Goal: Task Accomplishment & Management: Manage account settings

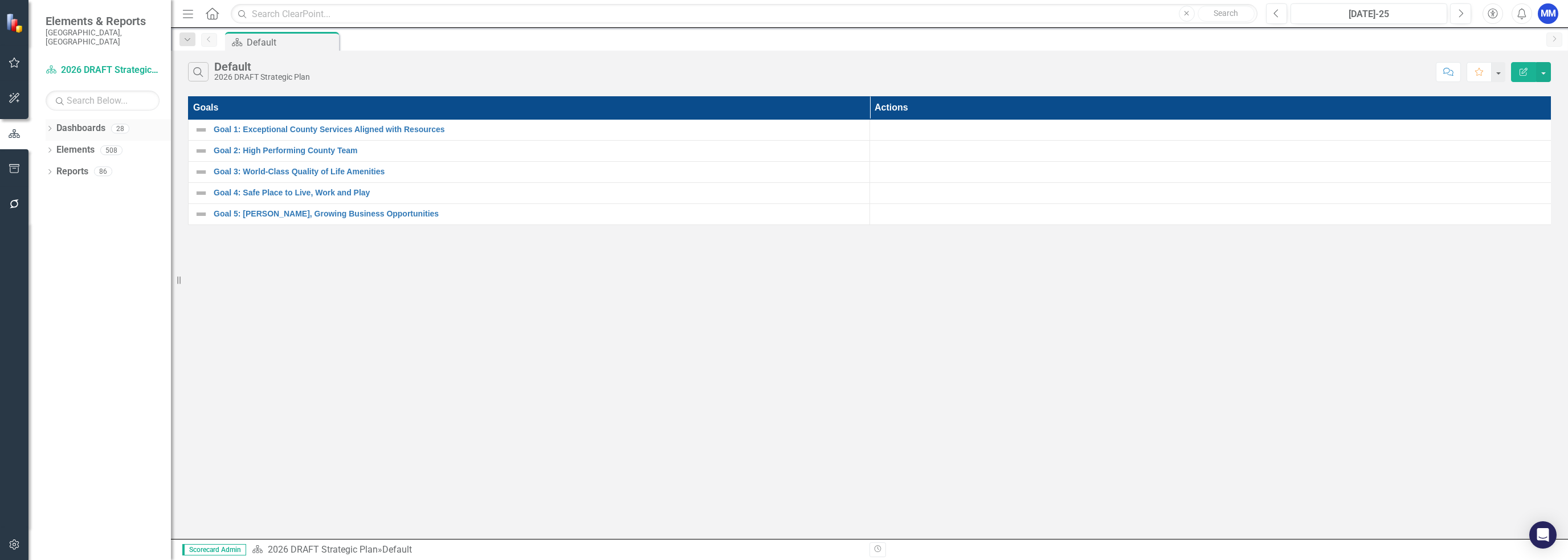
click at [55, 119] on div "Dropdown Dashboards 28" at bounding box center [108, 130] width 125 height 22
click at [48, 127] on icon "Dropdown" at bounding box center [50, 130] width 8 height 6
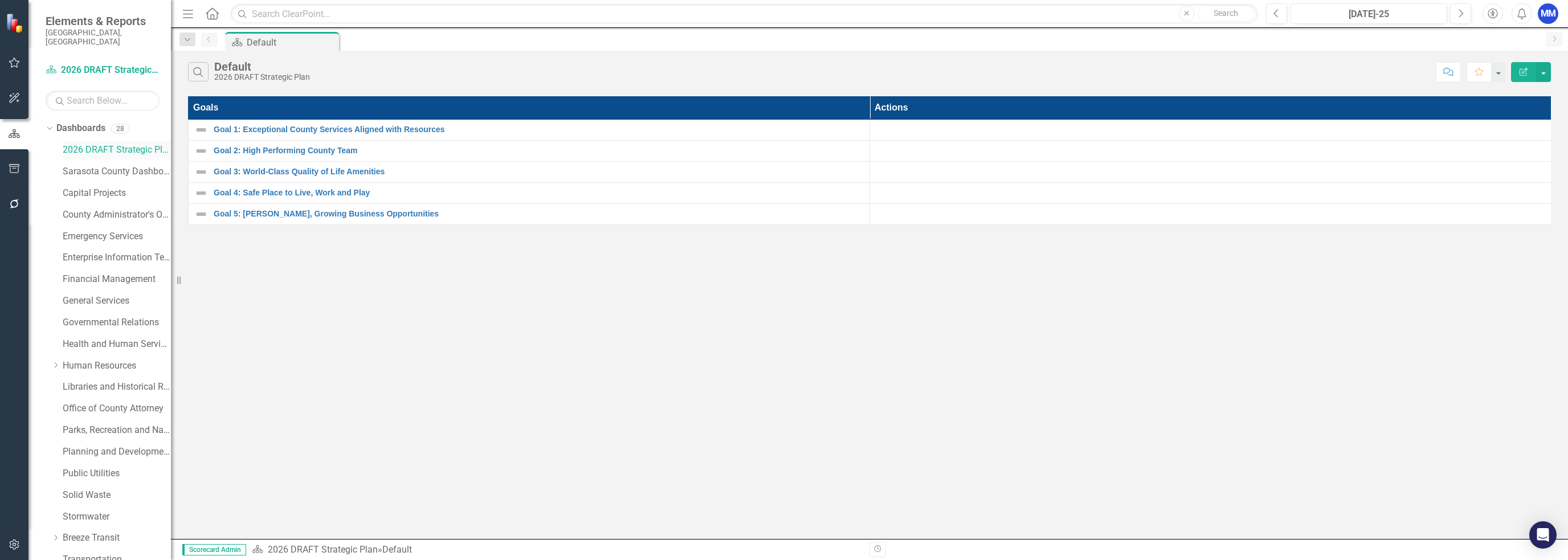
click at [103, 144] on link "2026 DRAFT Strategic Plan" at bounding box center [117, 150] width 108 height 13
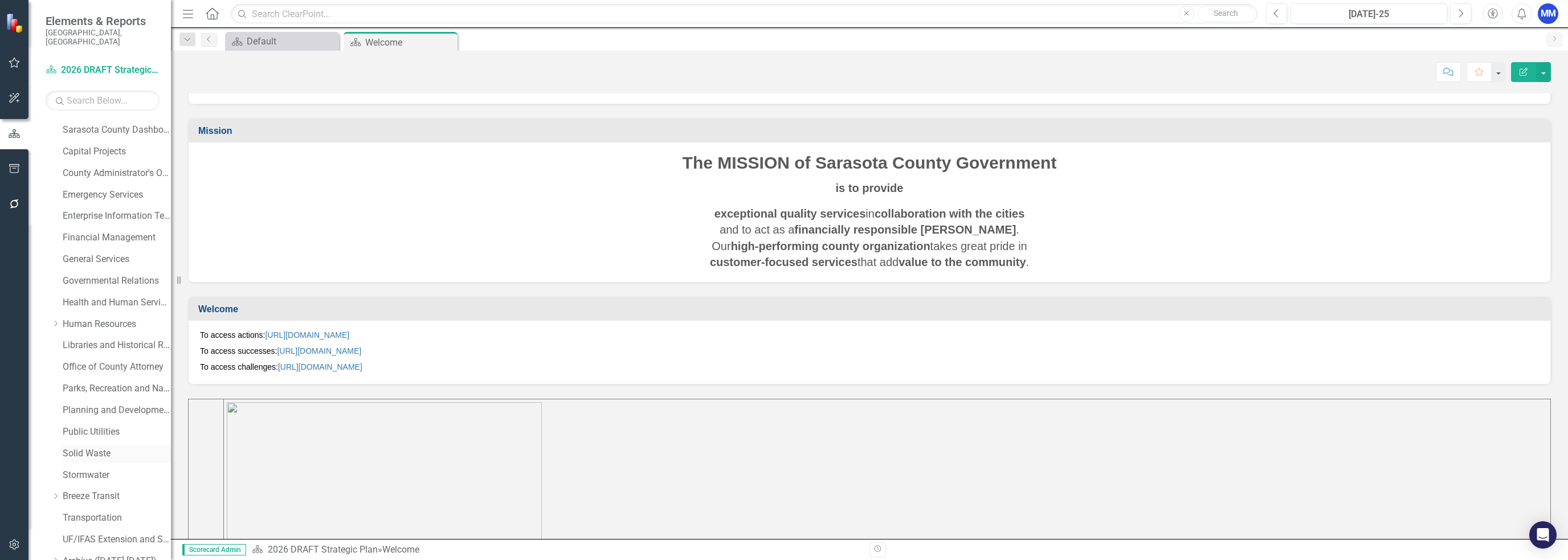
scroll to position [89, 0]
click at [80, 271] on link "Human Resources" at bounding box center [117, 277] width 108 height 13
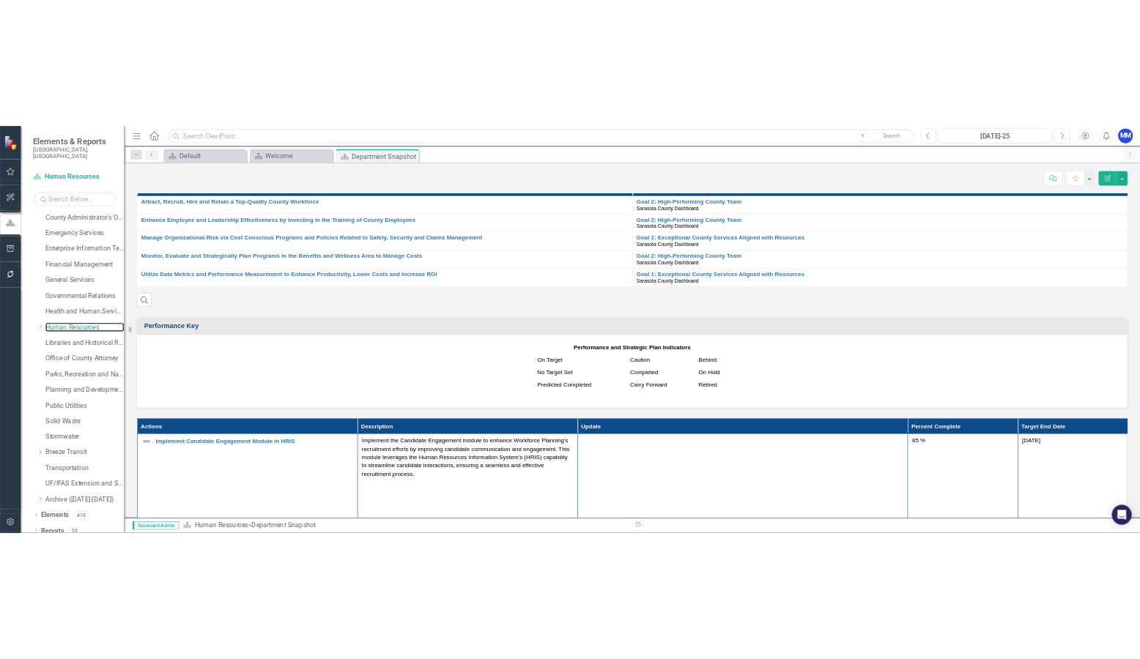
scroll to position [659, 0]
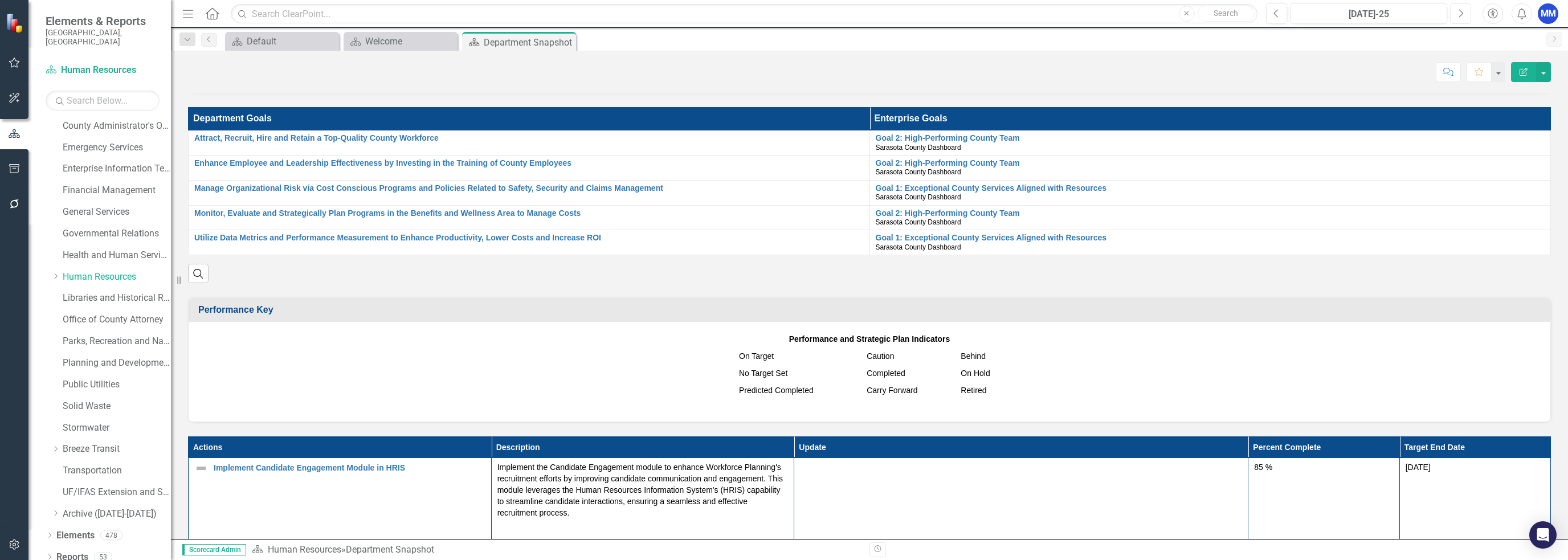
click at [1462, 20] on button "Next" at bounding box center [1460, 13] width 21 height 20
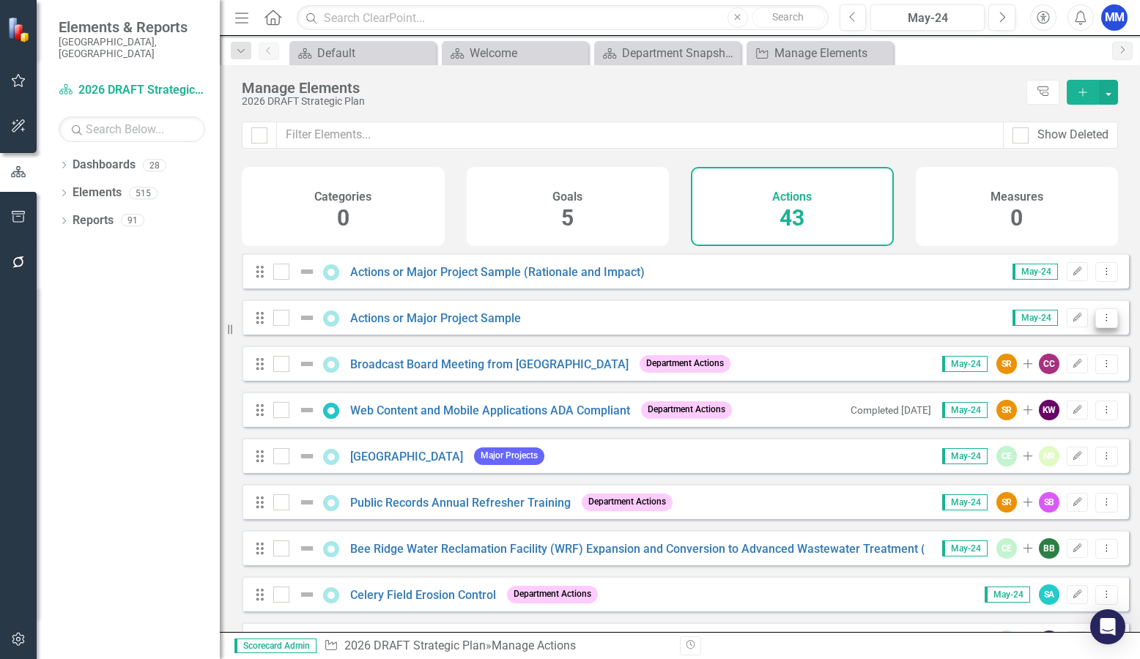
click at [1100, 322] on icon "Dropdown Menu" at bounding box center [1106, 318] width 12 height 10
click at [1069, 407] on link "Copy Duplicate Action" at bounding box center [1047, 406] width 120 height 27
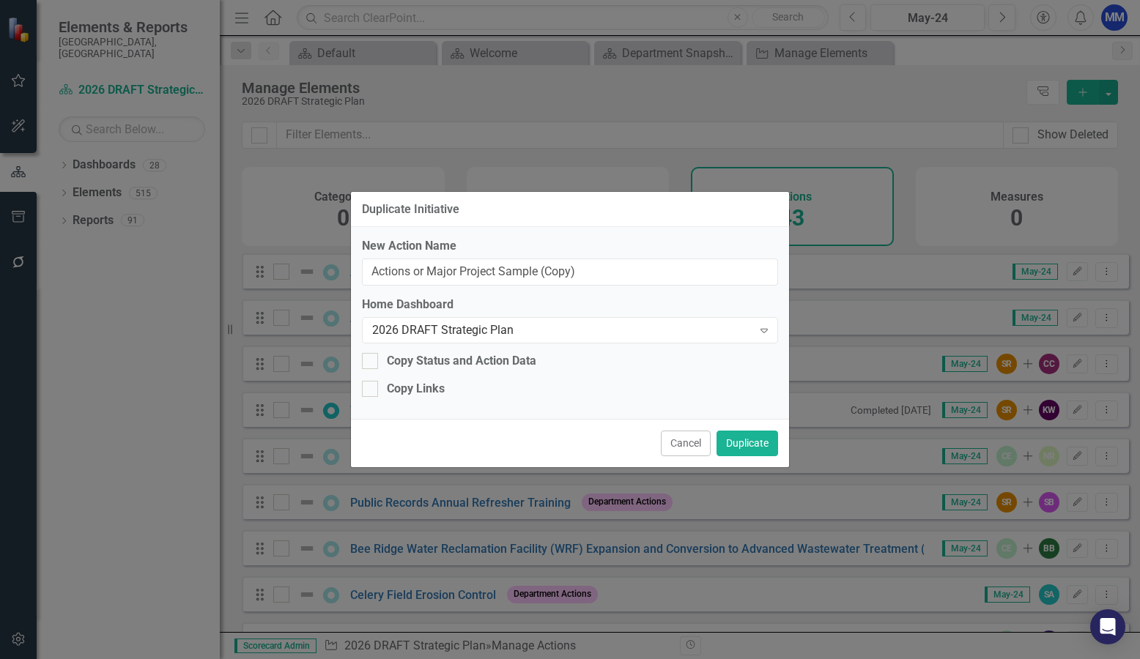
click at [730, 215] on div "Duplicate Initiative" at bounding box center [570, 210] width 438 height 36
drag, startPoint x: 601, startPoint y: 270, endPoint x: 344, endPoint y: 254, distance: 256.9
click at [344, 254] on div "Duplicate Initiative New Action Name Actions or Major Project Sample (Copy) Hom…" at bounding box center [570, 329] width 1140 height 659
click at [594, 270] on input "Create a comprehensive strategic roadmap for all HR divisions." at bounding box center [570, 272] width 416 height 27
type input "Create a comprehensive strategic roadmap (3-5 years) for all HR divisions."
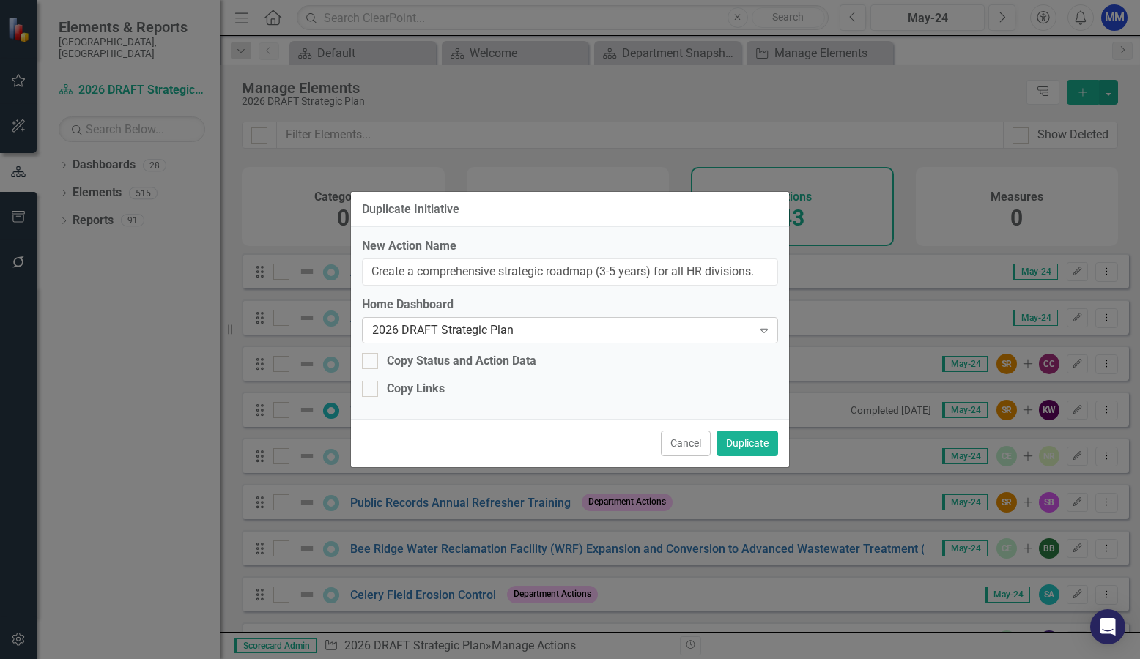
click at [763, 329] on icon at bounding box center [763, 331] width 7 height 4
click at [748, 438] on button "Duplicate" at bounding box center [747, 444] width 62 height 26
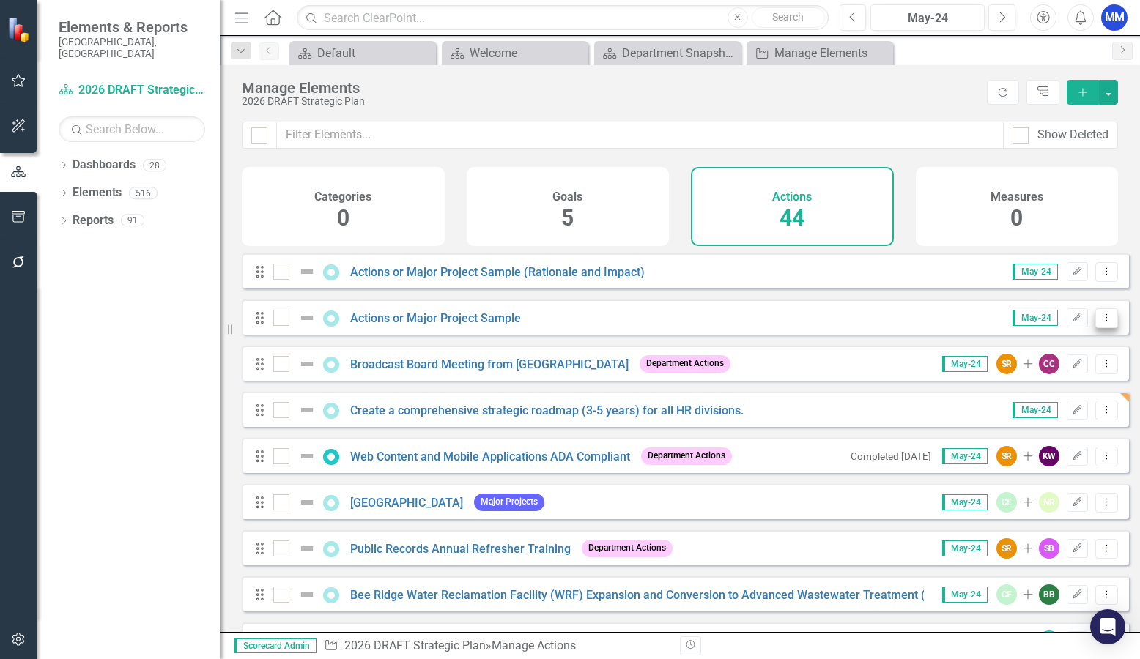
click at [1097, 328] on button "Dropdown Menu" at bounding box center [1106, 318] width 23 height 20
click at [1075, 354] on link "Edit Edit Action" at bounding box center [1047, 352] width 120 height 27
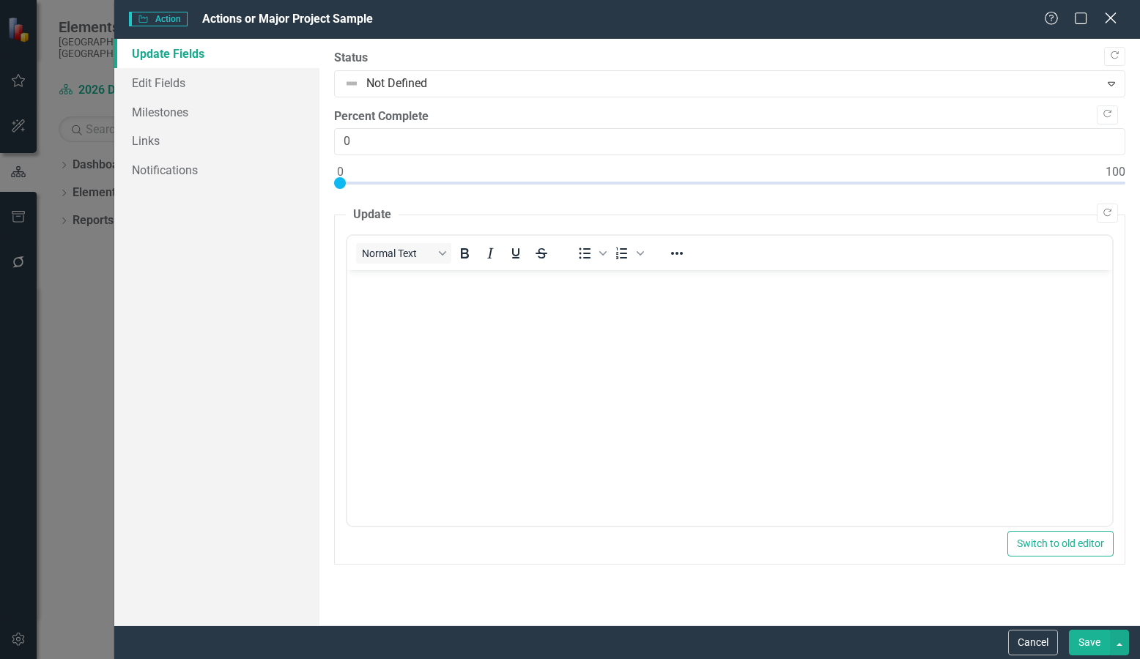
click at [1113, 21] on icon "Close" at bounding box center [1110, 18] width 18 height 14
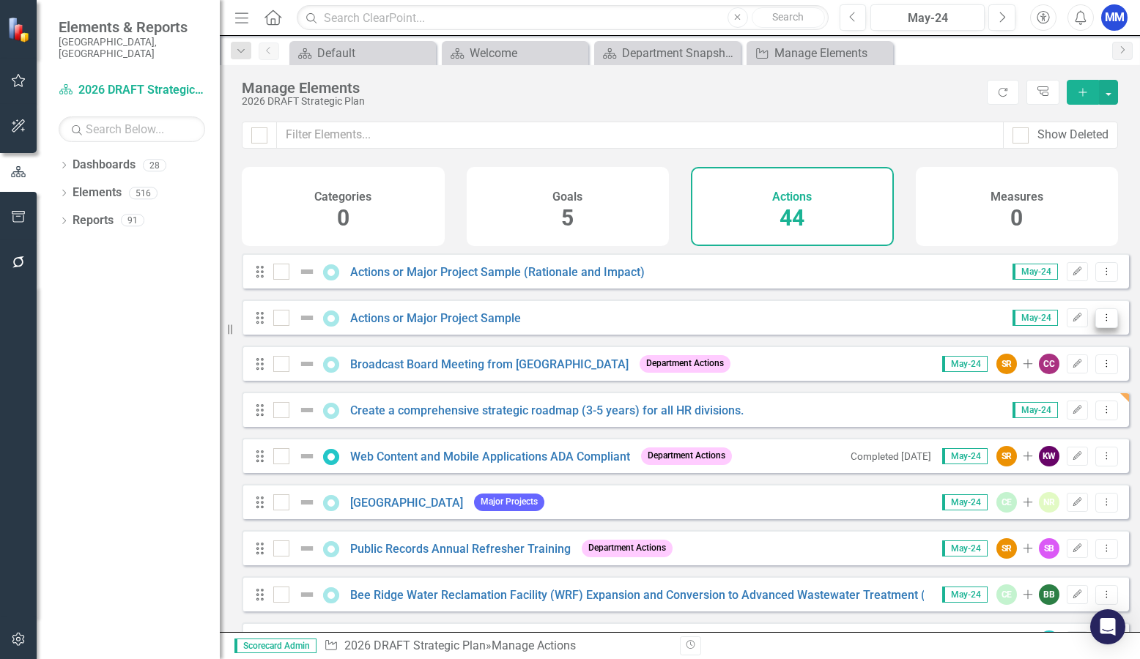
click at [1100, 322] on icon "Dropdown Menu" at bounding box center [1106, 318] width 12 height 10
click at [1052, 401] on link "Copy Duplicate Action" at bounding box center [1047, 406] width 120 height 27
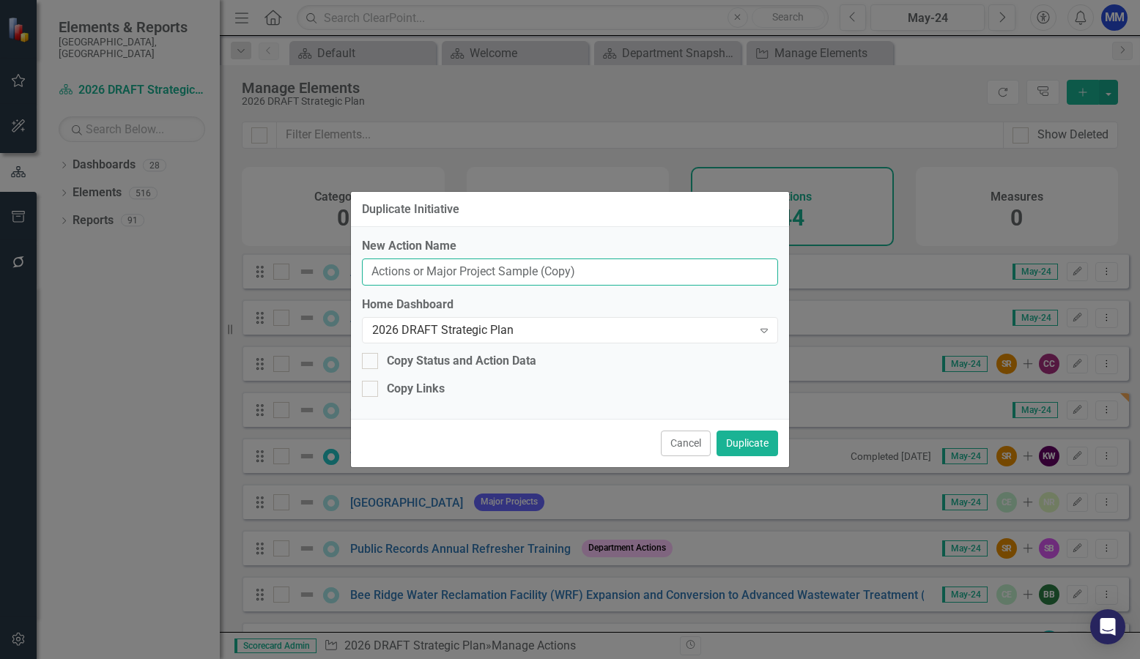
drag, startPoint x: 615, startPoint y: 272, endPoint x: 358, endPoint y: 277, distance: 256.4
click at [358, 277] on div "New Action Name Actions or Major Project Sample (Copy) Home Dashboard 2026 DRAF…" at bounding box center [570, 323] width 438 height 192
type input "Workforce Planning will host or attend a minimum of 70 events to support recrui…"
click at [742, 441] on button "Duplicate" at bounding box center [747, 444] width 62 height 26
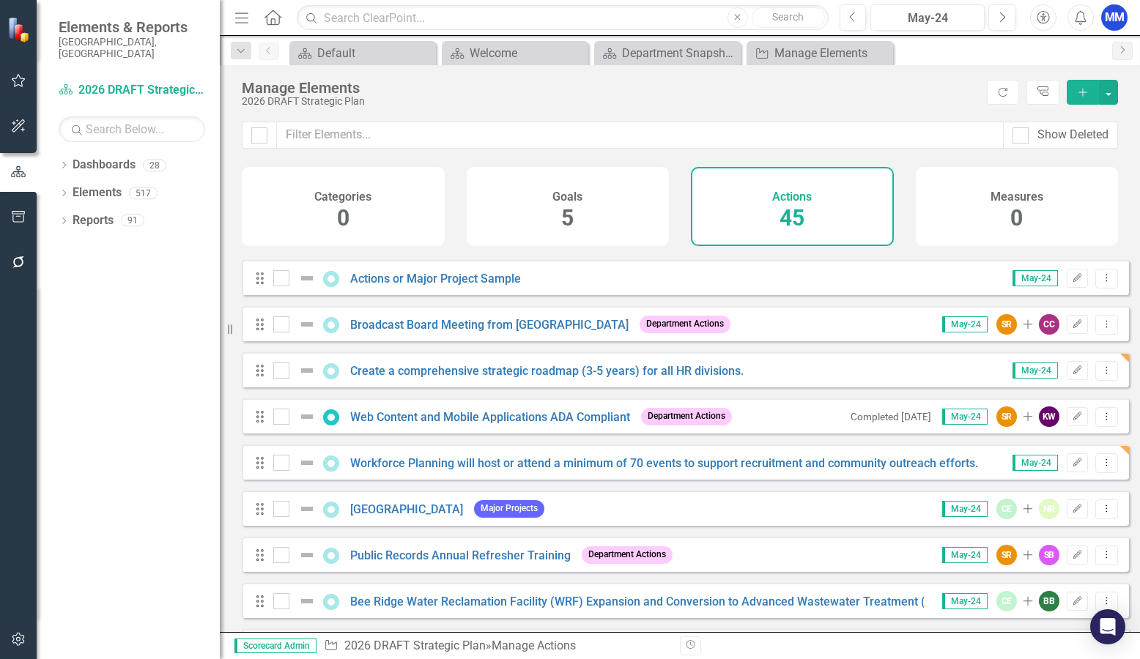
scroll to position [0, 0]
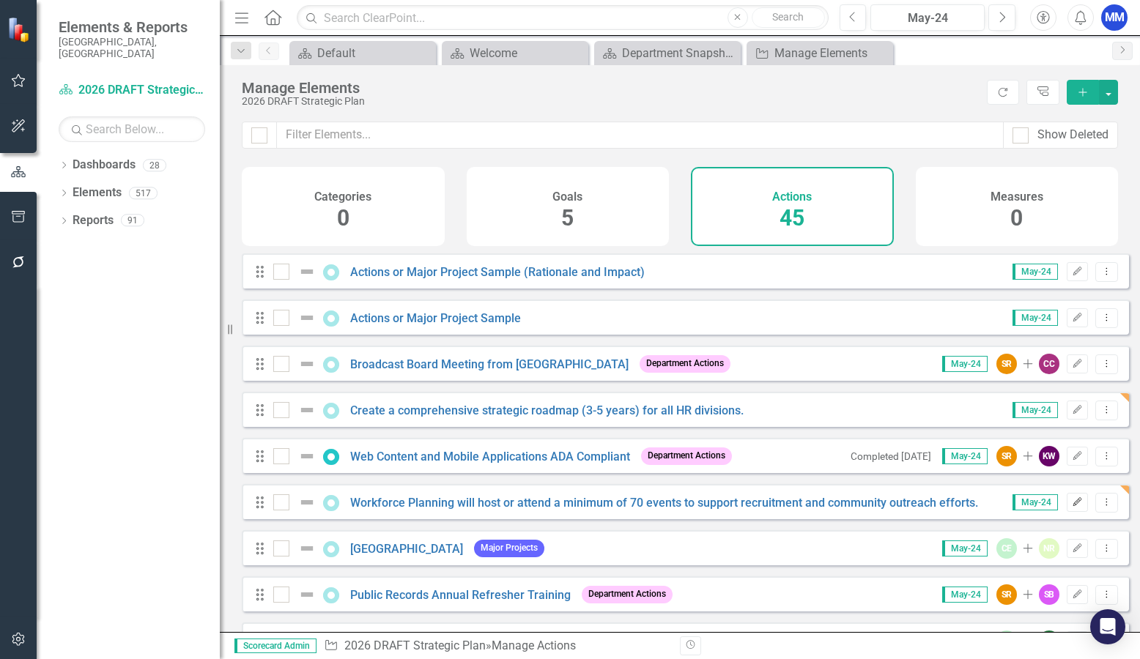
click at [1073, 506] on icon "button" at bounding box center [1077, 501] width 9 height 9
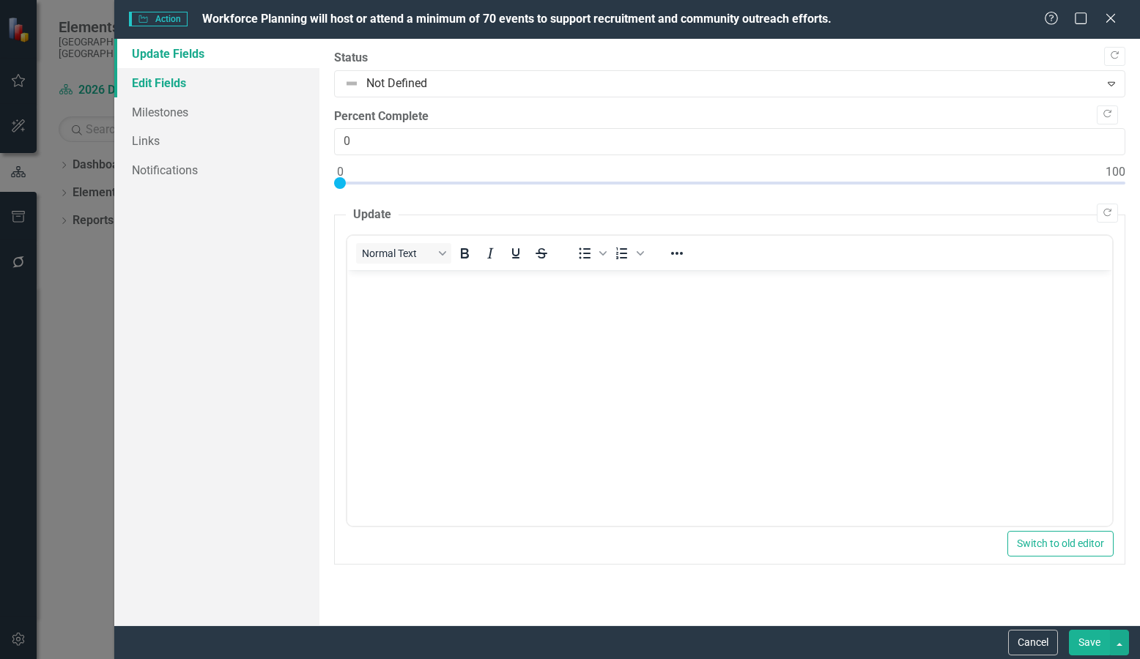
click at [163, 78] on link "Edit Fields" at bounding box center [216, 82] width 205 height 29
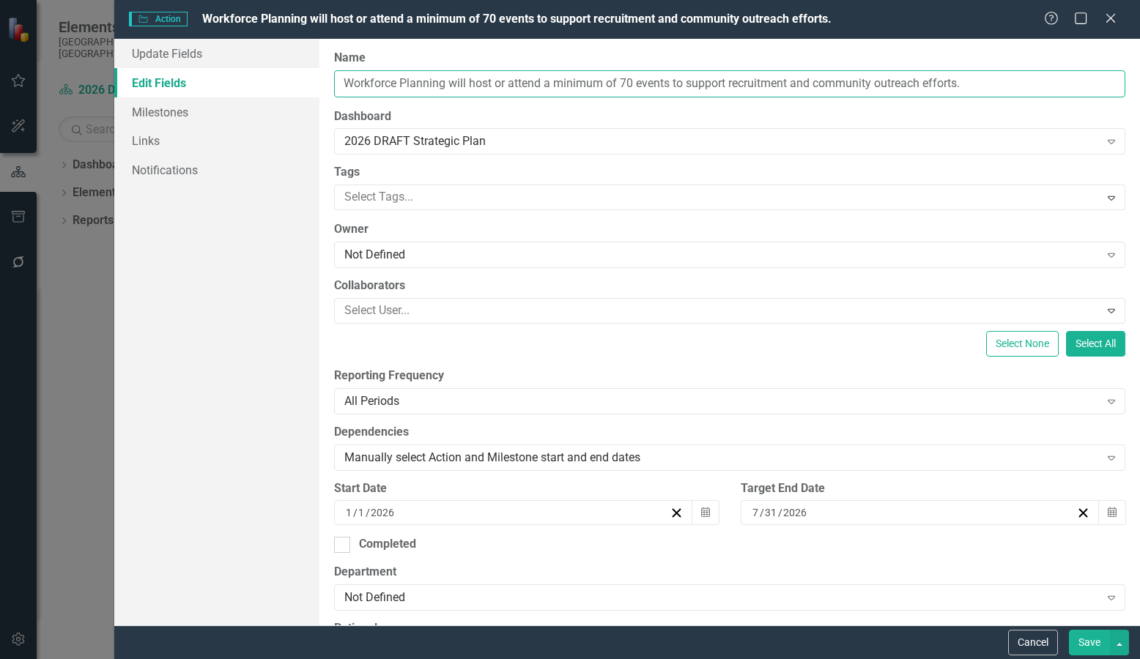
click at [630, 81] on input "Workforce Planning will host or attend a minimum of 70 events to support recrui…" at bounding box center [729, 83] width 791 height 27
type input "Workforce Planning will host or attend a minimum of 75 events to support recrui…"
drag, startPoint x: 993, startPoint y: 81, endPoint x: 352, endPoint y: 83, distance: 641.7
click at [352, 83] on input "Workforce Planning will host or attend a minimum of 75 events to support recrui…" at bounding box center [729, 83] width 791 height 27
click at [999, 82] on input "Workforce Planning will host or attend a minimum of 75 events to support recrui…" at bounding box center [729, 83] width 791 height 27
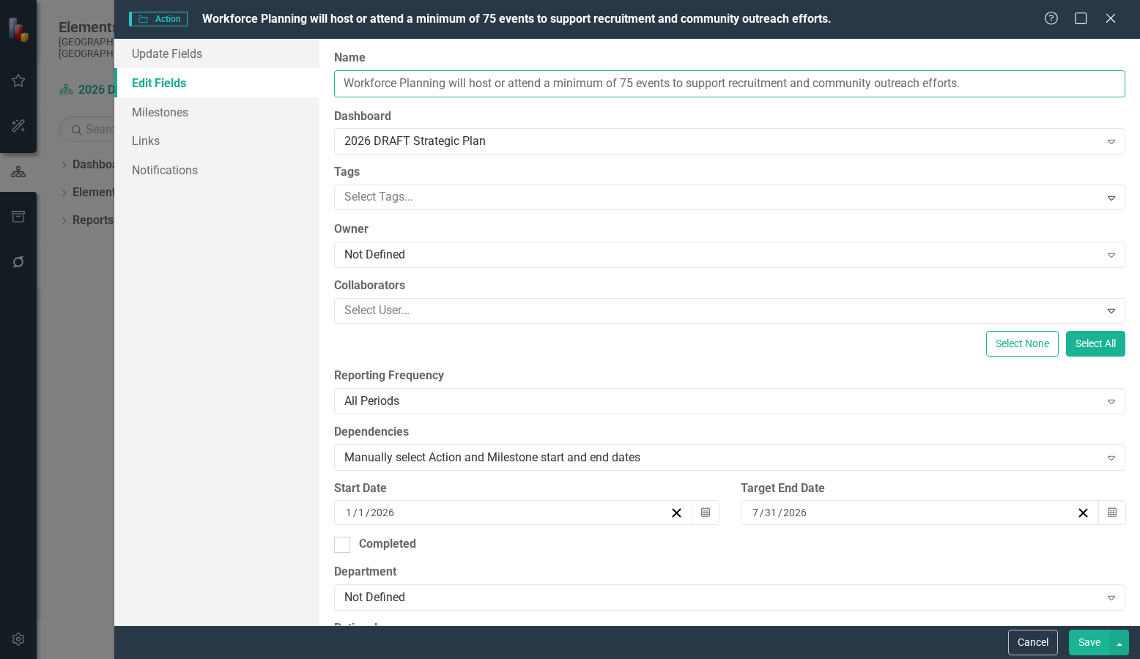
drag, startPoint x: 1004, startPoint y: 81, endPoint x: 343, endPoint y: 64, distance: 661.7
click at [343, 64] on div "Name Workforce Planning will host or attend a minimum of 75 events to support r…" at bounding box center [729, 74] width 791 height 48
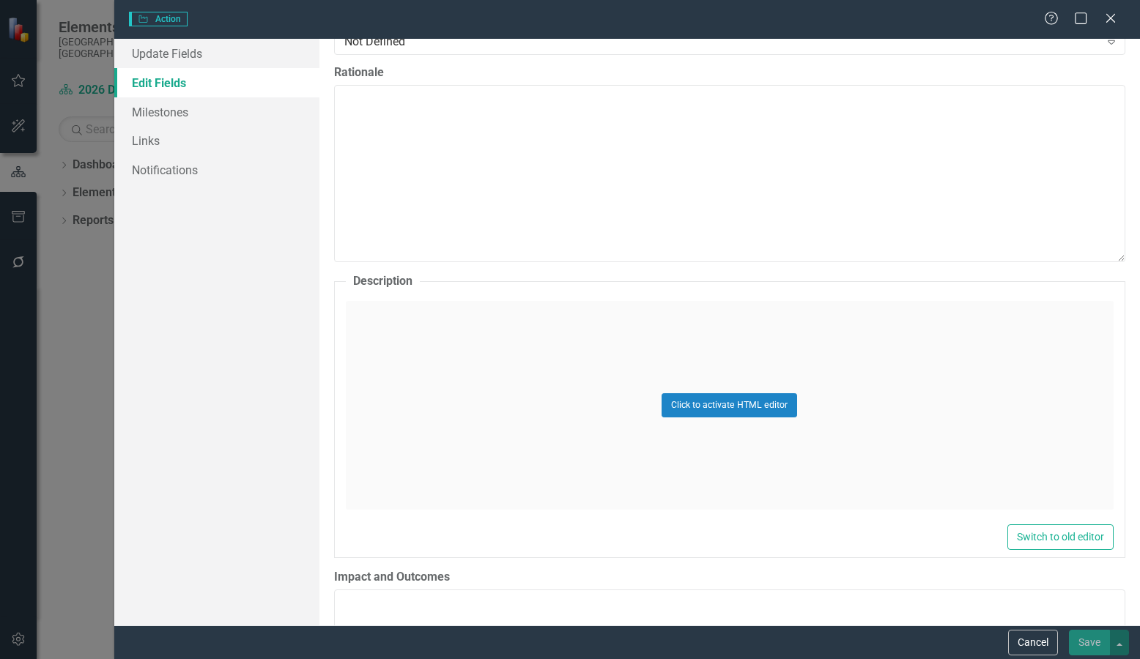
scroll to position [586, 0]
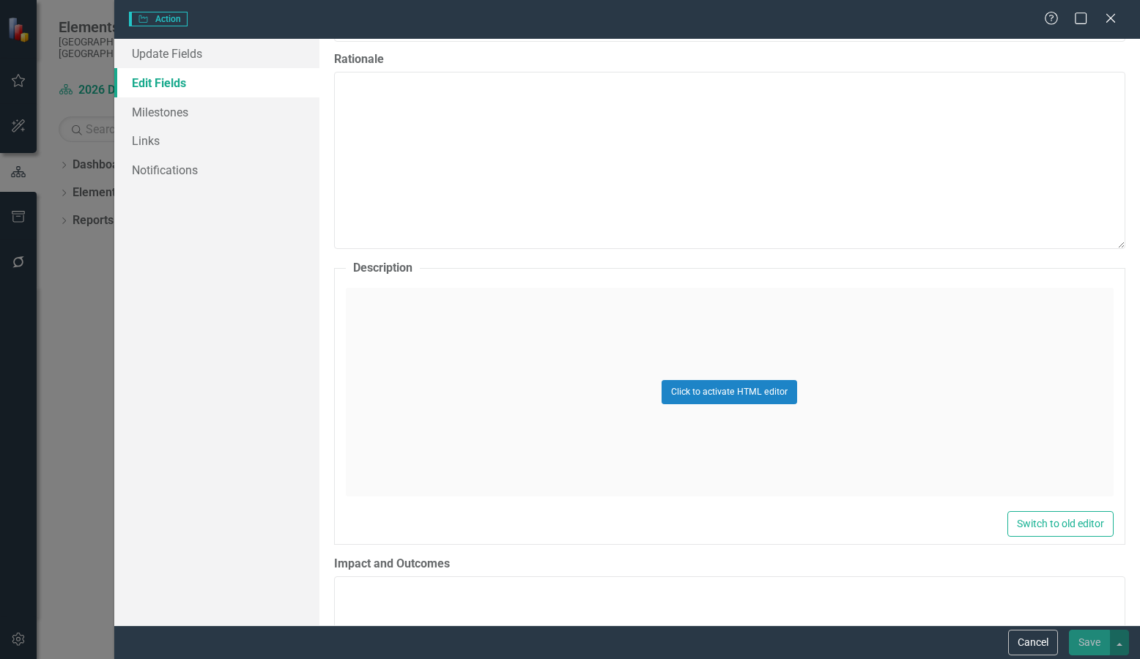
click at [456, 316] on div "Click to activate HTML editor" at bounding box center [730, 392] width 768 height 209
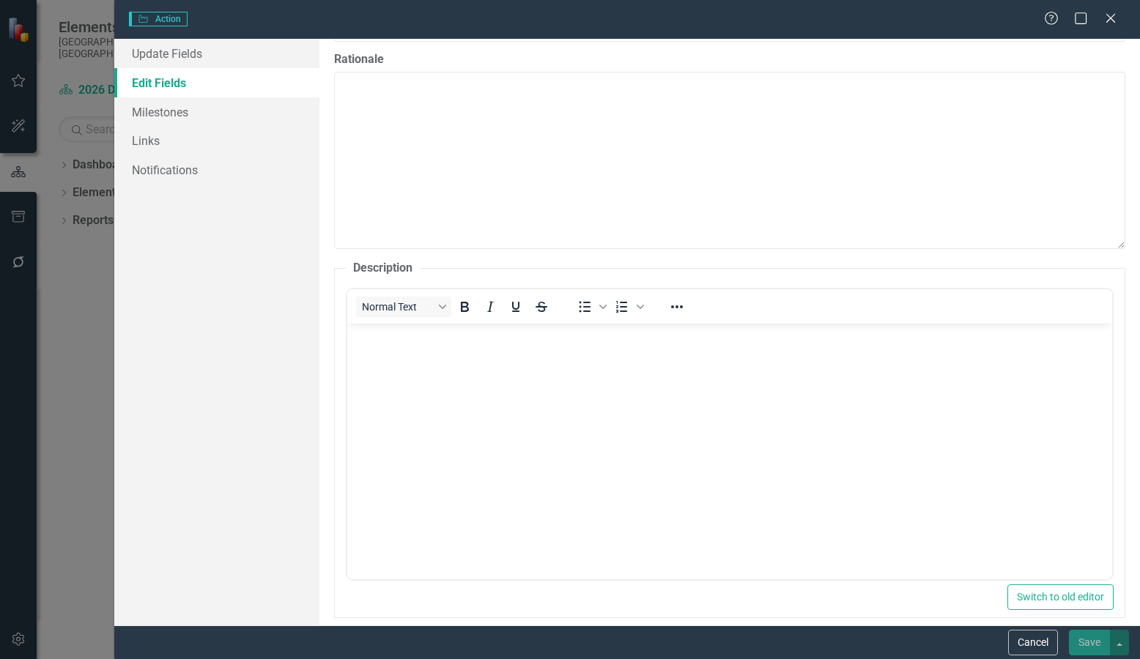
scroll to position [0, 0]
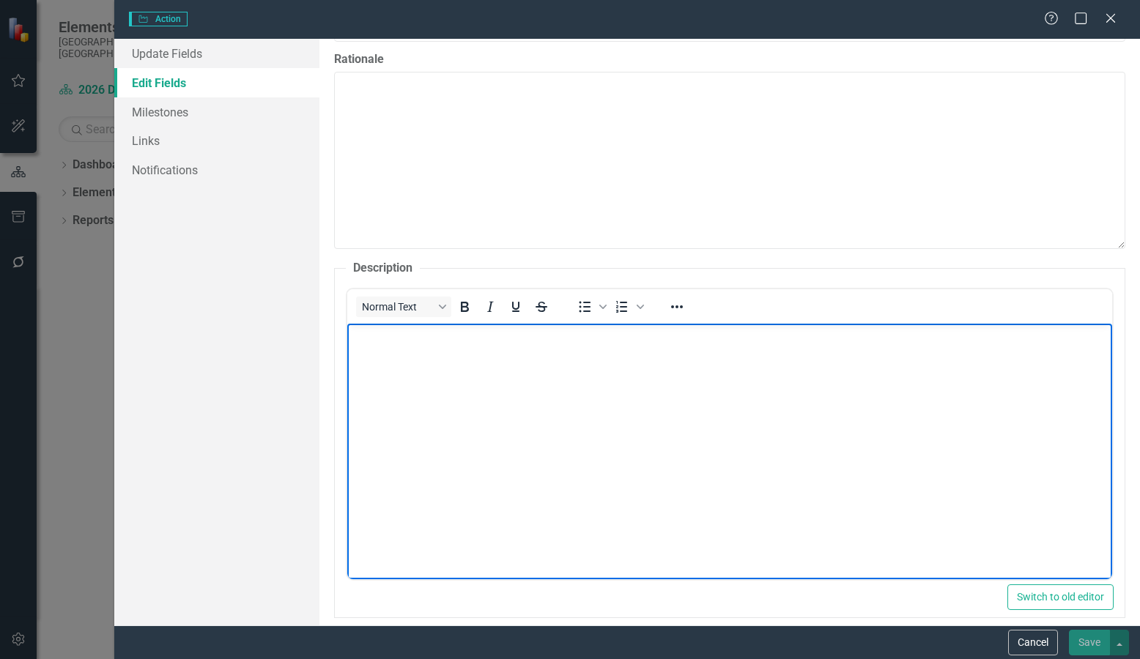
click at [426, 343] on p "Rich Text Area. Press ALT-0 for help." at bounding box center [728, 336] width 757 height 18
paste body "Rich Text Area. Press ALT-0 for help."
click at [1128, 170] on div "ClearPoint Can Do More! How ClearPoint Can Help Close Enterprise plans can auto…" at bounding box center [729, 332] width 820 height 587
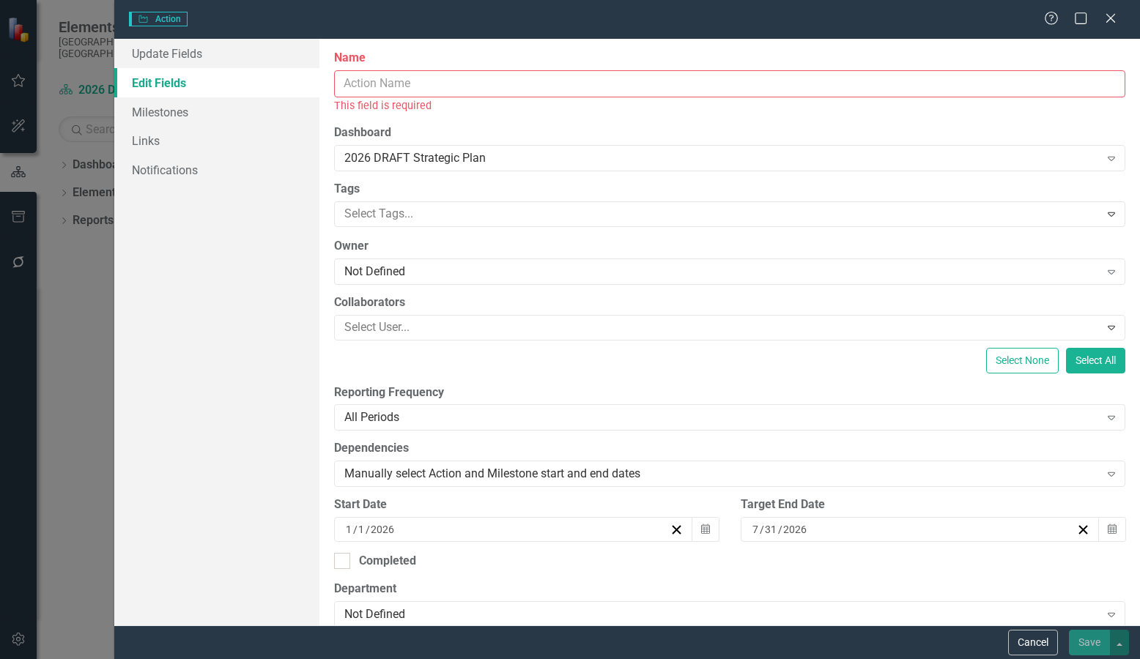
click at [379, 86] on input "Name" at bounding box center [729, 83] width 791 height 27
paste input "Participate in Community Outreach and Recruiting Events"
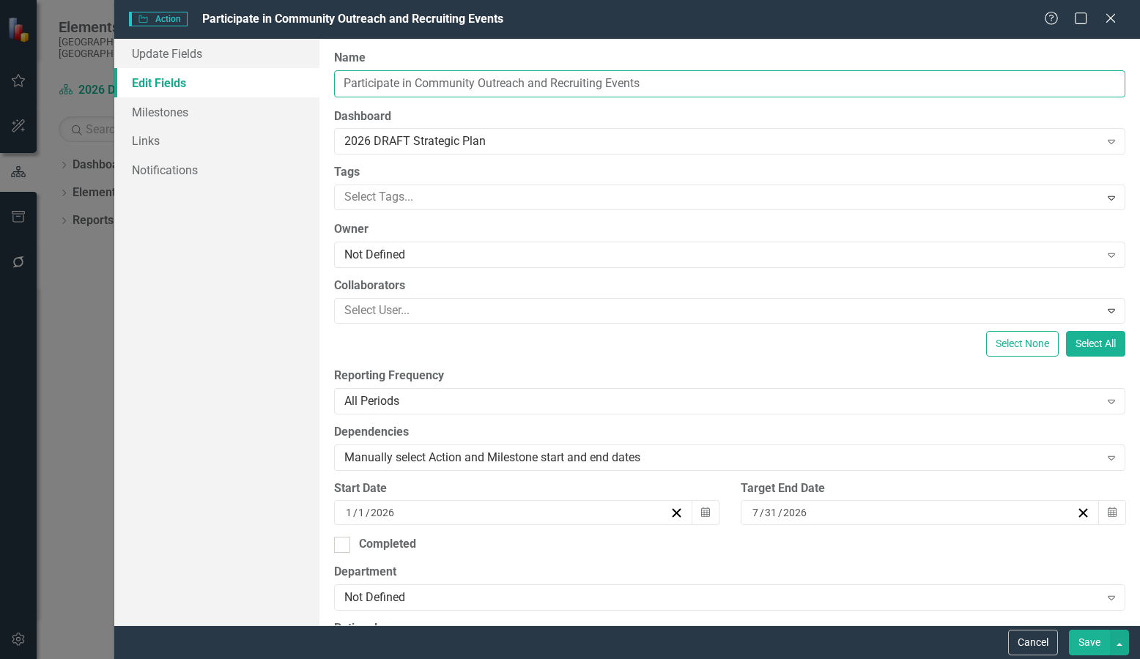
click at [344, 79] on input "Participate in Community Outreach and Recruiting Events" at bounding box center [729, 83] width 791 height 27
type input "HR - Participate in Community Outreach and Recruiting Events"
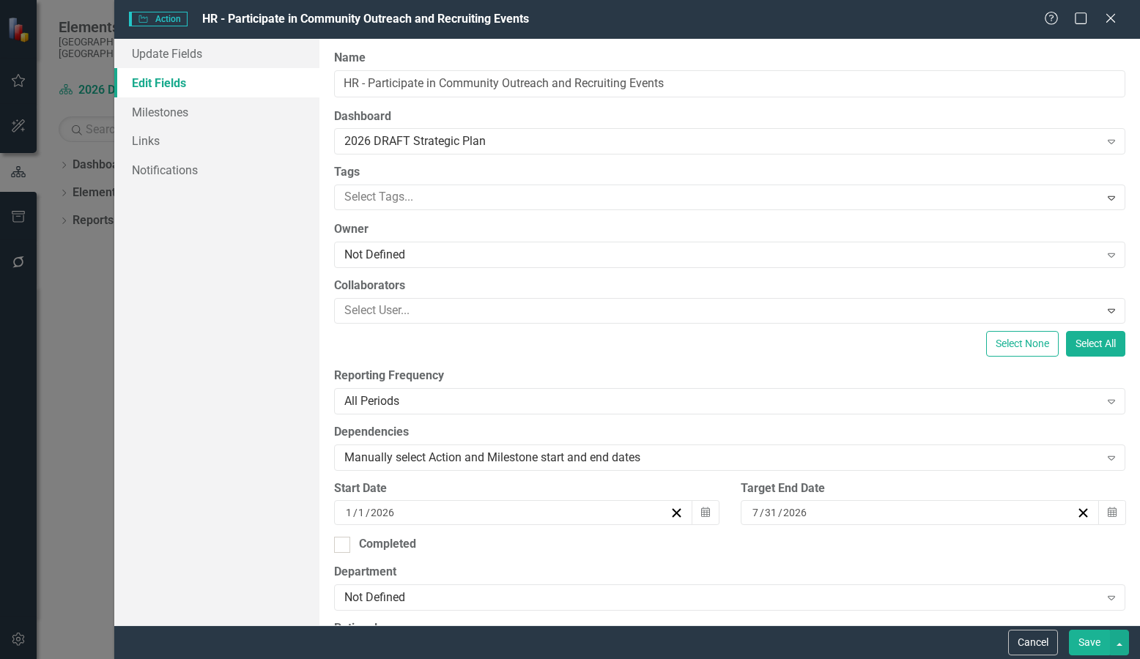
click at [1090, 642] on button "Save" at bounding box center [1089, 643] width 41 height 26
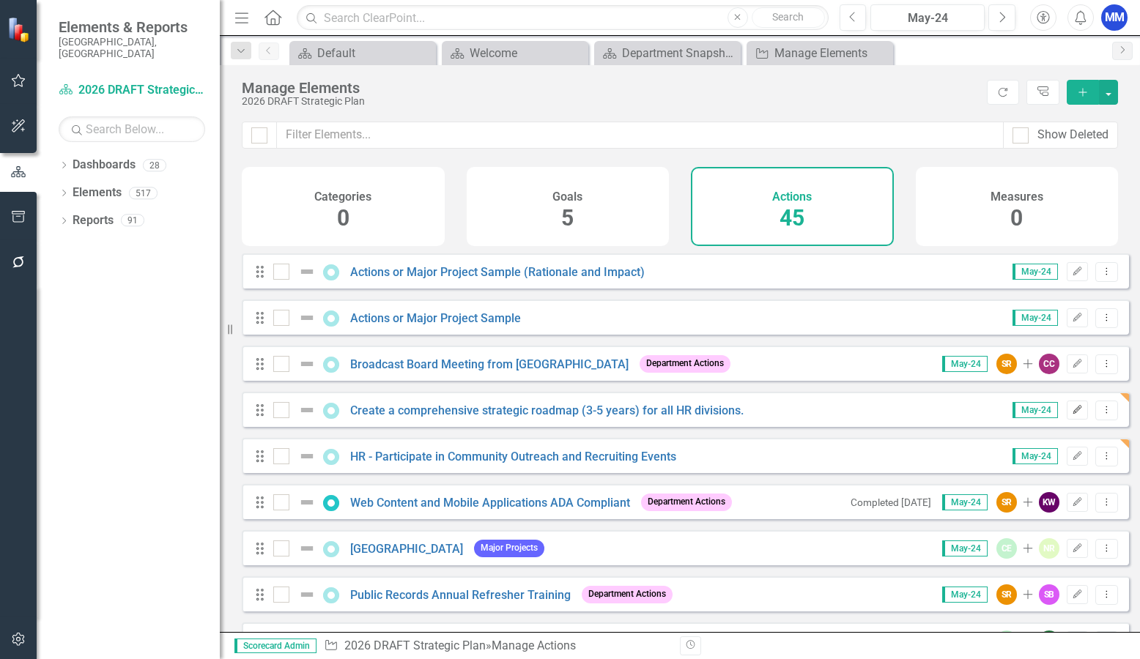
click at [1072, 415] on icon "Edit" at bounding box center [1077, 410] width 11 height 9
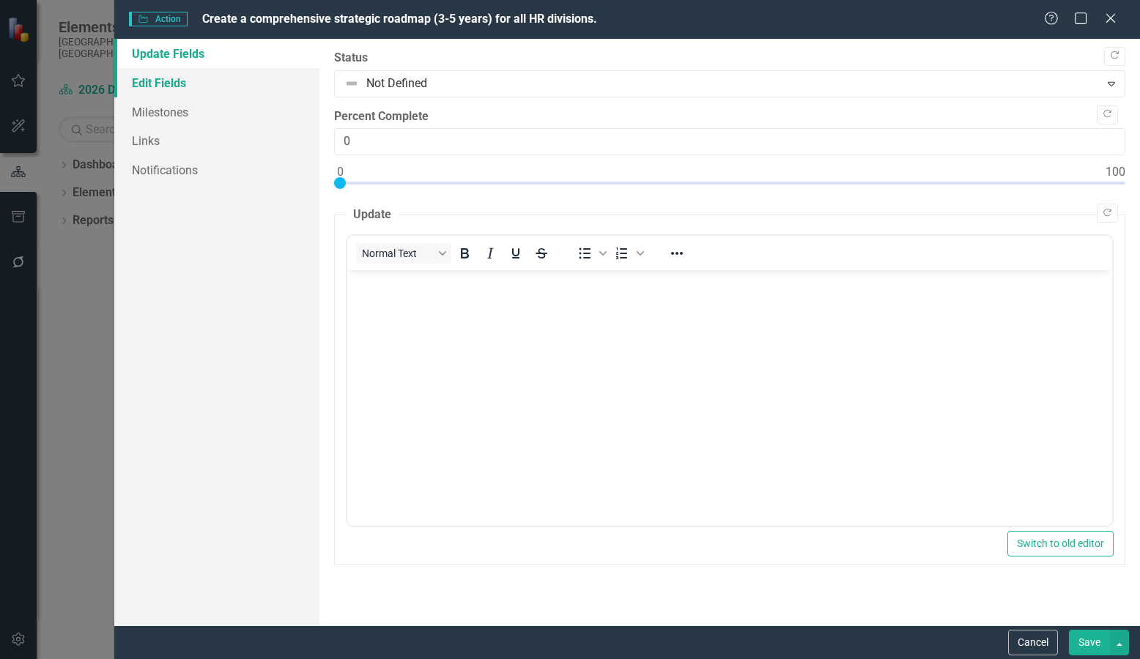
click at [176, 86] on link "Edit Fields" at bounding box center [216, 82] width 205 height 29
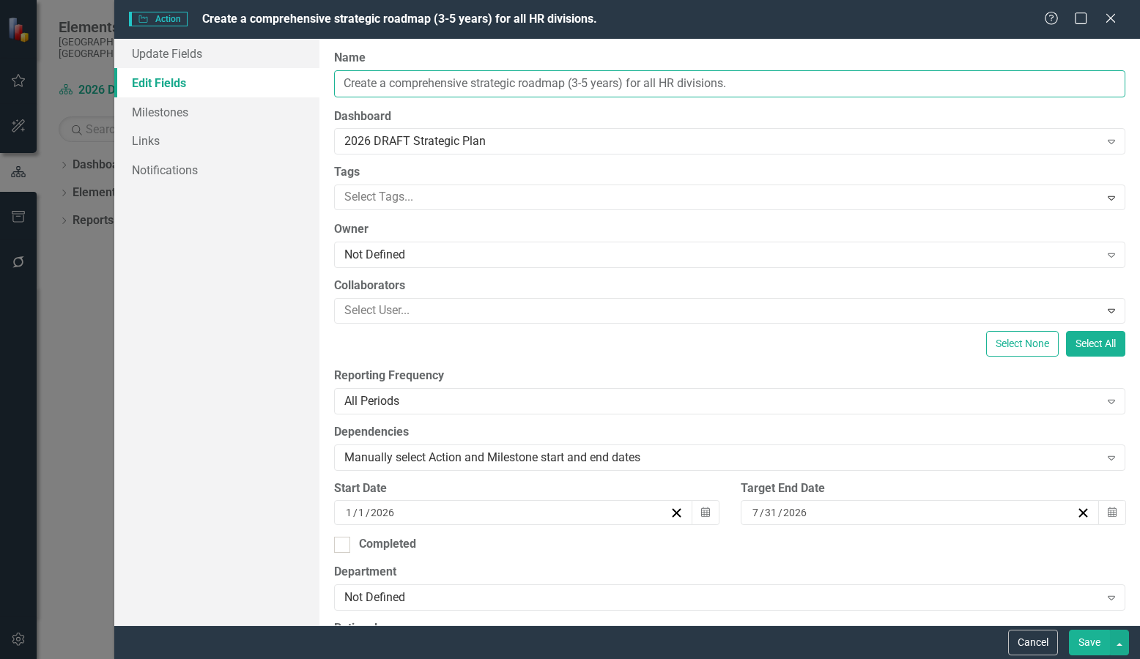
click at [343, 81] on input "Create a comprehensive strategic roadmap (3-5 years) for all HR divisions." at bounding box center [729, 83] width 791 height 27
type input "HR - Create a comprehensive strategic roadmap (3-5 years) for all HR divisions."
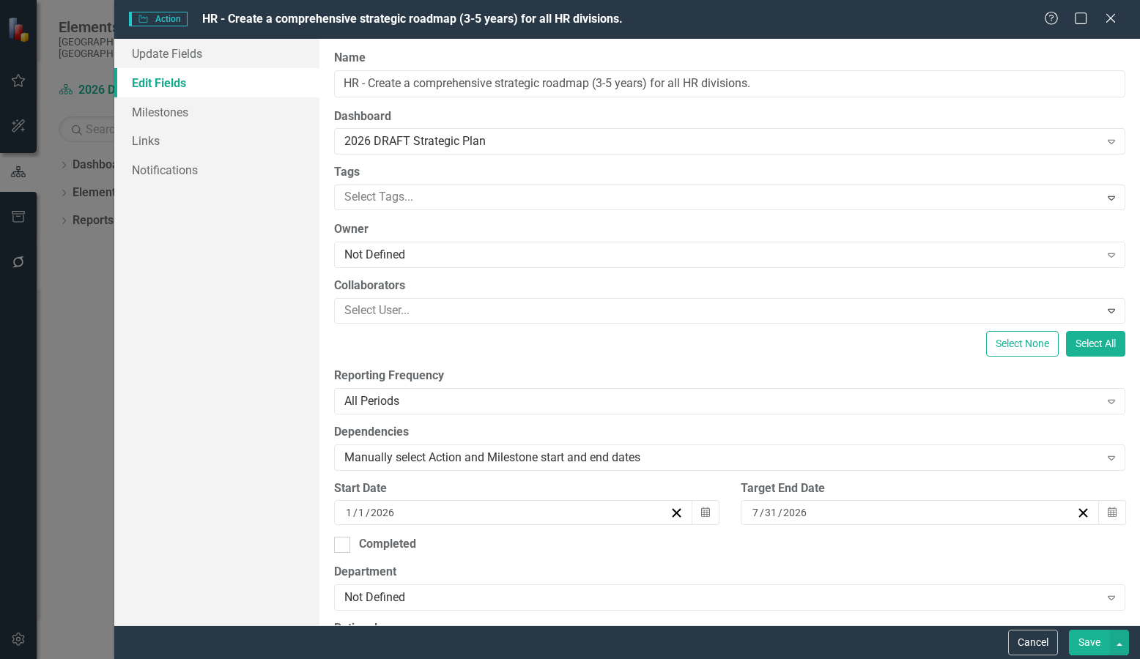
click at [1100, 653] on button "Save" at bounding box center [1089, 643] width 41 height 26
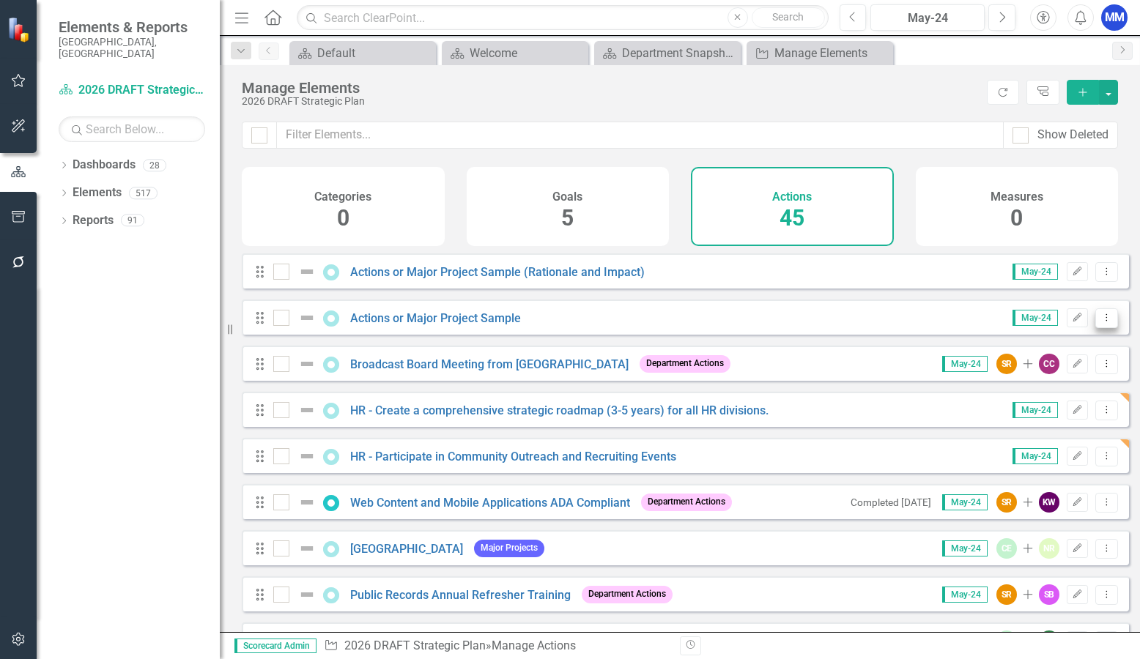
click at [1102, 328] on button "Dropdown Menu" at bounding box center [1106, 318] width 23 height 20
click at [1068, 399] on link "Copy Duplicate Action" at bounding box center [1047, 406] width 120 height 27
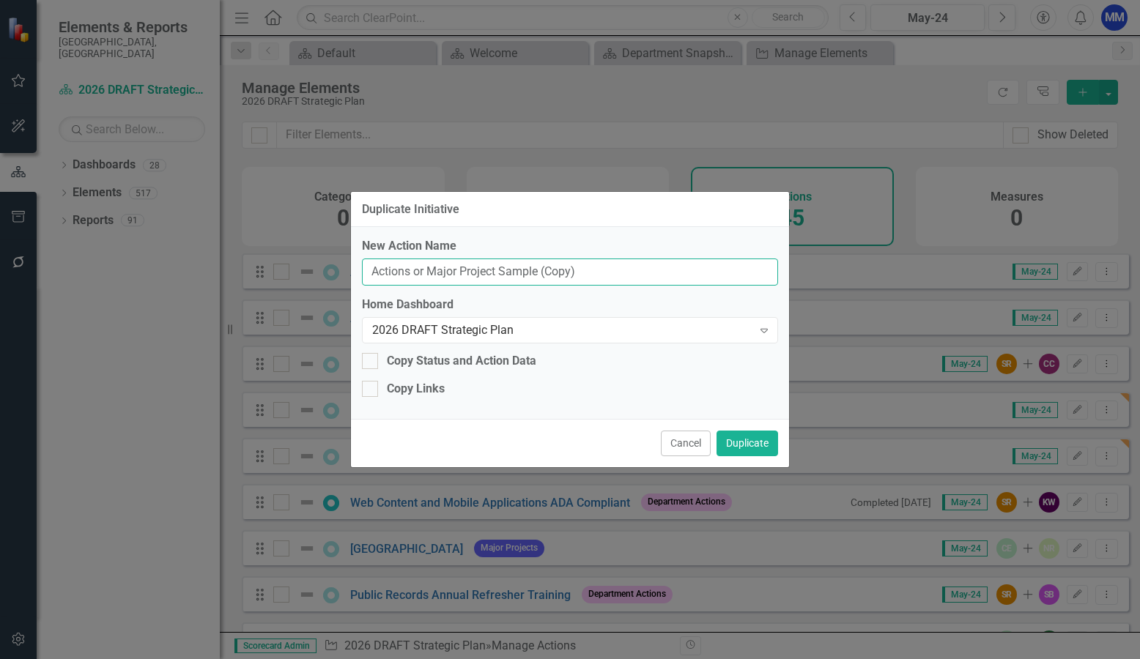
drag, startPoint x: 630, startPoint y: 272, endPoint x: 360, endPoint y: 272, distance: 270.3
click at [360, 272] on div "New Action Name Actions or Major Project Sample (Copy) Home Dashboard 2026 DRAF…" at bounding box center [570, 323] width 438 height 192
click at [589, 275] on input "Actions or Major Project Sample (Copy)" at bounding box center [570, 272] width 416 height 27
drag, startPoint x: 601, startPoint y: 272, endPoint x: 366, endPoint y: 281, distance: 236.0
click at [366, 281] on input "Actions or Major Project Sample (Copy)" at bounding box center [570, 272] width 416 height 27
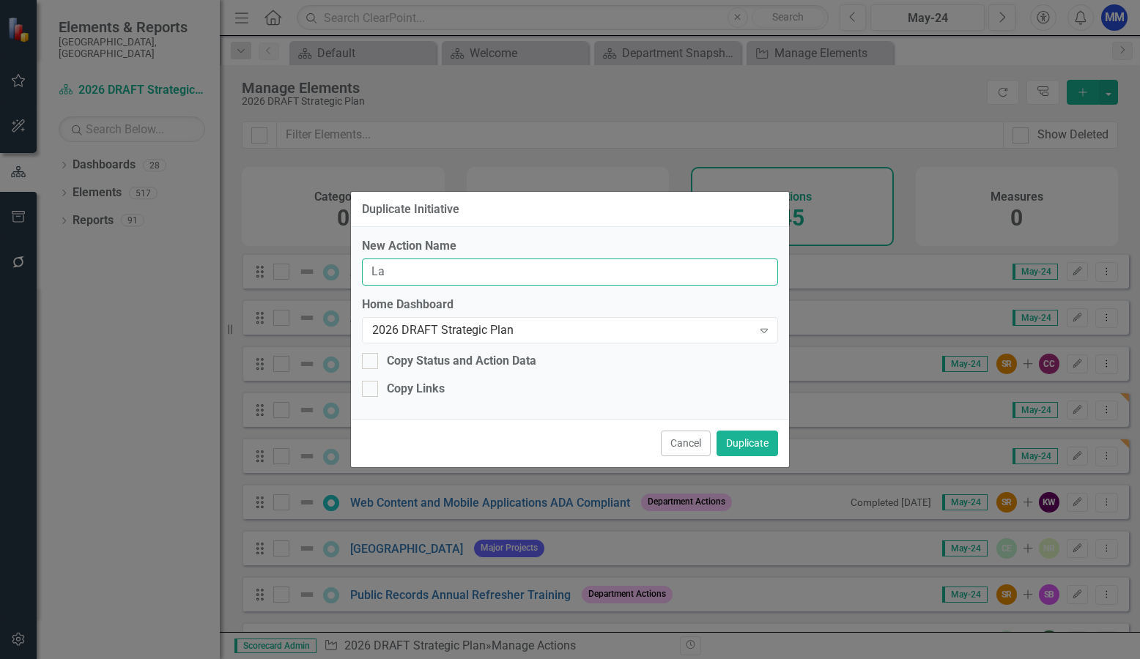
type input "L"
type input "Create and Launch Employee Referral Program"
click at [749, 435] on button "Duplicate" at bounding box center [747, 444] width 62 height 26
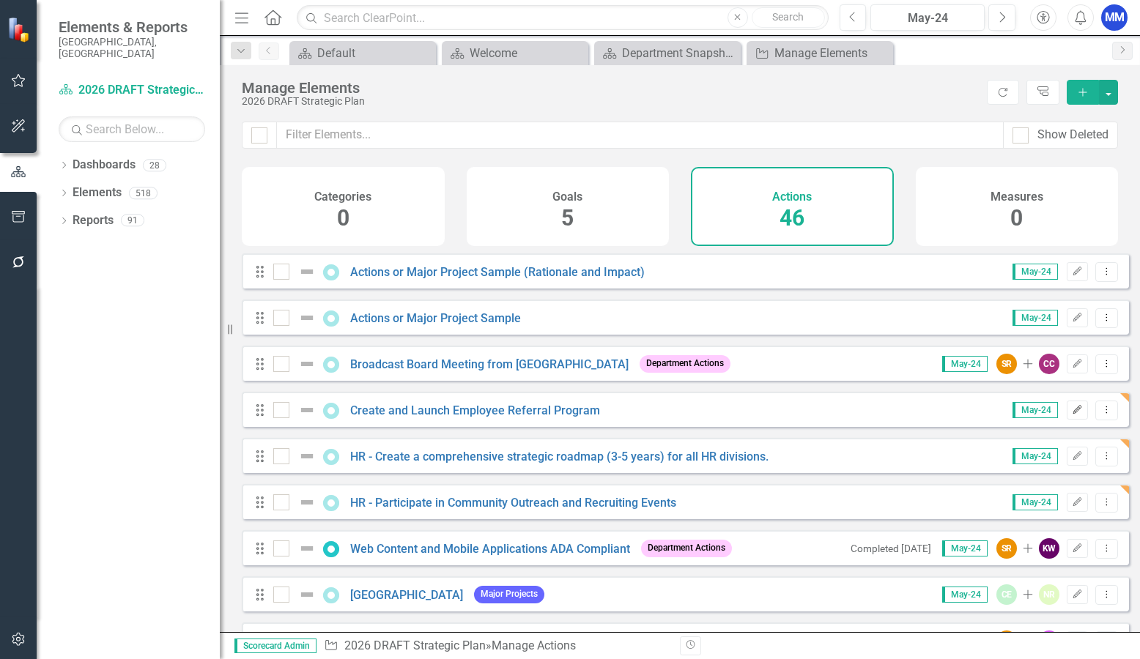
click at [1072, 415] on icon "Edit" at bounding box center [1077, 410] width 11 height 9
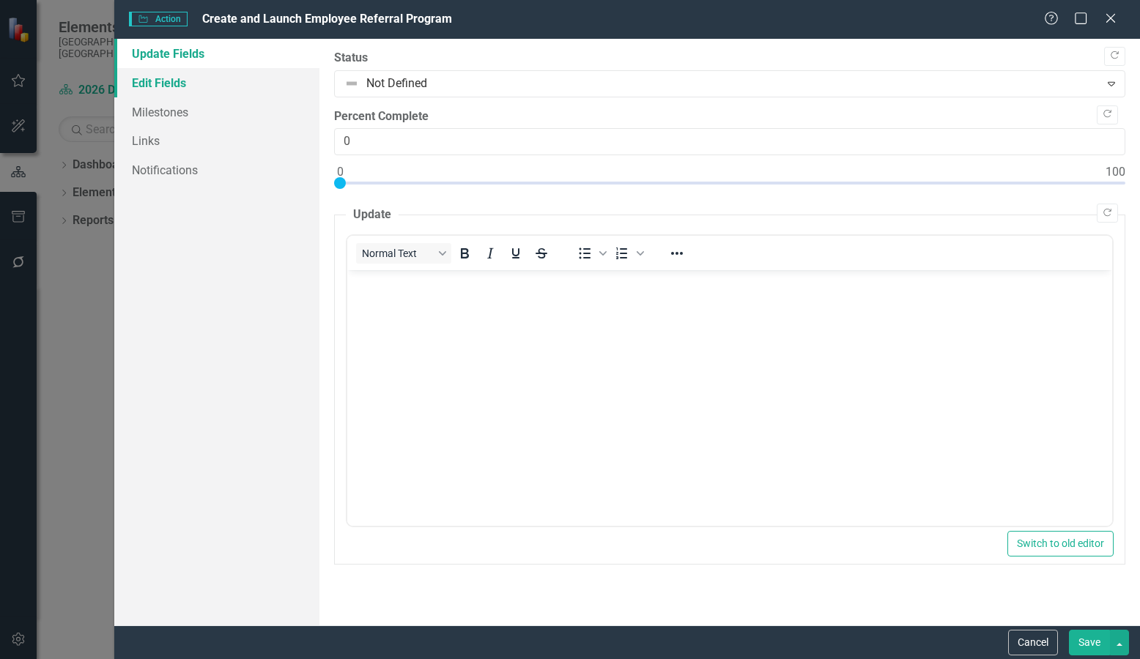
click at [211, 84] on link "Edit Fields" at bounding box center [216, 82] width 205 height 29
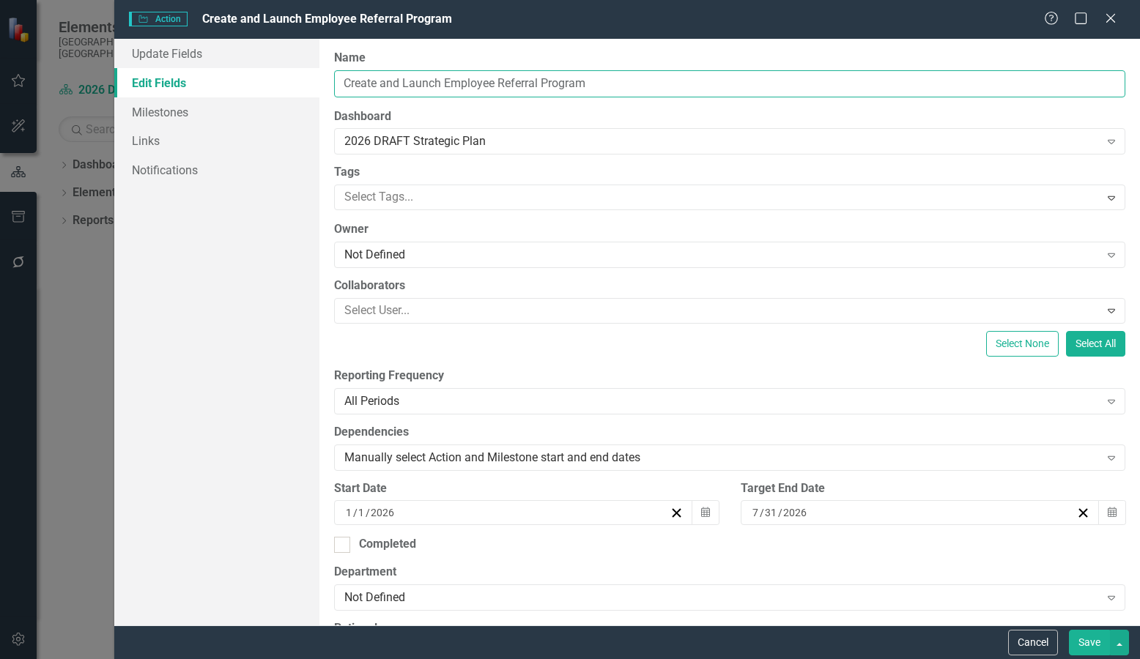
click at [346, 80] on input "Create and Launch Employee Referral Program" at bounding box center [729, 83] width 791 height 27
type input "HR - Create and Launch Employee Referral Program"
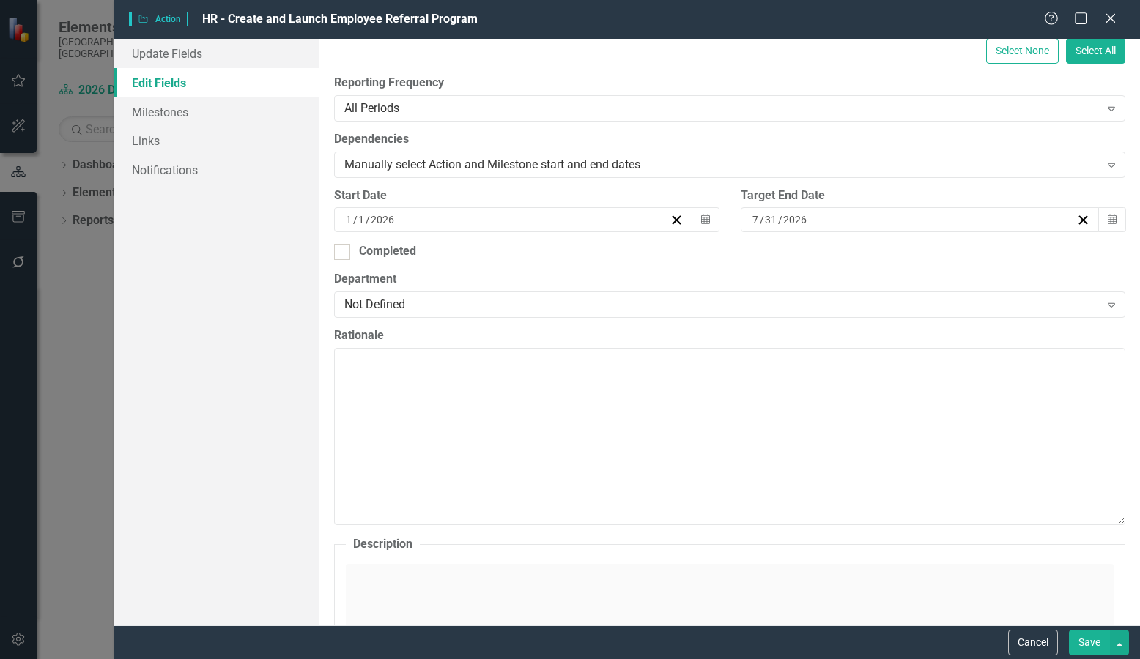
scroll to position [659, 0]
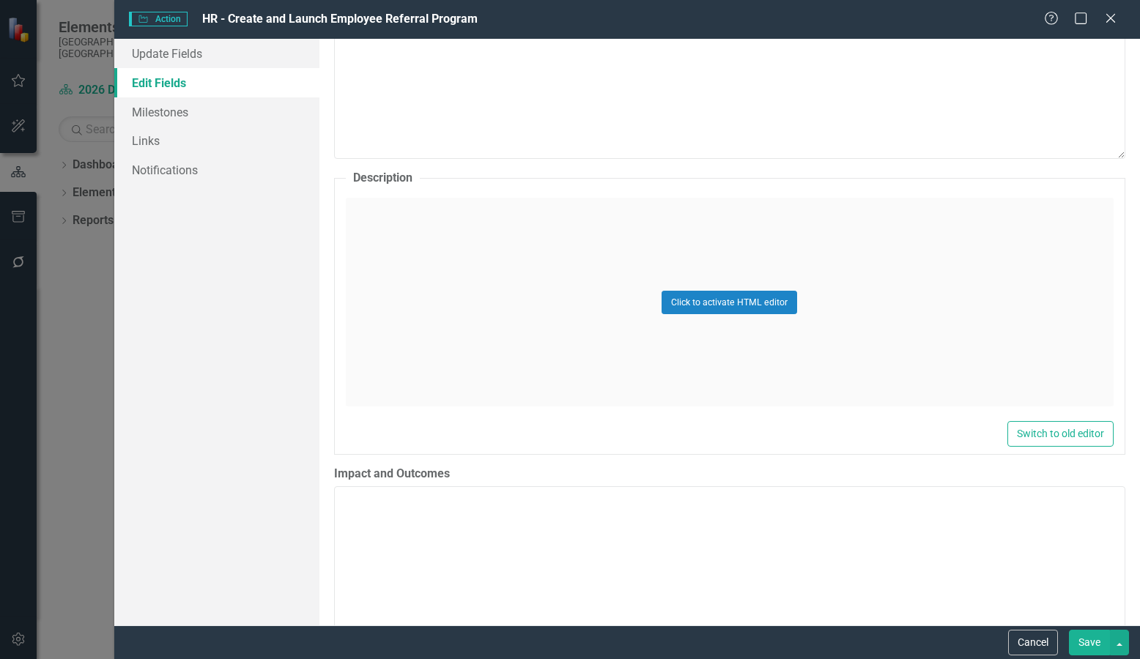
click at [456, 245] on div "Click to activate HTML editor" at bounding box center [730, 302] width 768 height 209
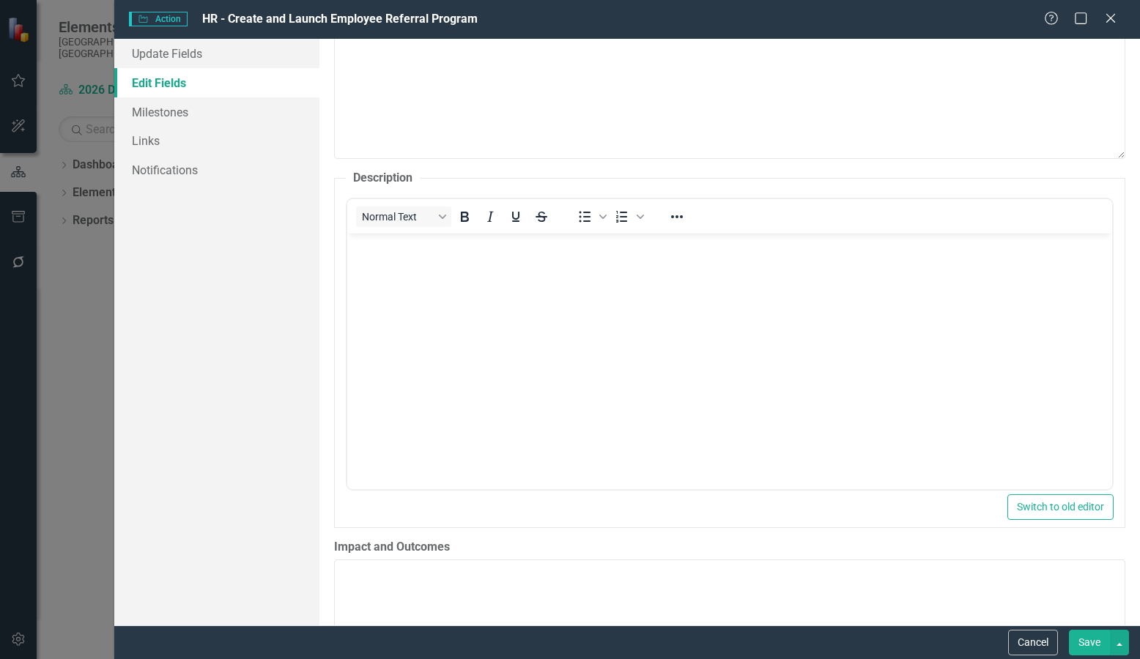
scroll to position [0, 0]
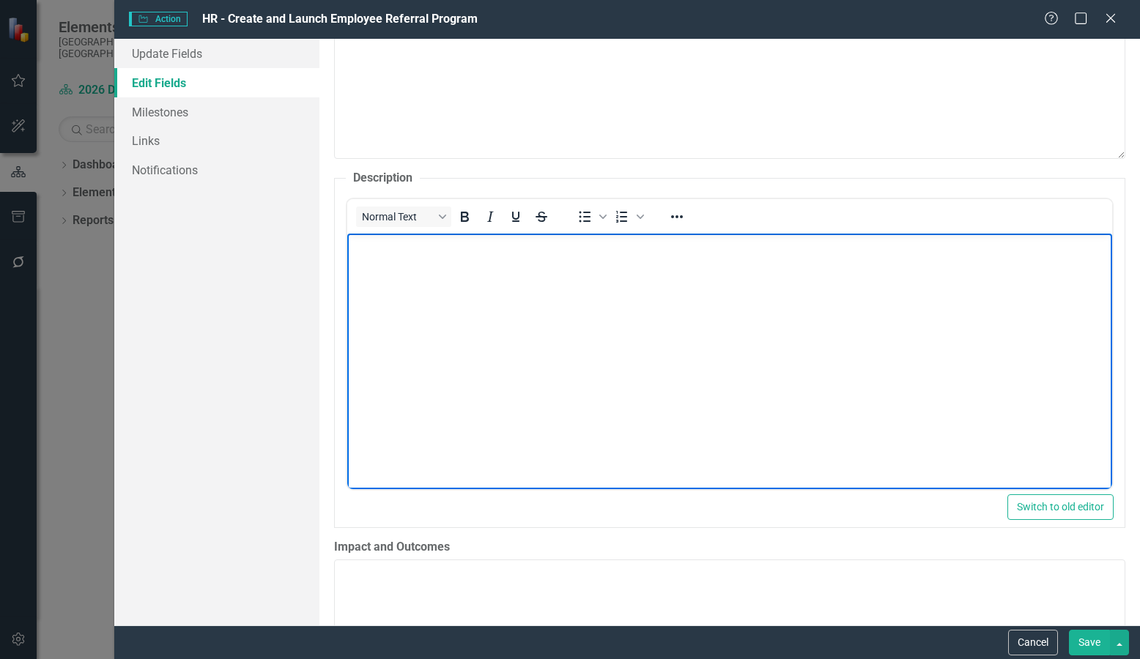
click at [440, 262] on body "Rich Text Area. Press ALT-0 for help." at bounding box center [728, 344] width 765 height 220
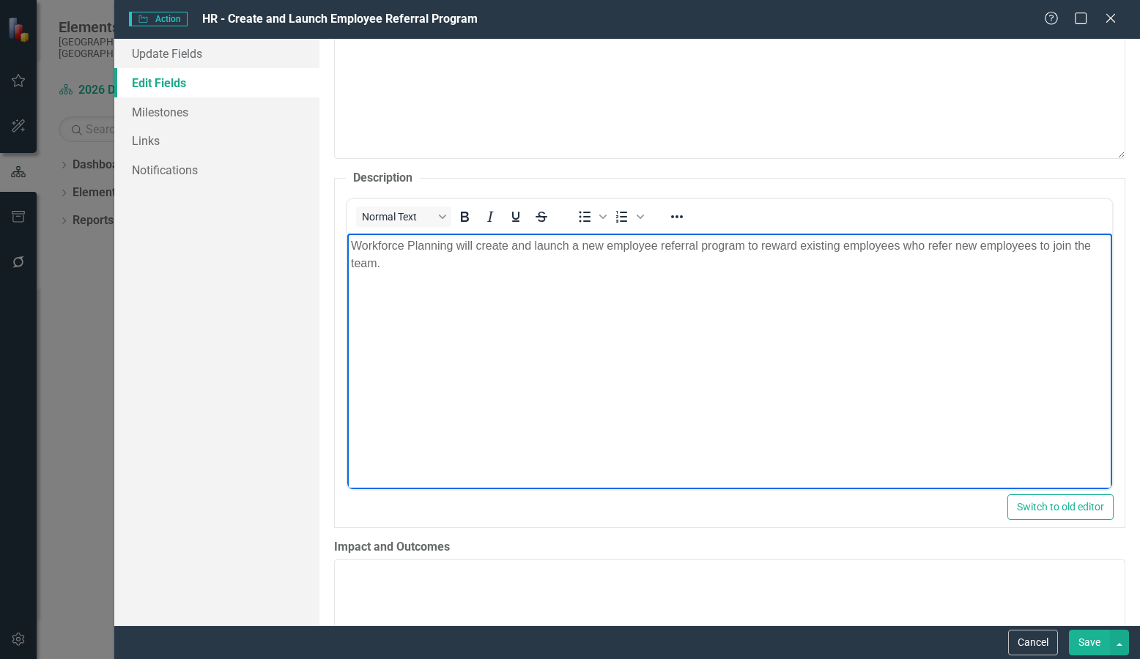
click at [779, 242] on span "Workforce Planning will create and launch a new employee referral program to re…" at bounding box center [720, 255] width 740 height 30
click at [802, 339] on body "Workforce Planning will create and launch a new employee referral program to in…" at bounding box center [728, 344] width 765 height 220
click at [834, 248] on span "Workforce Planning will create and launch a new employee referral program to in…" at bounding box center [719, 255] width 739 height 30
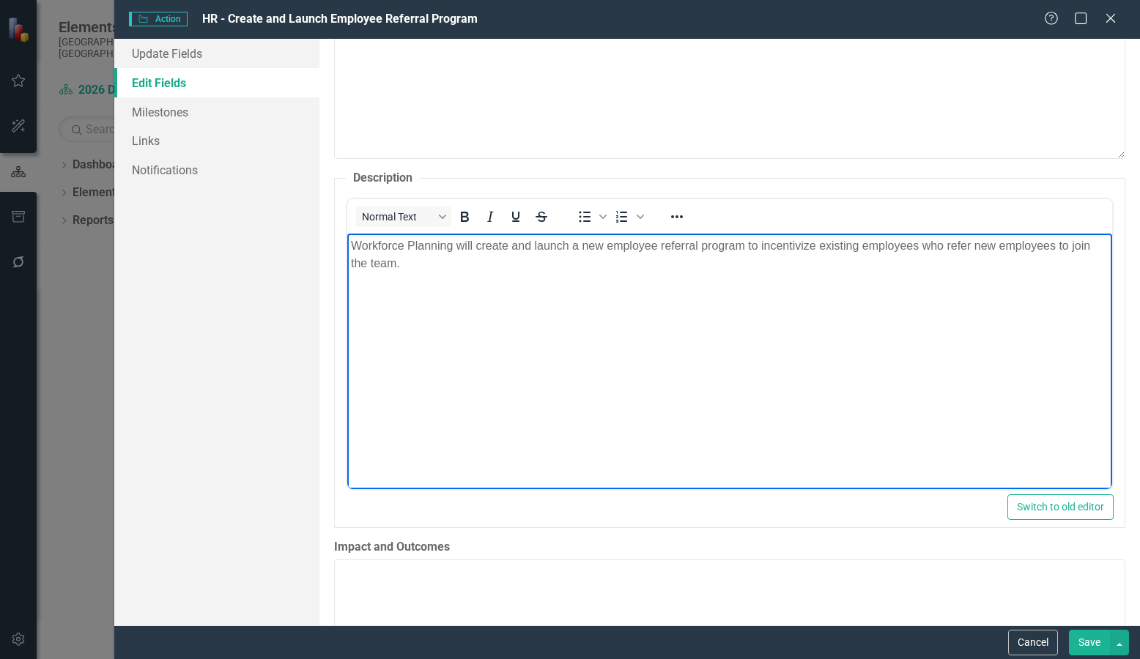
drag, startPoint x: 834, startPoint y: 248, endPoint x: 801, endPoint y: 289, distance: 52.2
click at [801, 289] on body "Workforce Planning will create and launch a new employee referral program to in…" at bounding box center [728, 344] width 765 height 220
click at [781, 245] on span "Workforce Planning will create and launch a new employee referral program to in…" at bounding box center [719, 255] width 739 height 30
drag, startPoint x: 781, startPoint y: 245, endPoint x: 752, endPoint y: 288, distance: 51.2
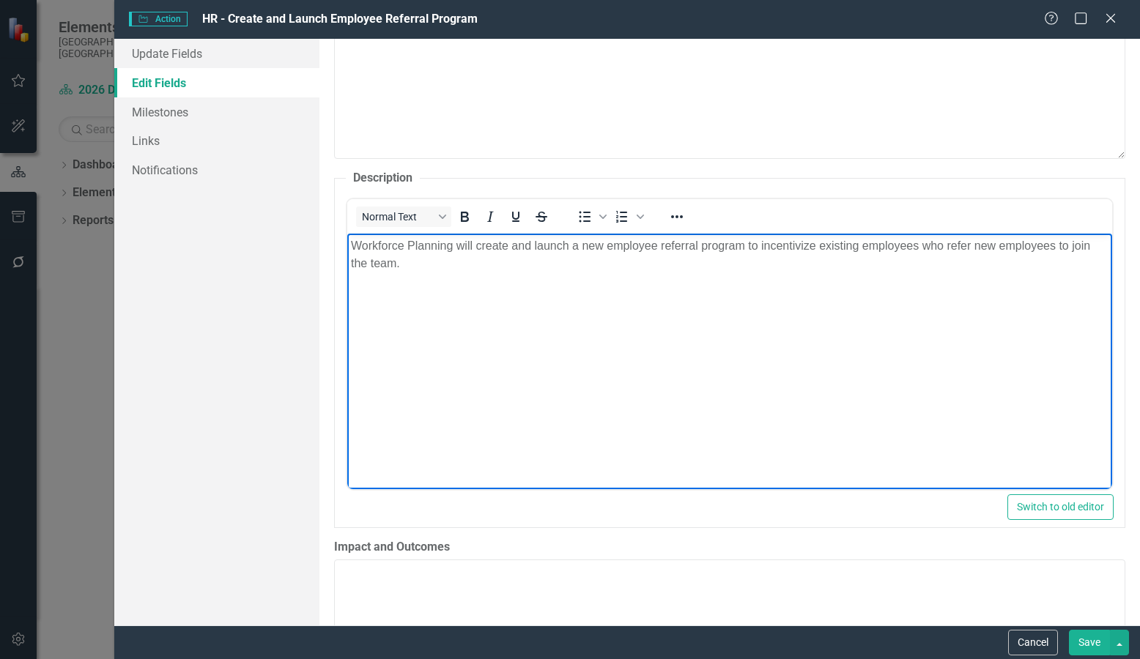
click at [752, 288] on body "Workforce Planning will create and launch a new employee referral program to in…" at bounding box center [728, 344] width 765 height 220
click at [1097, 642] on button "Save" at bounding box center [1089, 643] width 41 height 26
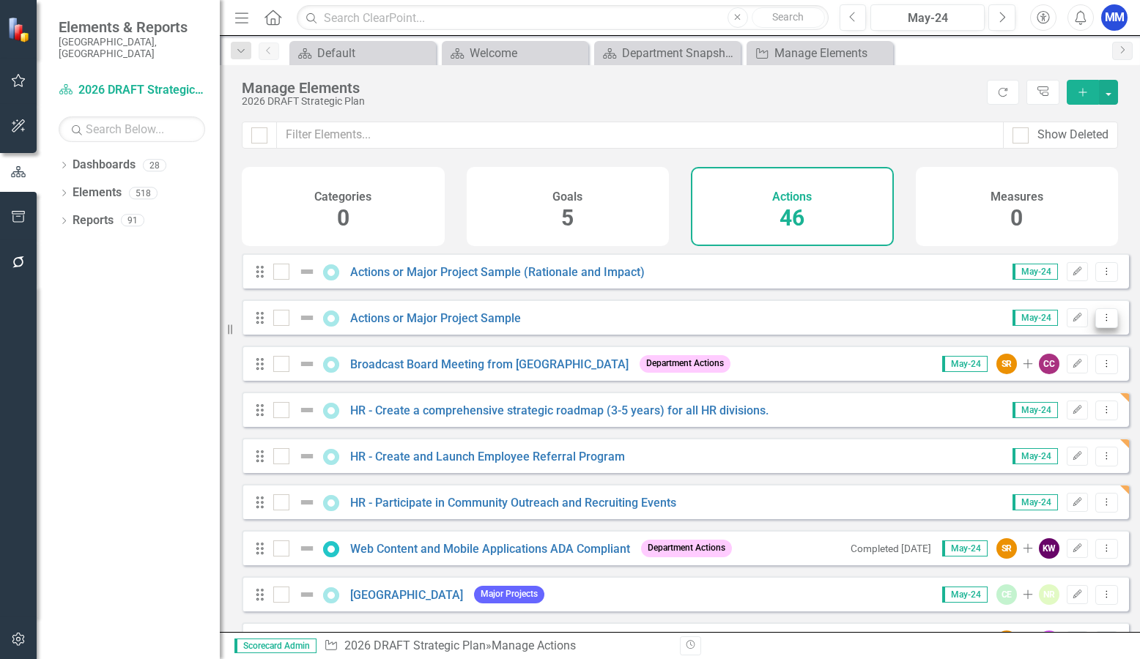
click at [1095, 327] on button "Dropdown Menu" at bounding box center [1106, 318] width 23 height 20
click at [1070, 351] on link "Edit Edit Action" at bounding box center [1047, 352] width 120 height 27
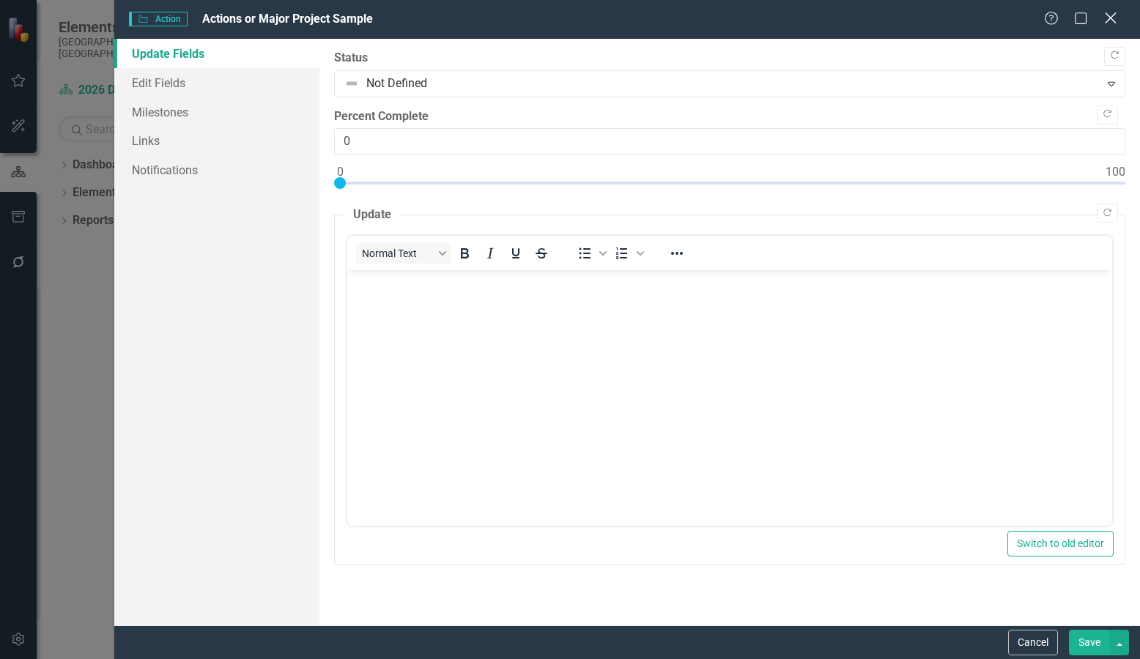
click at [1108, 12] on icon "Close" at bounding box center [1110, 18] width 18 height 14
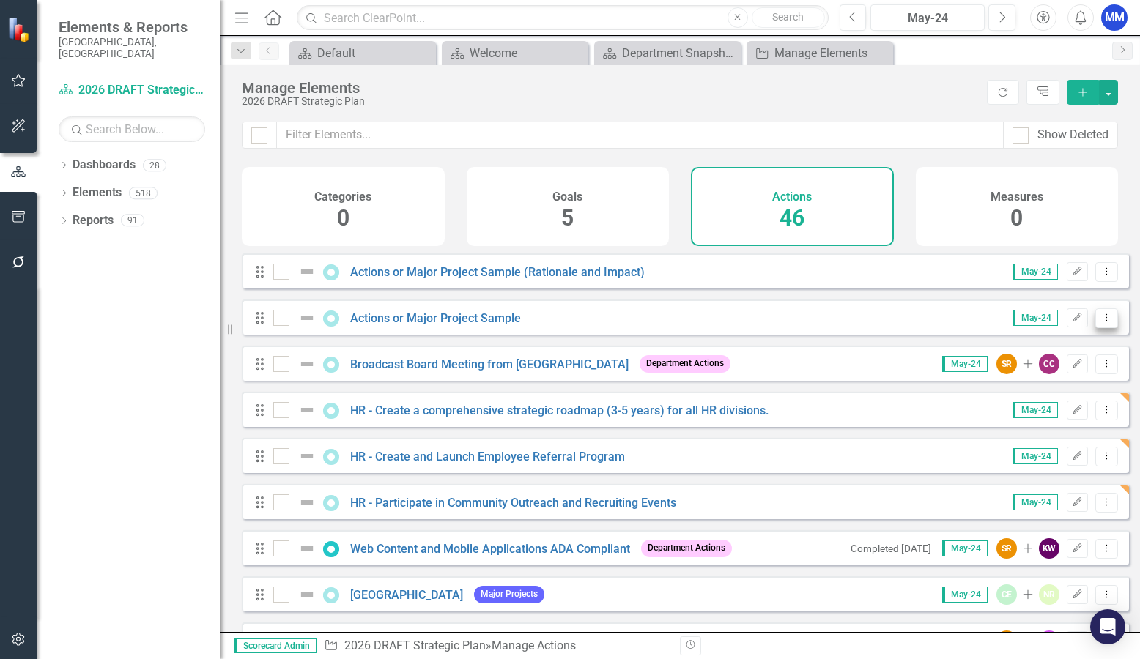
click at [1100, 322] on icon "Dropdown Menu" at bounding box center [1106, 318] width 12 height 10
click at [1068, 401] on link "Copy Duplicate Action" at bounding box center [1047, 406] width 120 height 27
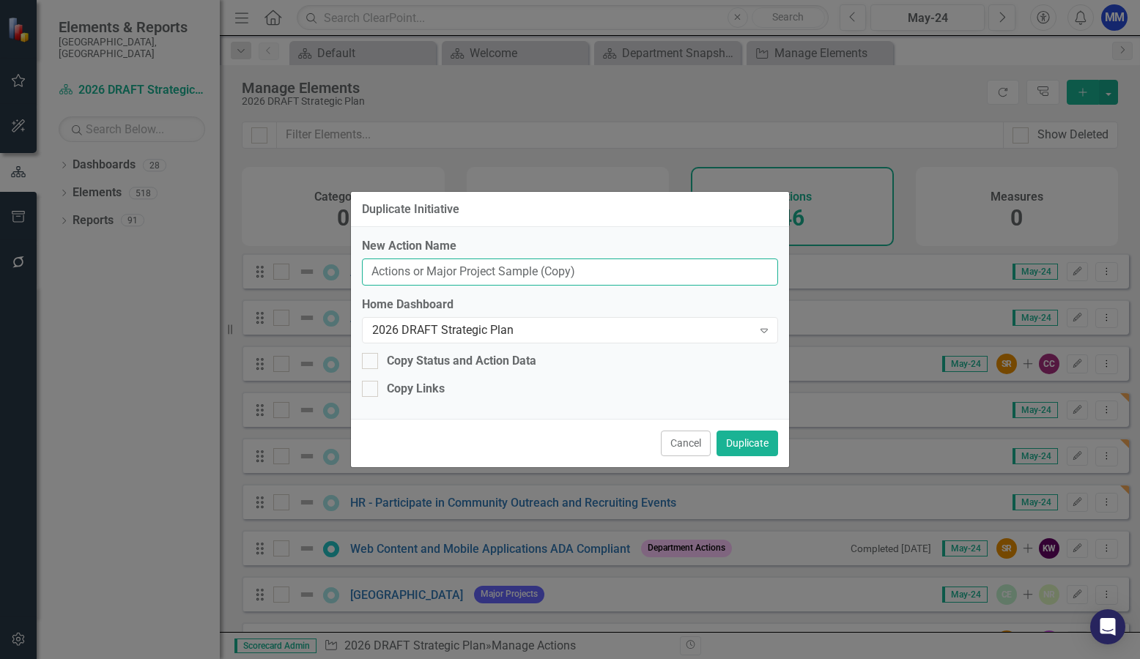
drag, startPoint x: 611, startPoint y: 270, endPoint x: 369, endPoint y: 272, distance: 241.7
click at [369, 272] on input "Actions or Major Project Sample (Copy)" at bounding box center [570, 272] width 416 height 27
click at [368, 273] on input "Increase mobile clinic accessibility and utilization" at bounding box center [570, 272] width 416 height 27
type input "HR - Increase mobile clinic accessibility and utilization"
click at [763, 448] on button "Duplicate" at bounding box center [747, 444] width 62 height 26
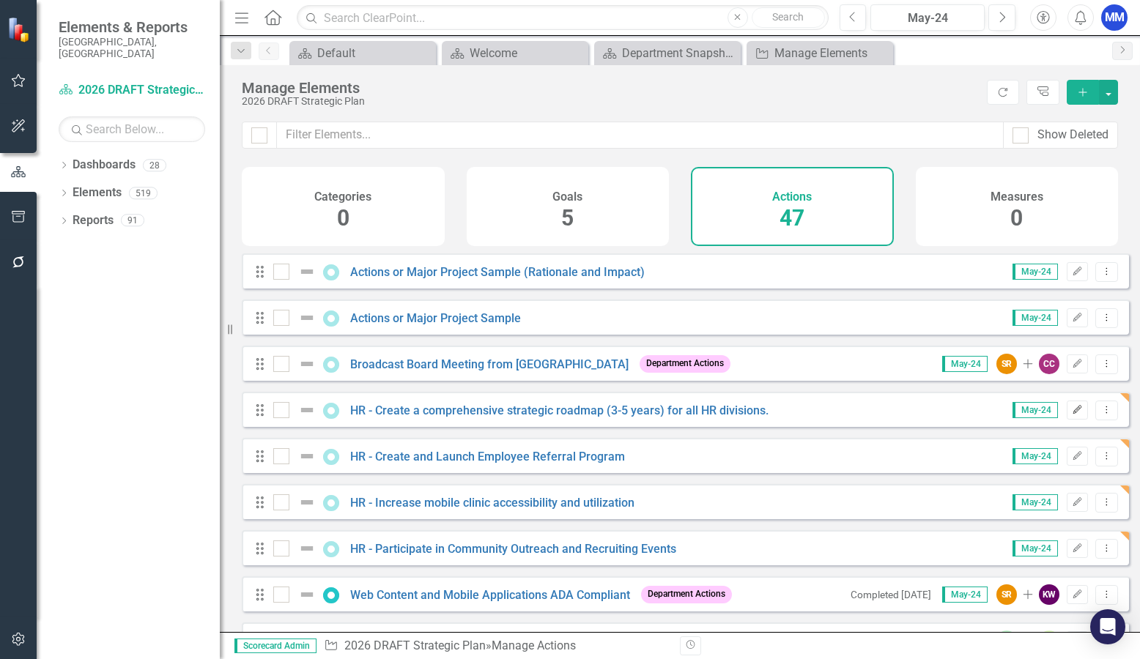
click at [1072, 415] on icon "Edit" at bounding box center [1077, 410] width 11 height 9
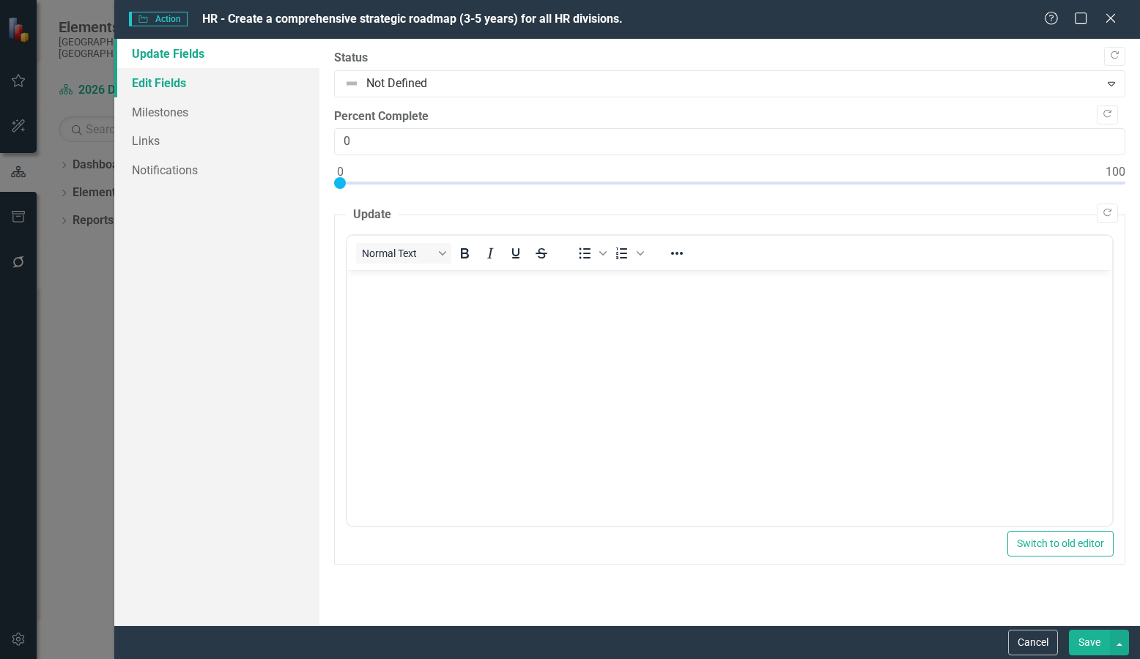
click at [223, 86] on link "Edit Fields" at bounding box center [216, 82] width 205 height 29
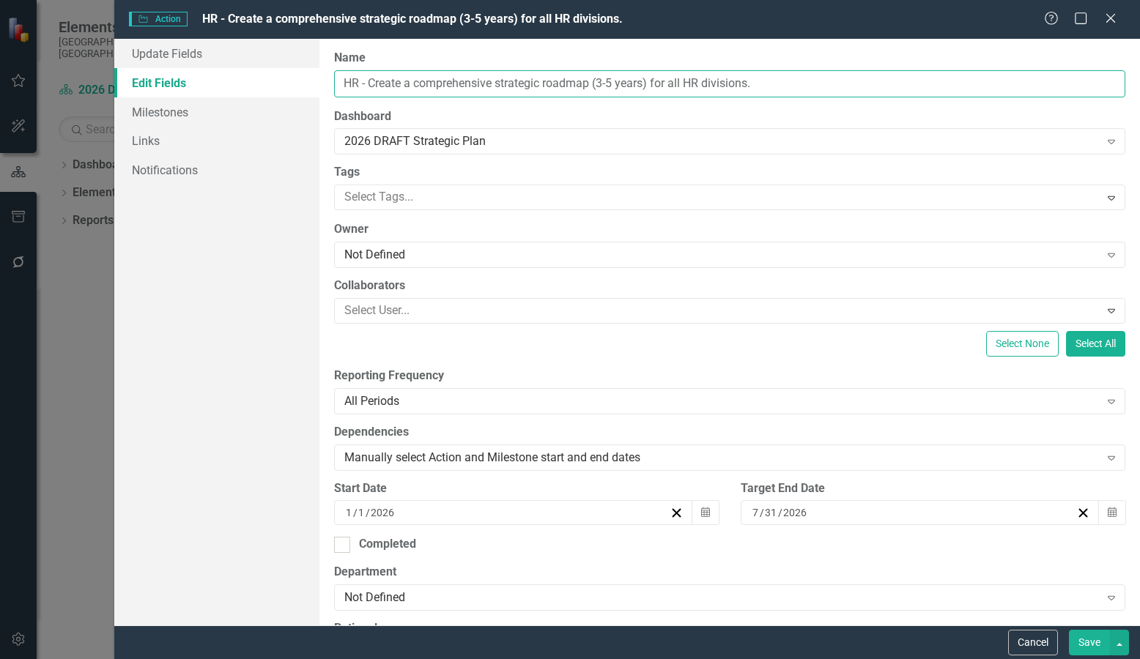
click at [800, 82] on input "HR - Create a comprehensive strategic roadmap (3-5 years) for all HR divisions." at bounding box center [729, 83] width 791 height 27
type input "HR - Create a comprehensive strategic roadmap (3-5 years) for all HR divisions"
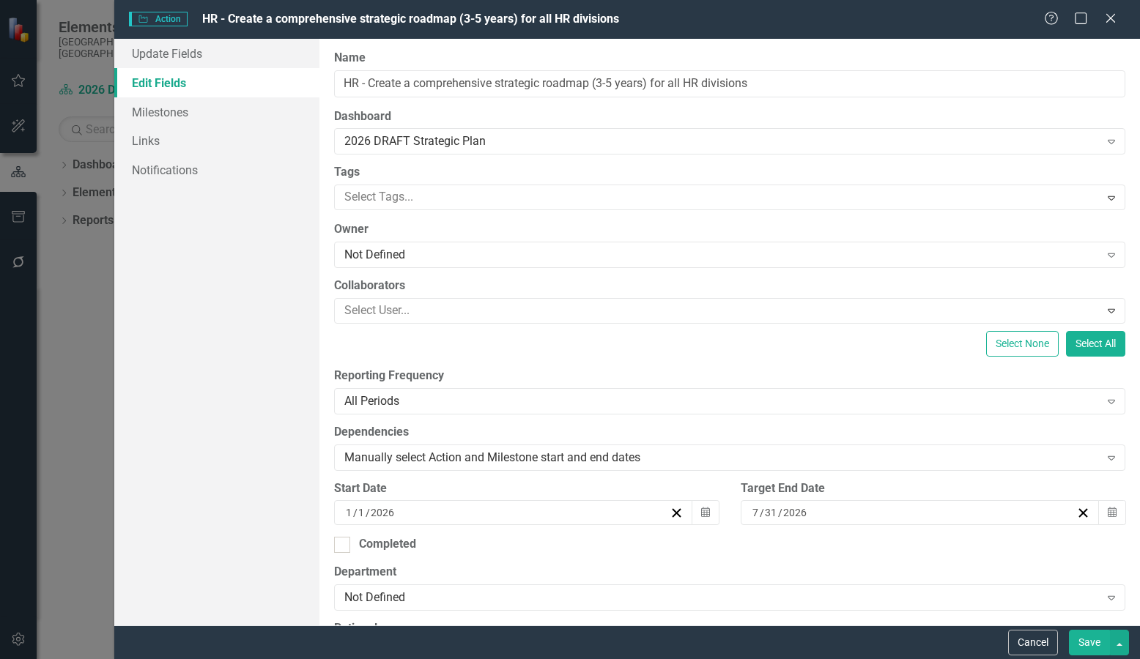
click at [1096, 637] on button "Save" at bounding box center [1089, 643] width 41 height 26
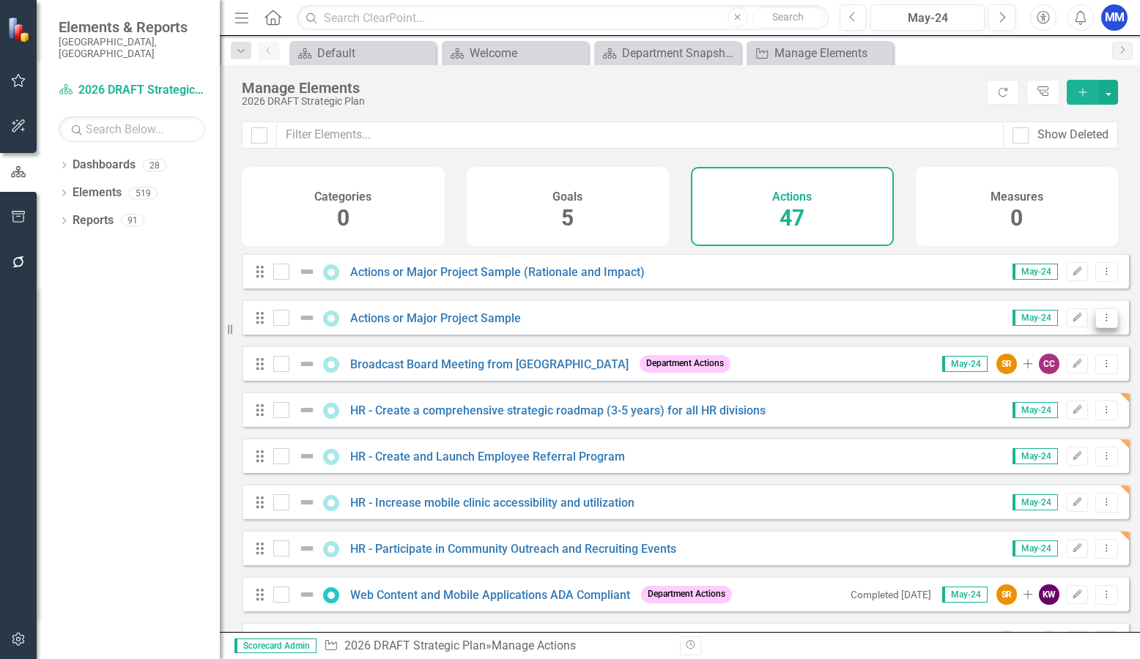
click at [1100, 322] on icon "Dropdown Menu" at bounding box center [1106, 318] width 12 height 10
click at [1061, 396] on link "Copy Duplicate Action" at bounding box center [1047, 406] width 120 height 27
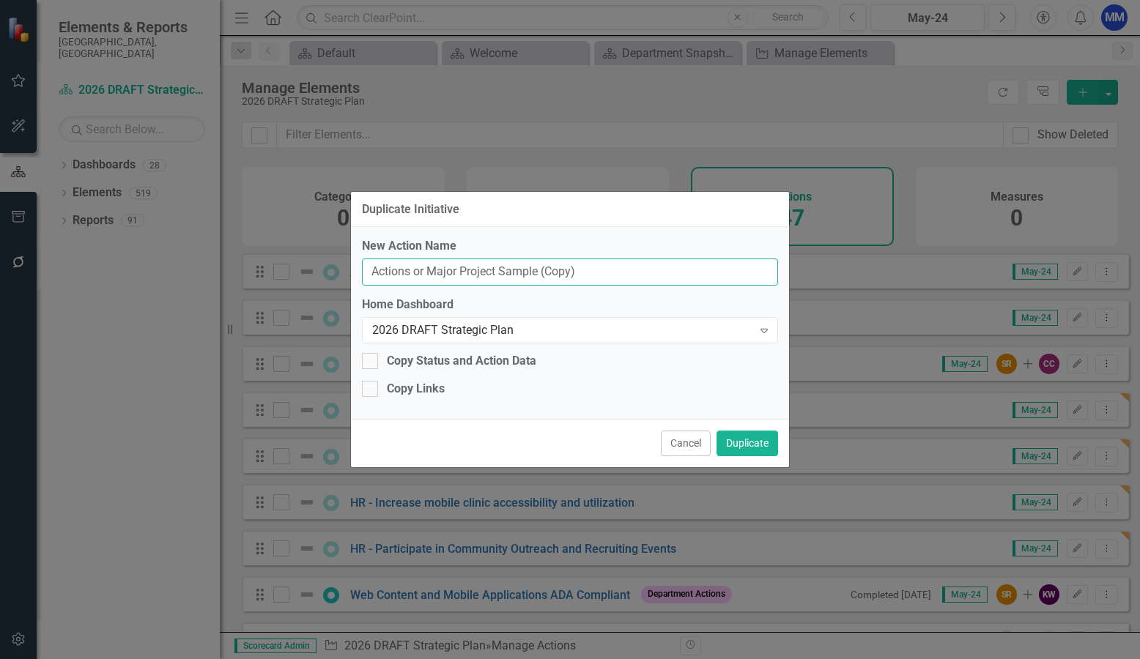
drag, startPoint x: 604, startPoint y: 273, endPoint x: 341, endPoint y: 278, distance: 263.0
click at [341, 278] on div "Duplicate Initiative New Action Name Actions or Major Project Sample (Copy) Hom…" at bounding box center [570, 329] width 1140 height 659
click at [370, 266] on input "Fully execute health plan MSAs" at bounding box center [570, 272] width 416 height 27
type input "HR - Fully execute health plan MSAs"
click at [759, 445] on button "Duplicate" at bounding box center [747, 444] width 62 height 26
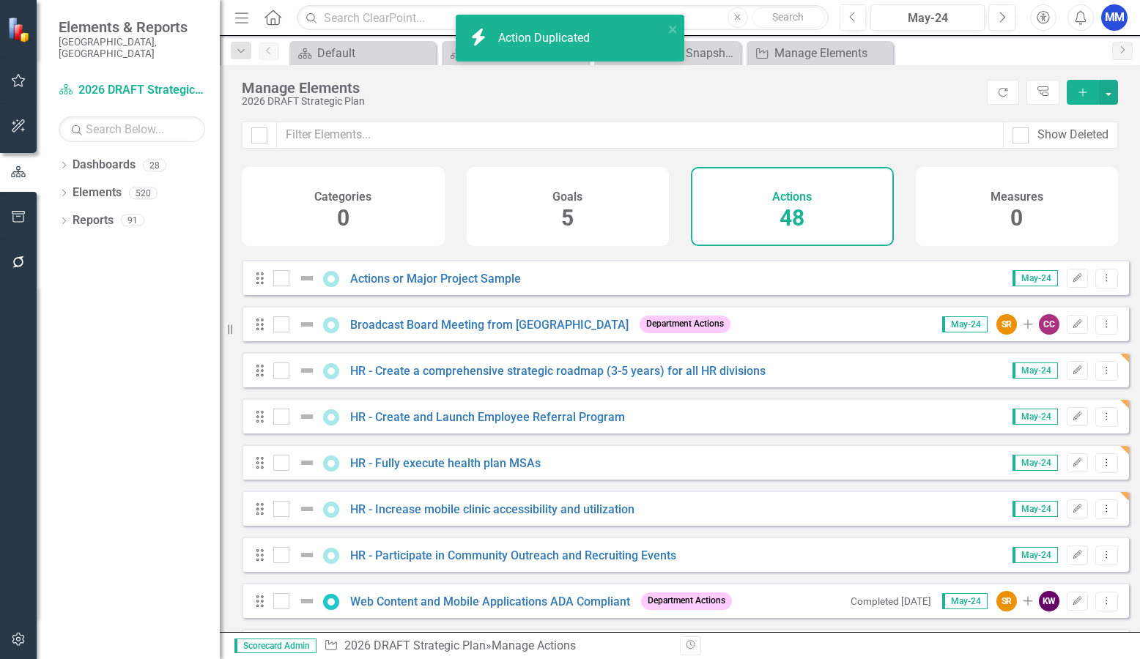
scroll to position [73, 0]
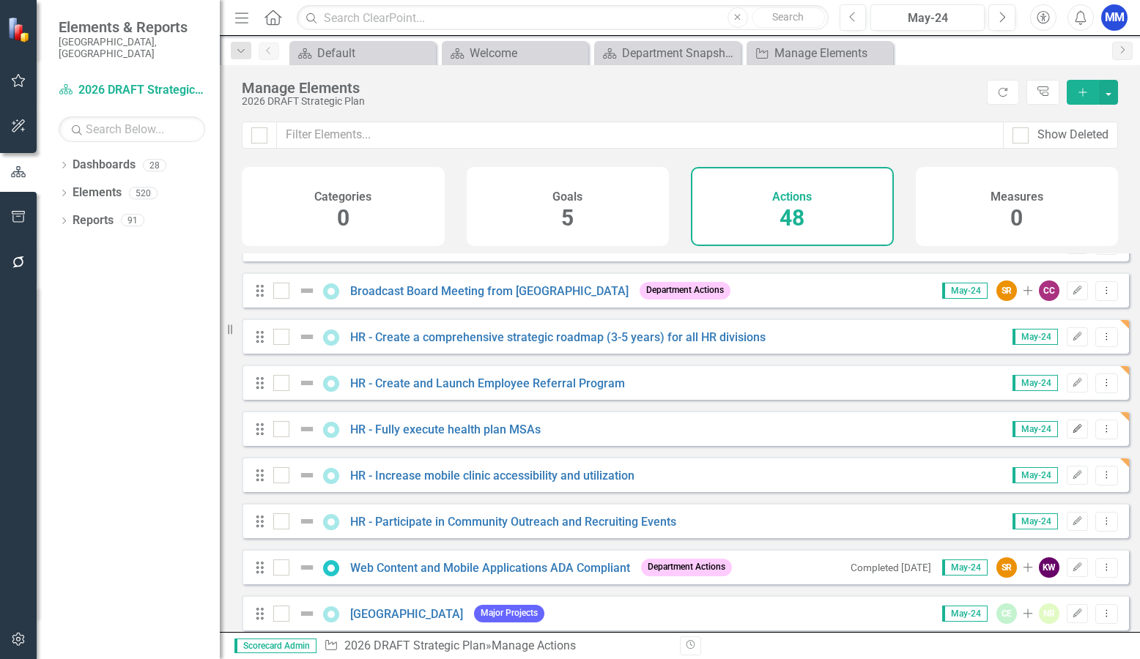
click at [1072, 434] on icon "Edit" at bounding box center [1077, 429] width 11 height 9
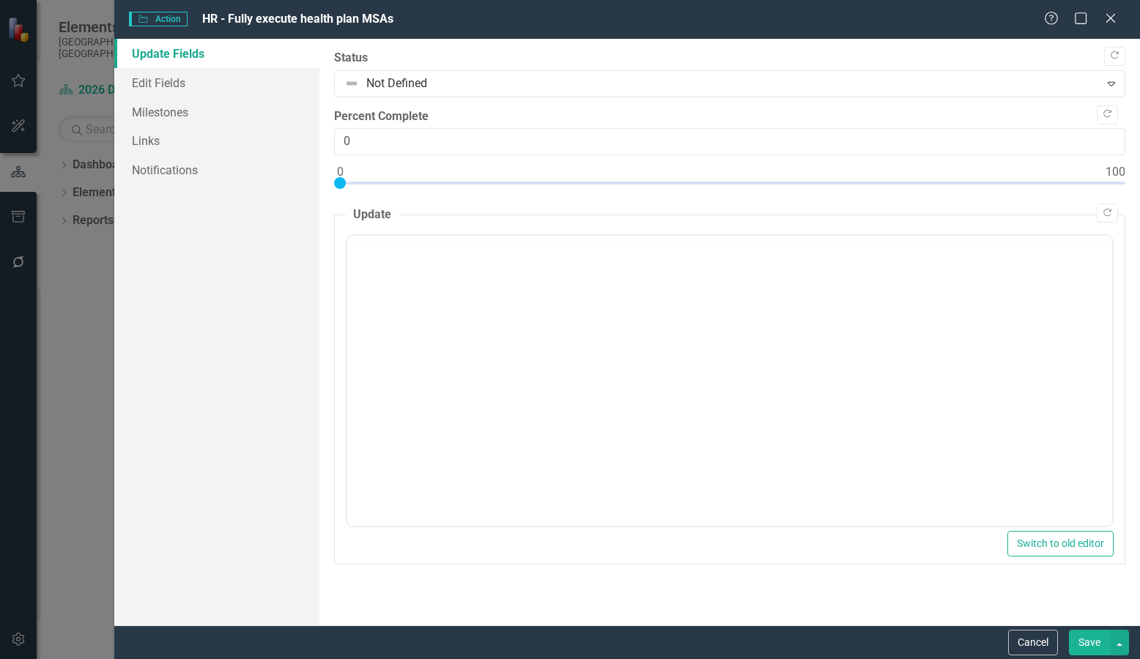
scroll to position [0, 0]
click at [171, 85] on link "Edit Fields" at bounding box center [216, 82] width 205 height 29
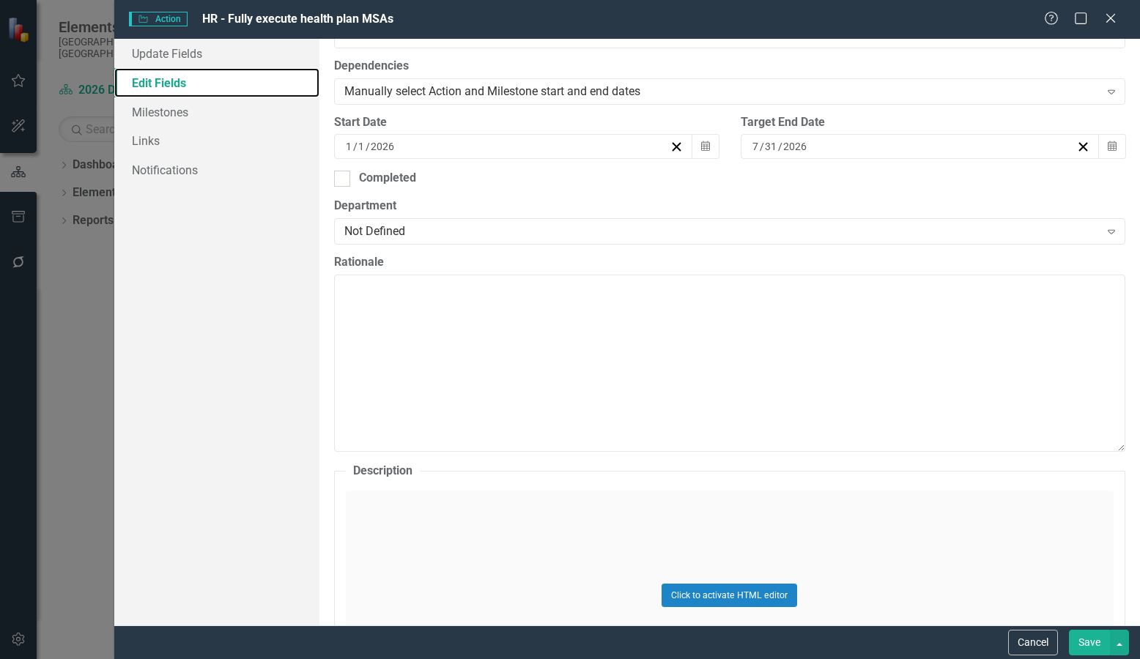
scroll to position [513, 0]
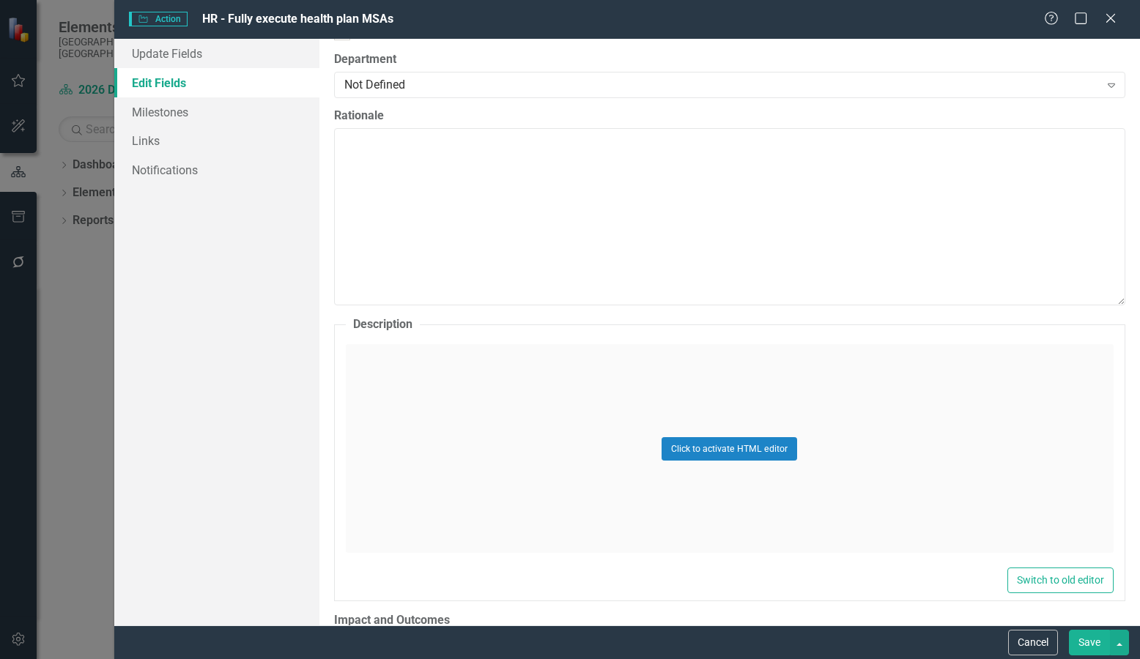
click at [413, 366] on div "Click to activate HTML editor" at bounding box center [730, 448] width 768 height 209
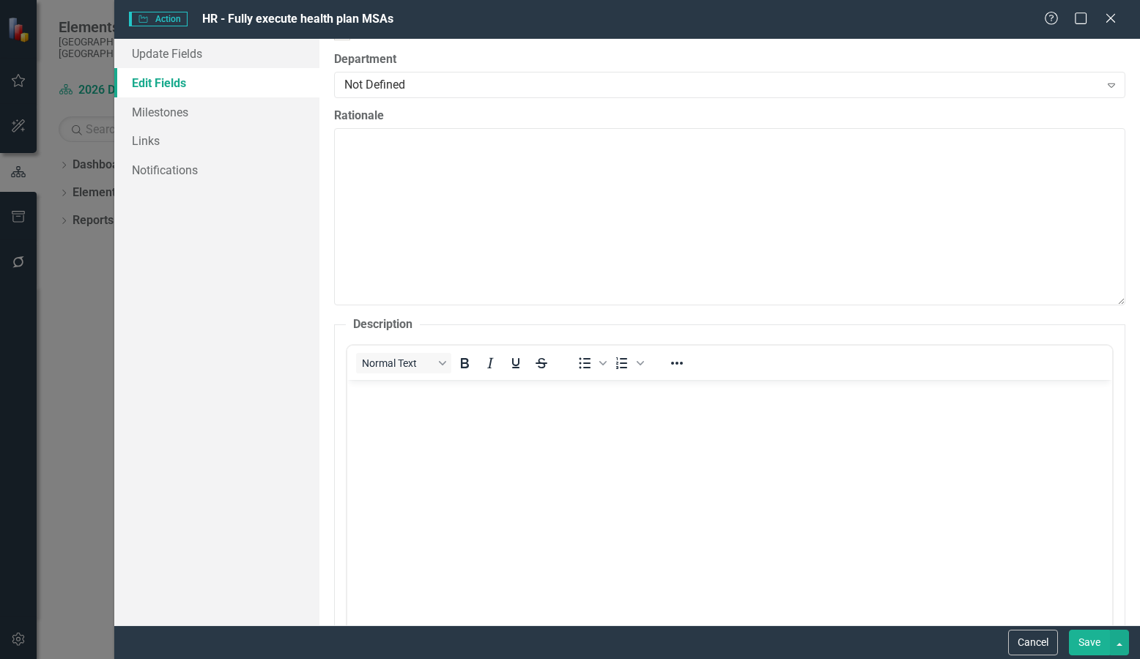
scroll to position [0, 0]
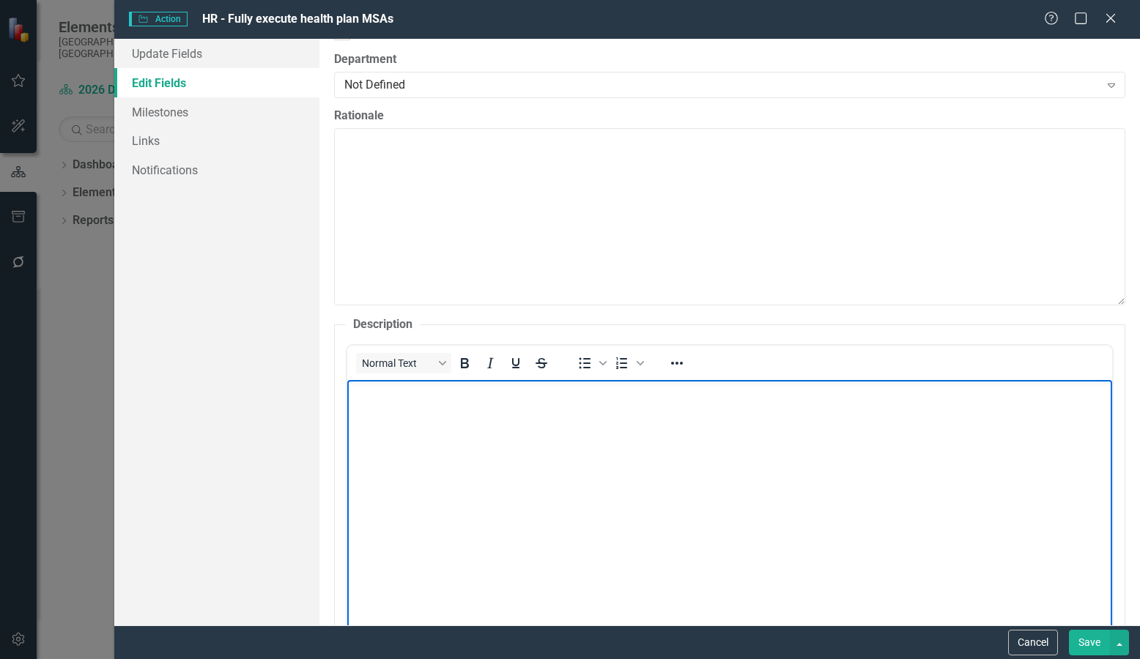
click at [427, 429] on body "Rich Text Area. Press ALT-0 for help." at bounding box center [728, 490] width 765 height 220
click at [1094, 653] on button "Save" at bounding box center [1089, 643] width 41 height 26
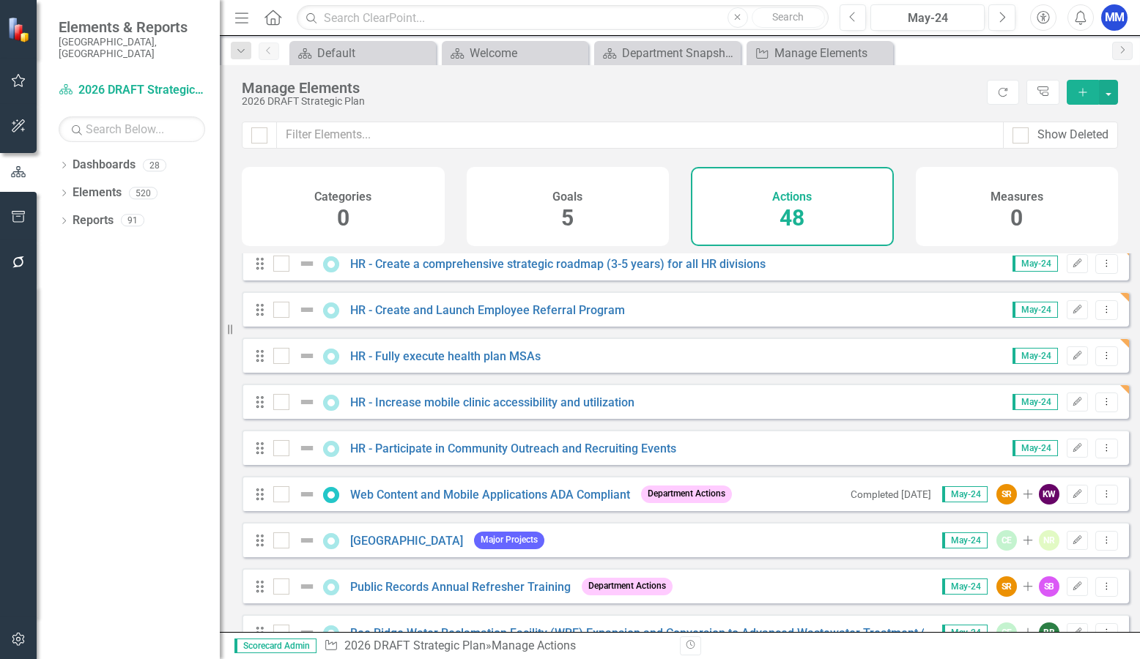
scroll to position [73, 0]
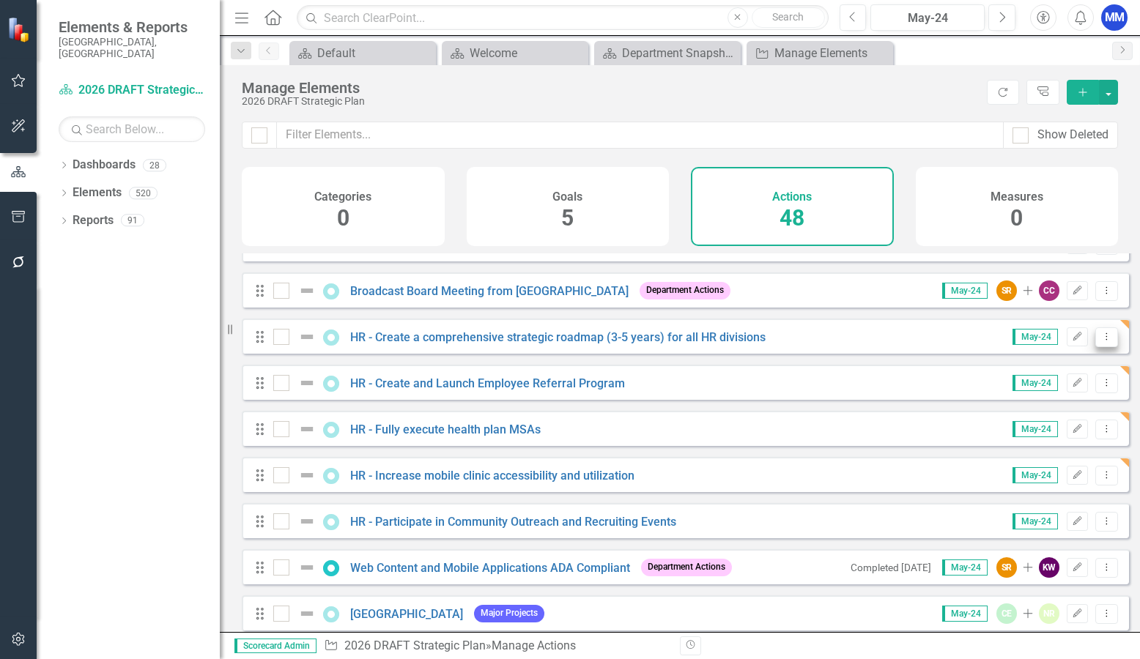
click at [1100, 341] on icon "Dropdown Menu" at bounding box center [1106, 337] width 12 height 10
click at [1074, 374] on link "Edit Edit Action" at bounding box center [1047, 370] width 120 height 27
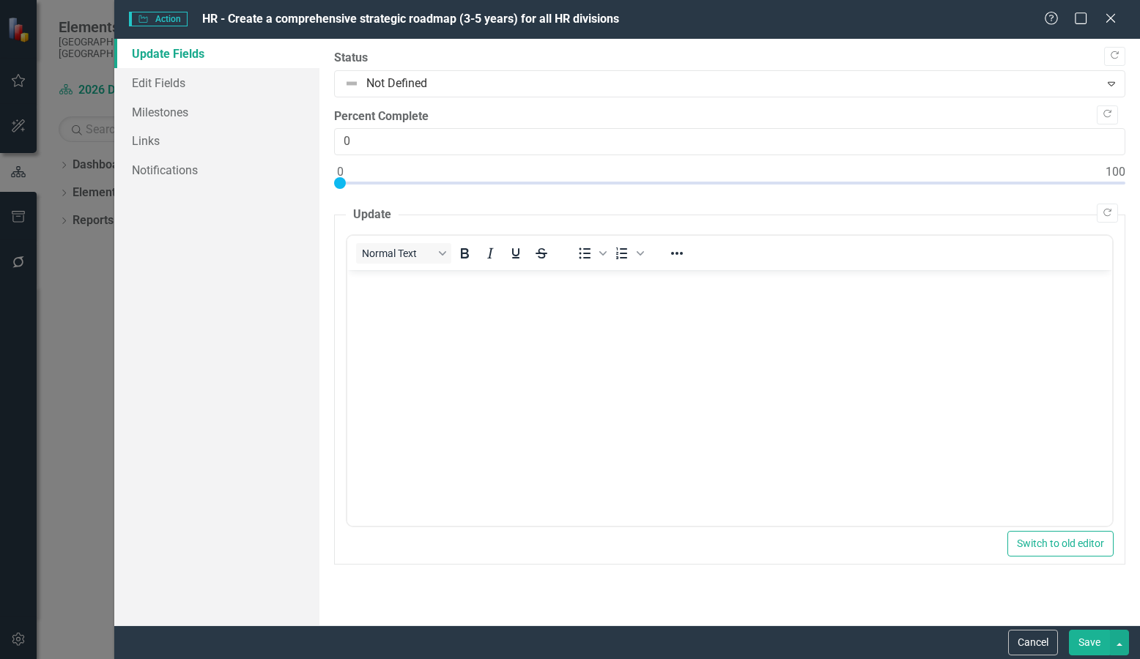
scroll to position [0, 0]
click at [154, 78] on link "Edit Fields" at bounding box center [216, 82] width 205 height 29
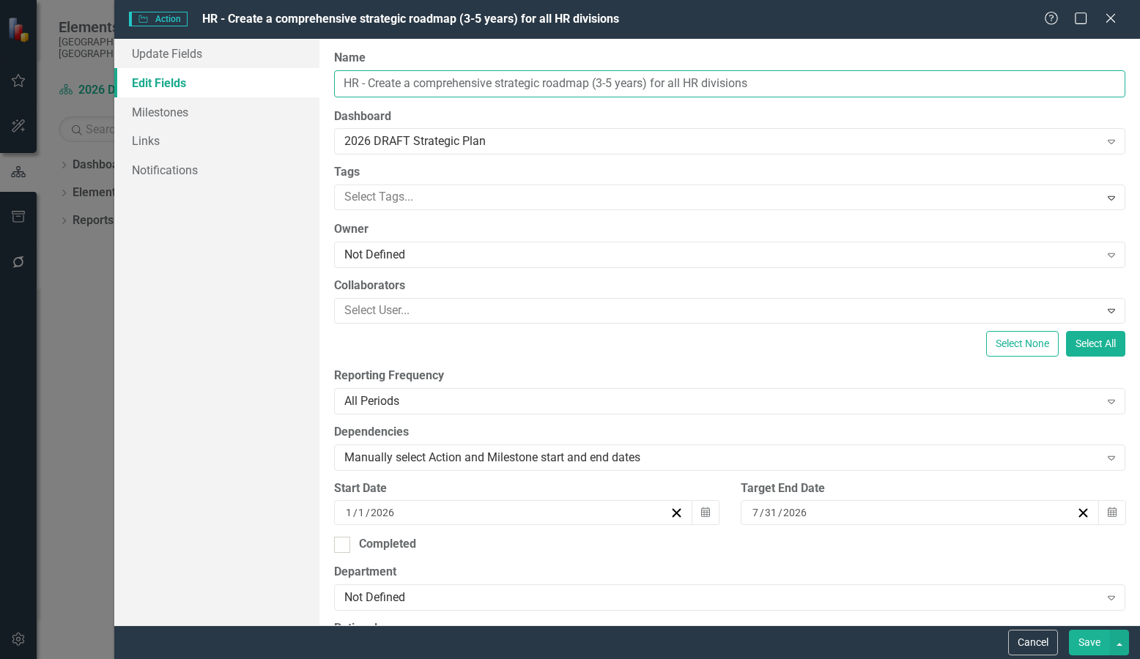
drag, startPoint x: 771, startPoint y: 81, endPoint x: 371, endPoint y: 77, distance: 400.0
click at [371, 77] on input "HR - Create a comprehensive strategic roadmap (3-5 years) for all HR divisions" at bounding box center [729, 83] width 791 height 27
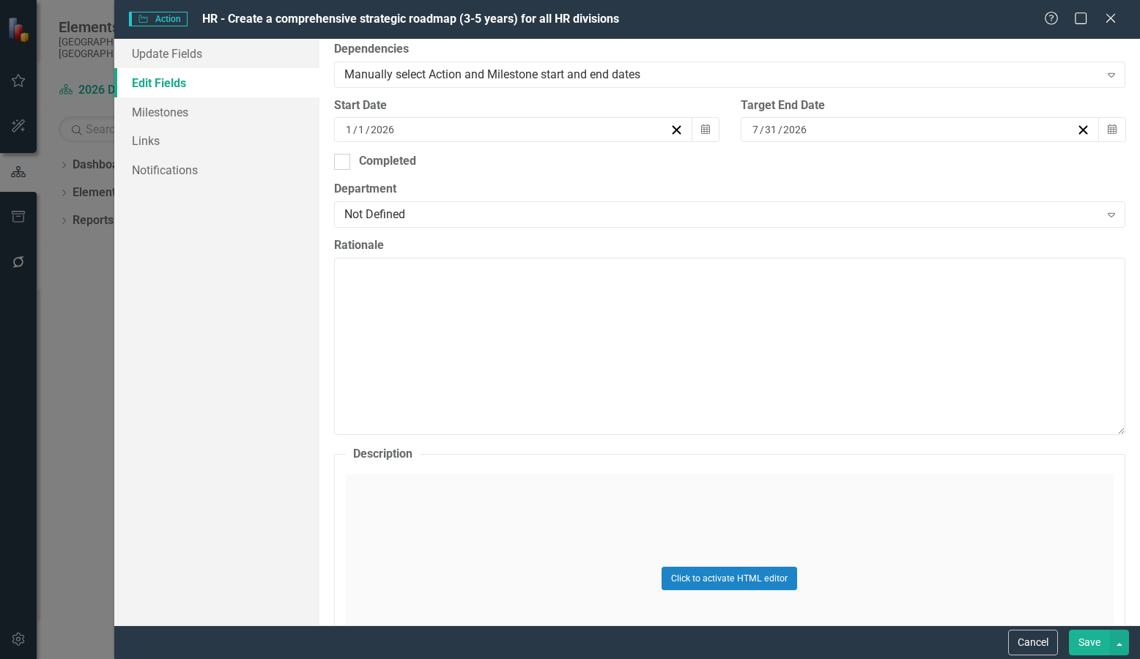
scroll to position [513, 0]
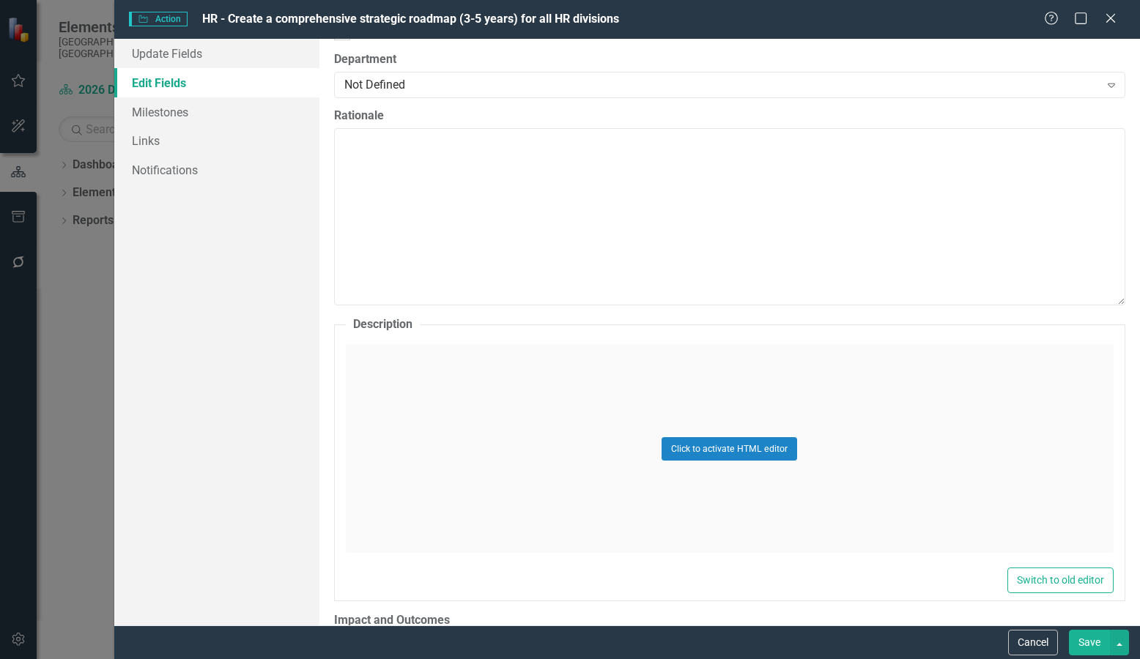
click at [428, 371] on div "Click to activate HTML editor" at bounding box center [730, 448] width 768 height 209
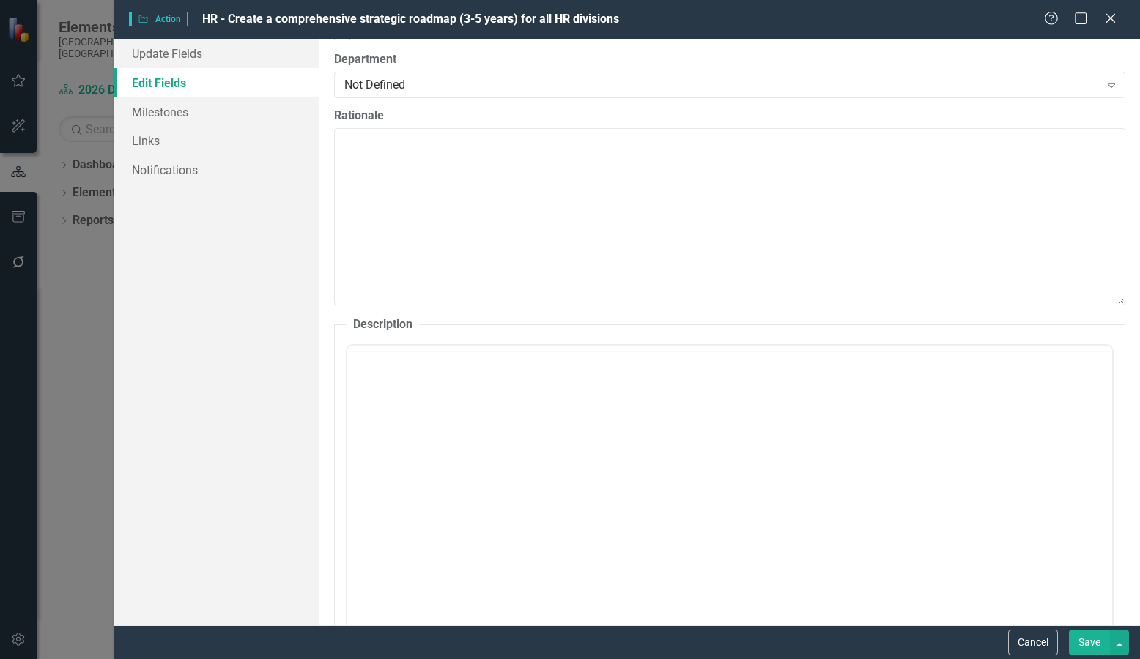
scroll to position [0, 0]
click at [422, 420] on body "Rich Text Area. Press ALT-0 for help." at bounding box center [728, 490] width 765 height 220
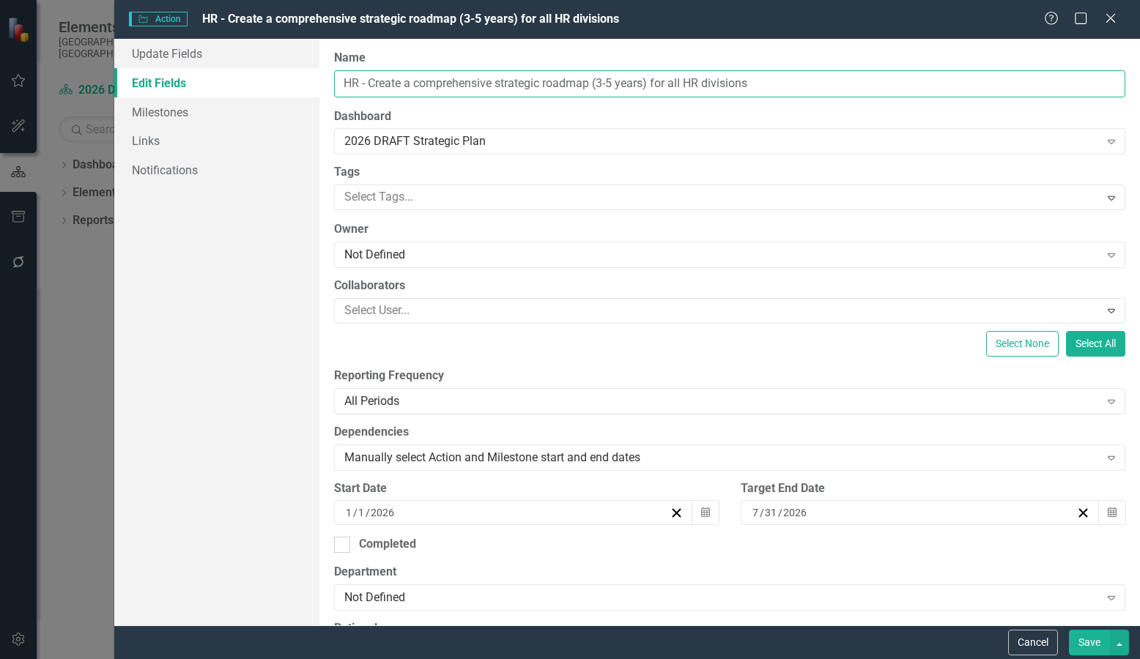
drag, startPoint x: 756, startPoint y: 82, endPoint x: 371, endPoint y: 84, distance: 384.6
click at [371, 84] on input "HR - Create a comprehensive strategic roadmap (3-5 years) for all HR divisions" at bounding box center [729, 83] width 791 height 27
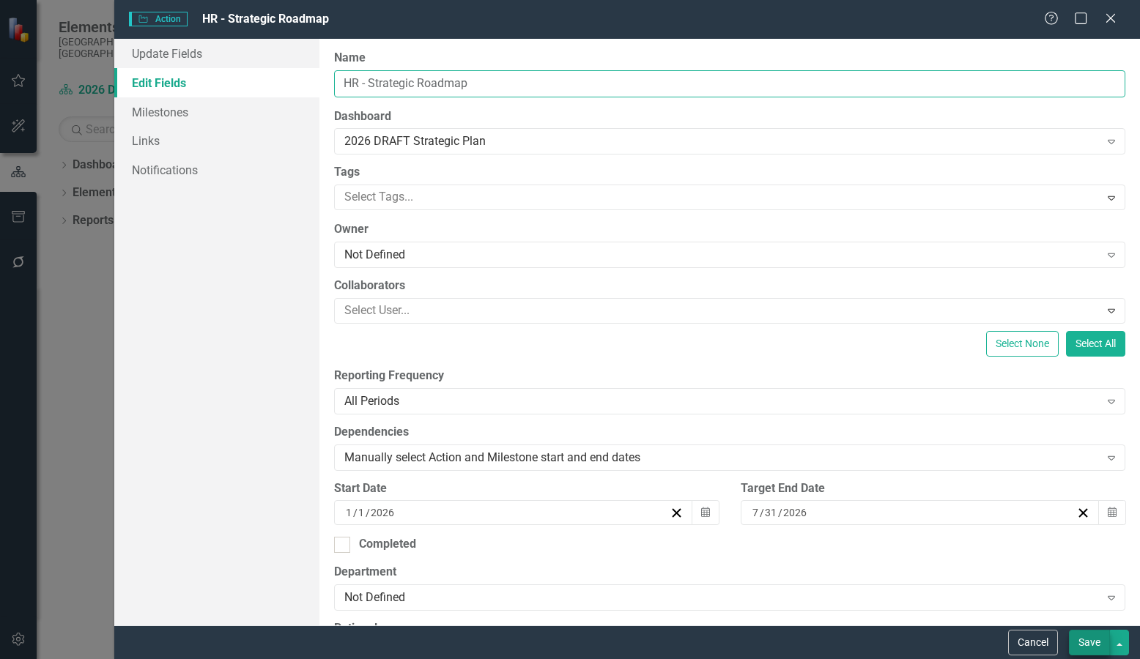
type input "HR - Strategic Roadmap"
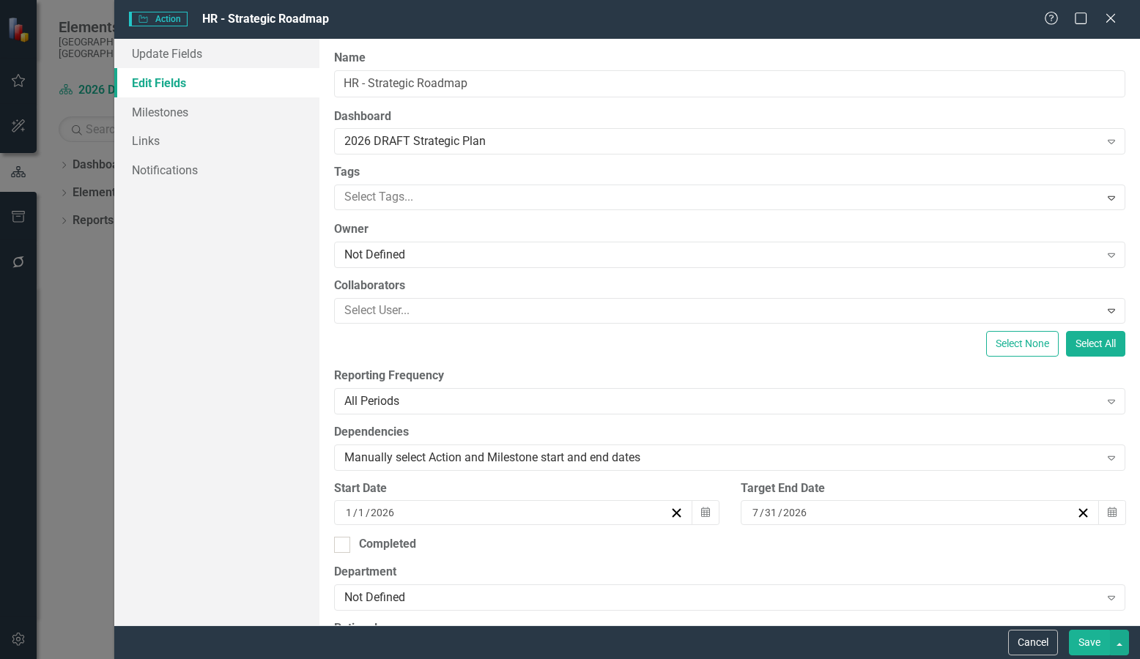
click at [1081, 638] on button "Save" at bounding box center [1089, 643] width 41 height 26
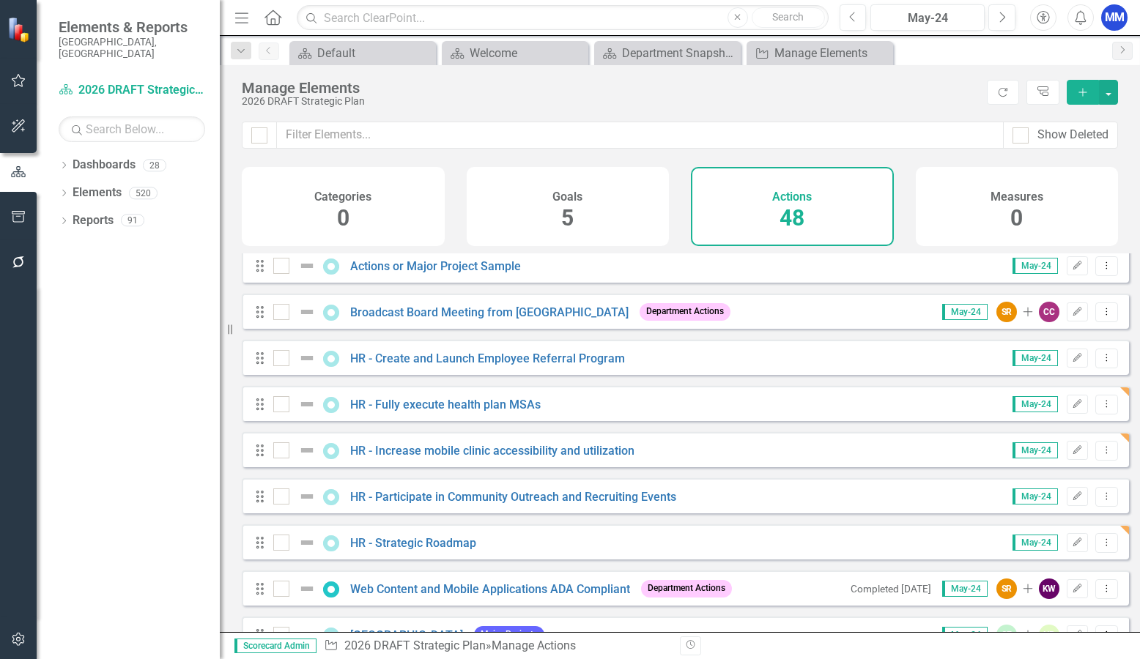
scroll to position [73, 0]
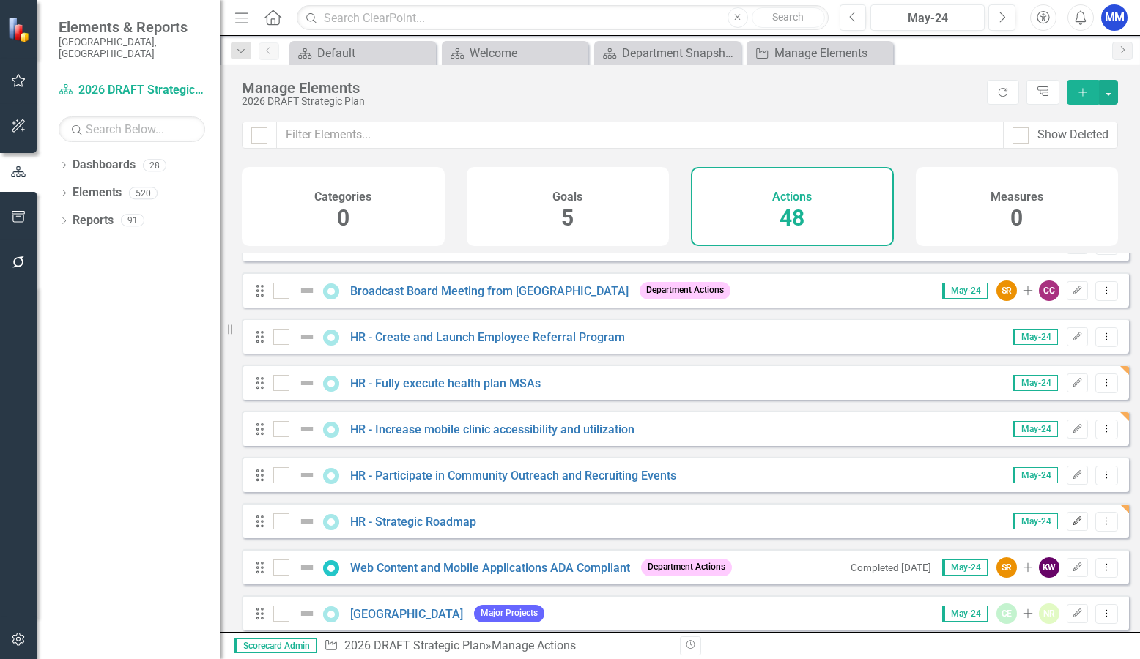
click at [1072, 531] on button "Edit" at bounding box center [1077, 521] width 21 height 19
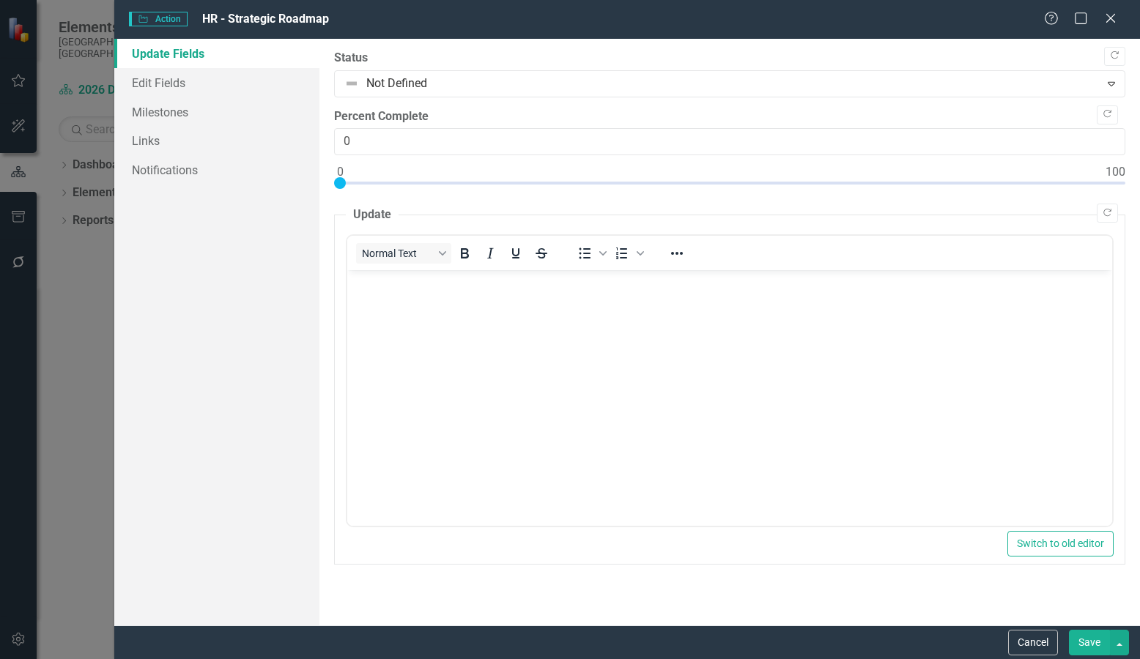
scroll to position [0, 0]
click at [180, 78] on link "Edit Fields" at bounding box center [216, 82] width 205 height 29
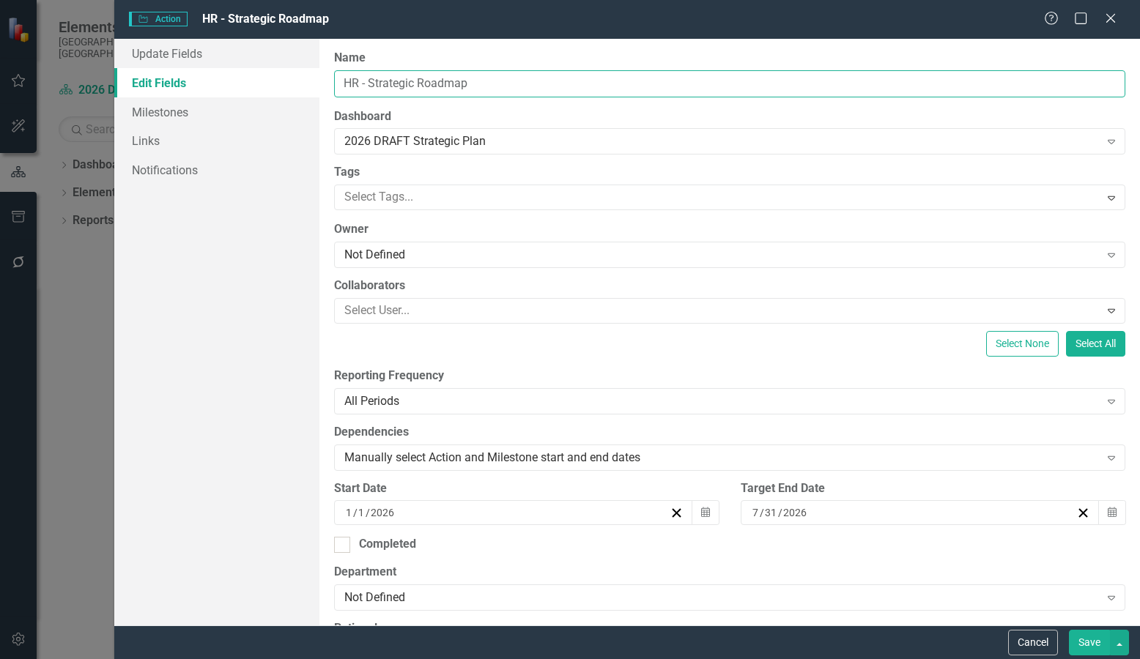
click at [369, 79] on input "HR - Strategic Roadmap" at bounding box center [729, 83] width 791 height 27
type input "HR - Create and Implement Strategic Roadmap"
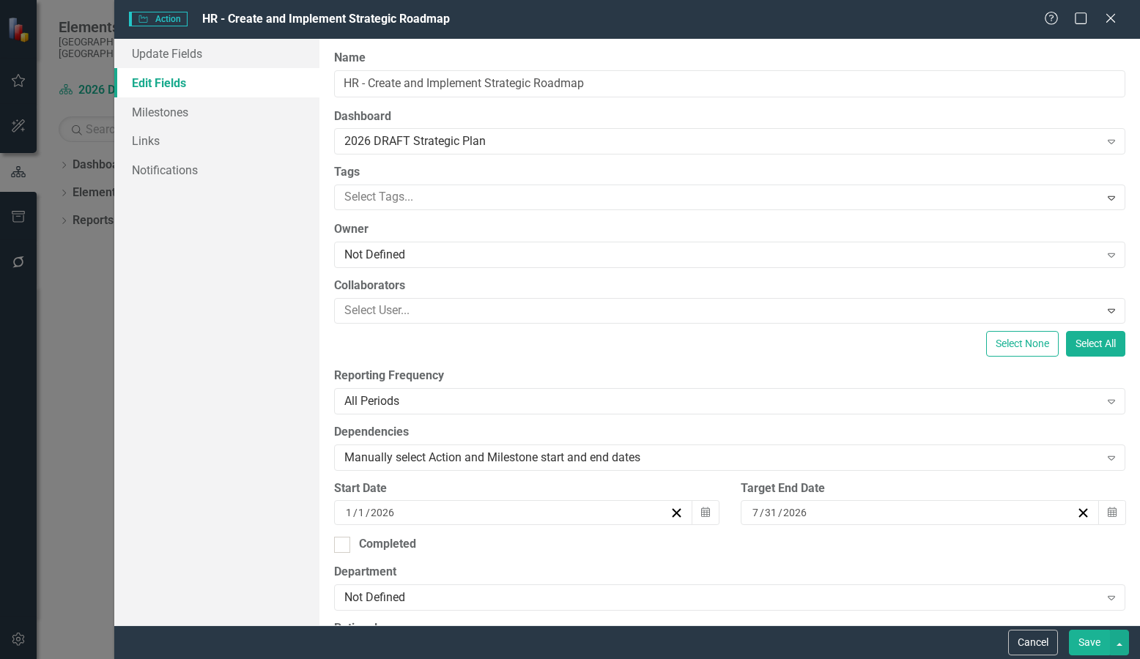
click at [1084, 635] on button "Save" at bounding box center [1089, 643] width 41 height 26
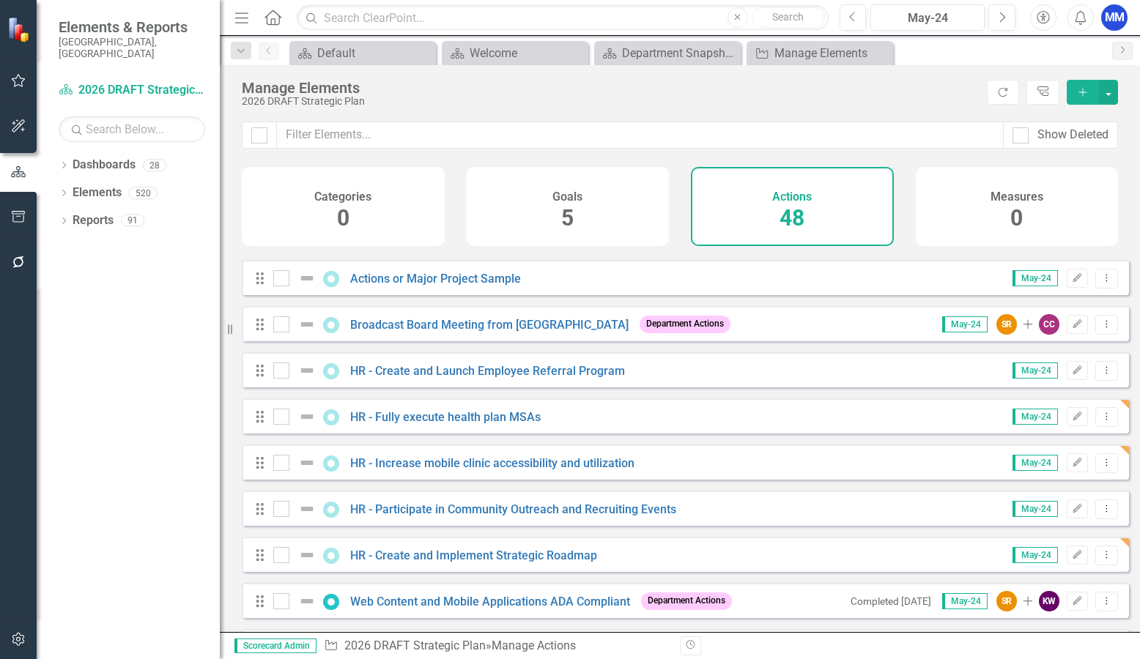
scroll to position [73, 0]
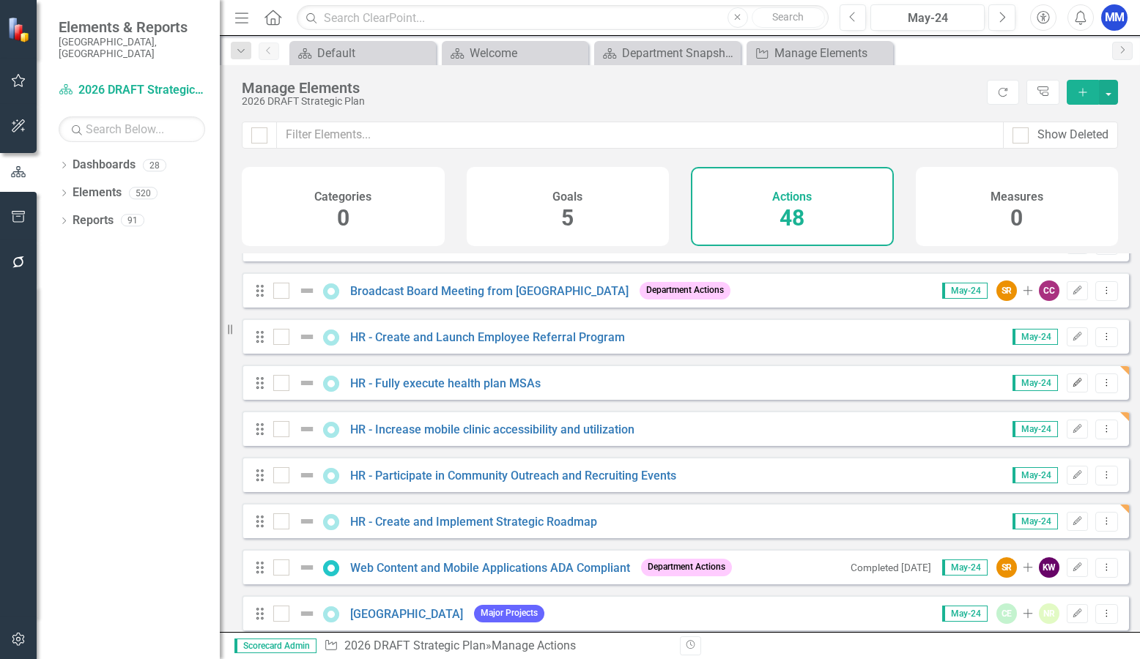
click at [1072, 388] on icon "Edit" at bounding box center [1077, 383] width 11 height 9
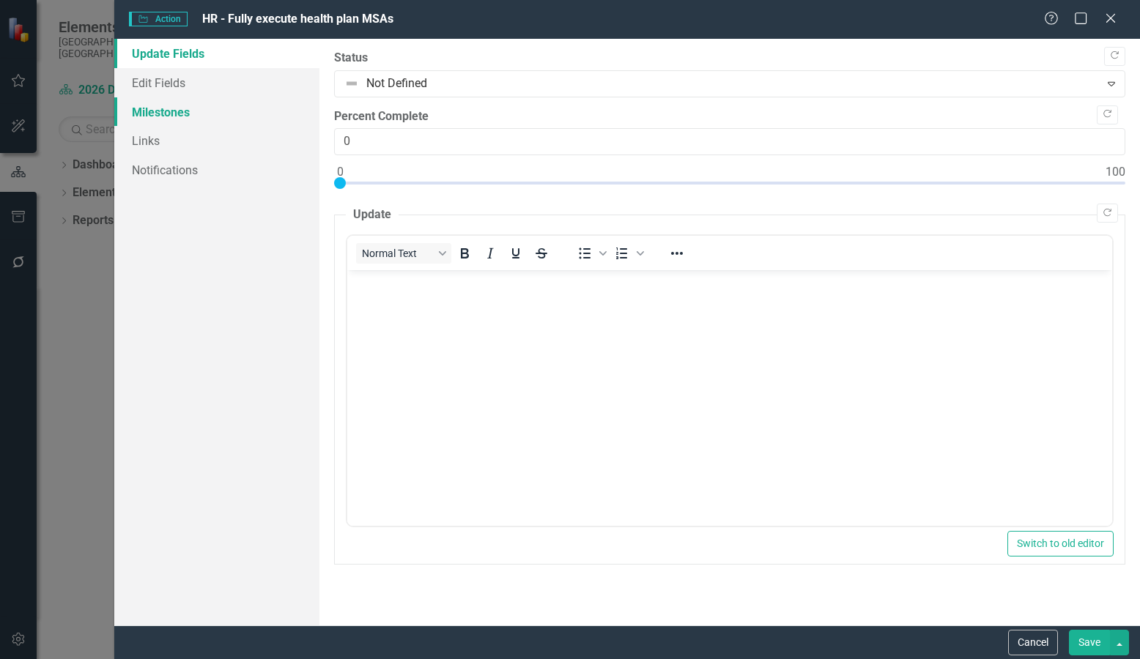
scroll to position [0, 0]
click at [179, 92] on link "Edit Fields" at bounding box center [216, 82] width 205 height 29
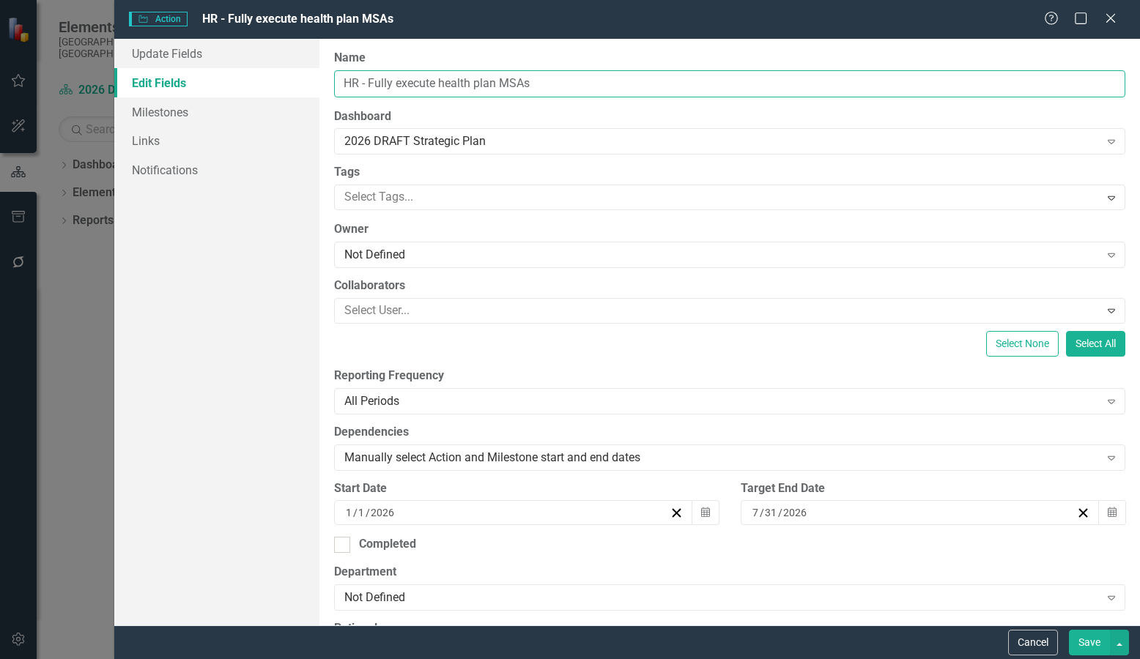
click at [401, 79] on input "HR - Fully execute health plan MSAs" at bounding box center [729, 83] width 791 height 27
click at [445, 81] on input "HR - Fully Execute health plan MSAs" at bounding box center [729, 83] width 791 height 27
type input "HR - Fully Execute Health Plan MSAs"
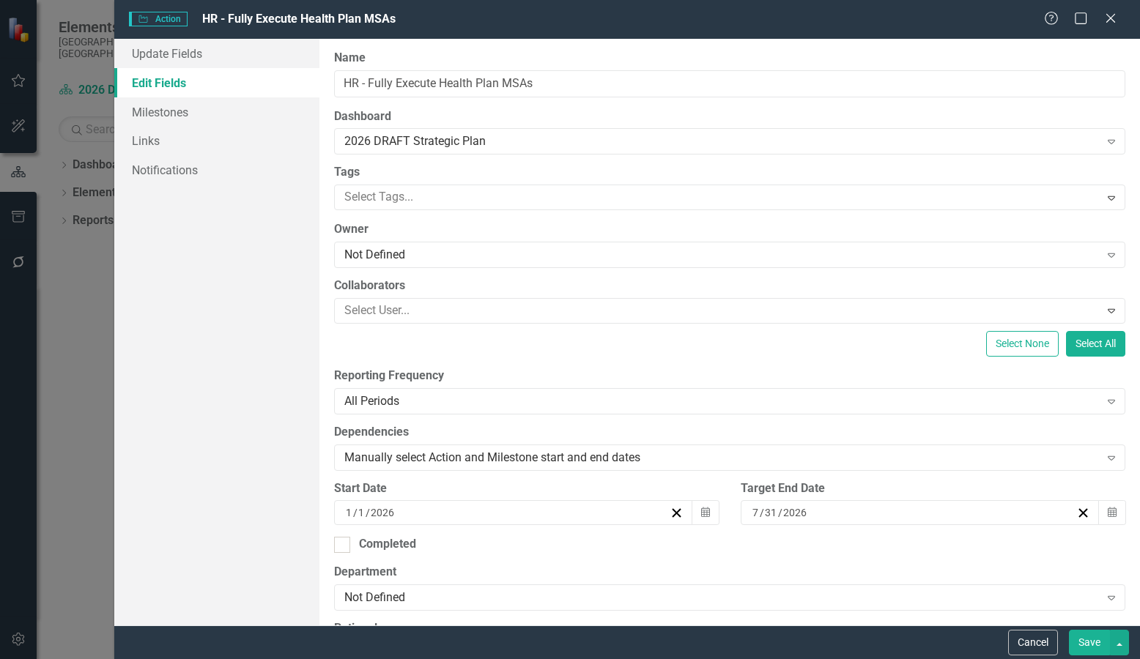
click at [1092, 647] on button "Save" at bounding box center [1089, 643] width 41 height 26
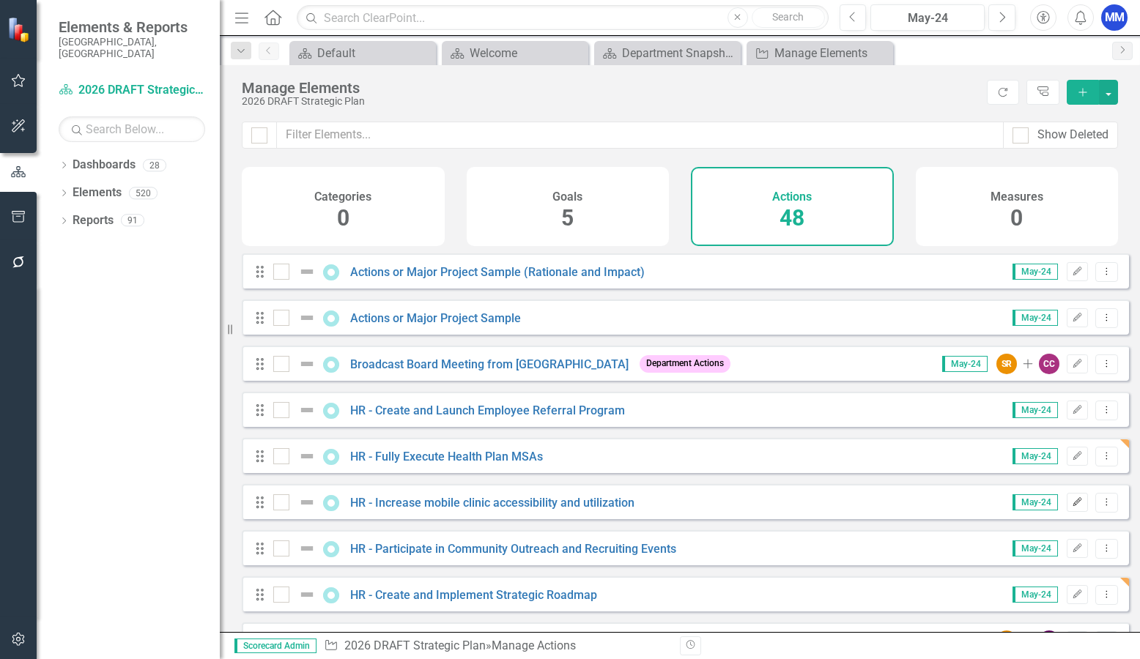
click at [1072, 507] on icon "Edit" at bounding box center [1077, 502] width 11 height 9
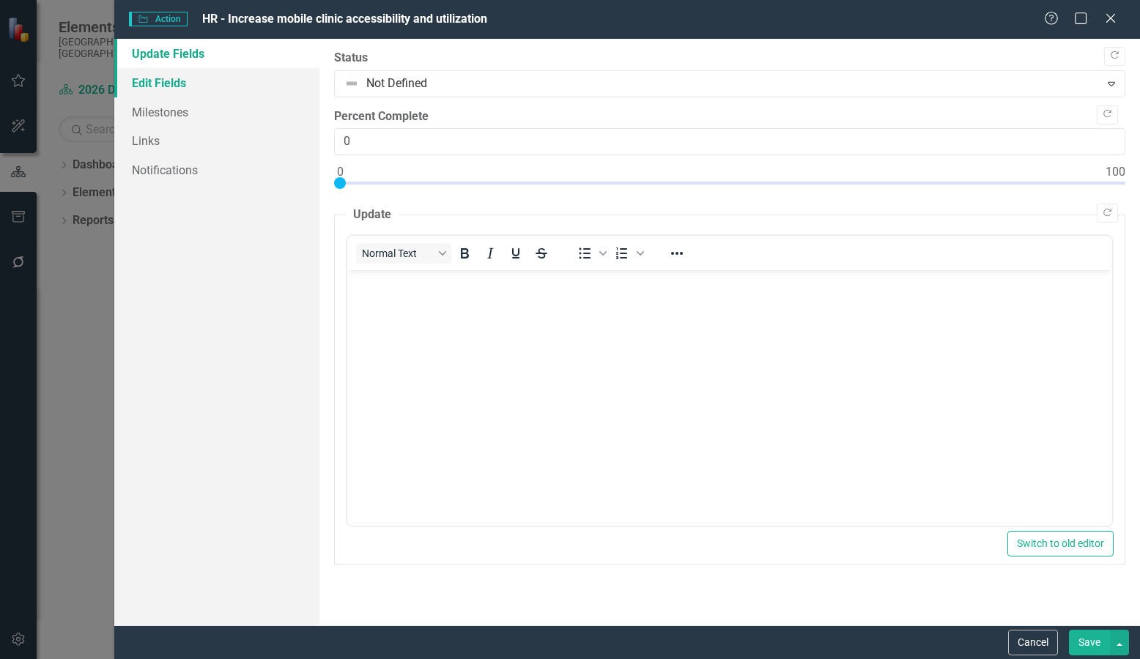
click at [188, 89] on link "Edit Fields" at bounding box center [216, 82] width 205 height 29
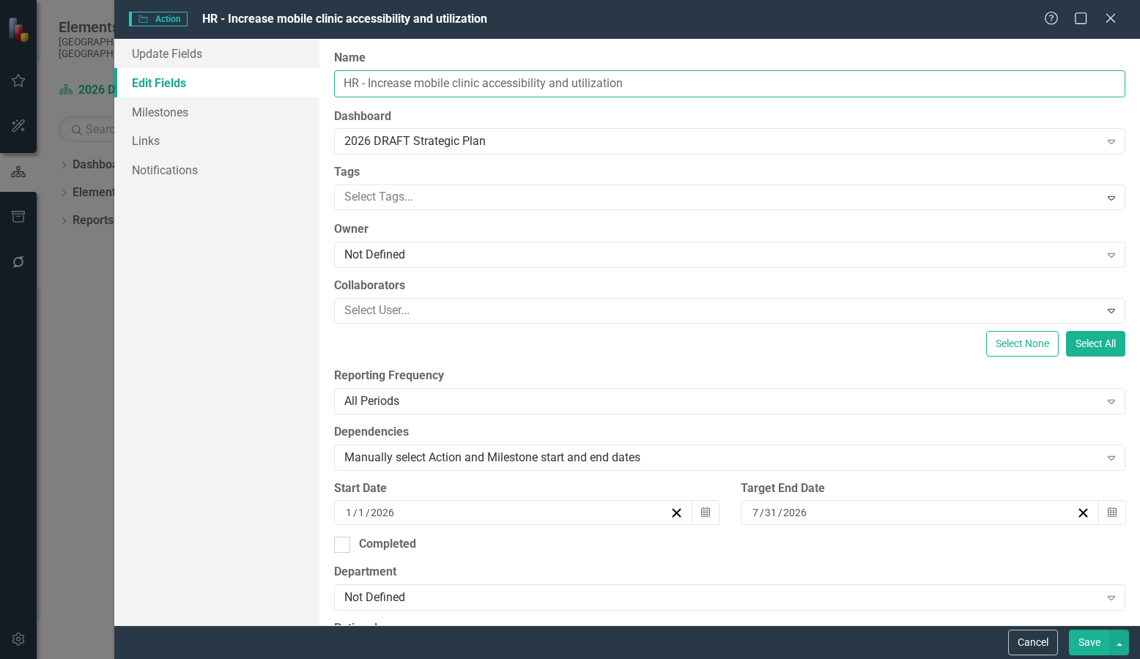
drag, startPoint x: 642, startPoint y: 79, endPoint x: 368, endPoint y: 83, distance: 273.3
click at [368, 83] on input "HR - Increase mobile clinic accessibility and utilization" at bounding box center [729, 83] width 791 height 27
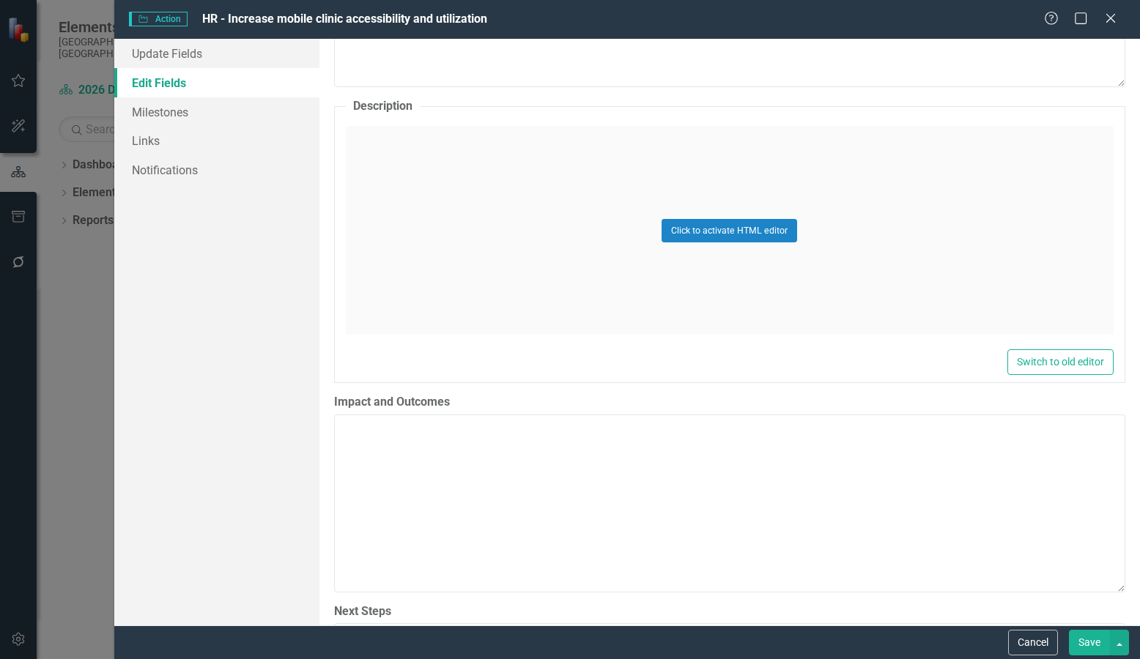
scroll to position [659, 0]
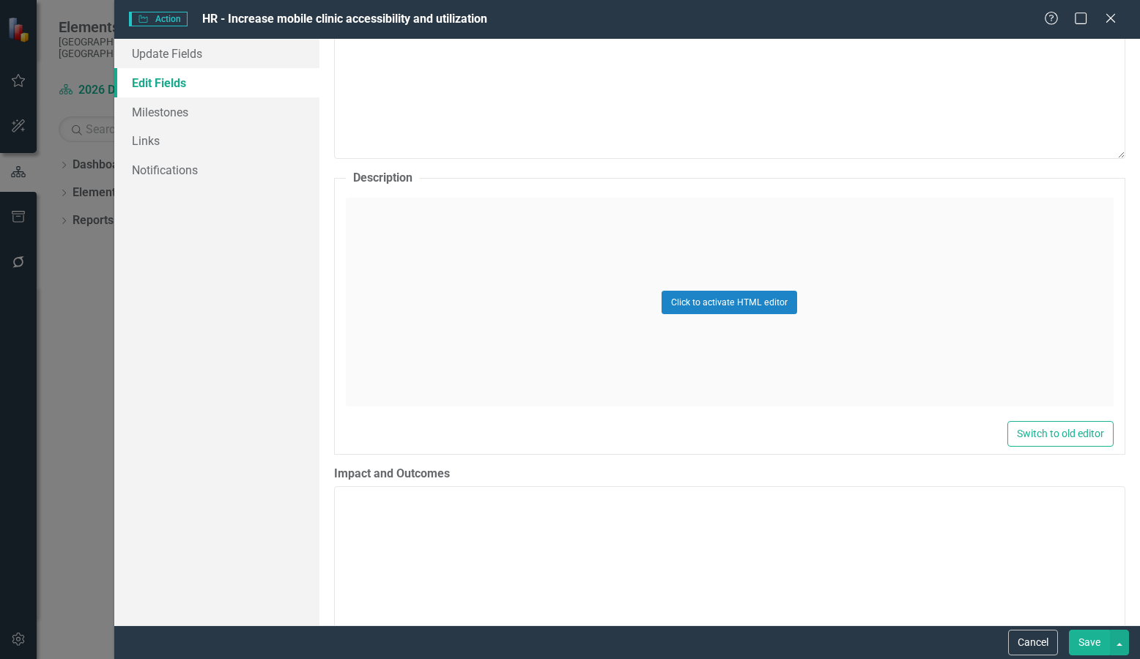
click at [485, 240] on div "Click to activate HTML editor" at bounding box center [730, 302] width 768 height 209
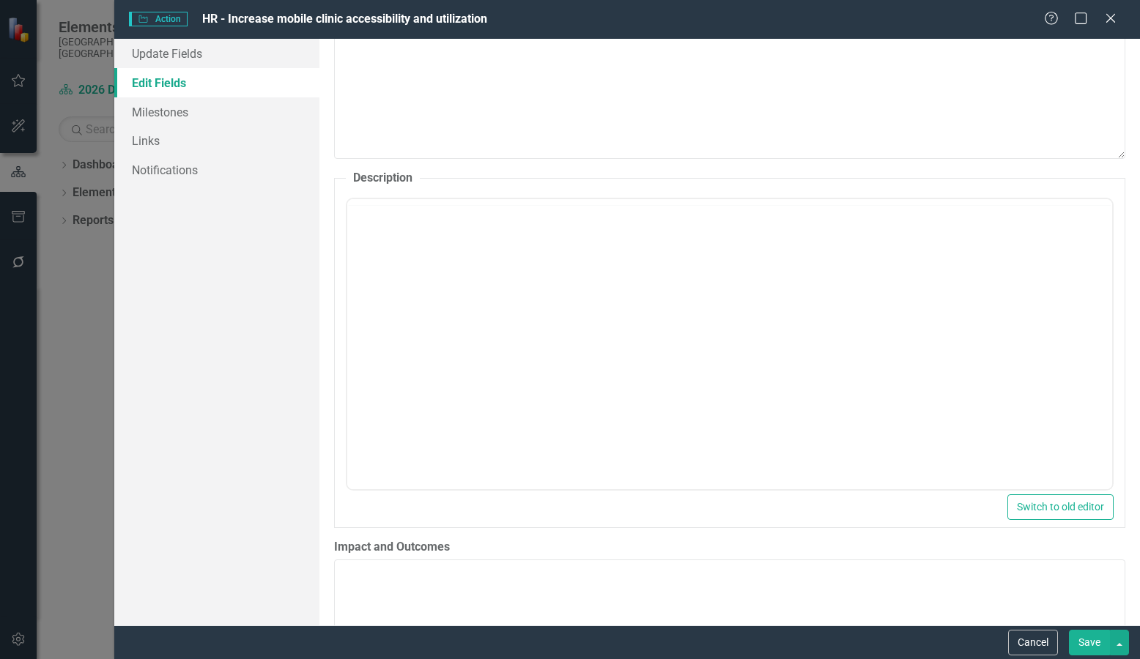
scroll to position [0, 0]
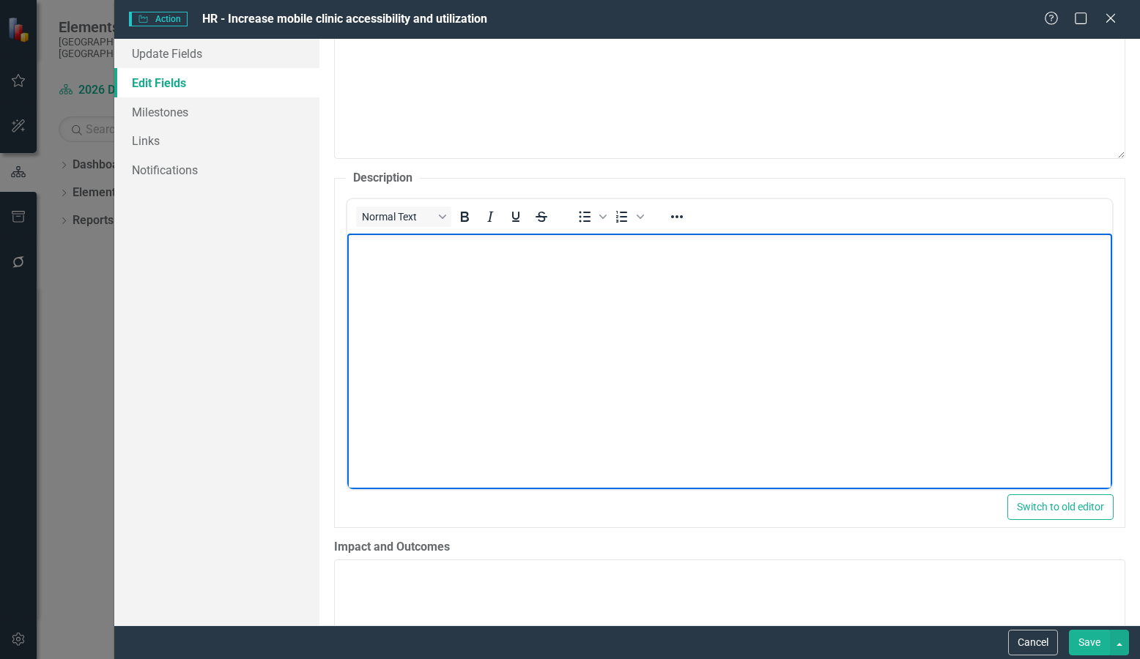
click at [485, 246] on p "Rich Text Area. Press ALT-0 for help." at bounding box center [728, 246] width 757 height 18
paste body "Rich Text Area. Press ALT-0 for help."
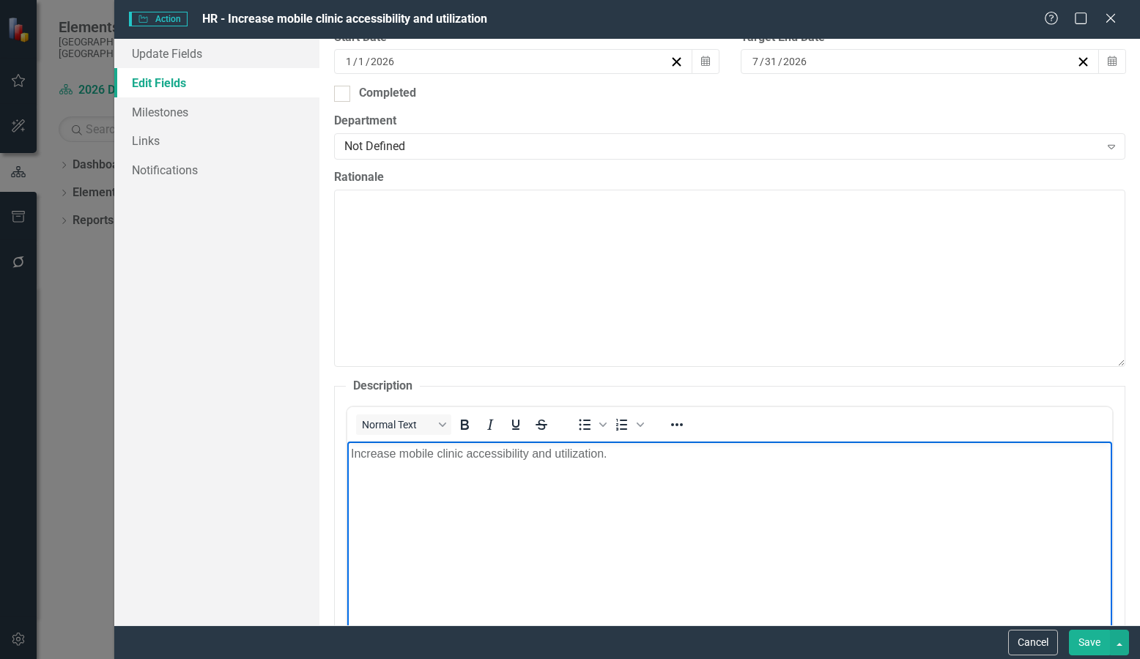
scroll to position [440, 0]
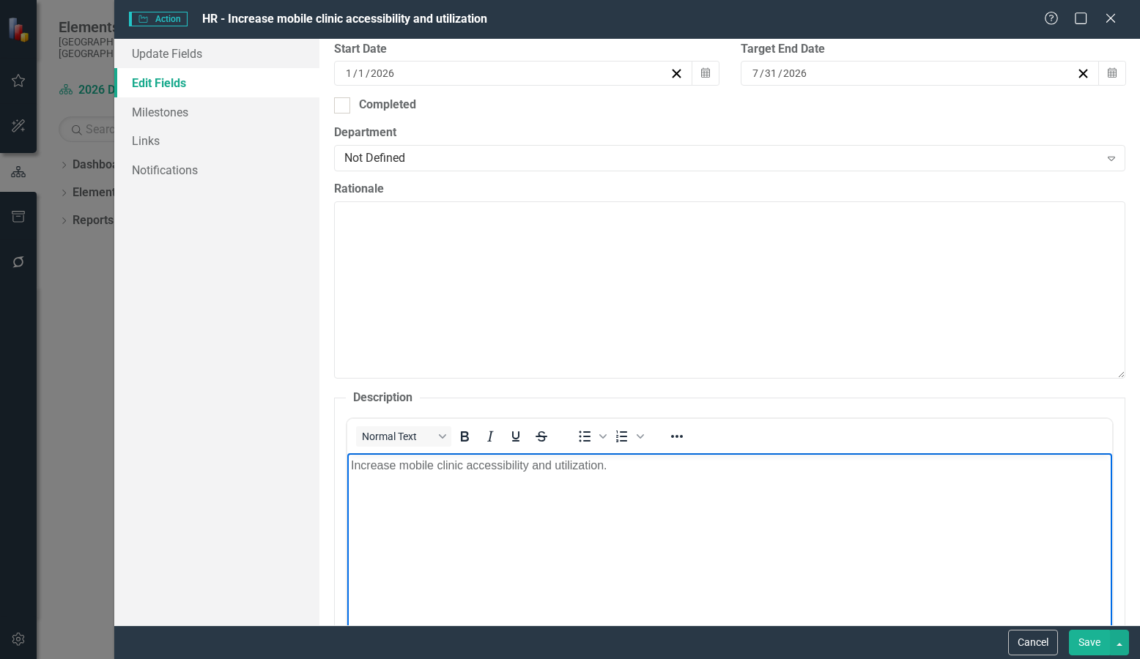
click at [464, 461] on p "Increase mobile clinic accessibility and utilization." at bounding box center [728, 466] width 757 height 18
click at [675, 468] on p "Increase mobile clinic (dermatology, dental, mammography, etc) accessibility an…" at bounding box center [728, 466] width 757 height 18
click at [760, 526] on body "Increase mobile clinic (dermatology, dental, mammography, etc.) accessibility a…" at bounding box center [728, 563] width 765 height 220
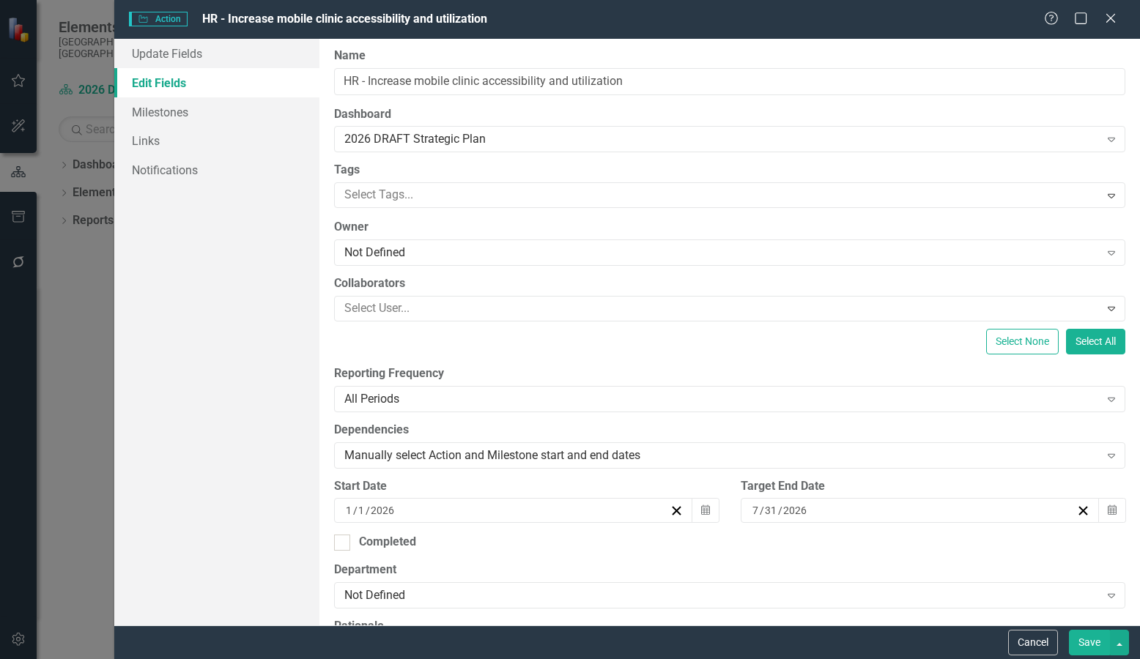
scroll to position [0, 0]
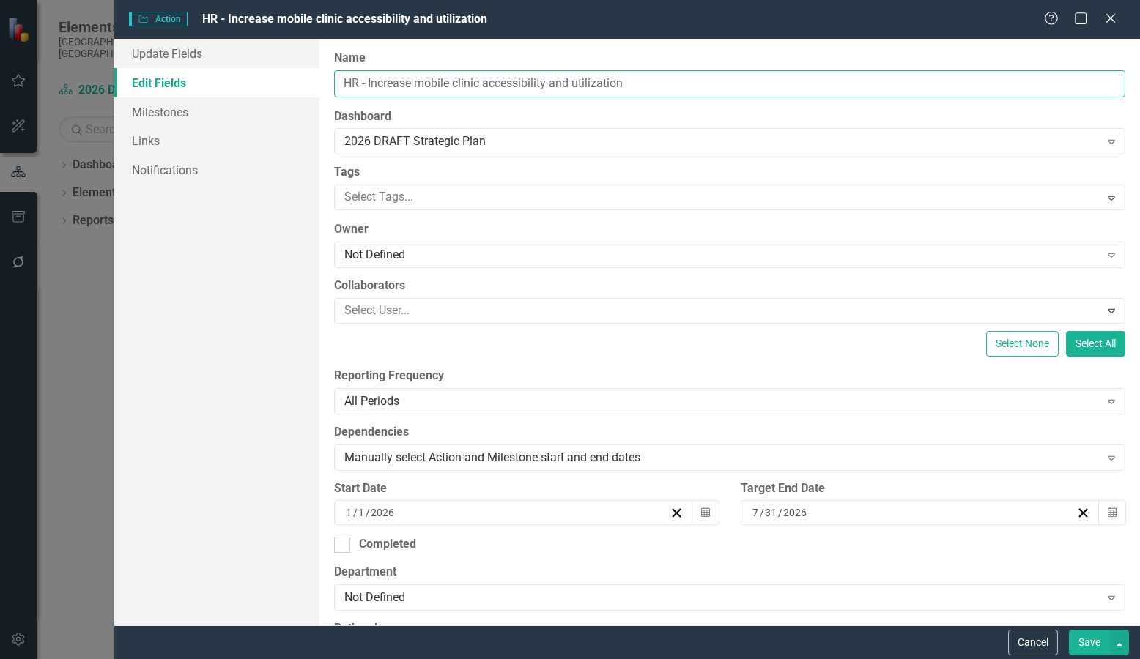
click at [425, 81] on input "HR - Increase mobile clinic accessibility and utilization" at bounding box center [729, 83] width 791 height 27
click at [445, 81] on input "HR - Mobile Clinic accessibility and utilization" at bounding box center [729, 83] width 791 height 27
click at [535, 80] on input "HR - Mobile Clinic Accessibility and utilization" at bounding box center [729, 83] width 791 height 27
type input "HR - Mobile Clinic Accessibility and Utilization"
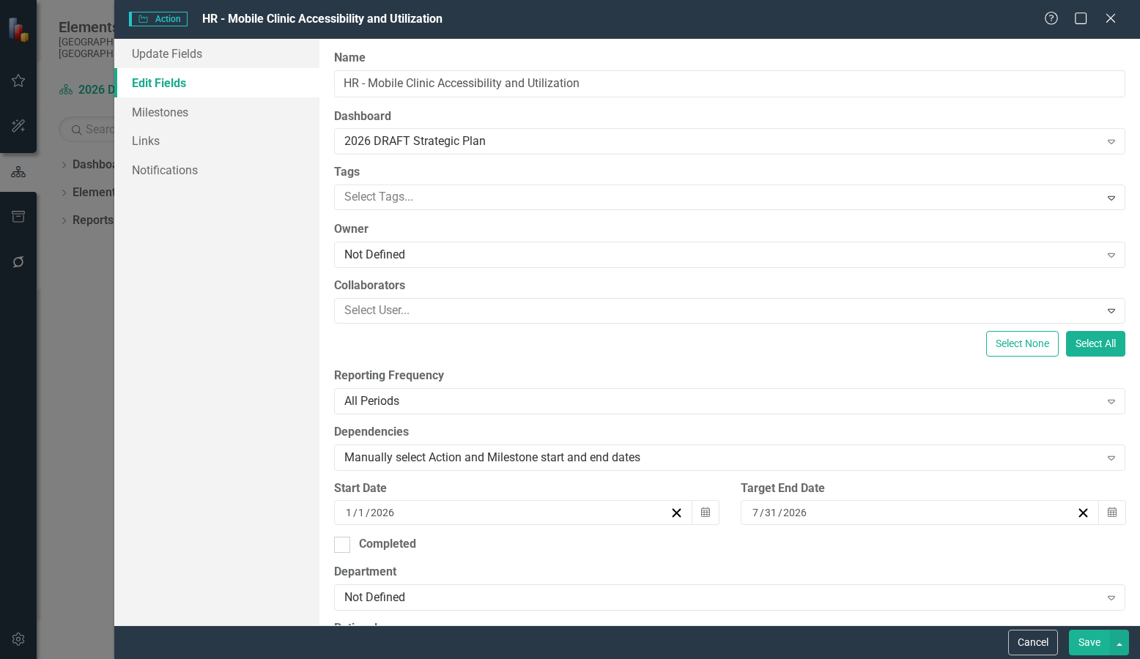
click at [1087, 632] on button "Save" at bounding box center [1089, 643] width 41 height 26
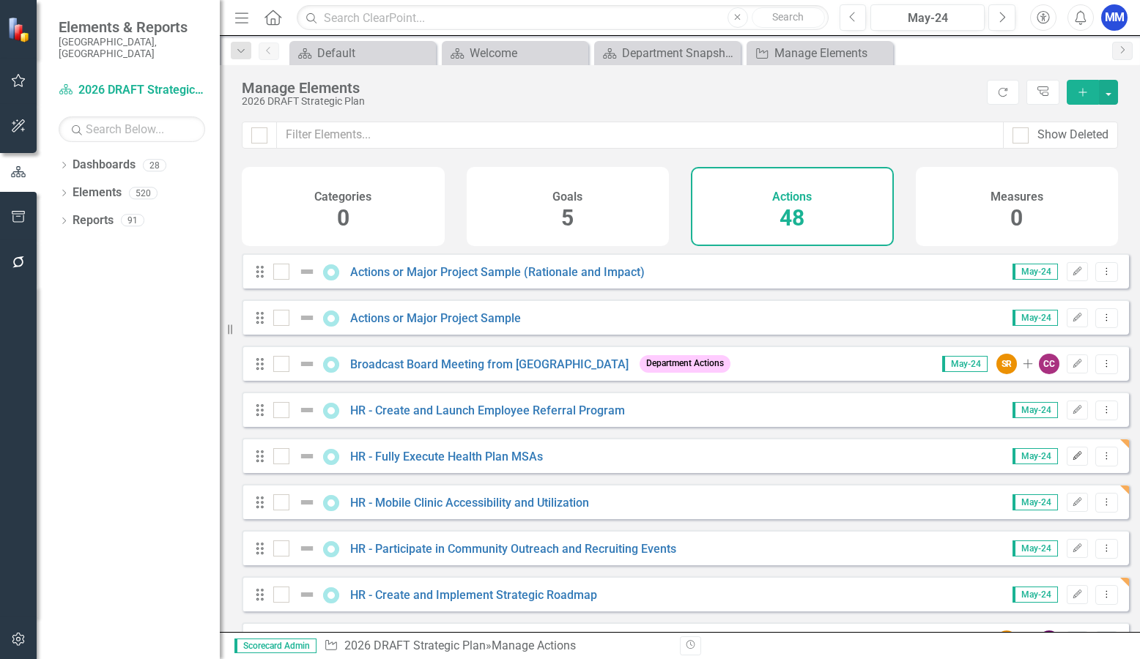
click at [1072, 461] on icon "Edit" at bounding box center [1077, 456] width 11 height 9
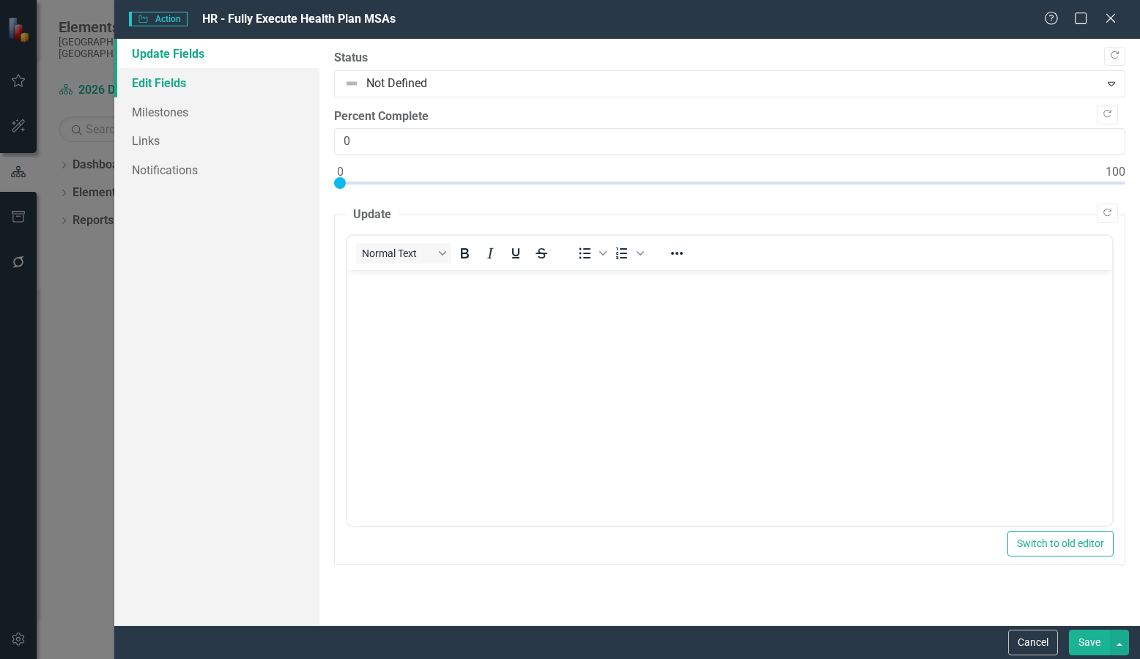
click at [199, 84] on link "Edit Fields" at bounding box center [216, 82] width 205 height 29
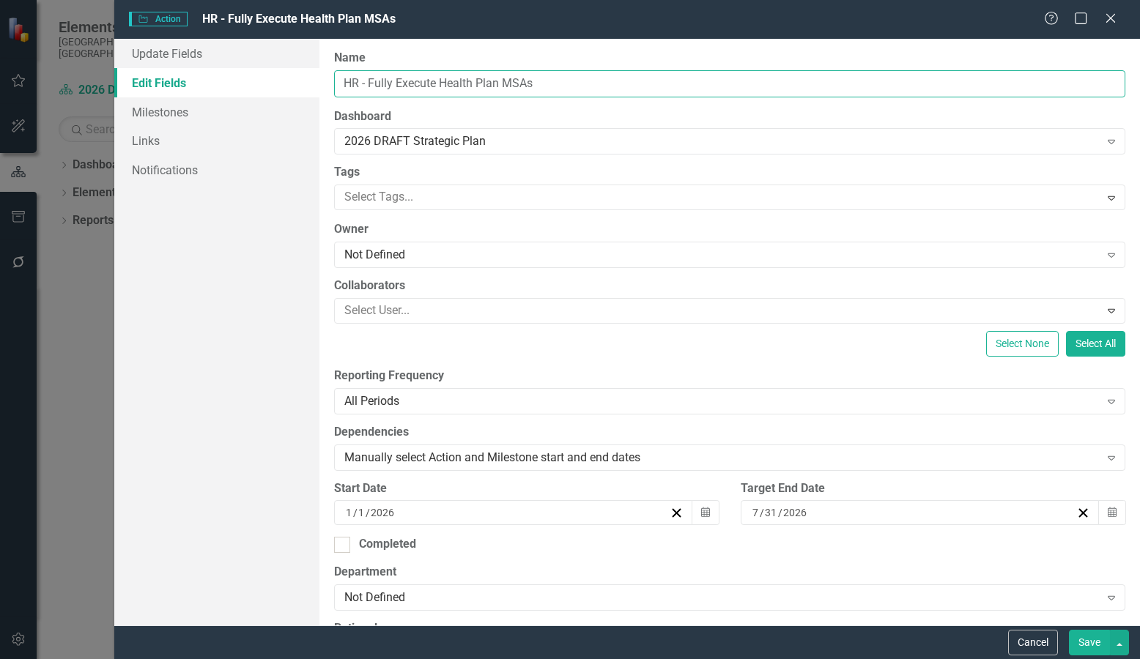
click at [439, 84] on input "HR - Fully Execute Health Plan MSAs" at bounding box center [729, 83] width 791 height 27
type input "HR - Health Plan MSAs"
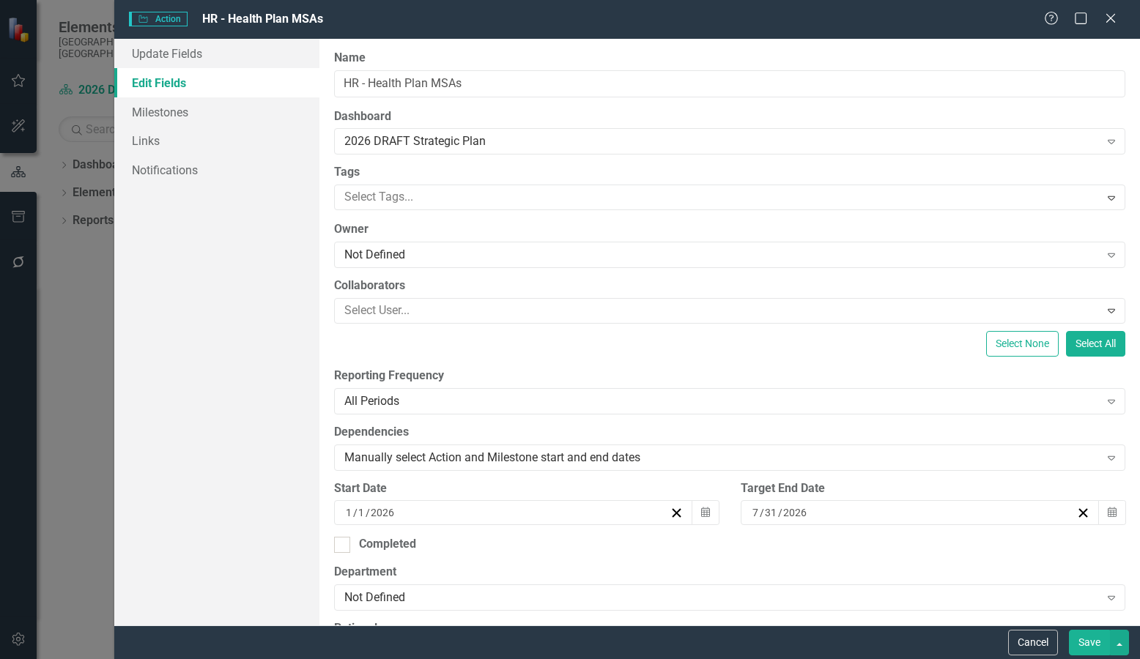
click at [1082, 635] on button "Save" at bounding box center [1089, 643] width 41 height 26
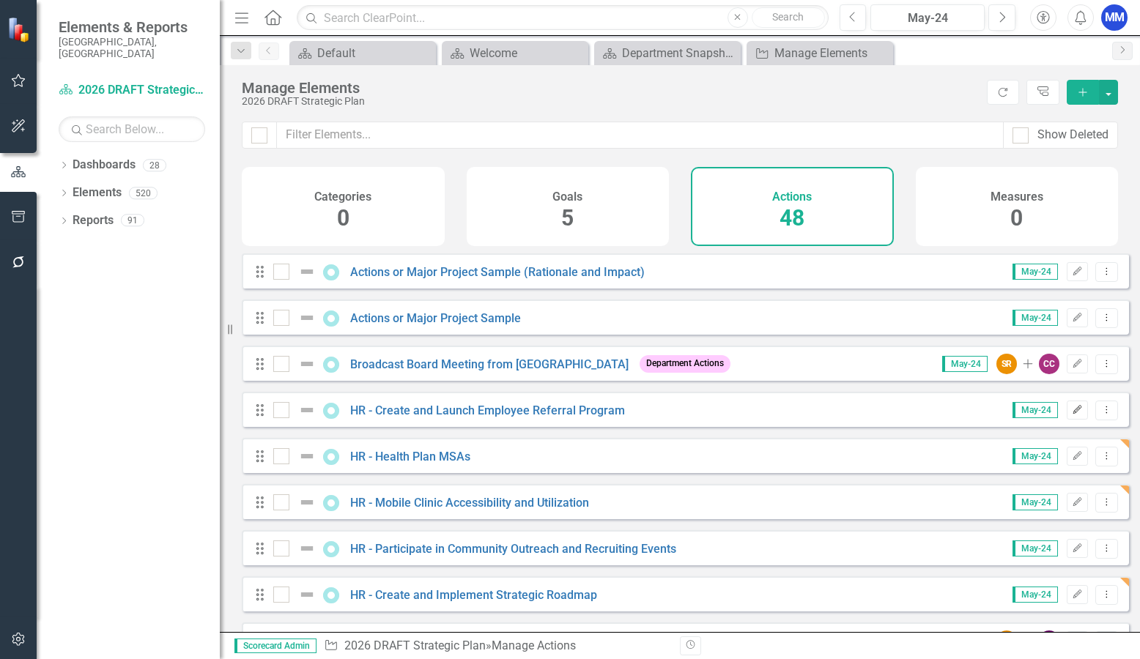
click at [1072, 415] on icon "Edit" at bounding box center [1077, 410] width 11 height 9
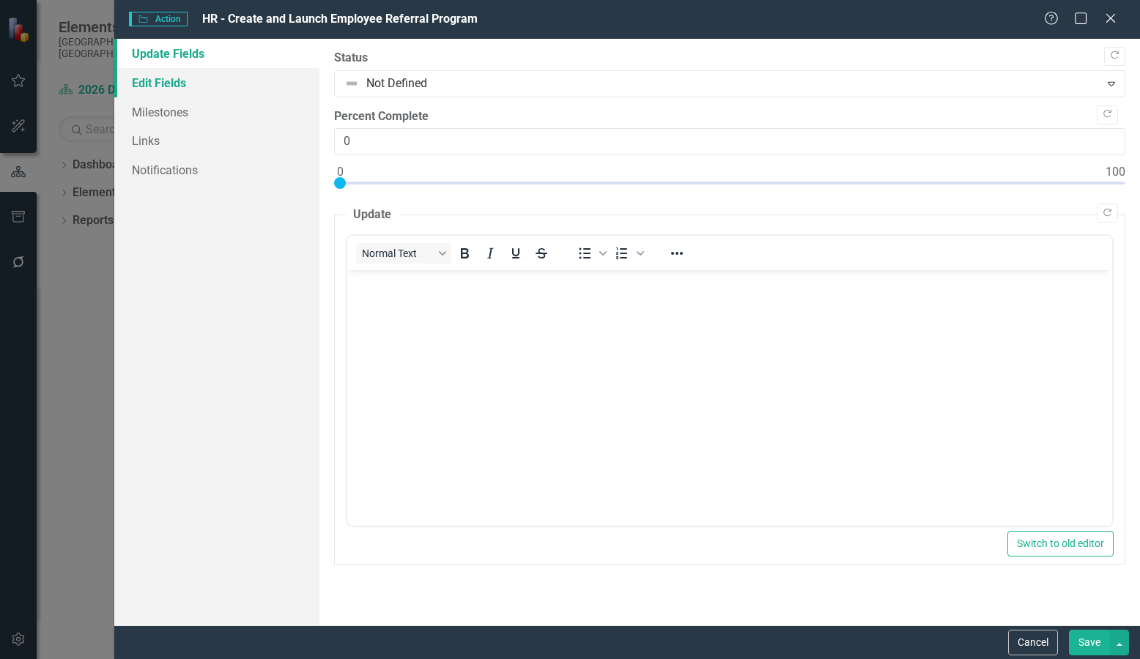
click at [229, 87] on link "Edit Fields" at bounding box center [216, 82] width 205 height 29
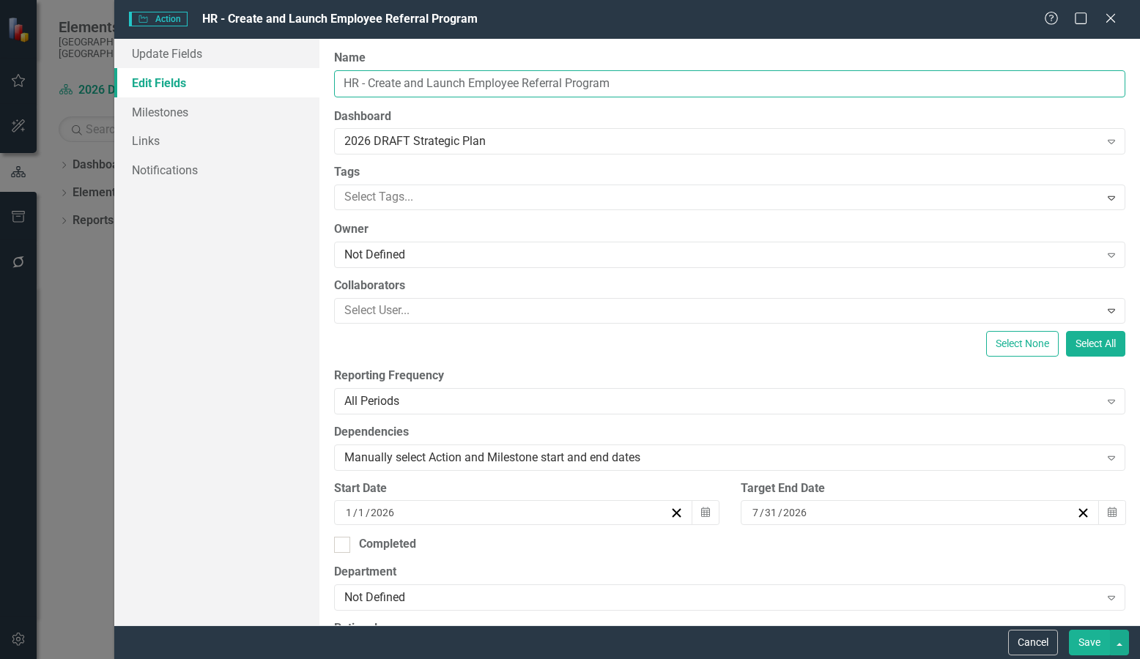
drag, startPoint x: 466, startPoint y: 81, endPoint x: 375, endPoint y: 83, distance: 90.9
click at [375, 83] on input "HR - Create and Launch Employee Referral Program" at bounding box center [729, 83] width 791 height 27
type input "HR - Employee Referral Program"
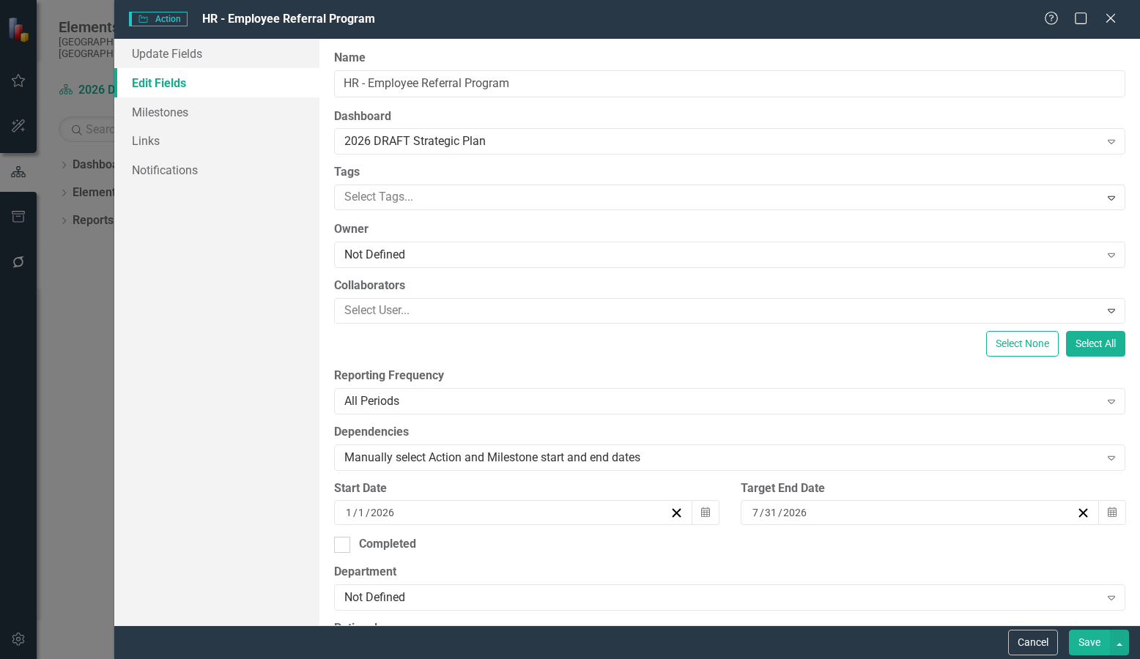
click at [1093, 648] on button "Save" at bounding box center [1089, 643] width 41 height 26
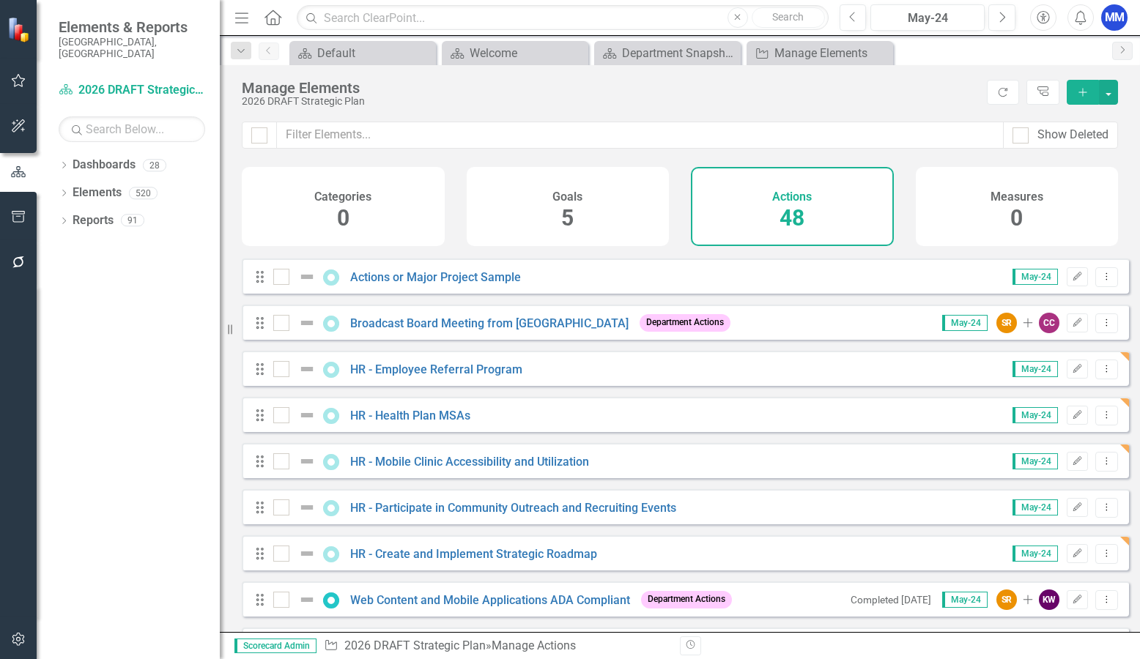
scroll to position [73, 0]
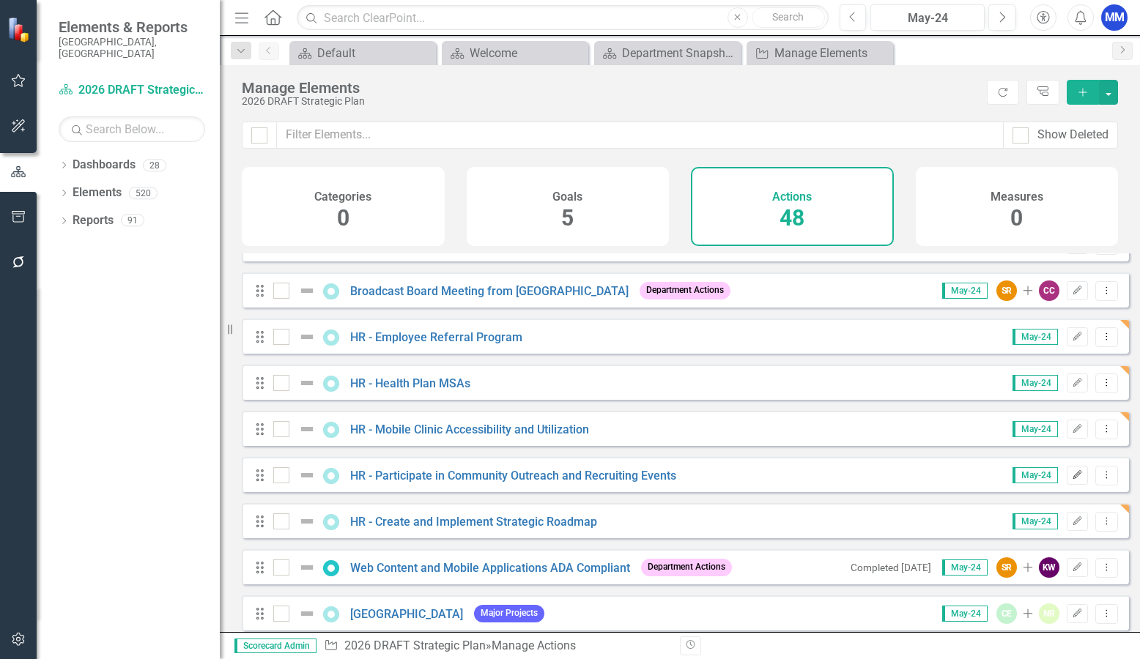
click at [1072, 480] on icon "Edit" at bounding box center [1077, 475] width 11 height 9
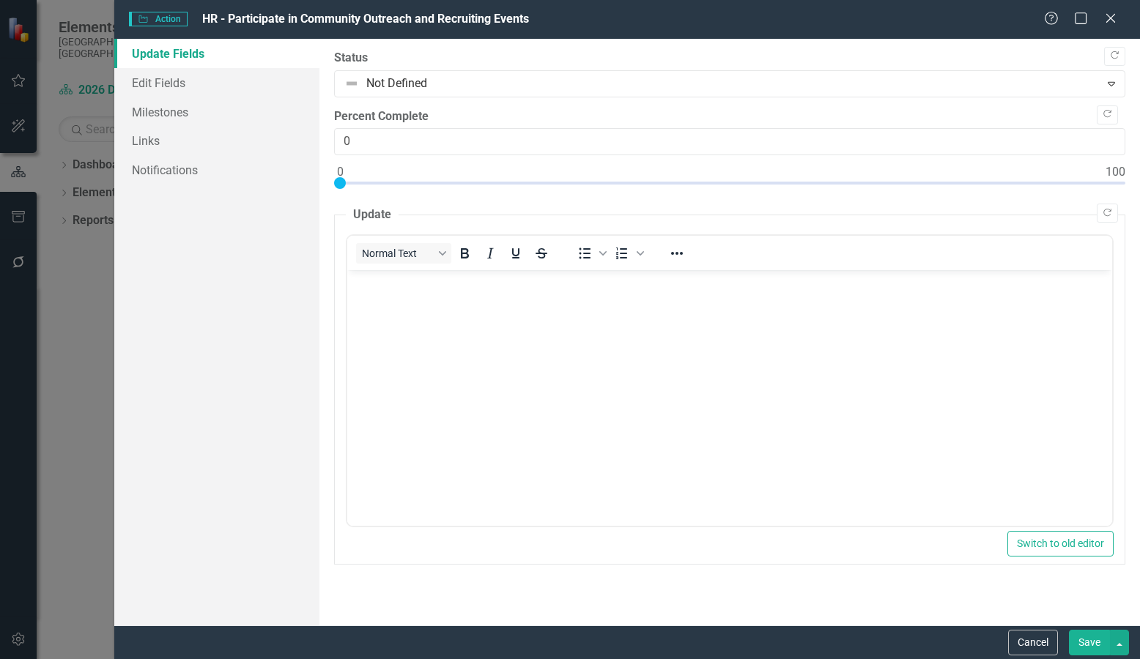
scroll to position [0, 0]
click at [177, 88] on link "Edit Fields" at bounding box center [216, 82] width 205 height 29
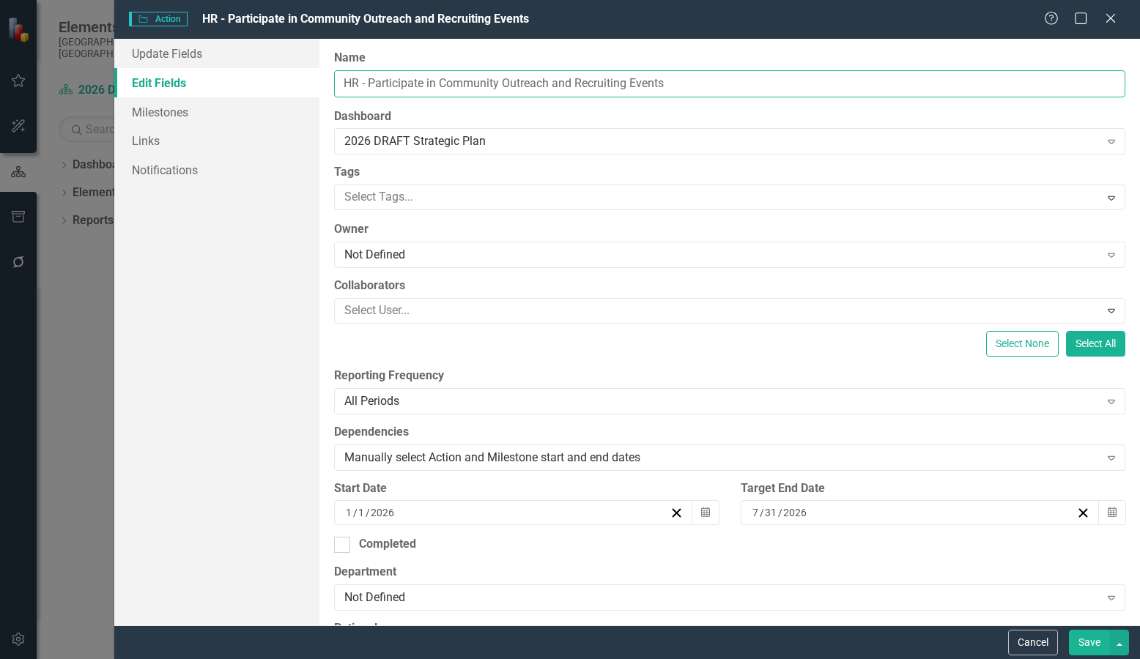
drag, startPoint x: 440, startPoint y: 81, endPoint x: 375, endPoint y: 81, distance: 65.2
click at [375, 81] on input "HR - Participate in Community Outreach and Recruiting Events" at bounding box center [729, 83] width 791 height 27
type input "HR - Community Outreach and Recruiting Events"
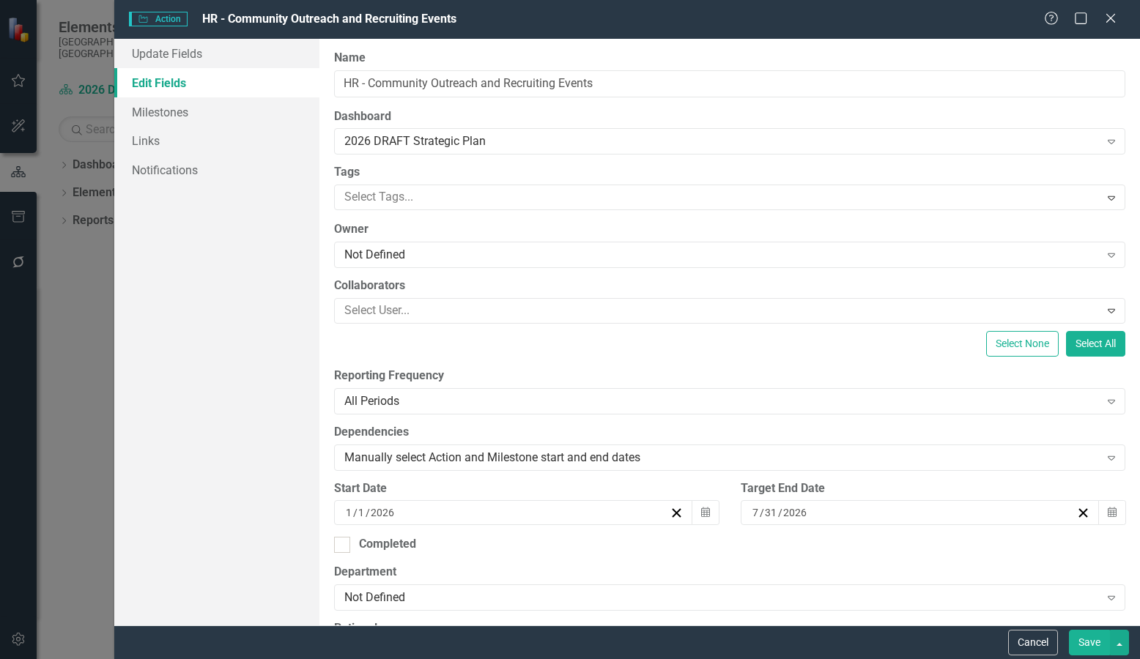
click at [1097, 647] on button "Save" at bounding box center [1089, 643] width 41 height 26
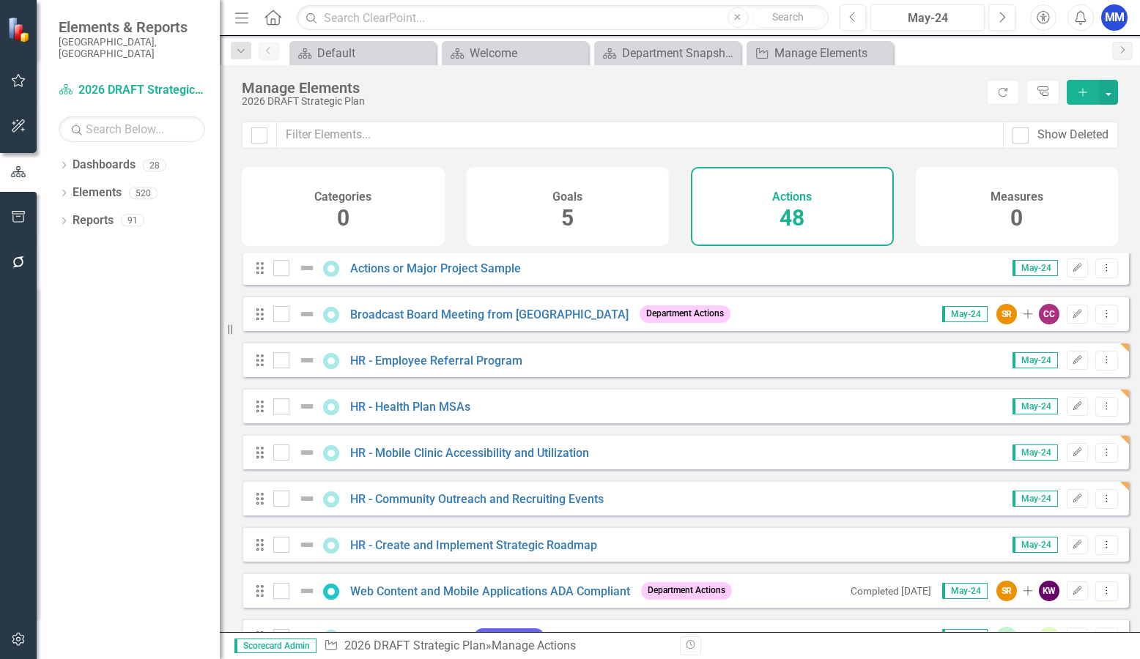
scroll to position [73, 0]
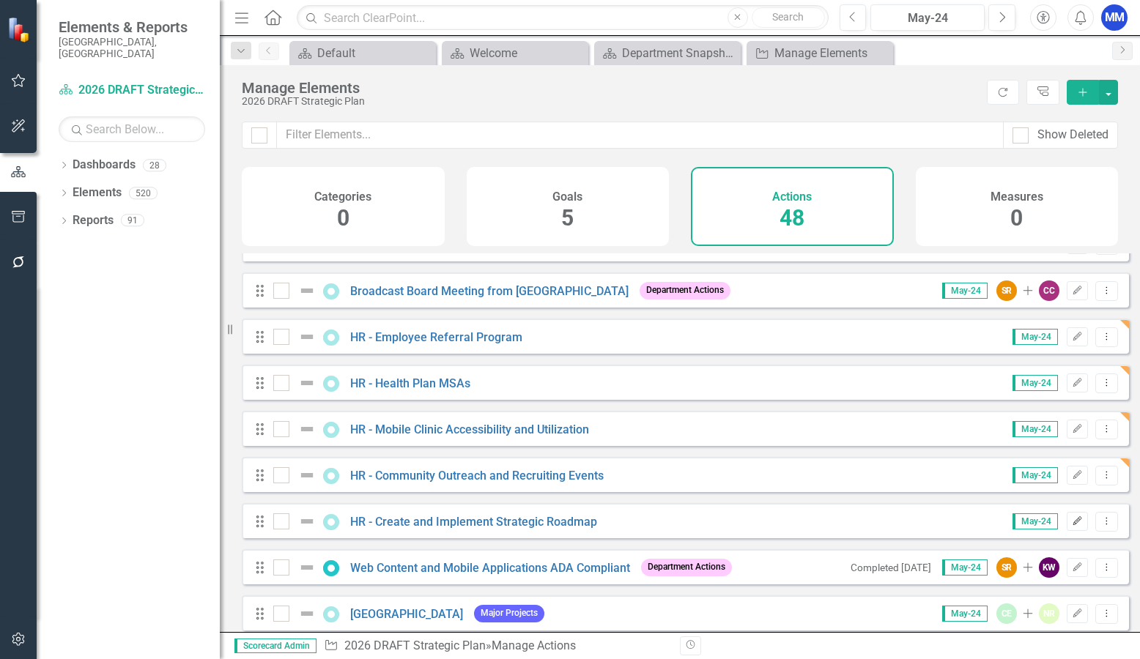
click at [1067, 531] on button "Edit" at bounding box center [1077, 521] width 21 height 19
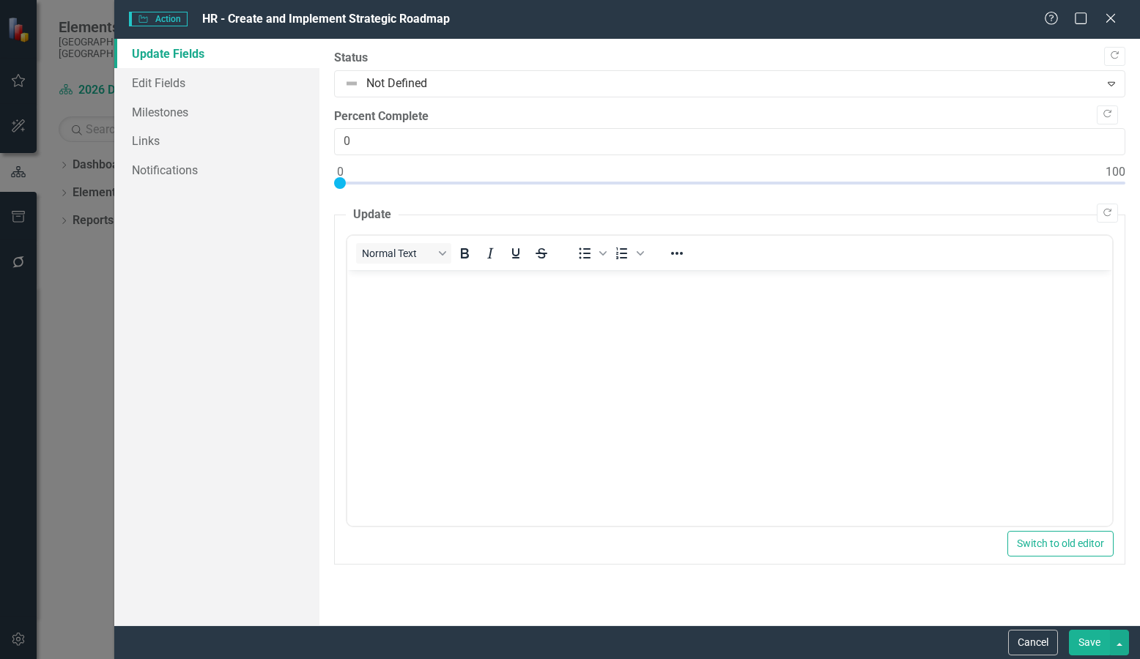
scroll to position [0, 0]
click at [170, 79] on link "Edit Fields" at bounding box center [216, 82] width 205 height 29
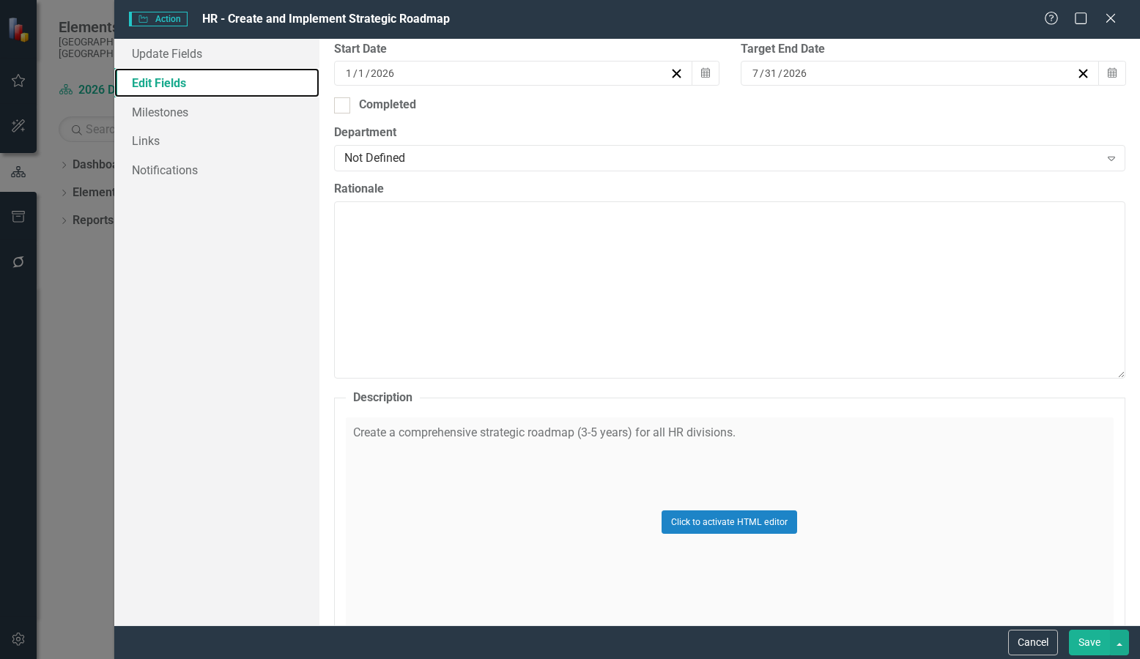
scroll to position [513, 0]
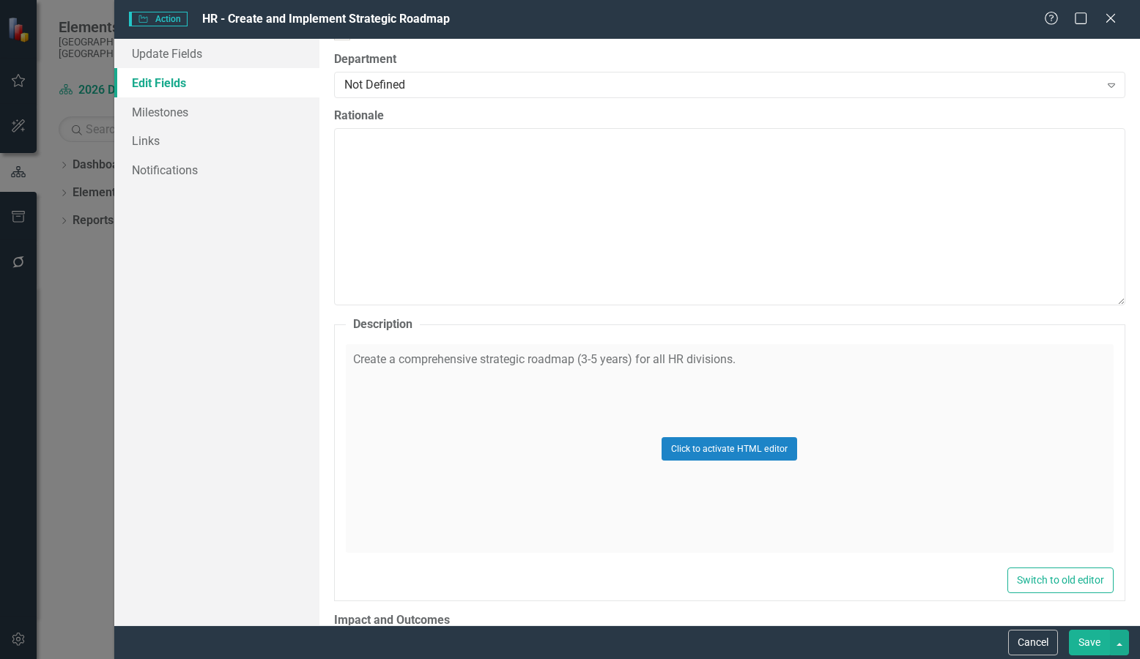
click at [390, 359] on div "Click to activate HTML editor" at bounding box center [730, 448] width 768 height 209
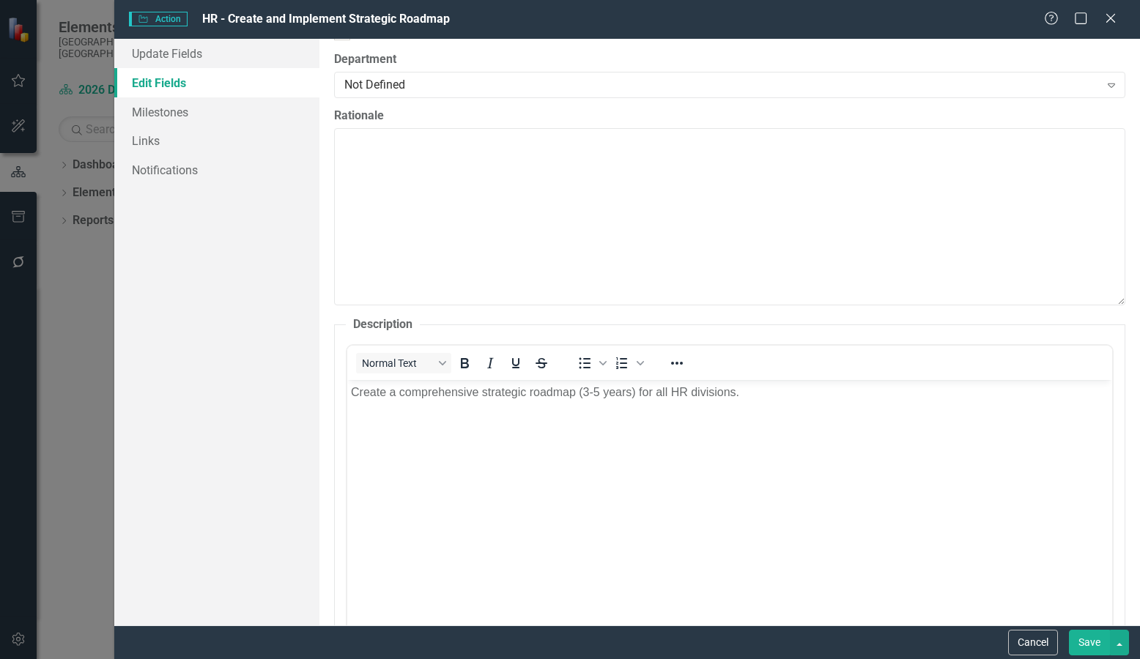
scroll to position [0, 0]
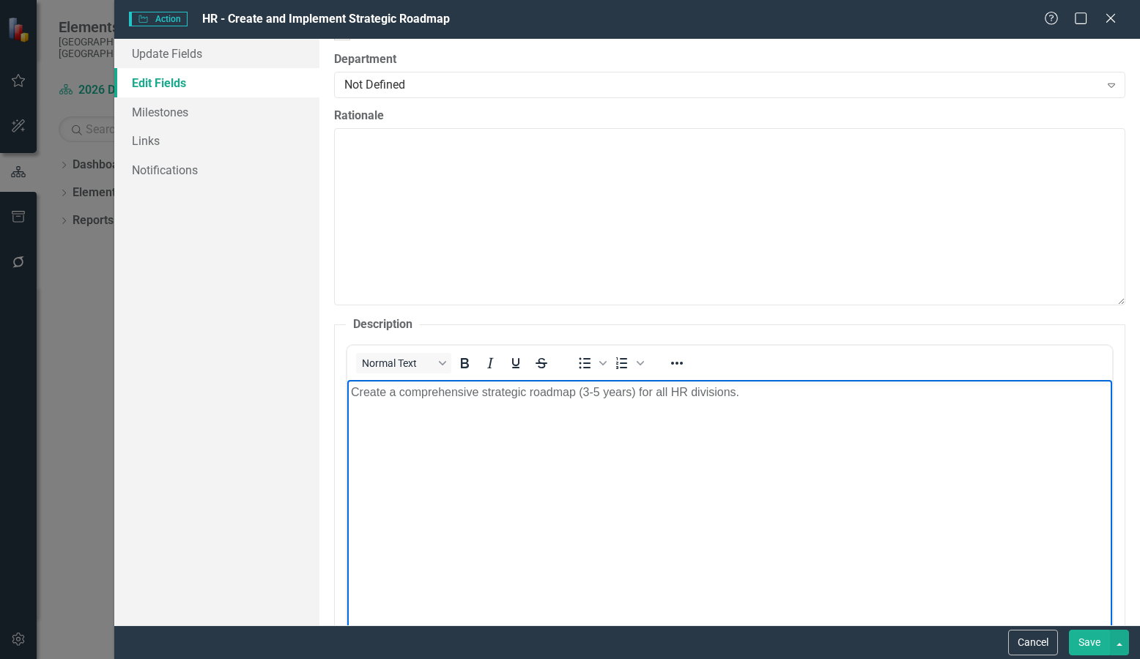
click at [398, 411] on body "Create a comprehensive strategic roadmap (3-5 years) for all HR divisions." at bounding box center [728, 490] width 765 height 220
click at [391, 392] on p "Create a comprehensive strategic roadmap (3-5 years) for all HR divisions." at bounding box center [728, 393] width 757 height 18
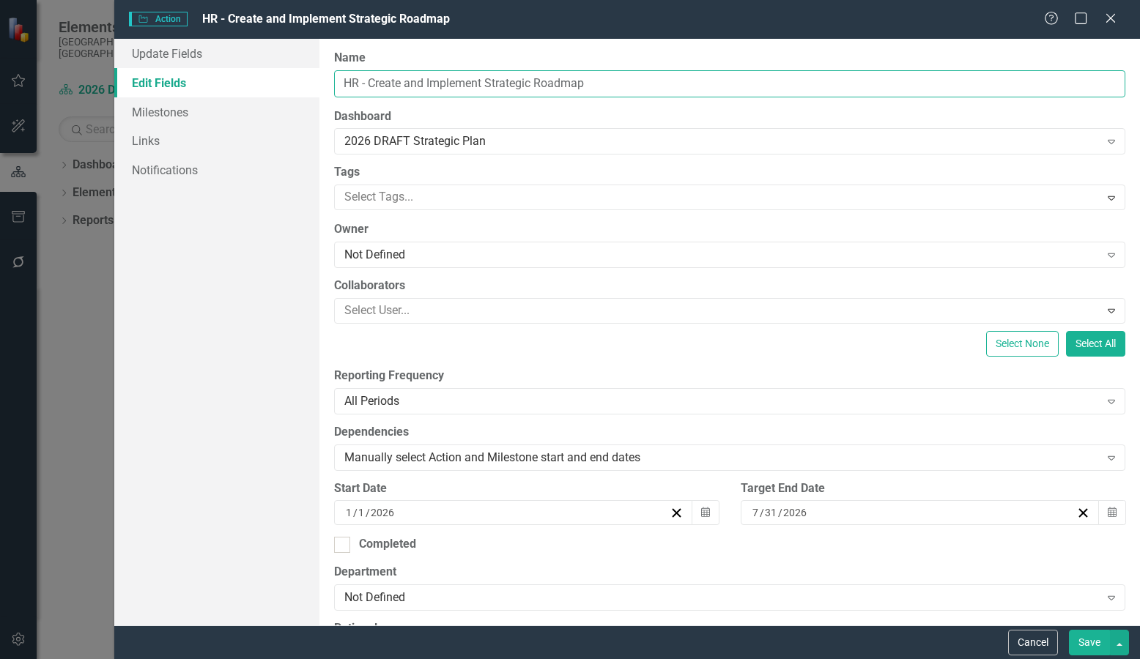
drag, startPoint x: 486, startPoint y: 81, endPoint x: 383, endPoint y: 80, distance: 102.6
click at [383, 80] on input "HR - Create and Implement Strategic Roadmap" at bounding box center [729, 83] width 791 height 27
type input "HR - Strategic Roadmap"
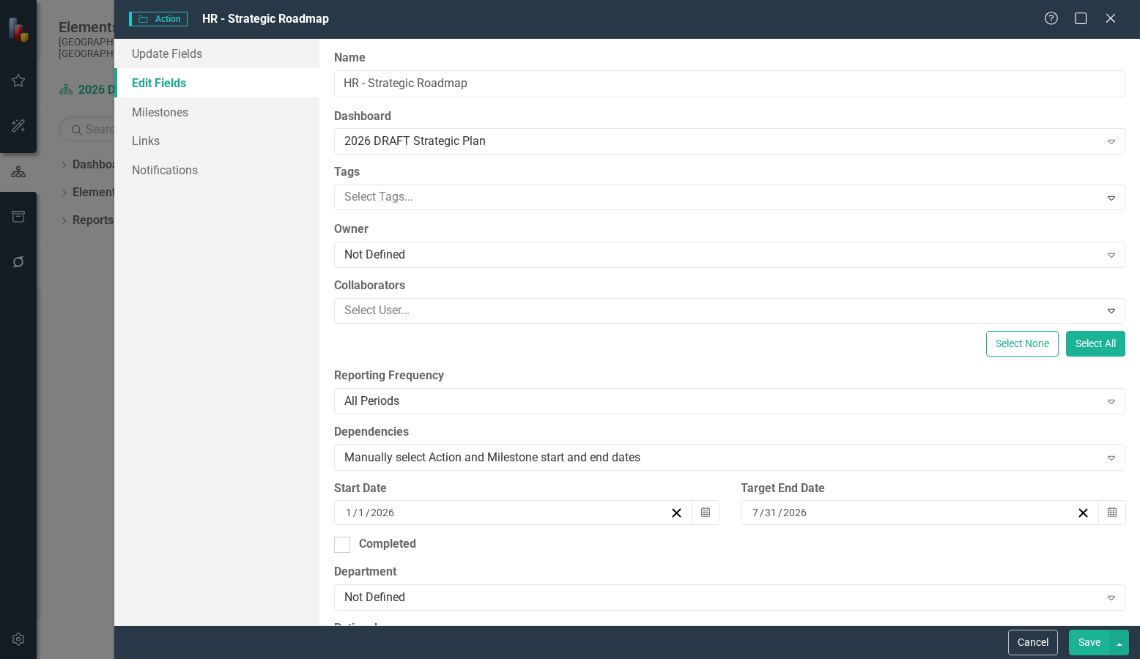
click at [1100, 642] on button "Save" at bounding box center [1089, 643] width 41 height 26
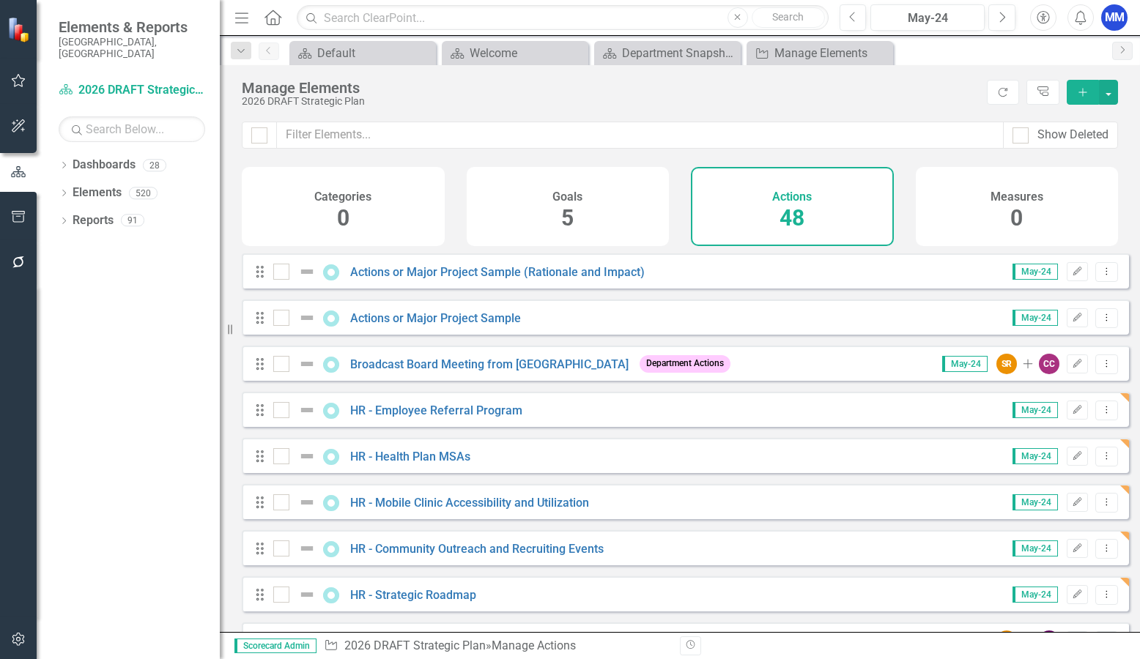
scroll to position [73, 0]
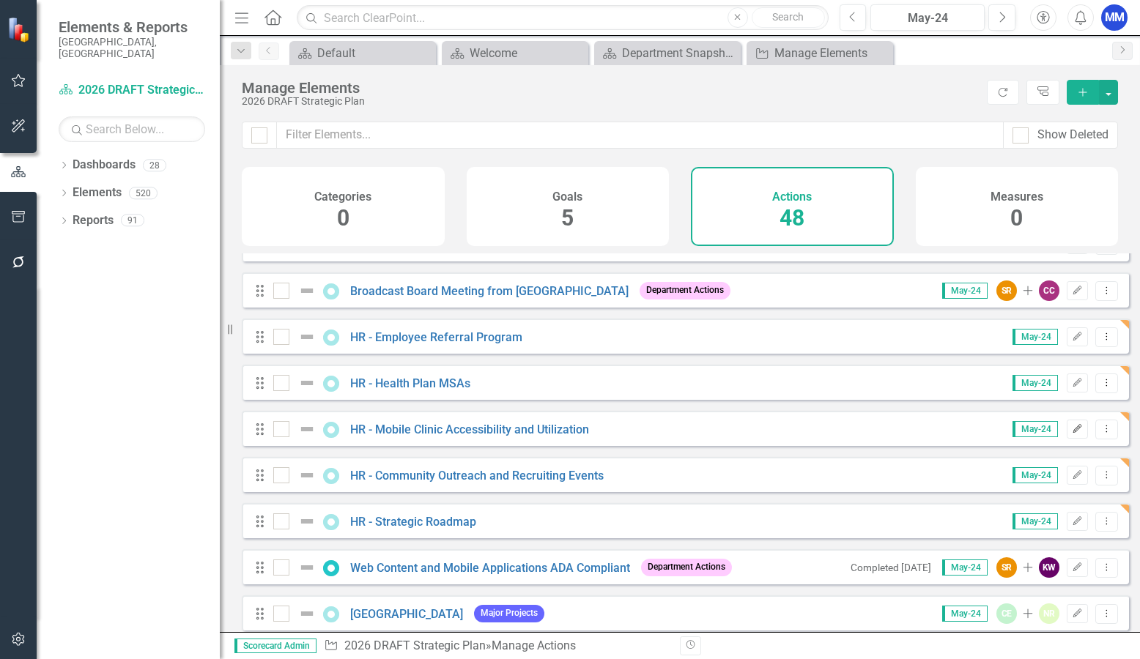
click at [1067, 439] on button "Edit" at bounding box center [1077, 429] width 21 height 19
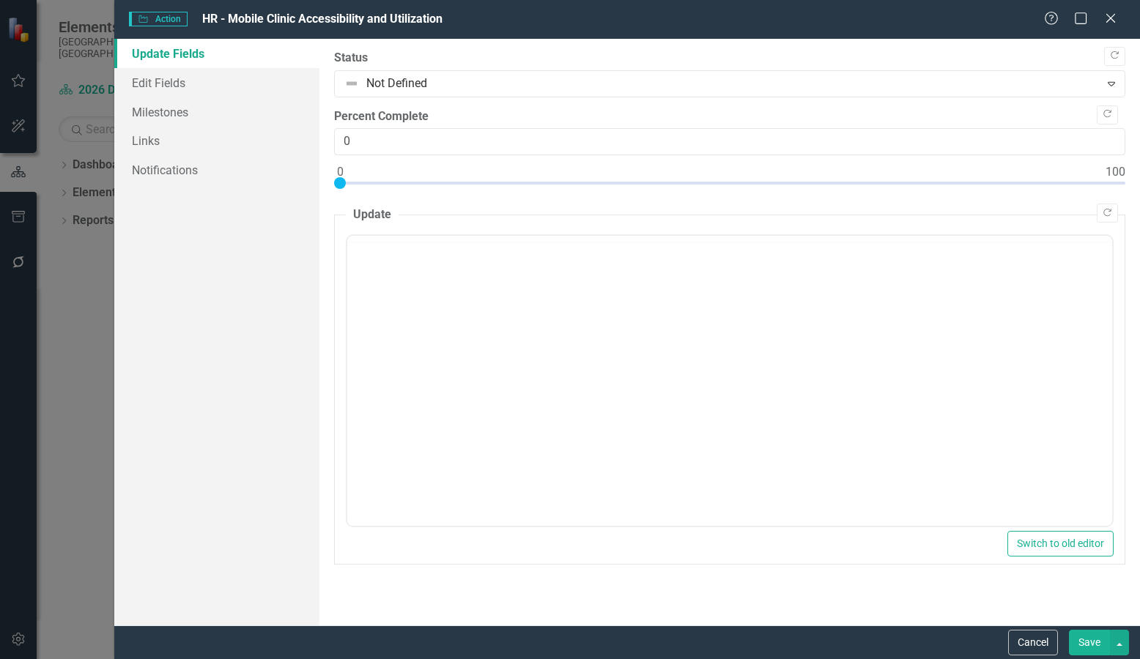
scroll to position [0, 0]
click at [204, 87] on link "Edit Fields" at bounding box center [216, 82] width 205 height 29
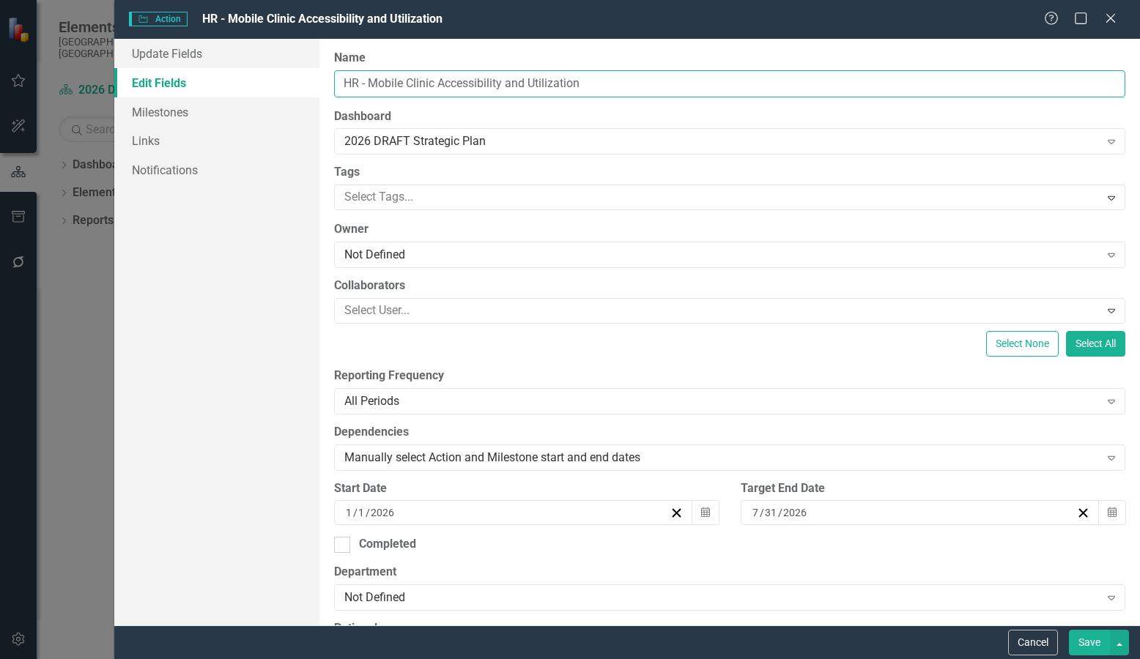
drag, startPoint x: 612, startPoint y: 81, endPoint x: 453, endPoint y: 80, distance: 159.7
click at [453, 80] on input "HR - Mobile Clinic Accessibility and Utilization" at bounding box center [729, 83] width 791 height 27
type input "HR - Mobile Clinics"
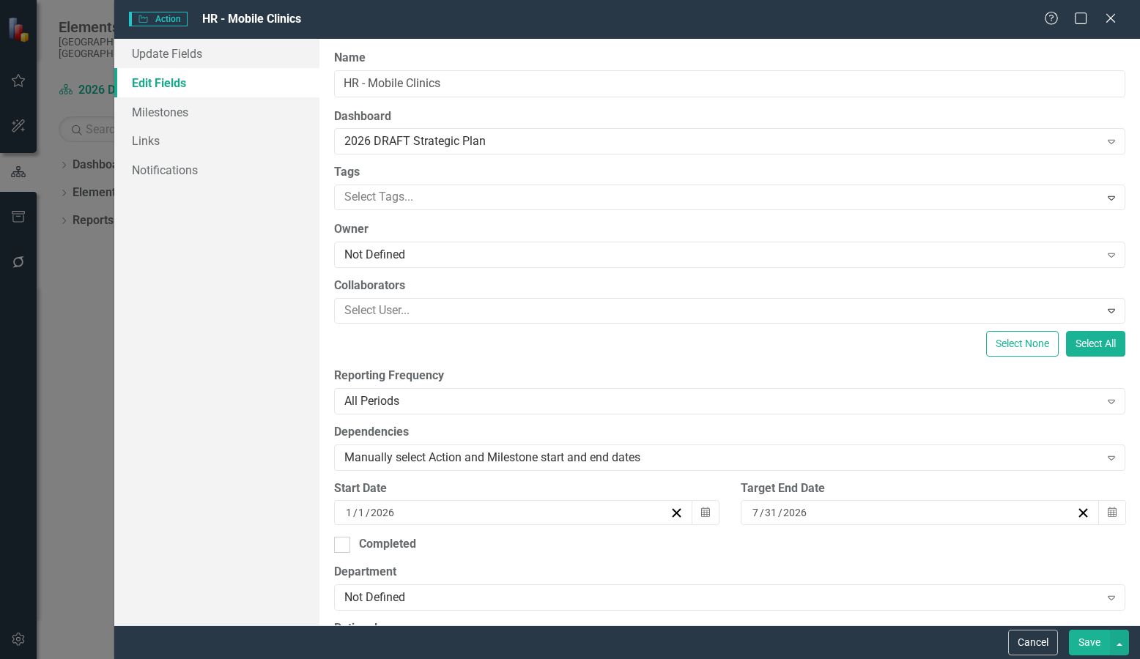
click at [1078, 635] on button "Save" at bounding box center [1089, 643] width 41 height 26
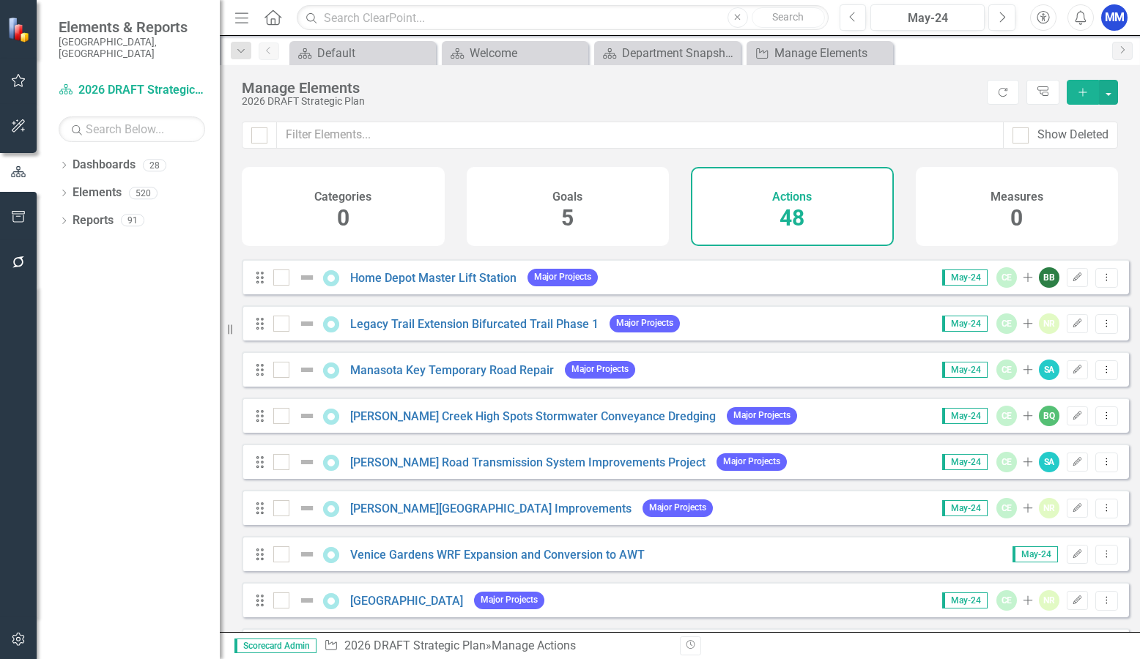
scroll to position [806, 0]
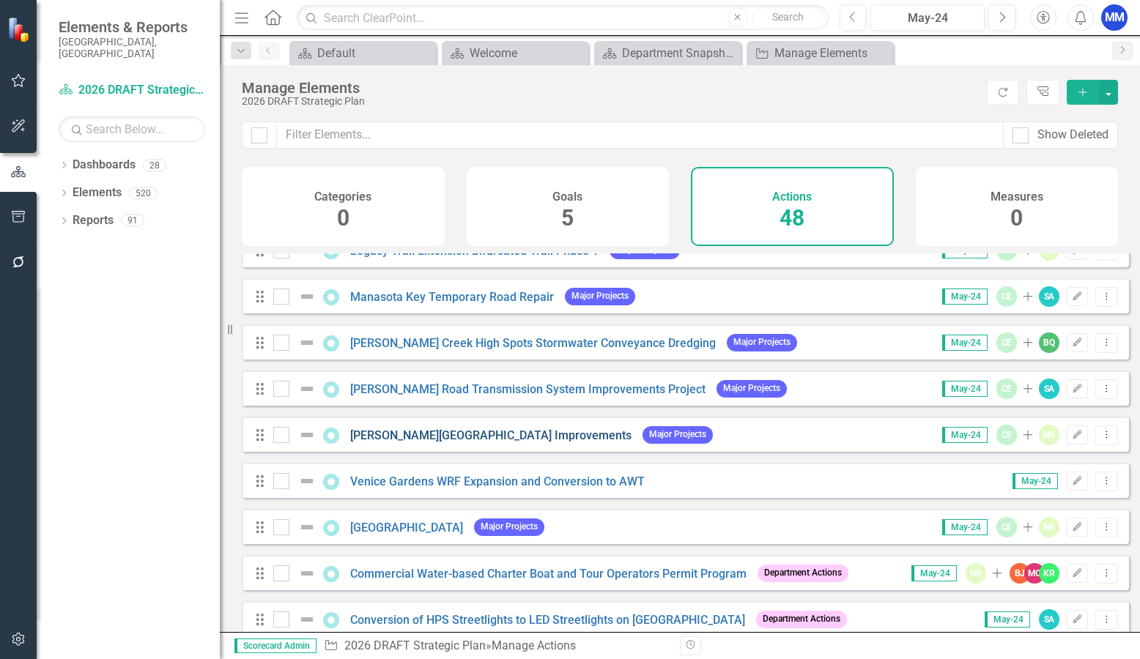
click at [413, 442] on link "[PERSON_NAME][GEOGRAPHIC_DATA] Improvements" at bounding box center [490, 436] width 281 height 14
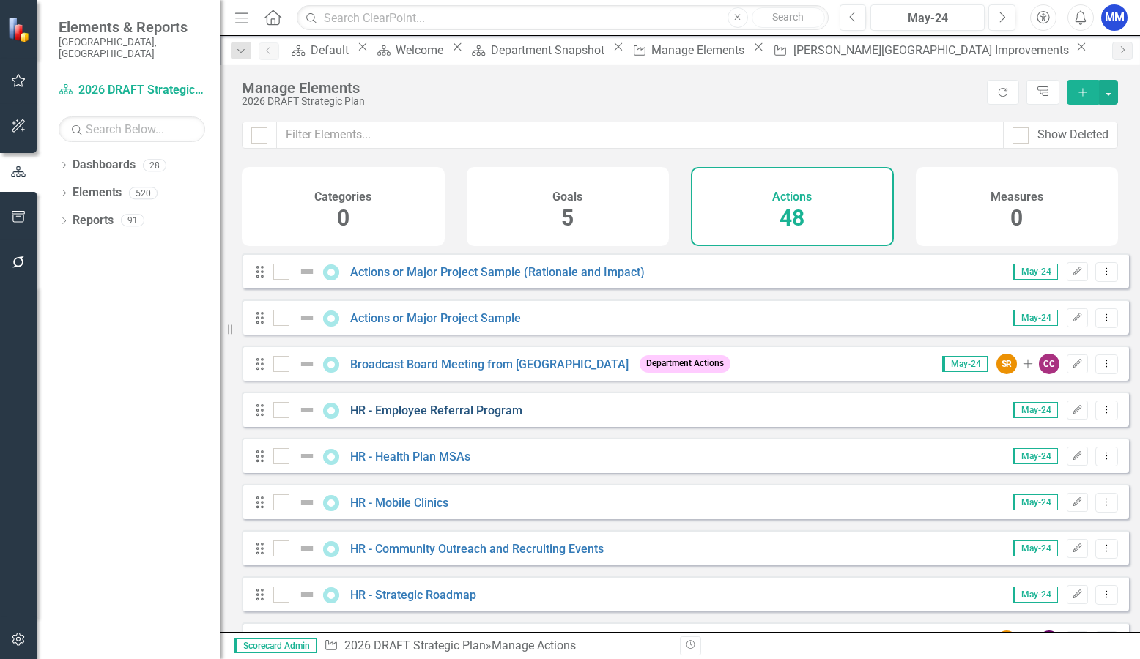
click at [472, 418] on link "HR - Employee Referral Program" at bounding box center [436, 411] width 172 height 14
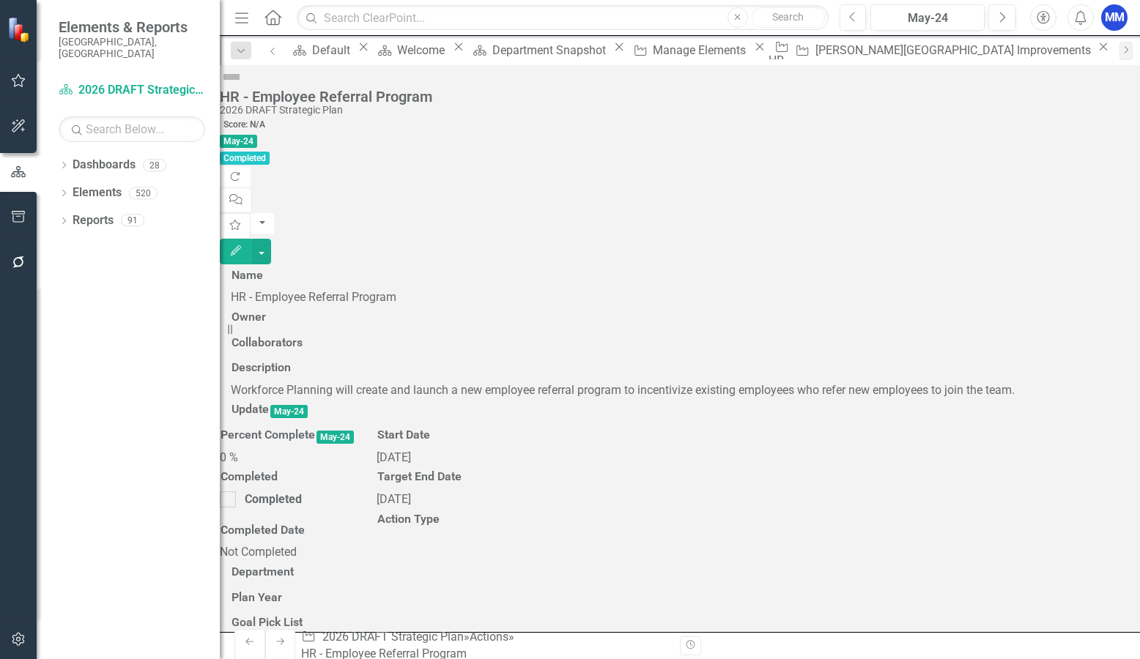
click at [347, 332] on div at bounding box center [680, 332] width 898 height 0
click at [241, 245] on icon "button" at bounding box center [236, 250] width 10 height 10
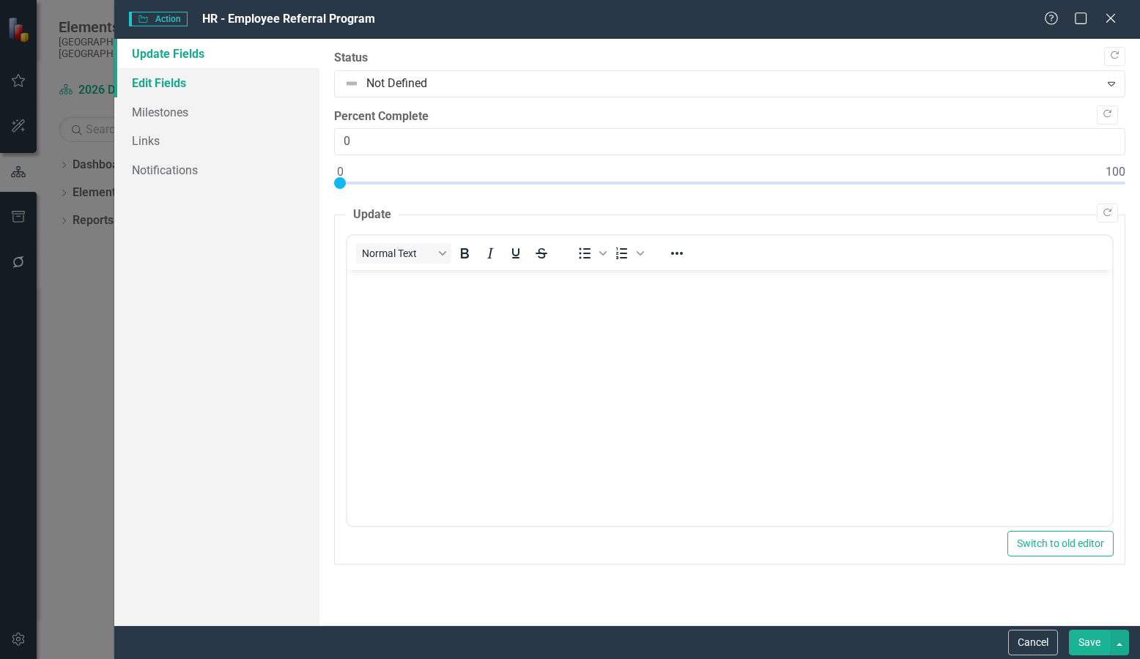
click at [181, 84] on link "Edit Fields" at bounding box center [216, 82] width 205 height 29
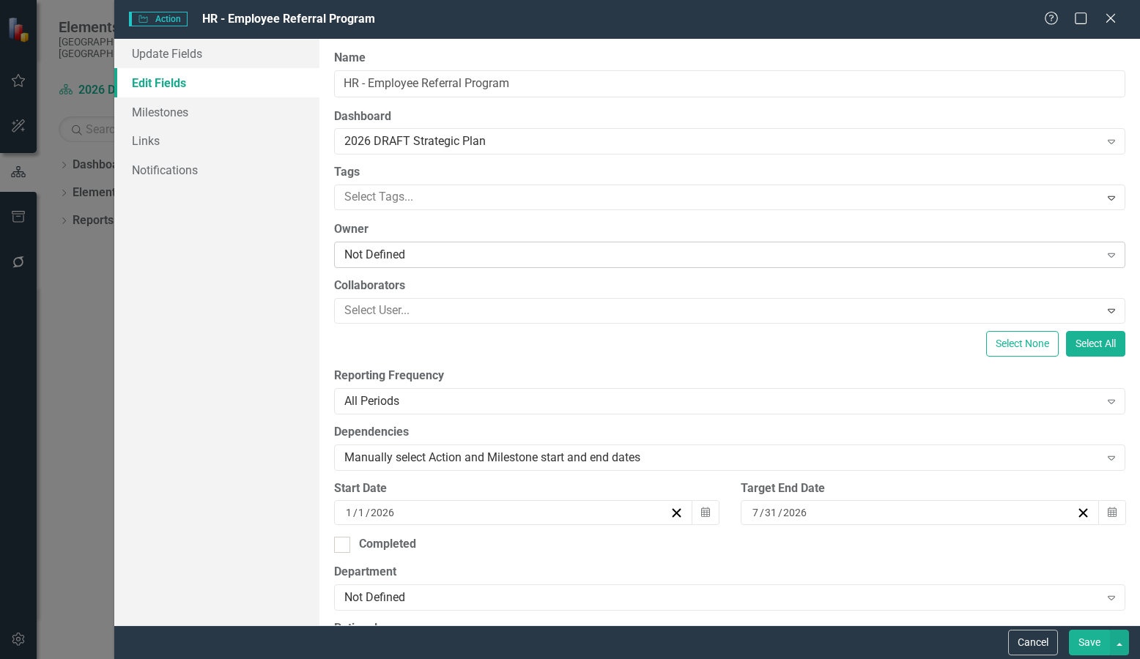
click at [405, 249] on div "Not Defined" at bounding box center [721, 255] width 755 height 17
click at [431, 250] on div "Not Defined" at bounding box center [721, 255] width 755 height 17
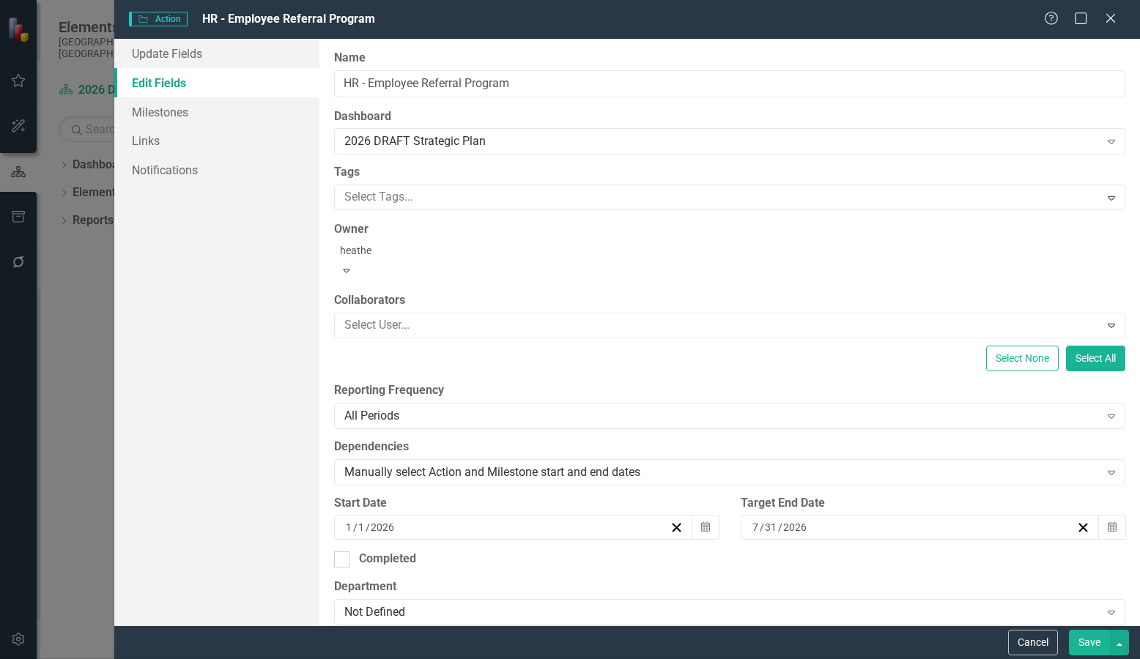
type input "[PERSON_NAME]"
click at [238, 659] on span "[PERSON_NAME] (Human Resources)" at bounding box center [119, 667] width 238 height 14
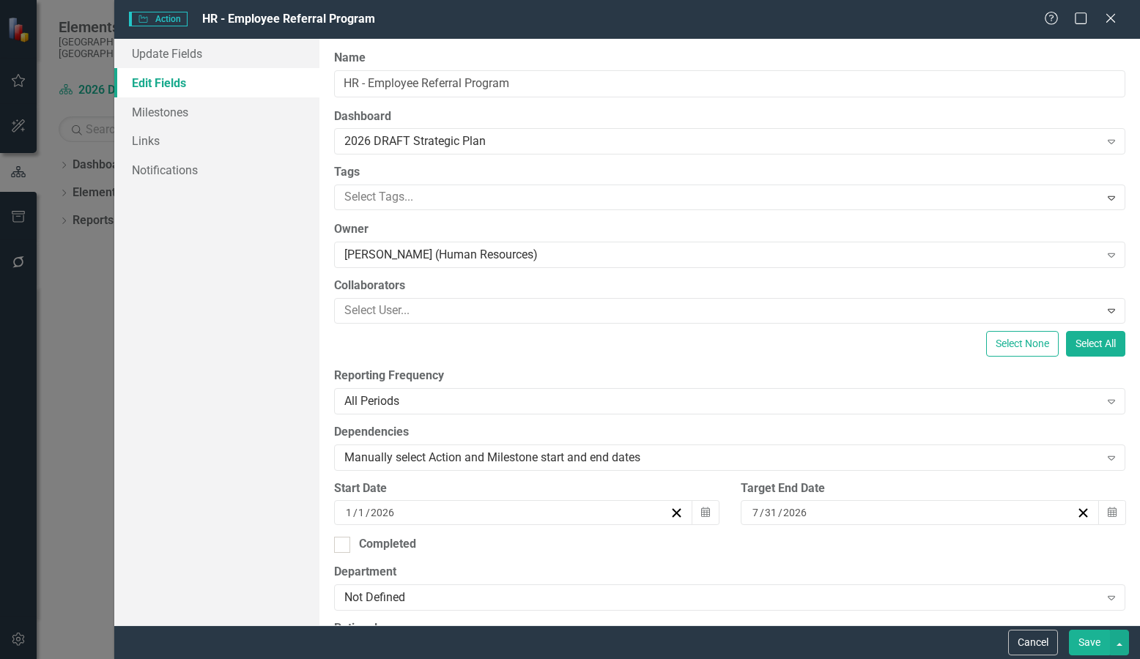
click at [1093, 635] on button "Save" at bounding box center [1089, 643] width 41 height 26
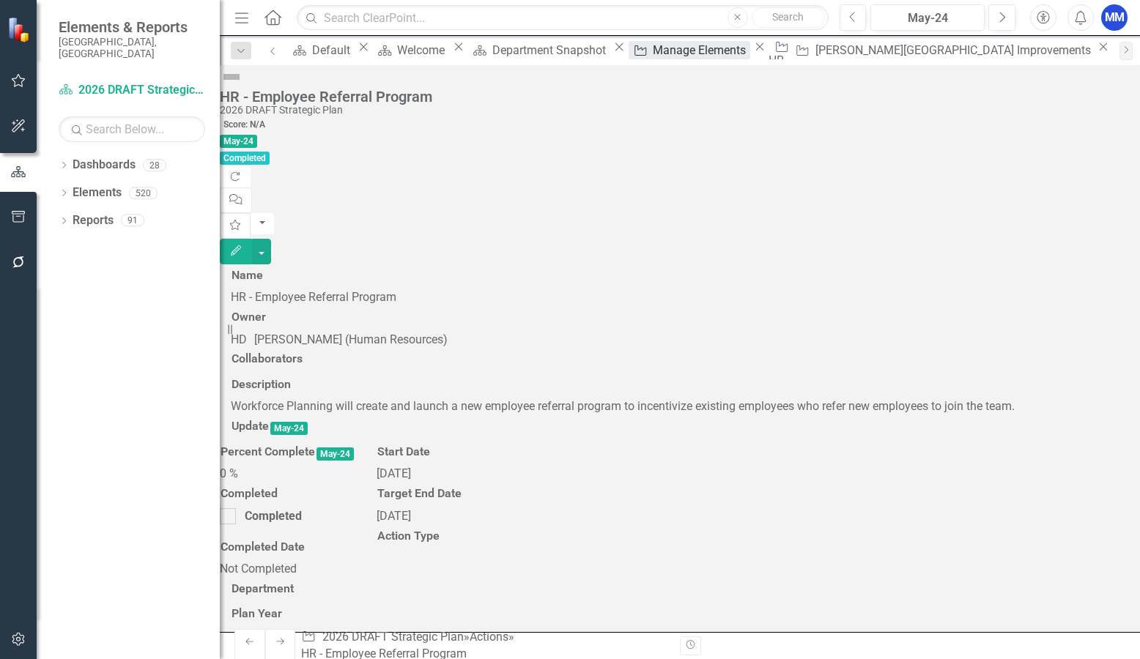
click at [680, 53] on div "Manage Elements" at bounding box center [701, 50] width 97 height 18
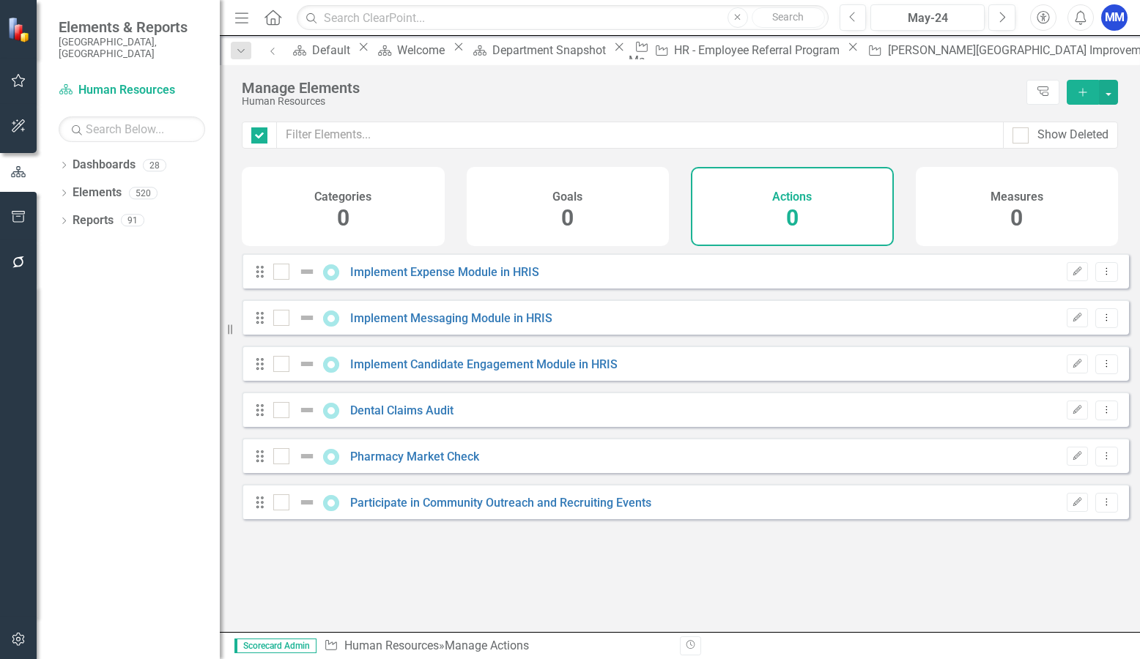
checkbox input "false"
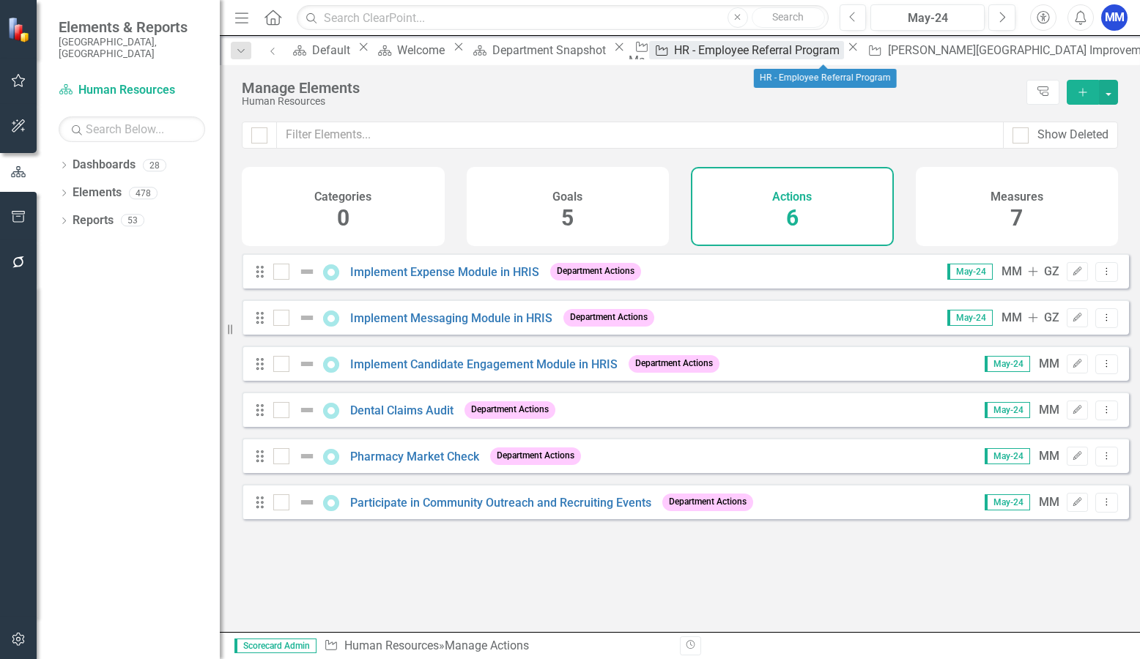
click at [812, 53] on div "HR - Employee Referral Program" at bounding box center [759, 50] width 170 height 18
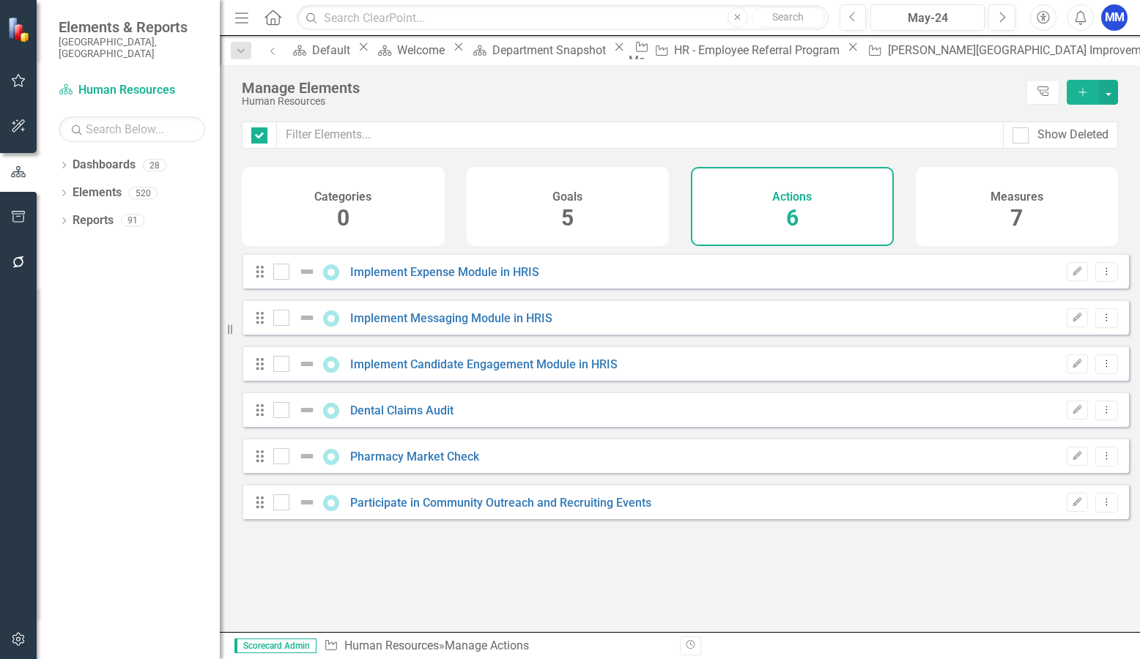
checkbox input "false"
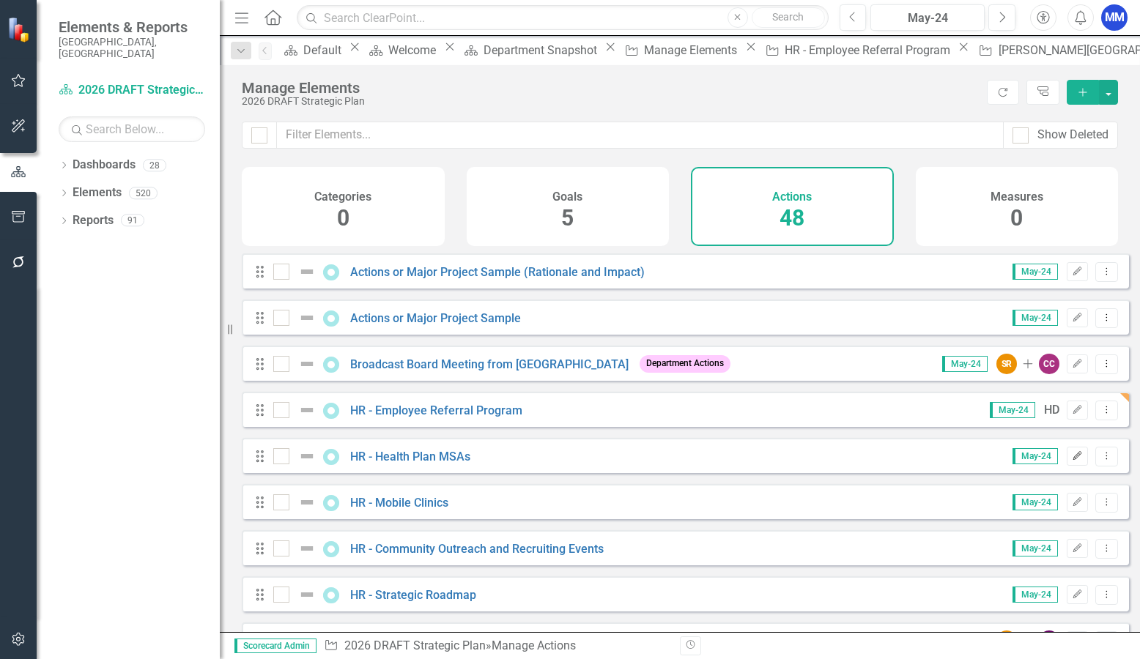
click at [1071, 466] on button "Edit" at bounding box center [1077, 456] width 21 height 19
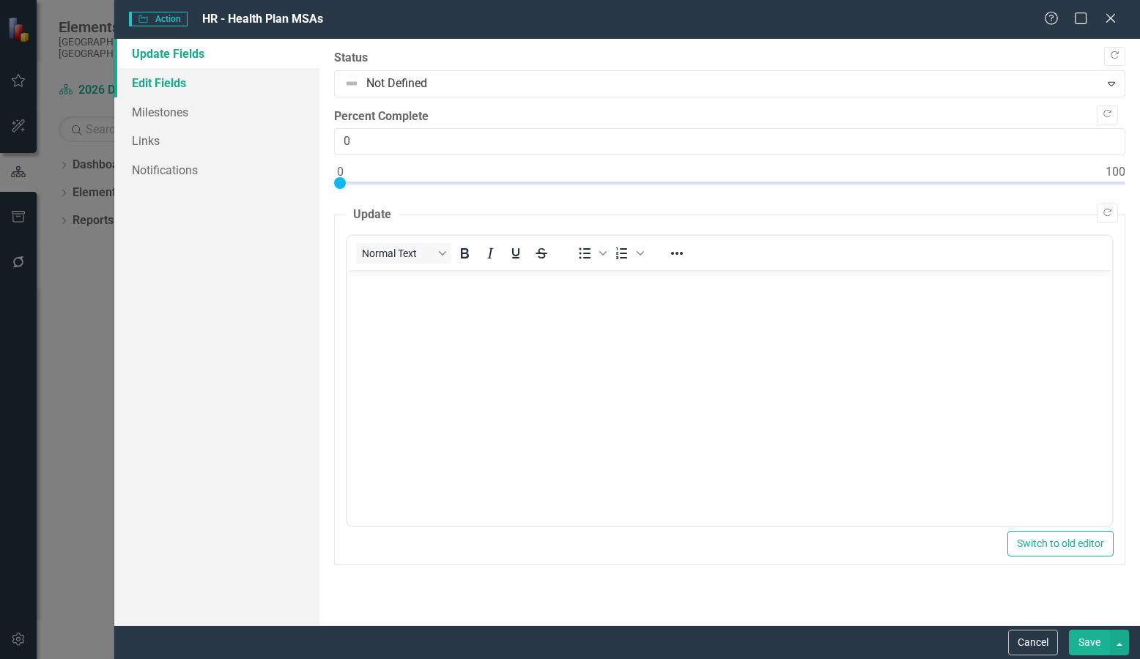
click at [175, 82] on link "Edit Fields" at bounding box center [216, 82] width 205 height 29
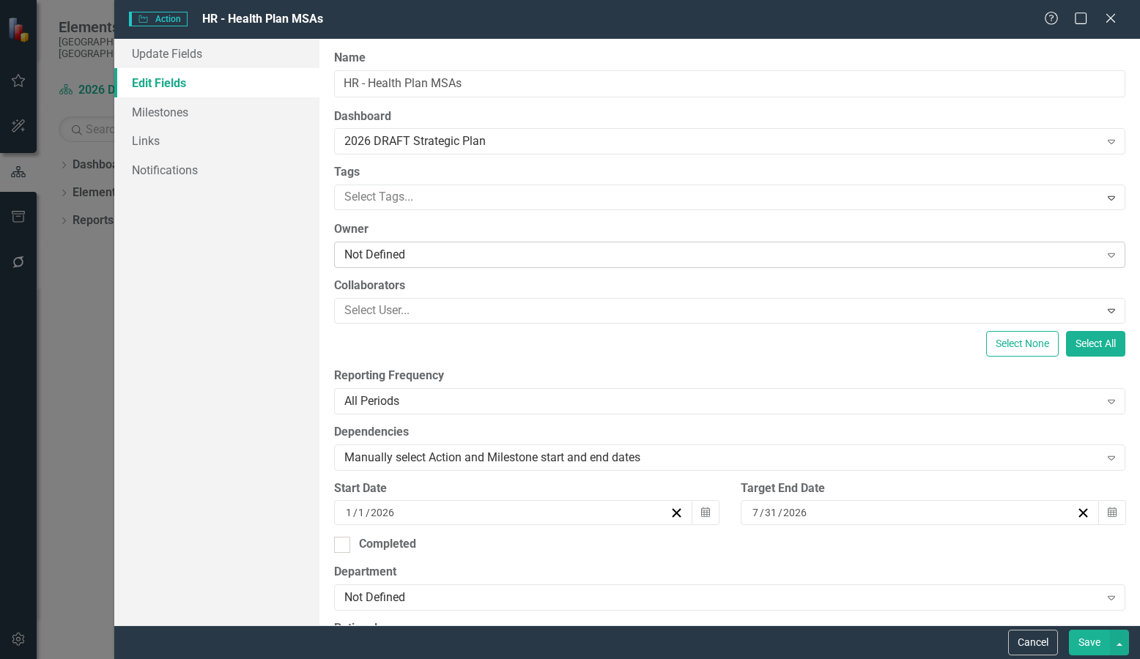
click at [431, 254] on div "Not Defined" at bounding box center [721, 255] width 755 height 17
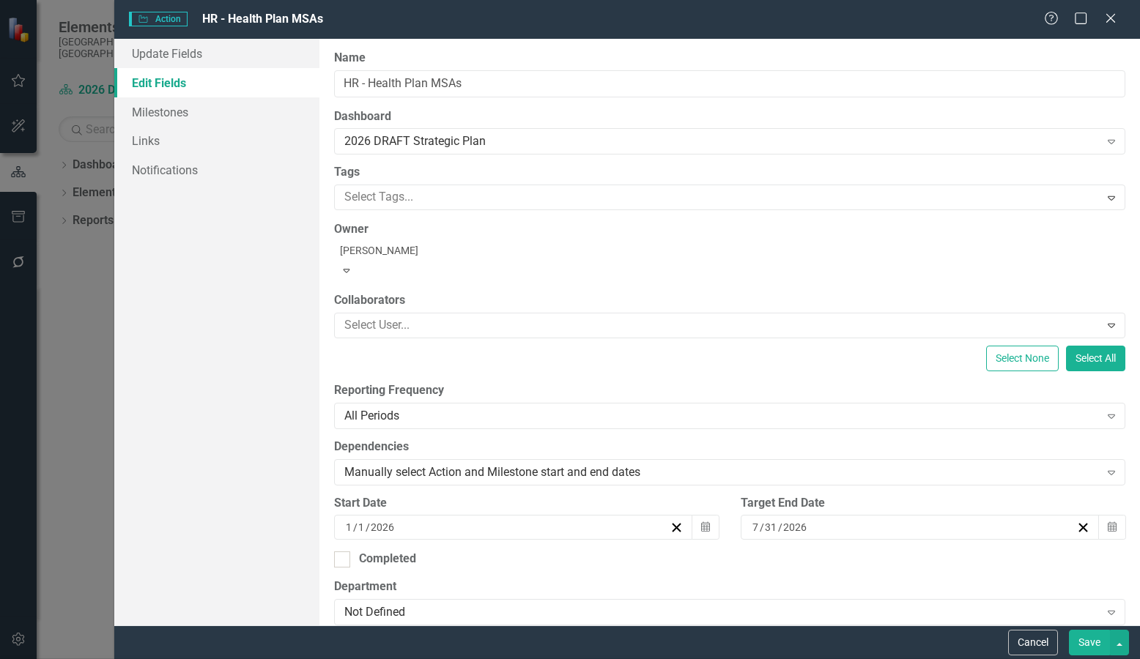
type input "[PERSON_NAME]"
click at [404, 251] on div "Not Defined" at bounding box center [721, 255] width 755 height 17
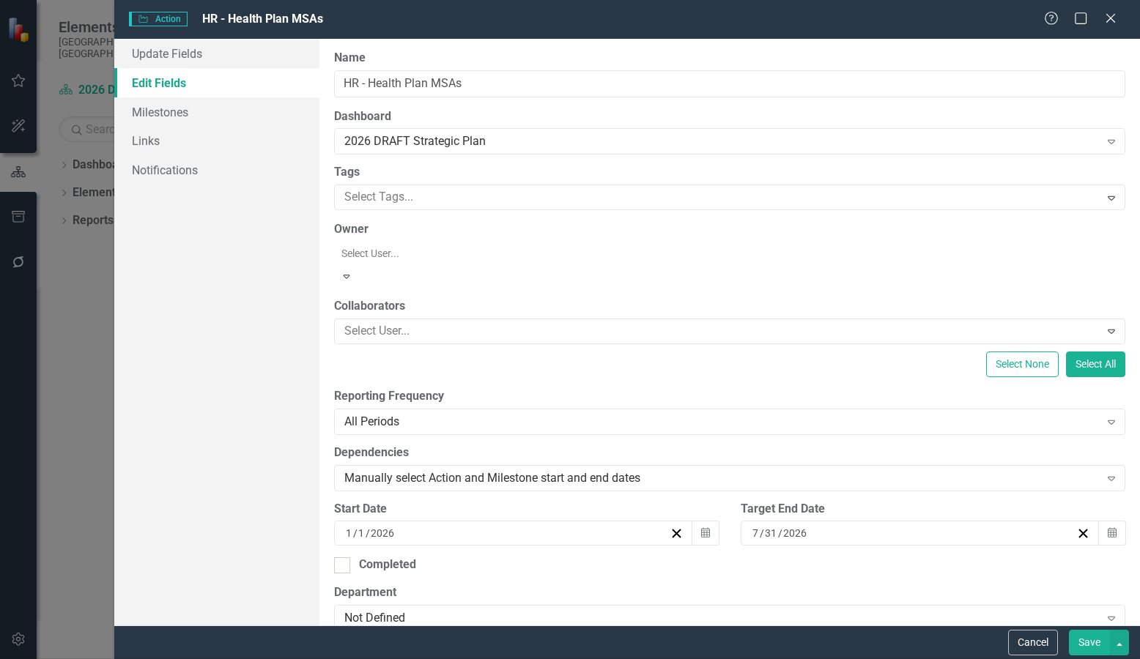
scroll to position [1538, 0]
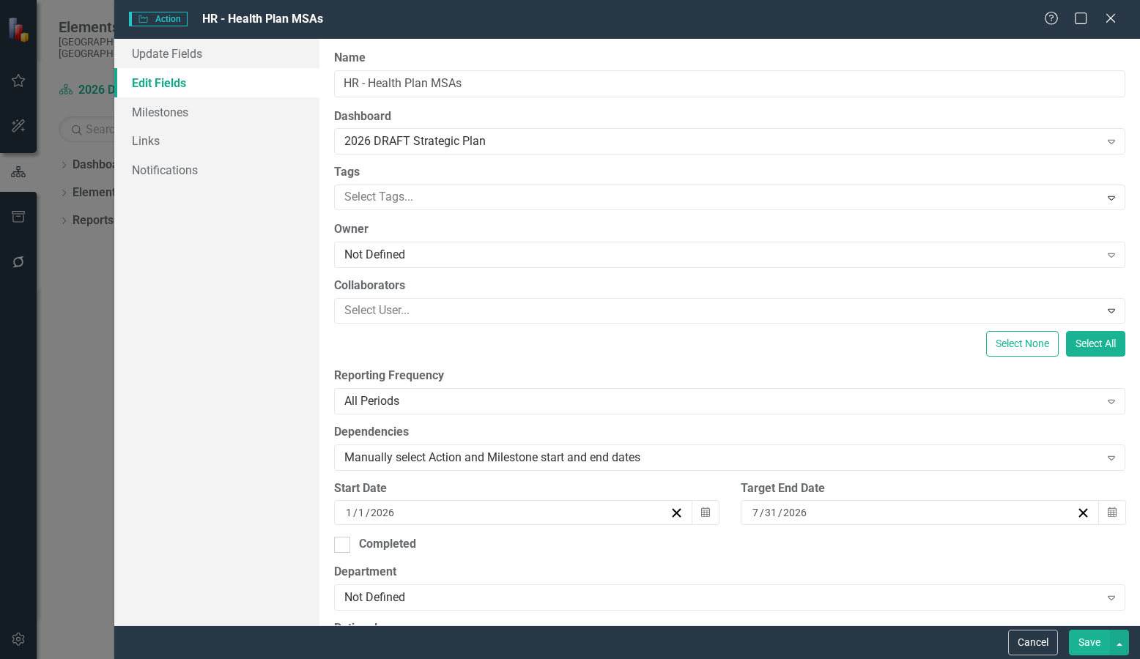
click at [583, 225] on label "Owner" at bounding box center [729, 229] width 791 height 17
click at [1113, 23] on icon "Close" at bounding box center [1110, 18] width 18 height 14
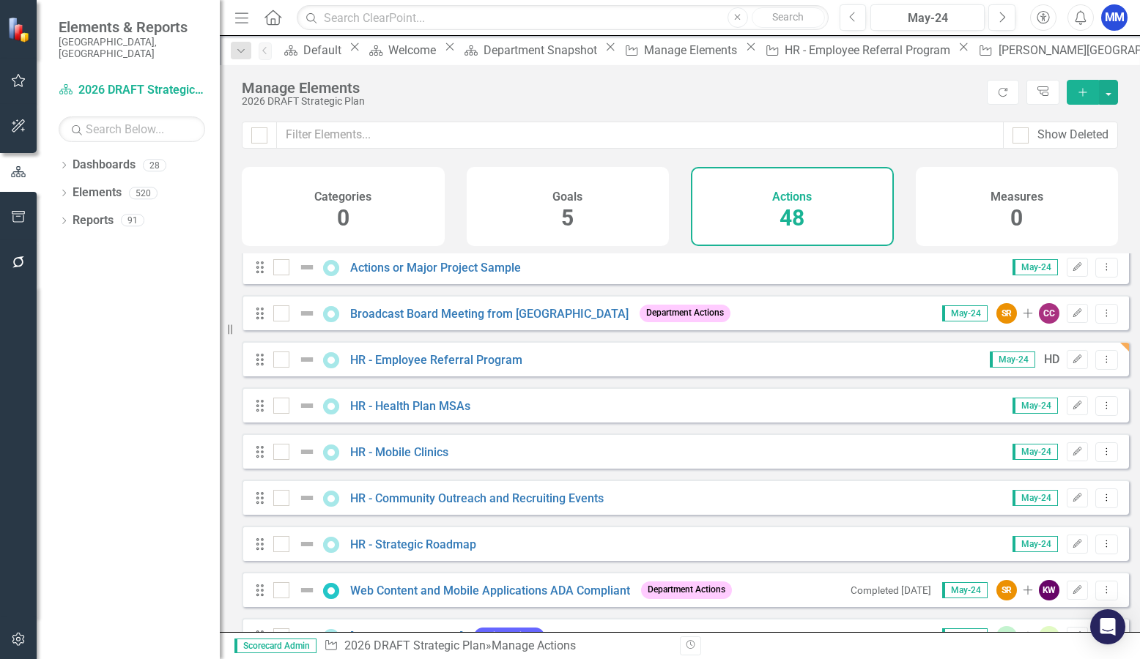
scroll to position [73, 0]
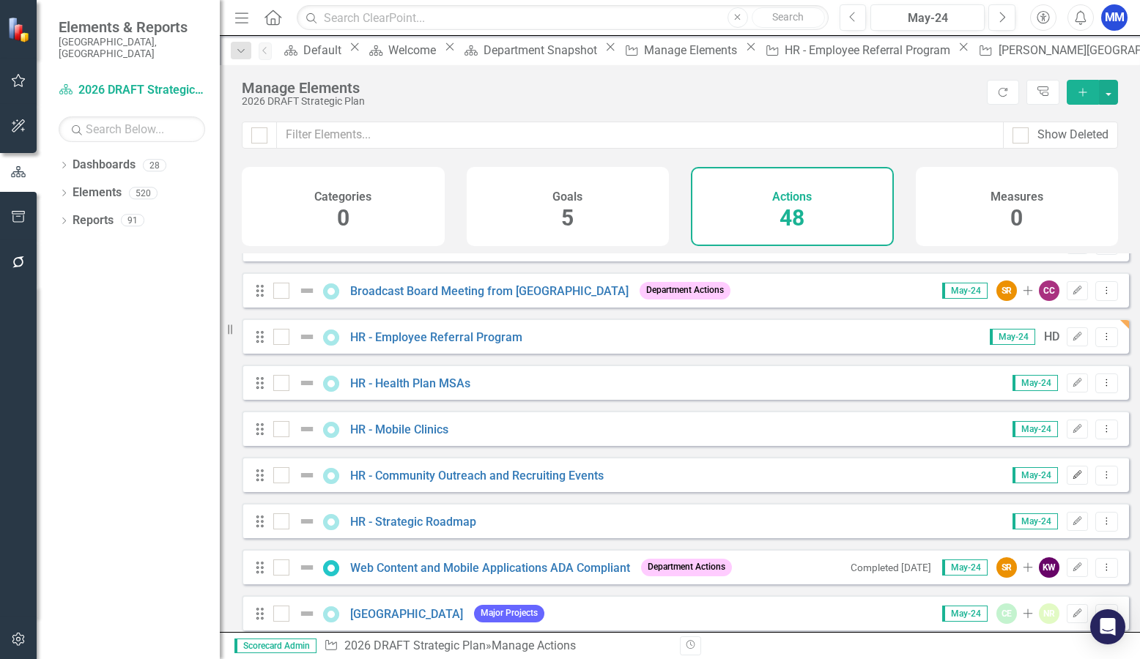
click at [1072, 480] on icon "Edit" at bounding box center [1077, 475] width 11 height 9
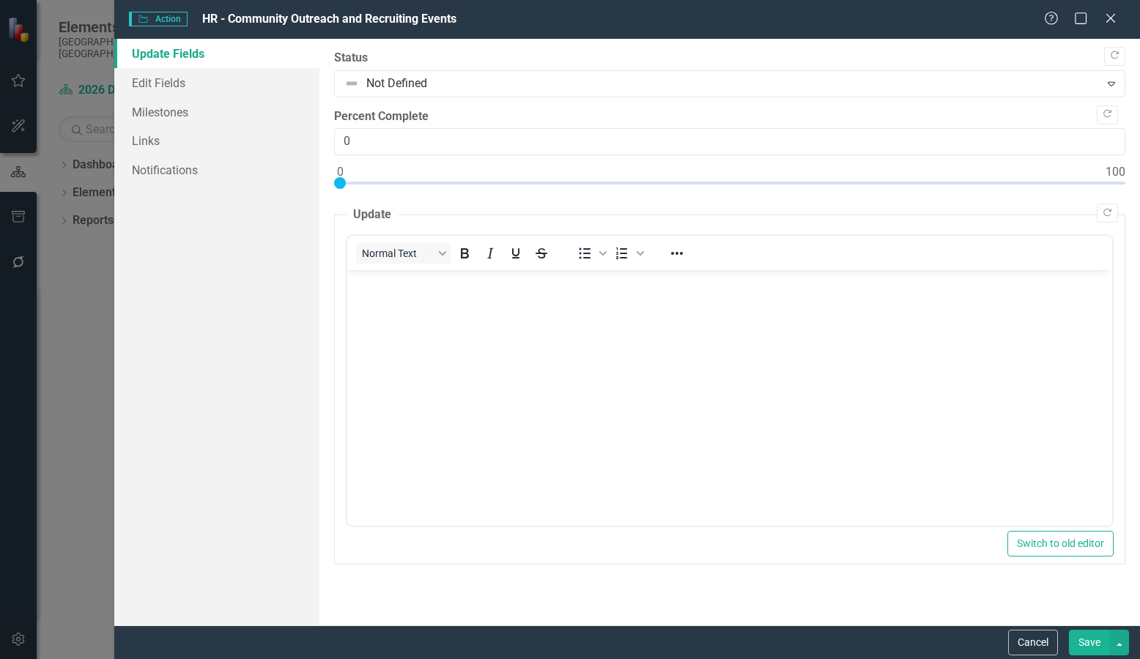
scroll to position [0, 0]
click at [159, 106] on link "Milestones" at bounding box center [216, 111] width 205 height 29
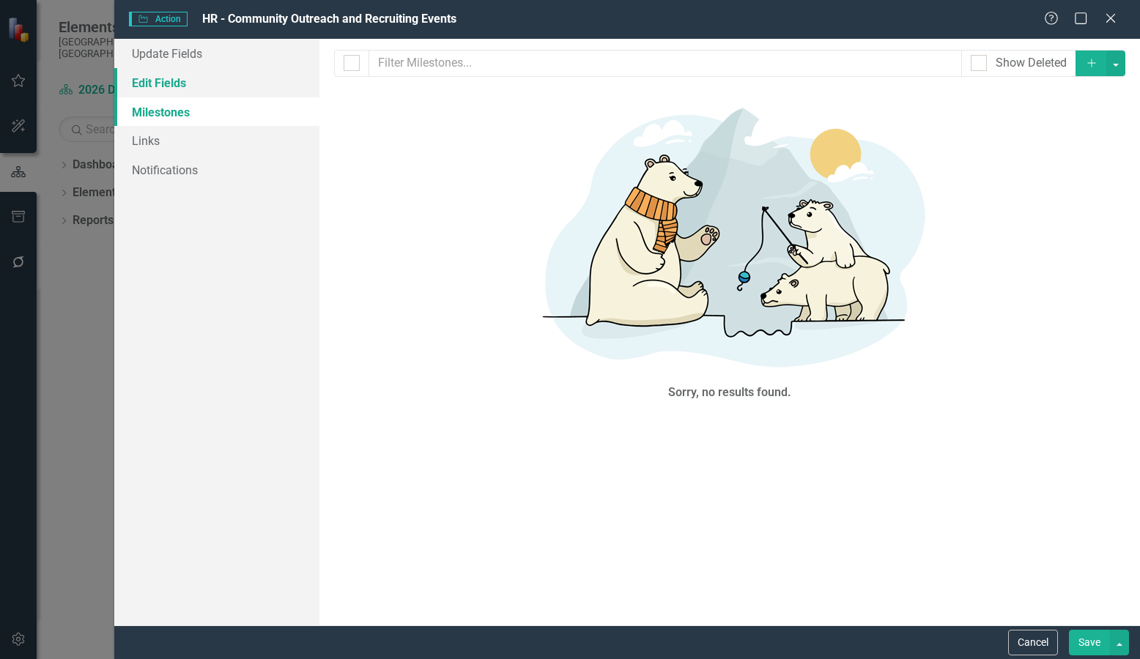
click at [160, 87] on link "Edit Fields" at bounding box center [216, 82] width 205 height 29
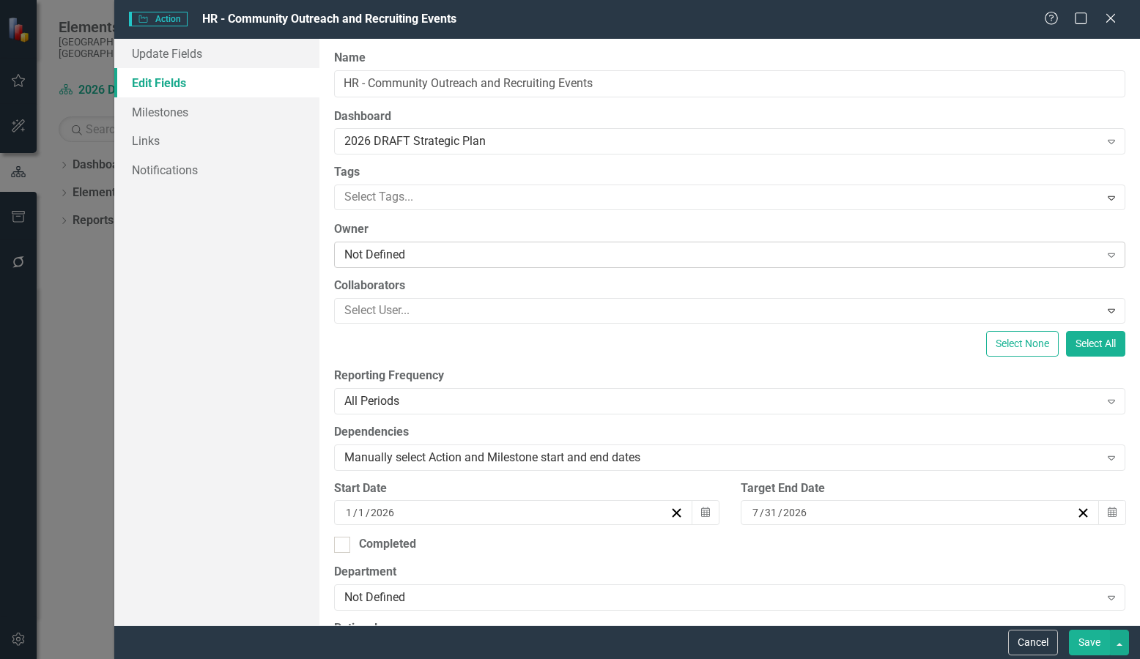
scroll to position [73, 0]
click at [427, 251] on div "Not Defined" at bounding box center [721, 255] width 755 height 17
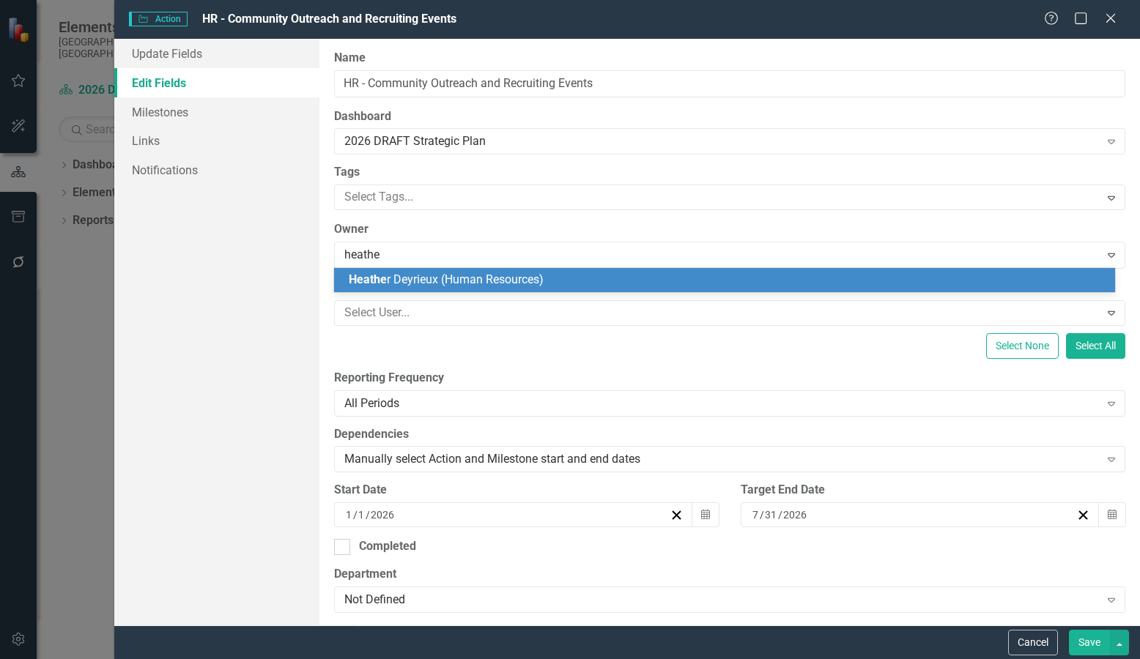
type input "heather"
click at [440, 276] on span "Heather Deyrieux (Human Resources)" at bounding box center [468, 280] width 239 height 14
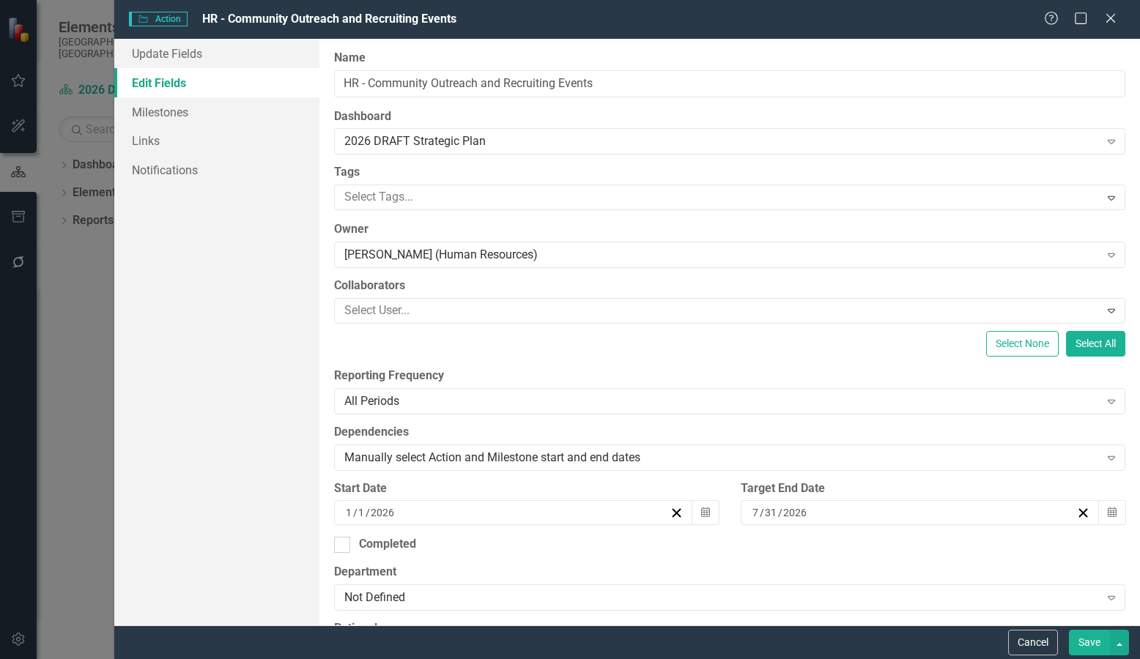
click at [1094, 642] on button "Save" at bounding box center [1089, 643] width 41 height 26
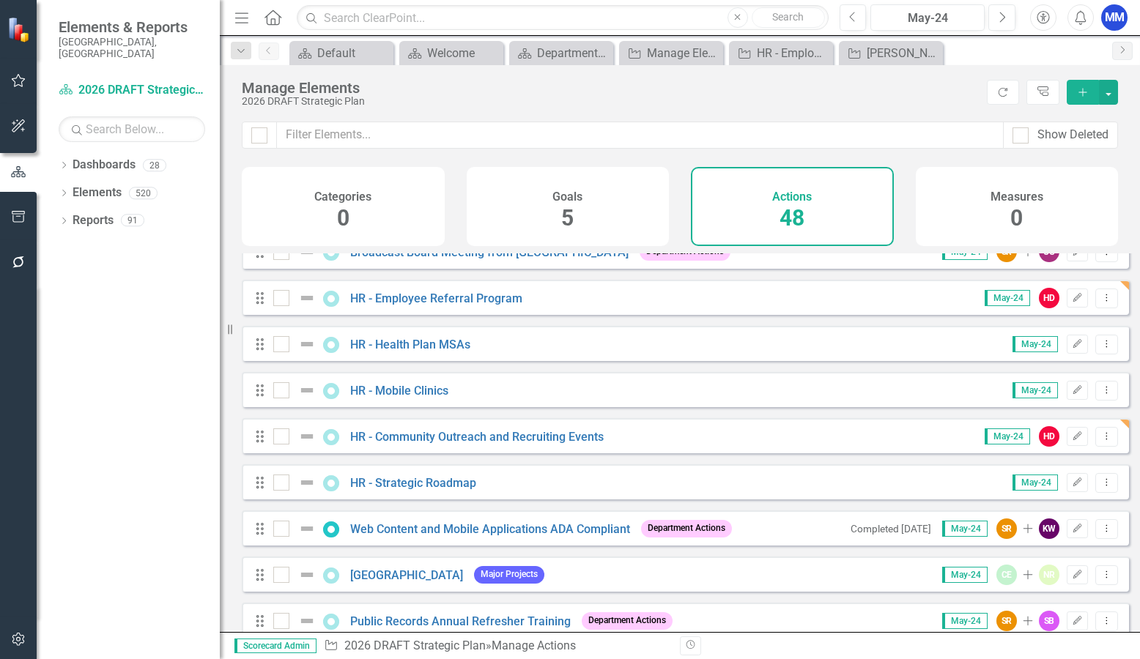
scroll to position [147, 0]
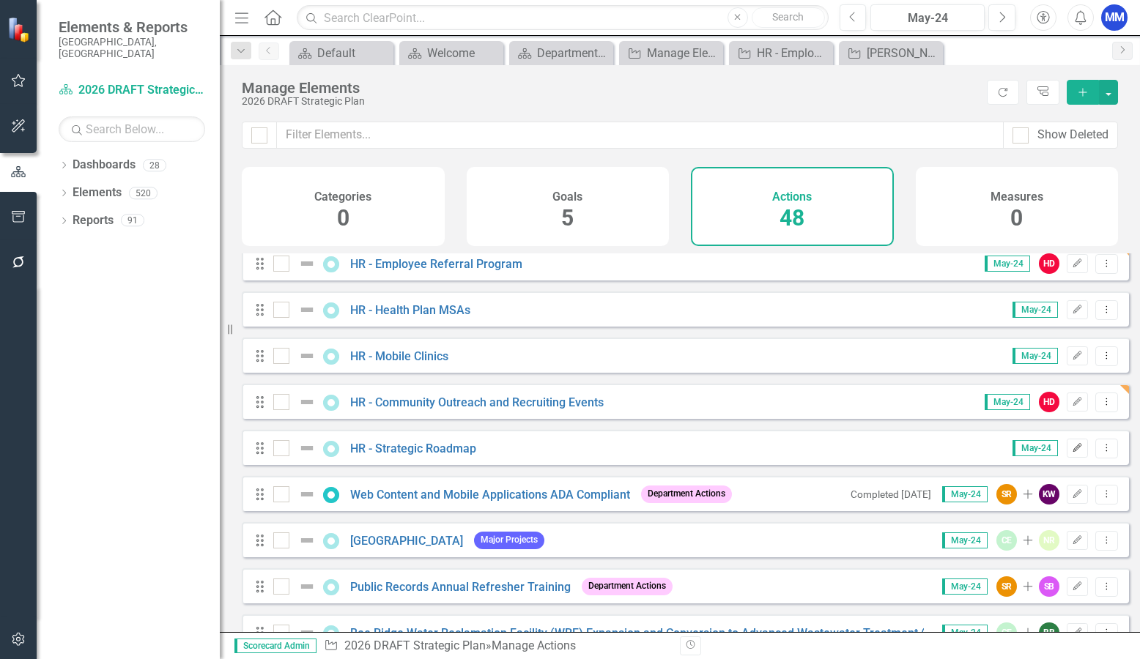
click at [1072, 453] on icon "Edit" at bounding box center [1077, 448] width 11 height 9
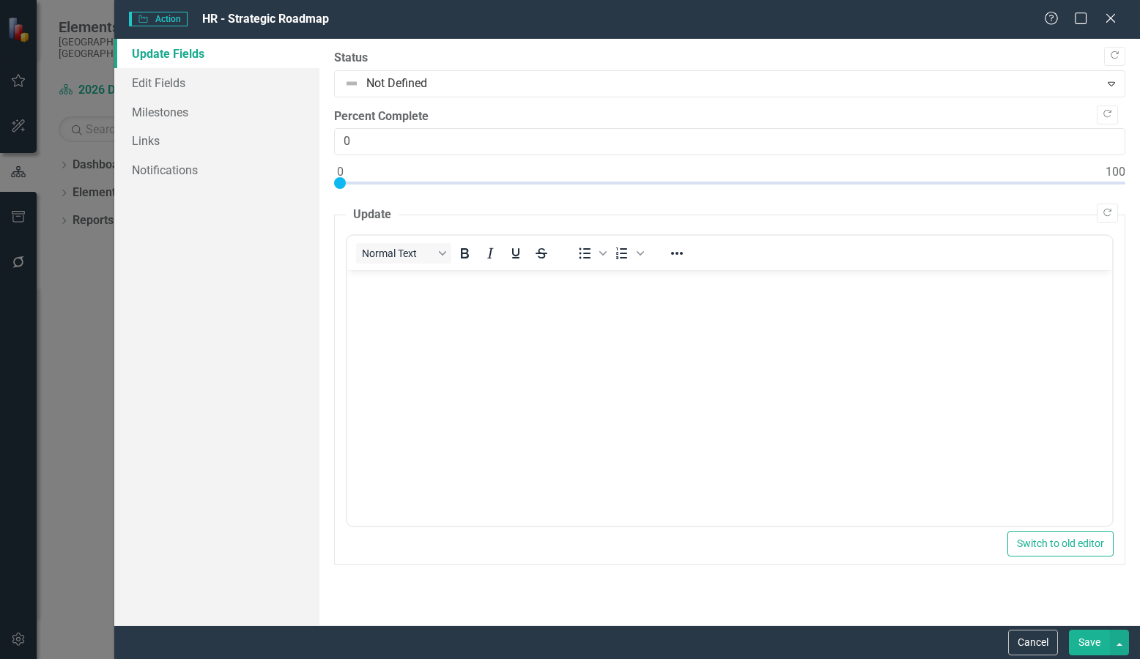
scroll to position [0, 0]
click at [185, 87] on link "Edit Fields" at bounding box center [216, 82] width 205 height 29
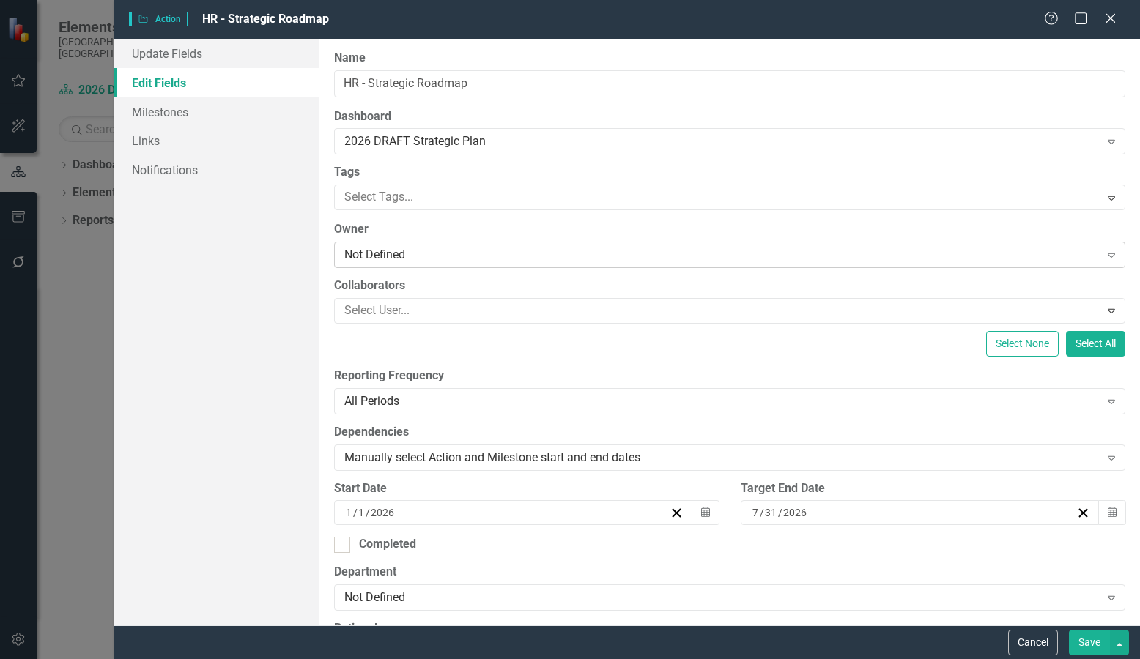
click at [415, 251] on div "Not Defined" at bounding box center [721, 255] width 755 height 17
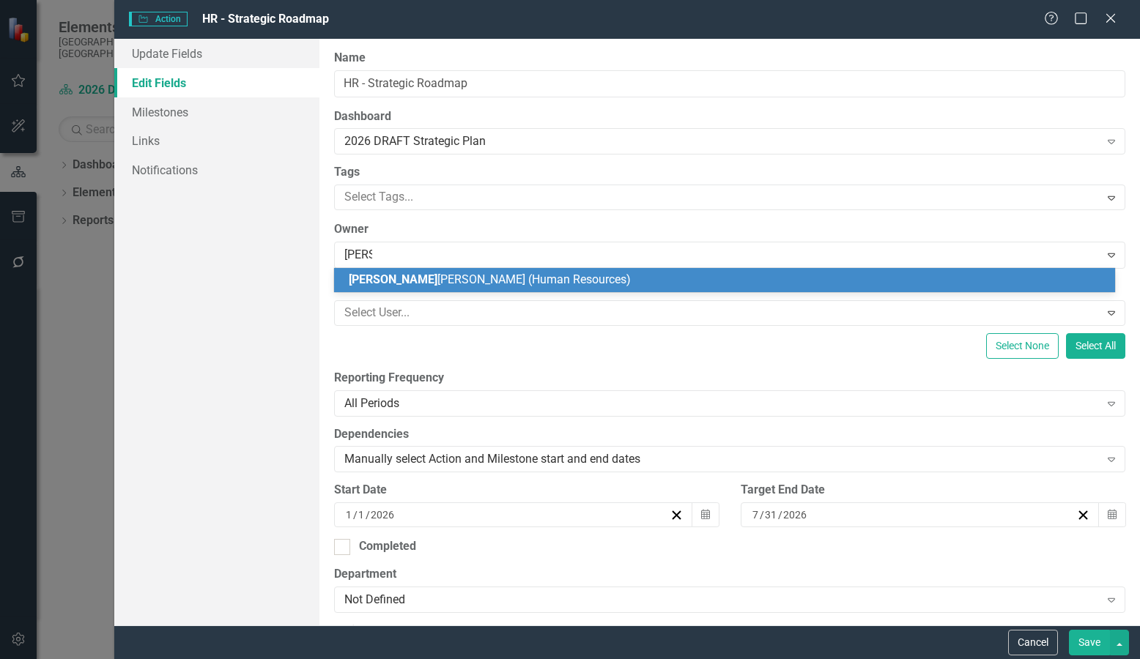
type input "Mike"
click at [445, 285] on span "Mike McNichols (Human Resources)" at bounding box center [490, 280] width 282 height 14
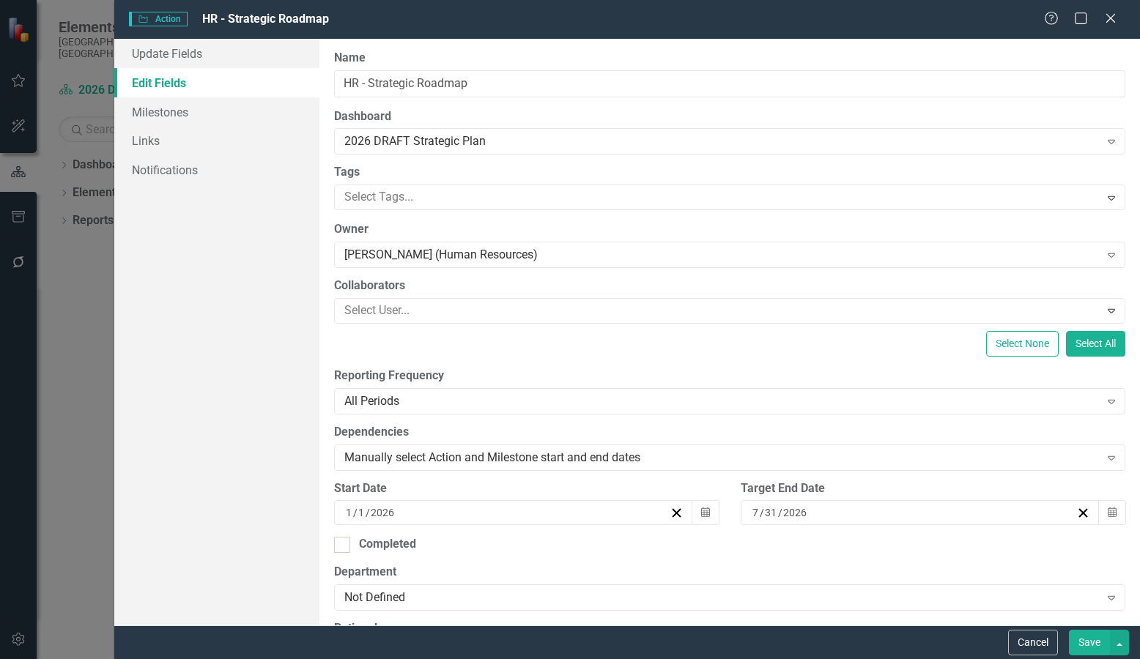
click at [1086, 637] on button "Save" at bounding box center [1089, 643] width 41 height 26
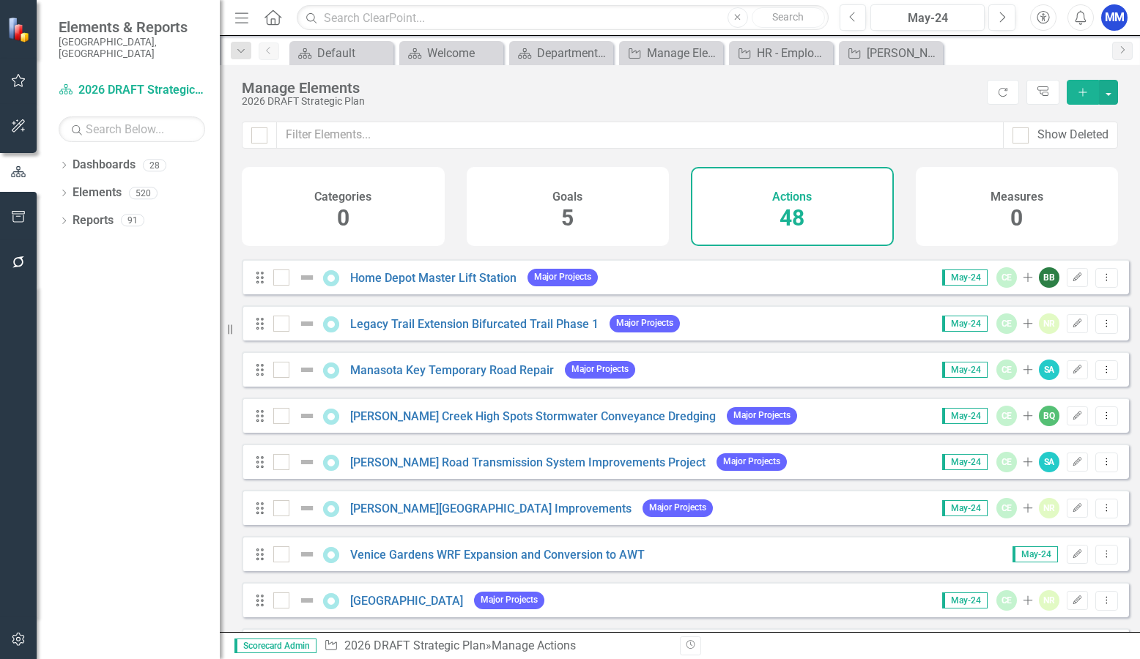
scroll to position [806, 0]
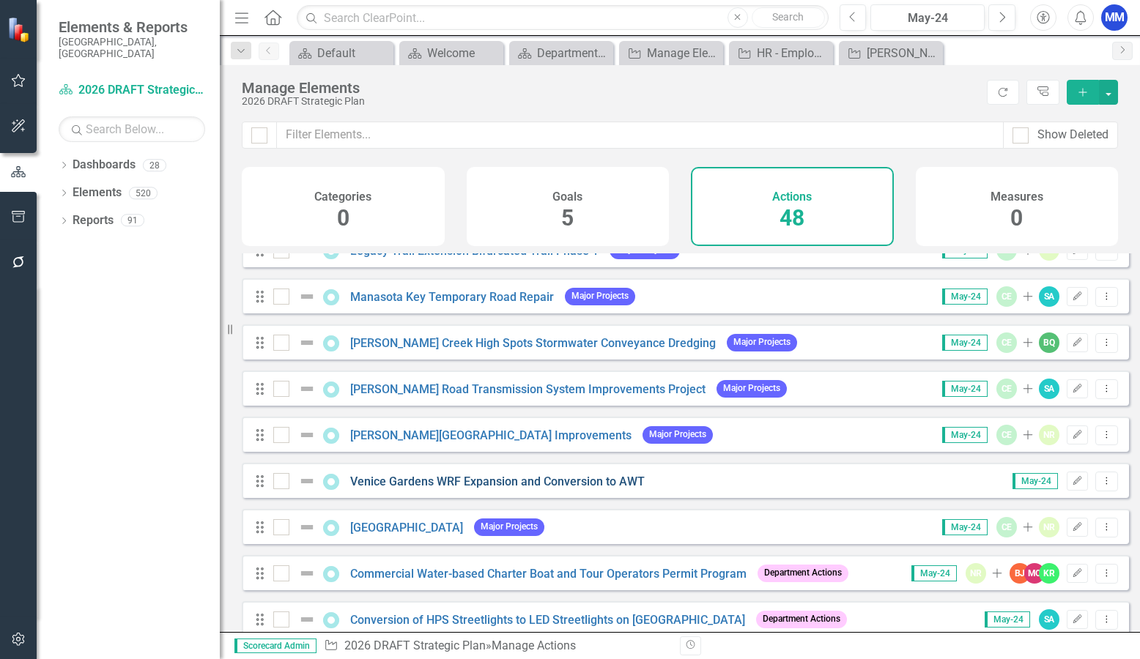
click at [497, 485] on link "Venice Gardens WRF Expansion and Conversion to AWT" at bounding box center [497, 482] width 294 height 14
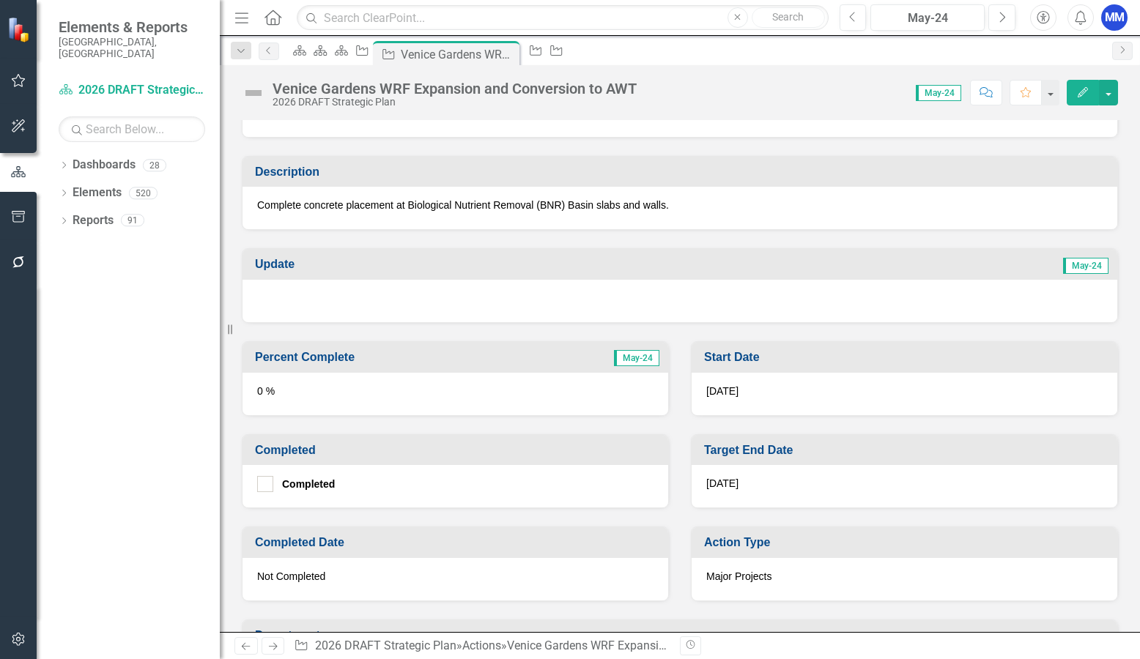
scroll to position [23, 0]
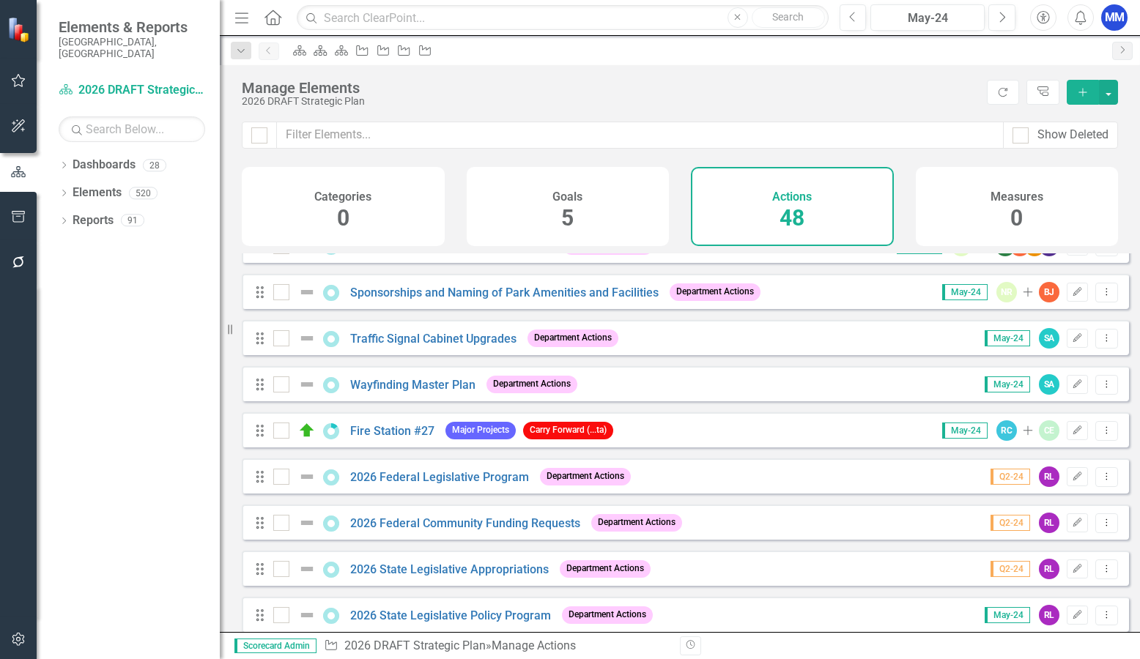
scroll to position [1758, 0]
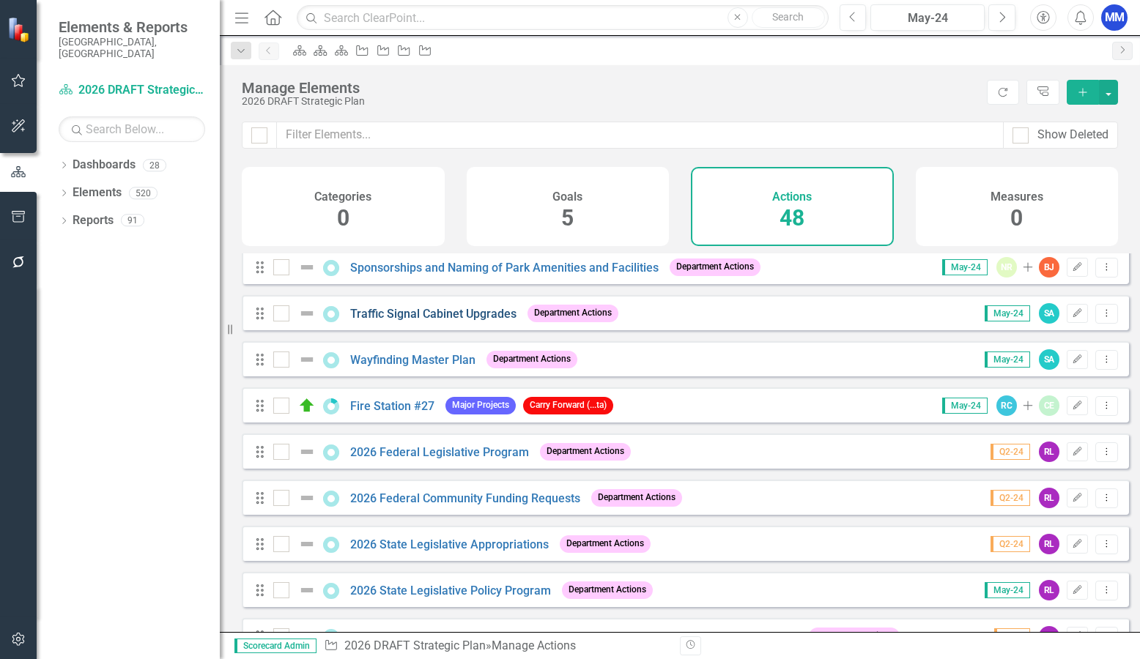
click at [481, 321] on link "Traffic Signal Cabinet Upgrades" at bounding box center [433, 314] width 166 height 14
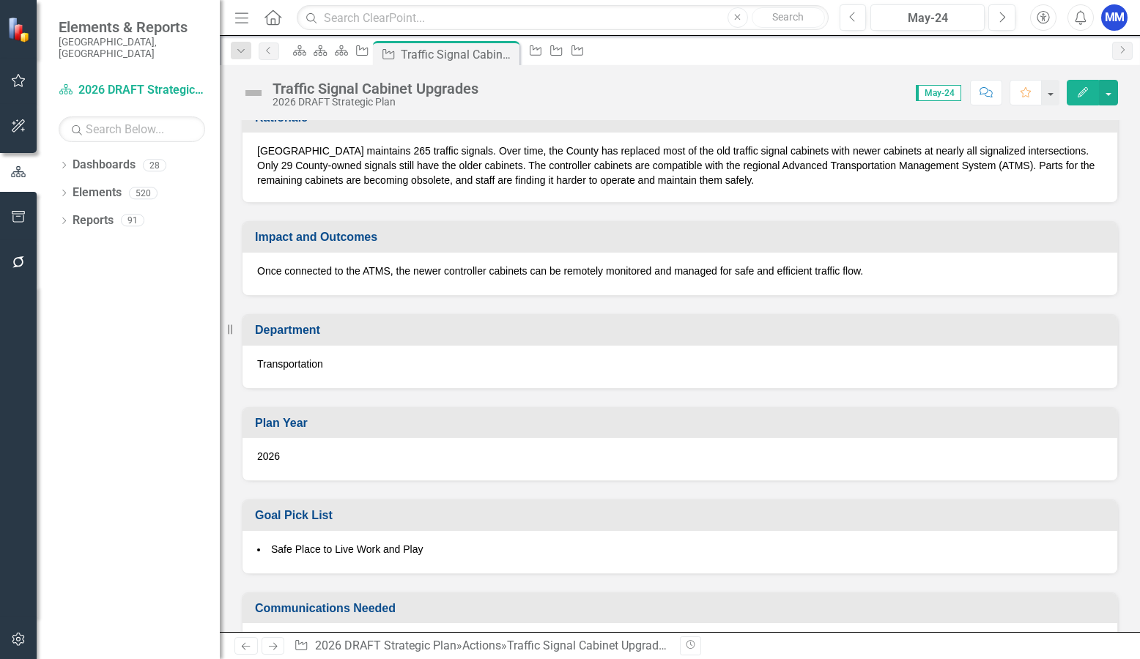
scroll to position [897, 0]
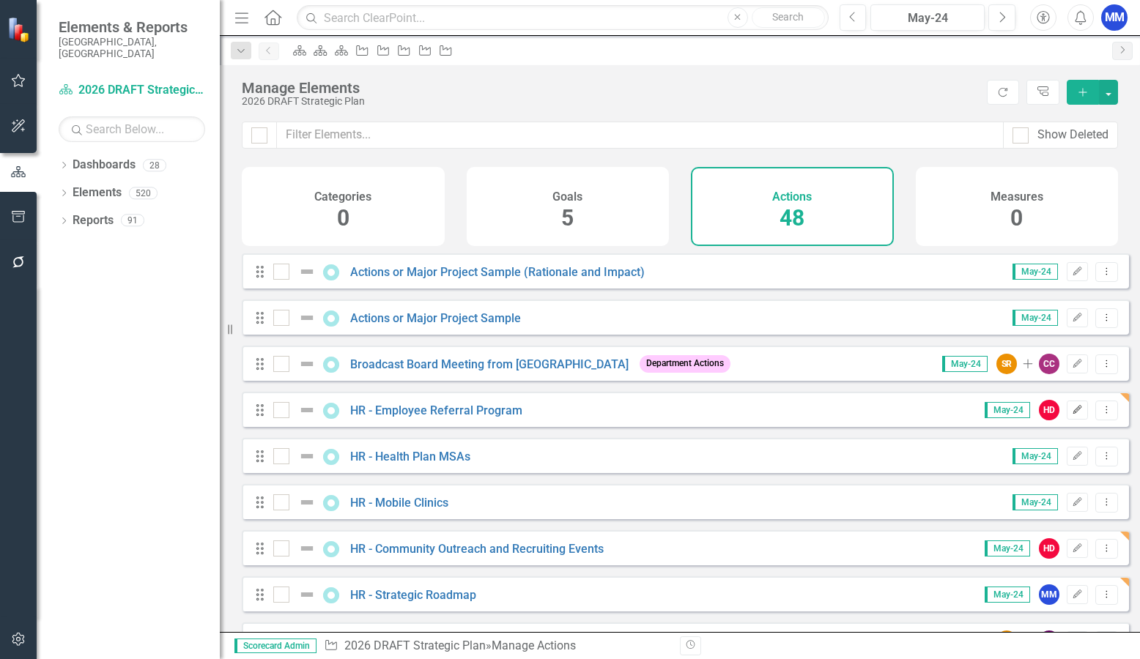
click at [1072, 415] on icon "Edit" at bounding box center [1077, 410] width 11 height 9
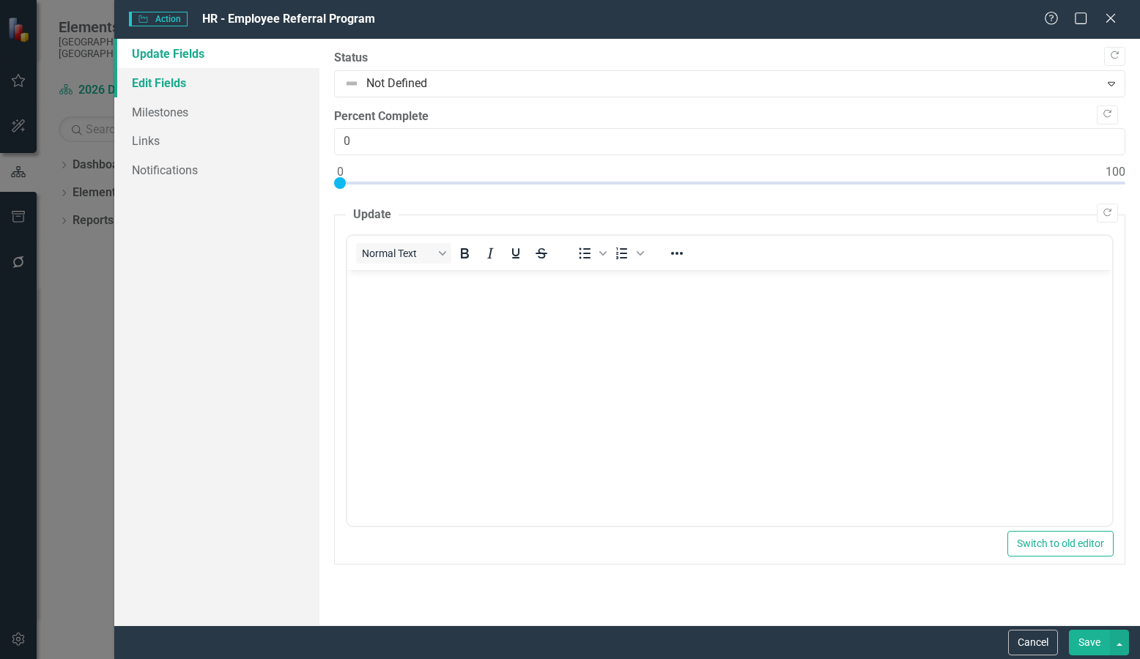
click at [166, 78] on link "Edit Fields" at bounding box center [216, 82] width 205 height 29
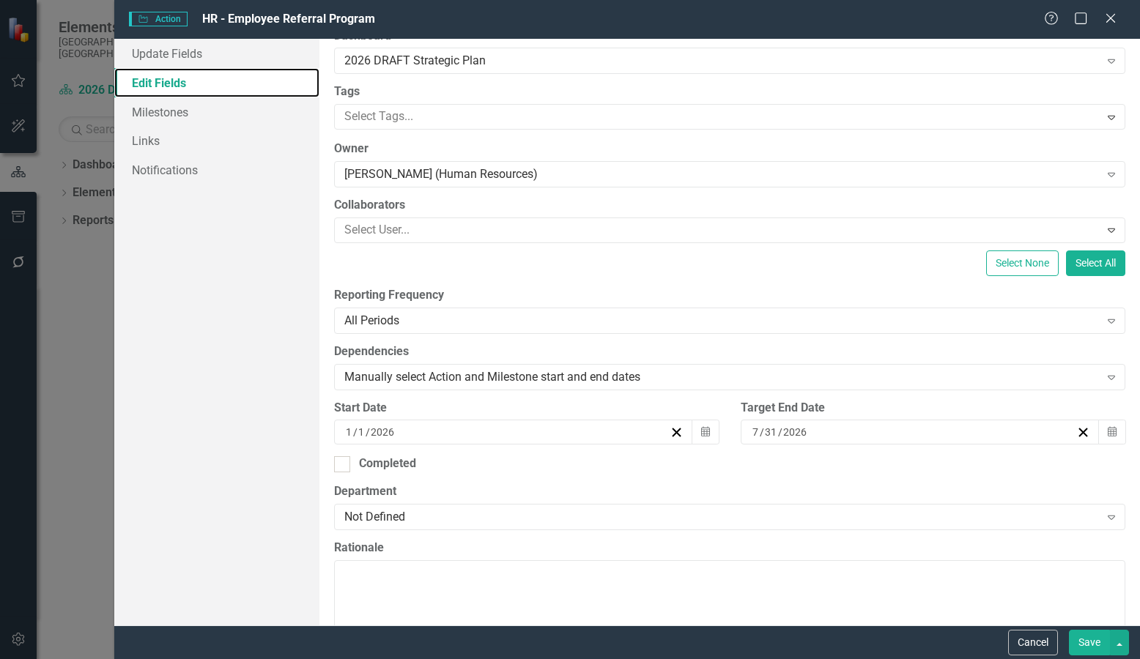
scroll to position [147, 0]
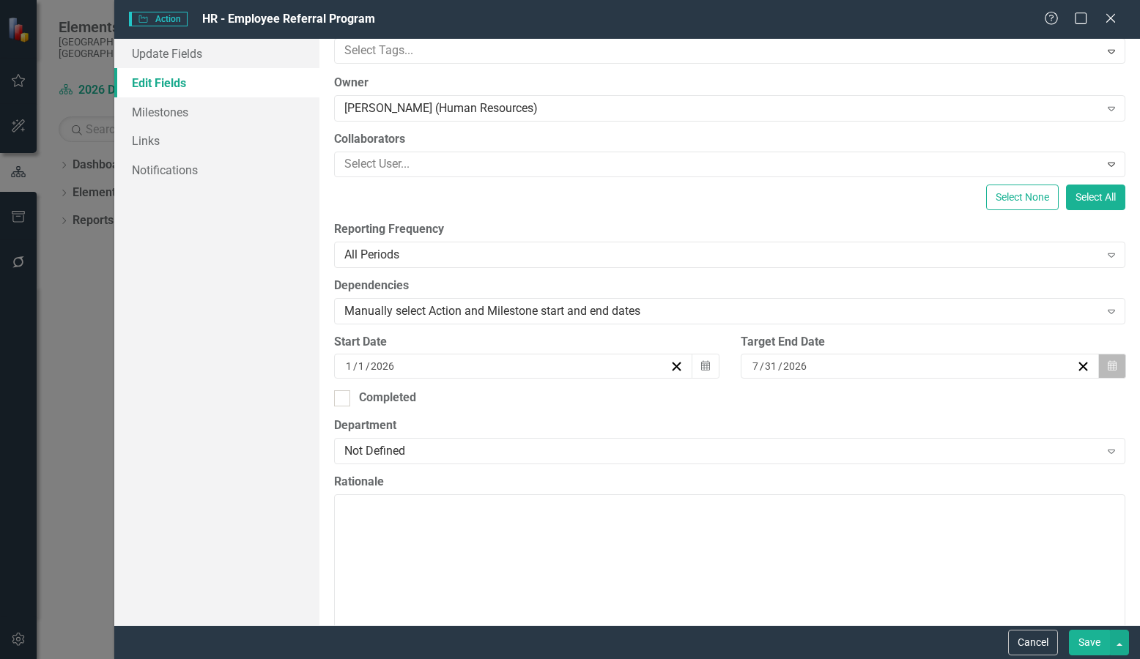
click at [1108, 363] on icon "Calendar" at bounding box center [1112, 366] width 9 height 10
click at [997, 404] on button "»" at bounding box center [981, 395] width 32 height 32
click at [774, 404] on button "«" at bounding box center [758, 395] width 32 height 32
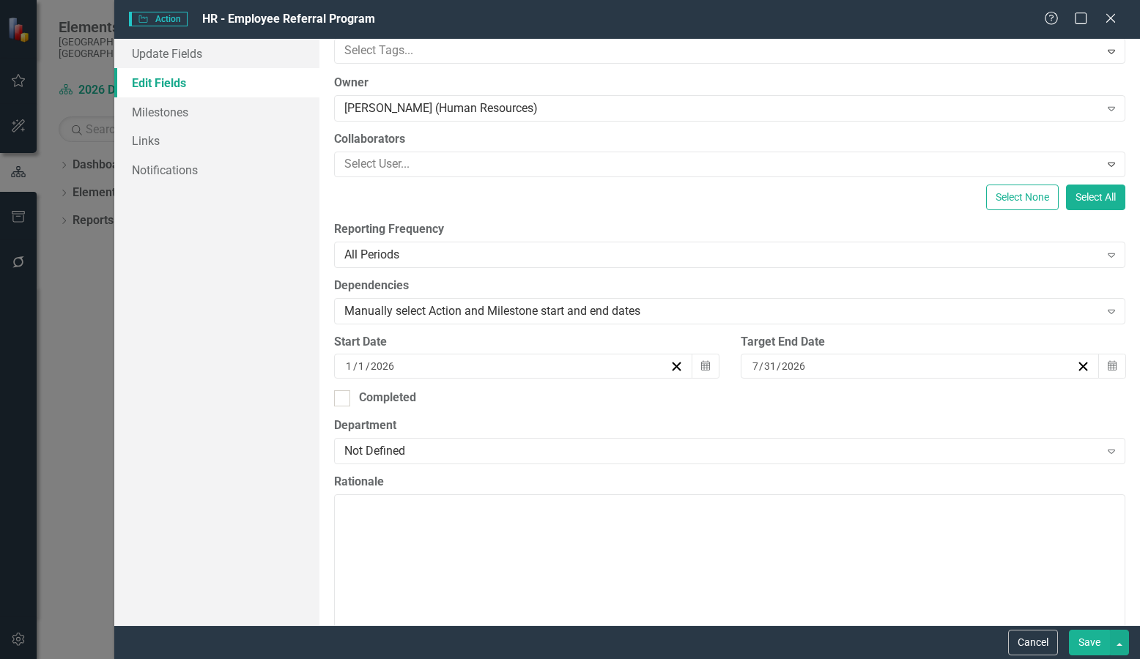
click at [965, 401] on button "›" at bounding box center [949, 395] width 32 height 32
click at [802, 555] on abbr "30" at bounding box center [796, 550] width 12 height 12
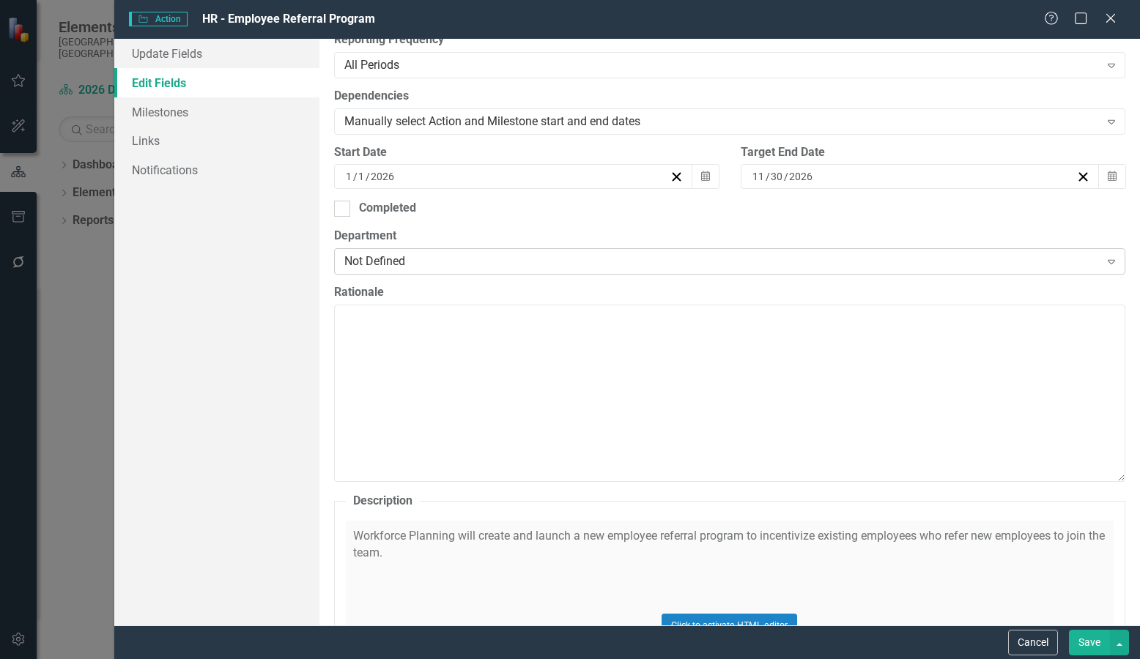
scroll to position [366, 0]
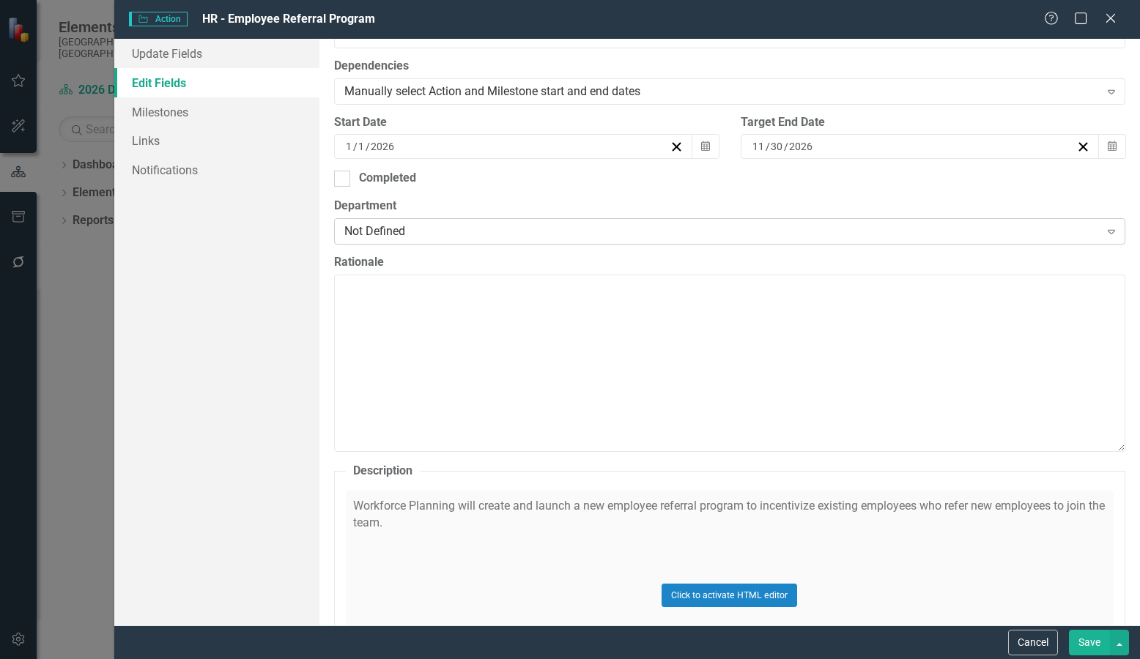
click at [624, 234] on div "Not Defined" at bounding box center [721, 231] width 755 height 17
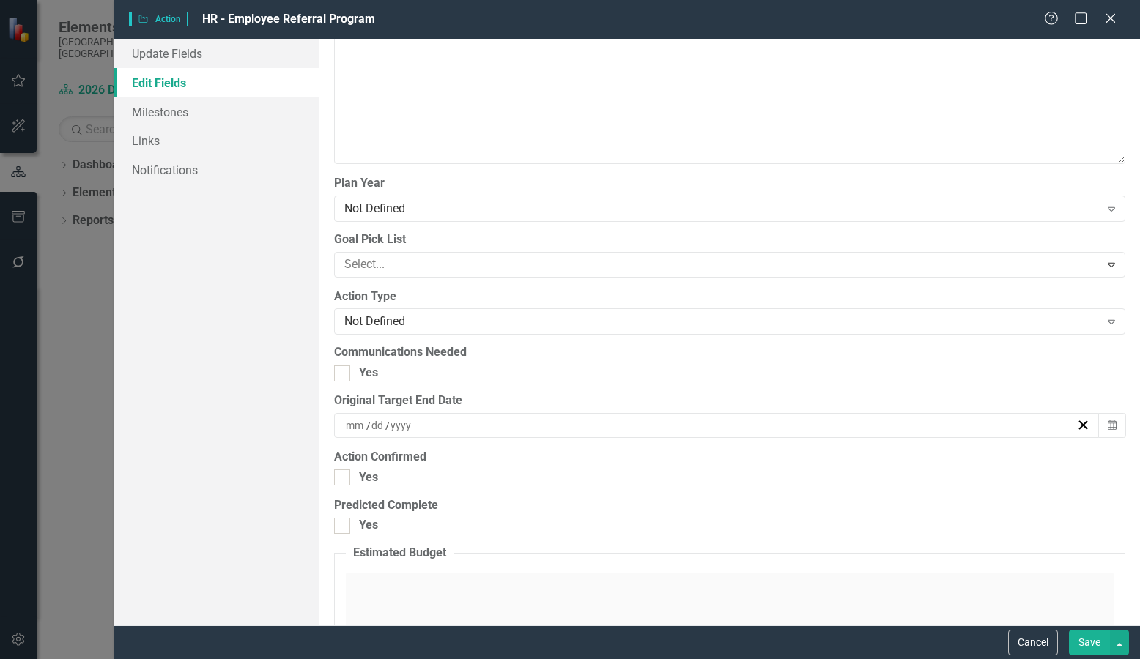
scroll to position [1392, 0]
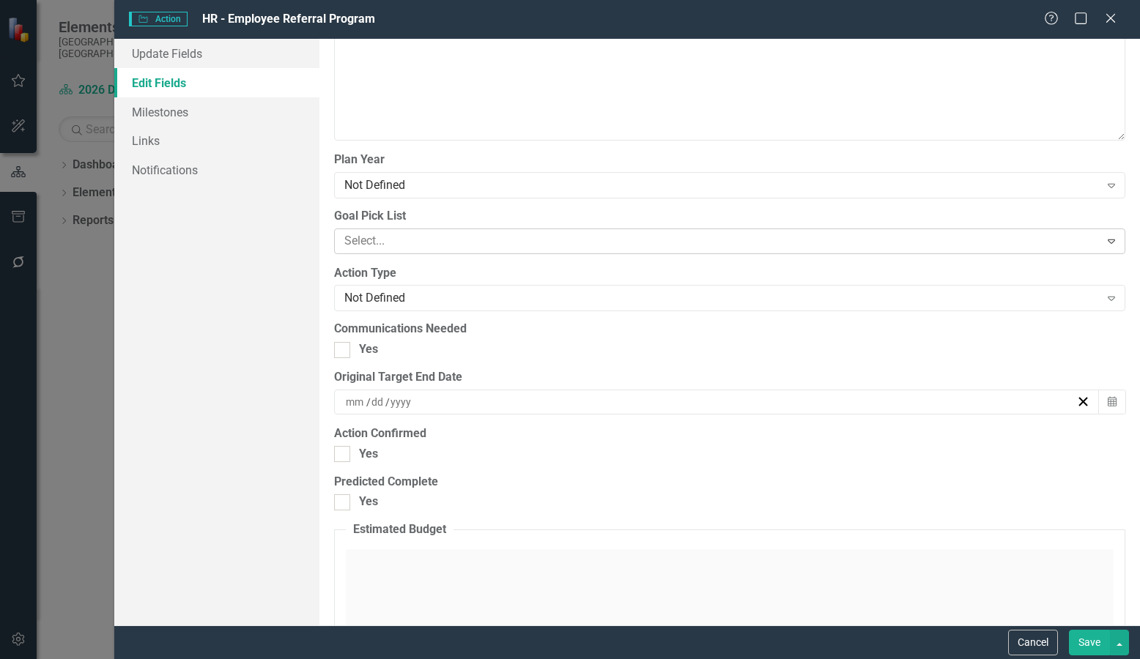
click at [641, 244] on div at bounding box center [718, 241] width 761 height 20
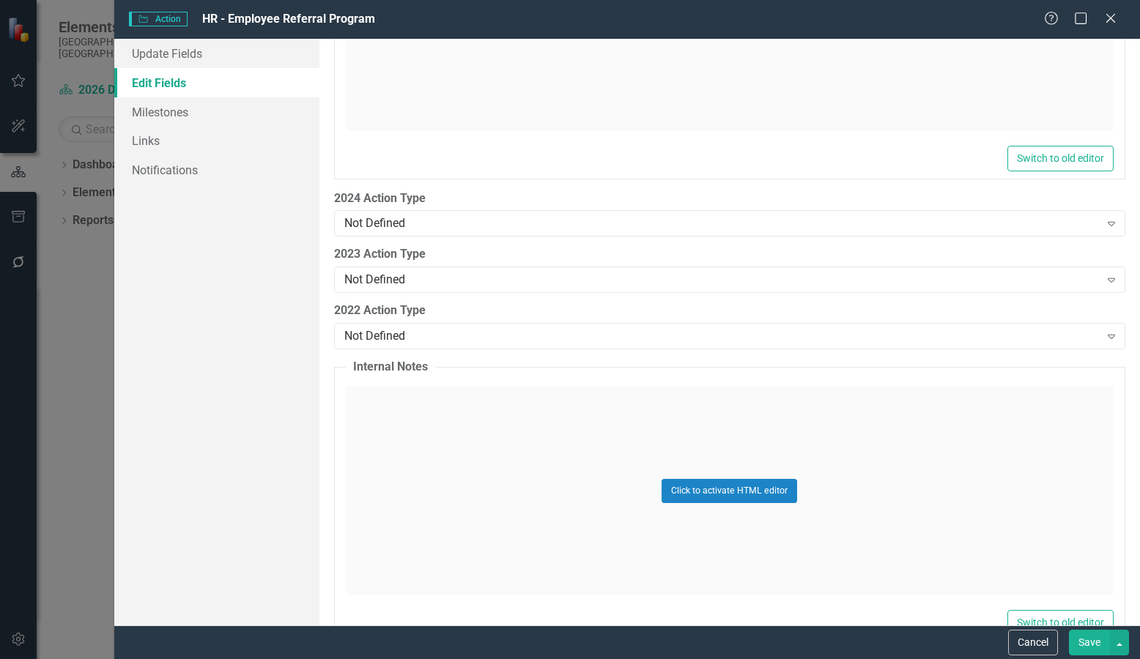
scroll to position [2080, 0]
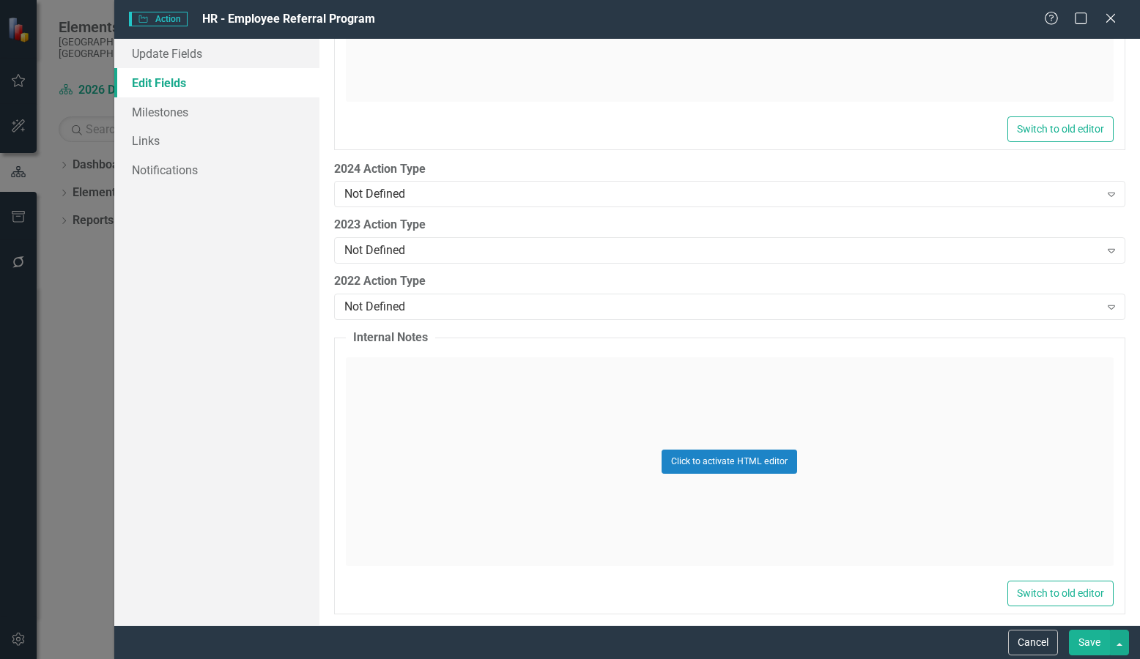
click at [1089, 648] on button "Save" at bounding box center [1089, 643] width 41 height 26
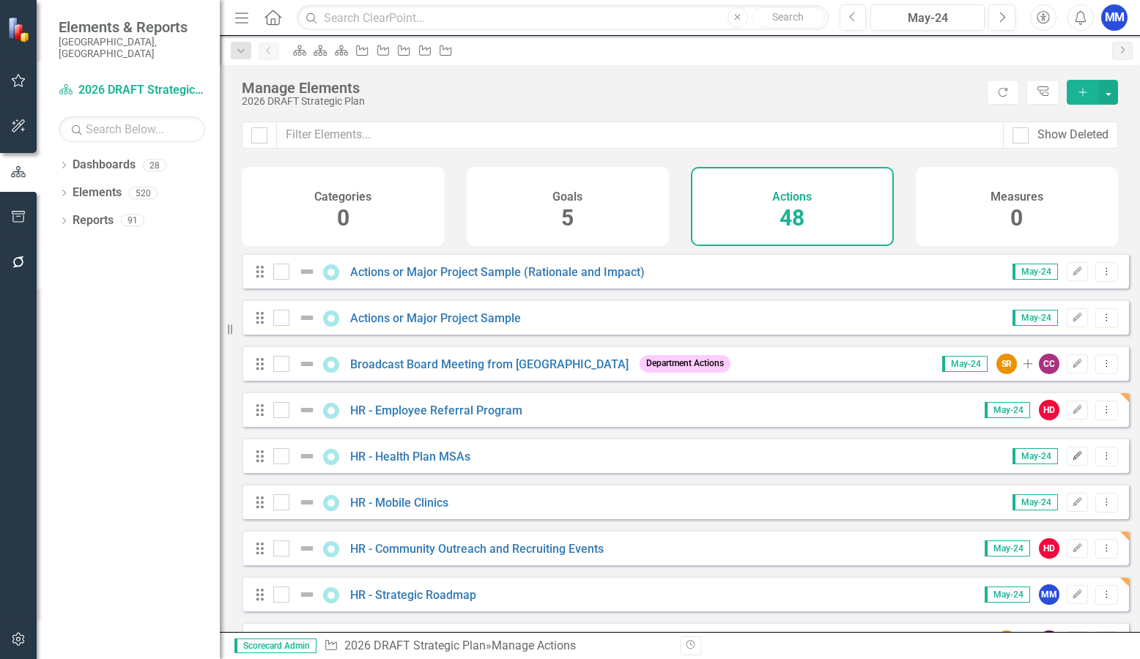
click at [1072, 461] on icon "Edit" at bounding box center [1077, 456] width 11 height 9
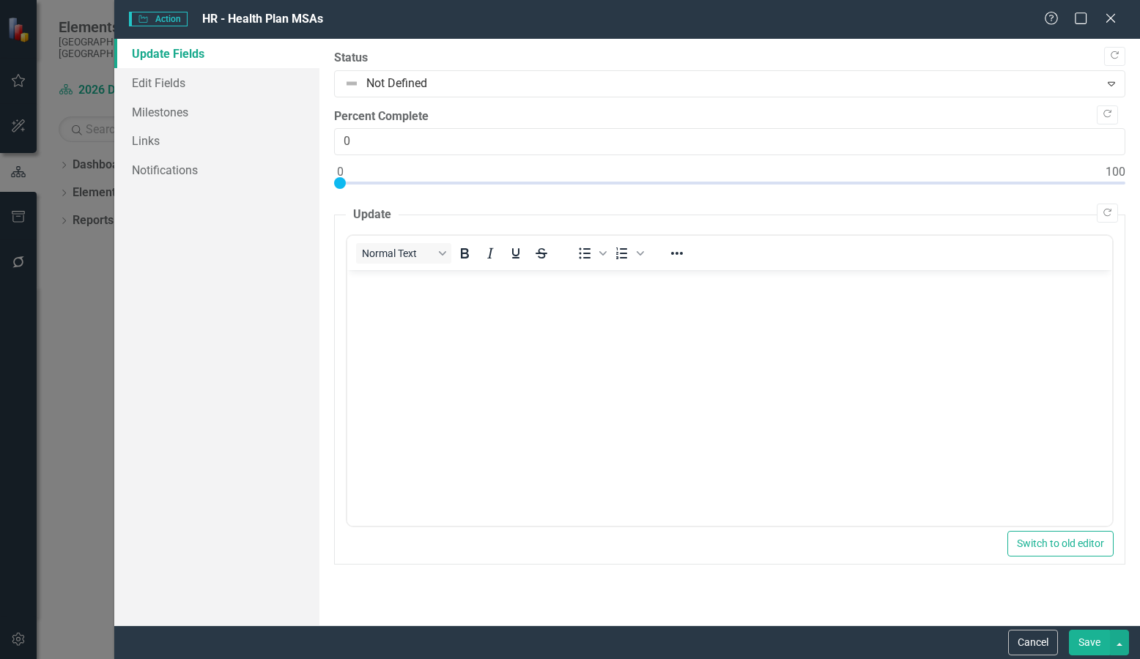
scroll to position [0, 0]
click at [152, 87] on link "Edit Fields" at bounding box center [216, 82] width 205 height 29
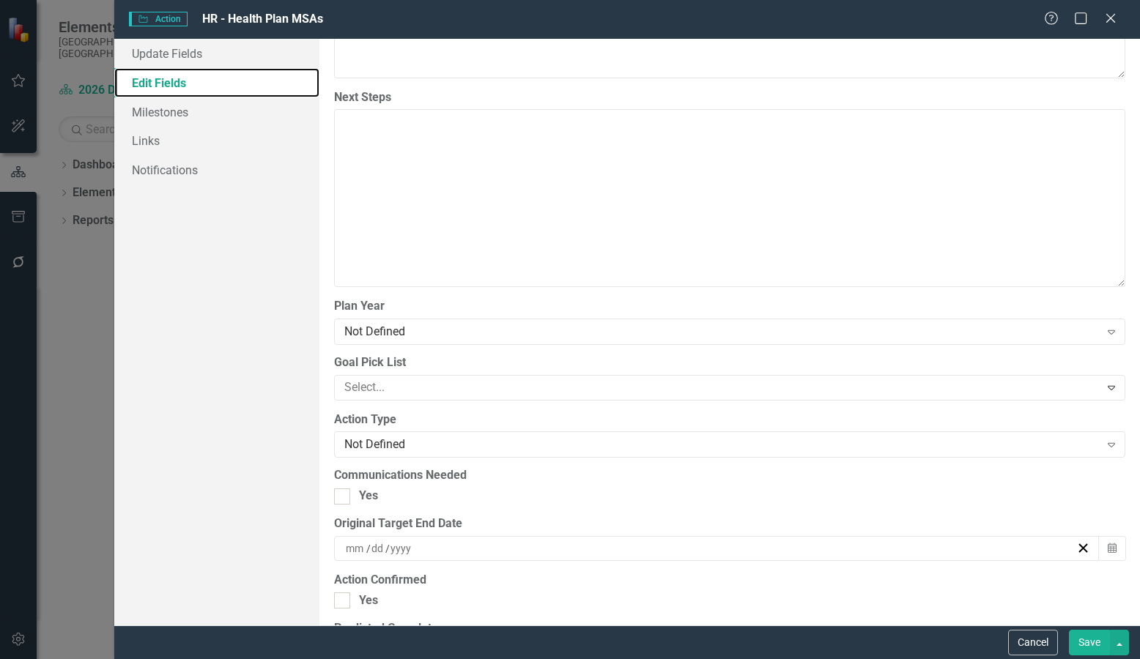
scroll to position [1319, 0]
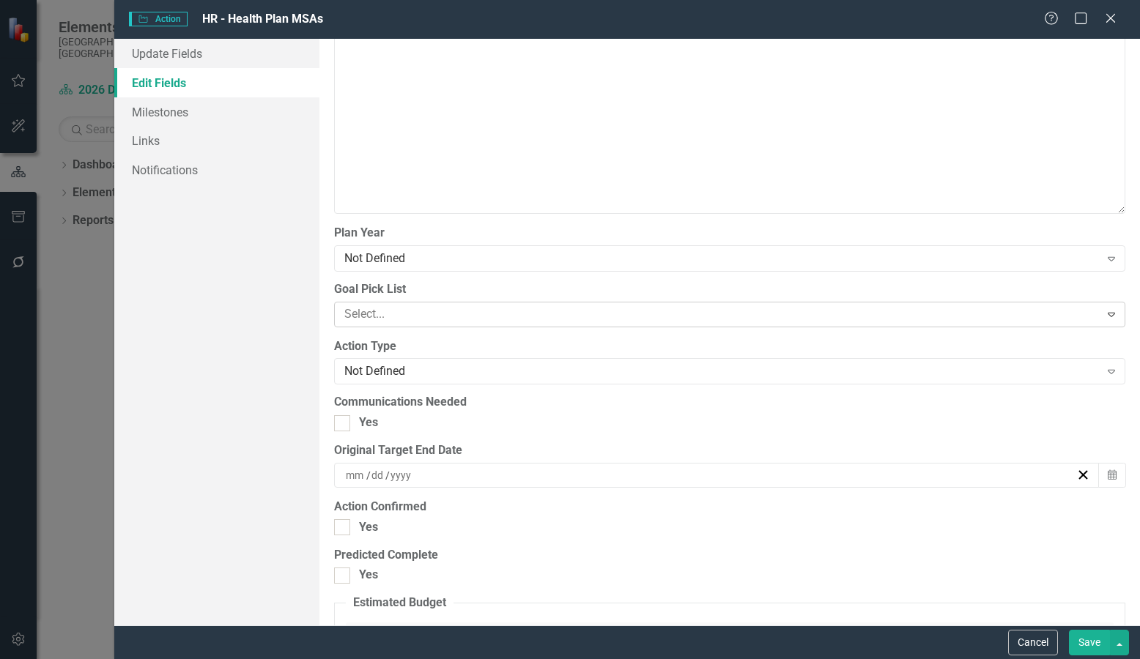
click at [703, 316] on div at bounding box center [718, 315] width 761 height 20
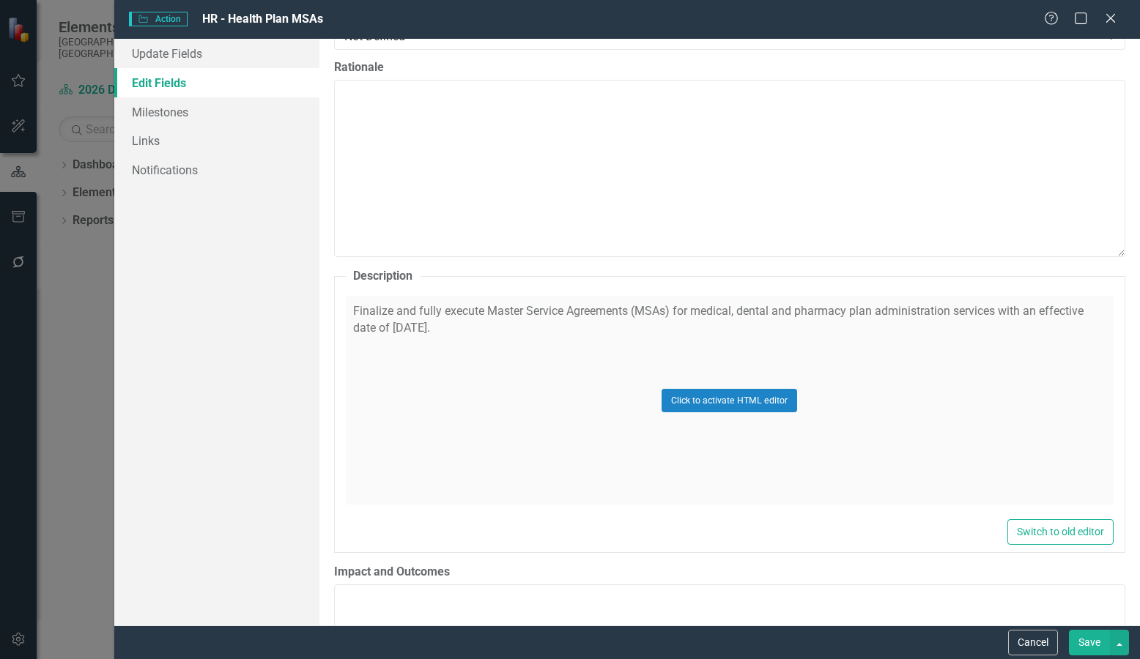
scroll to position [366, 0]
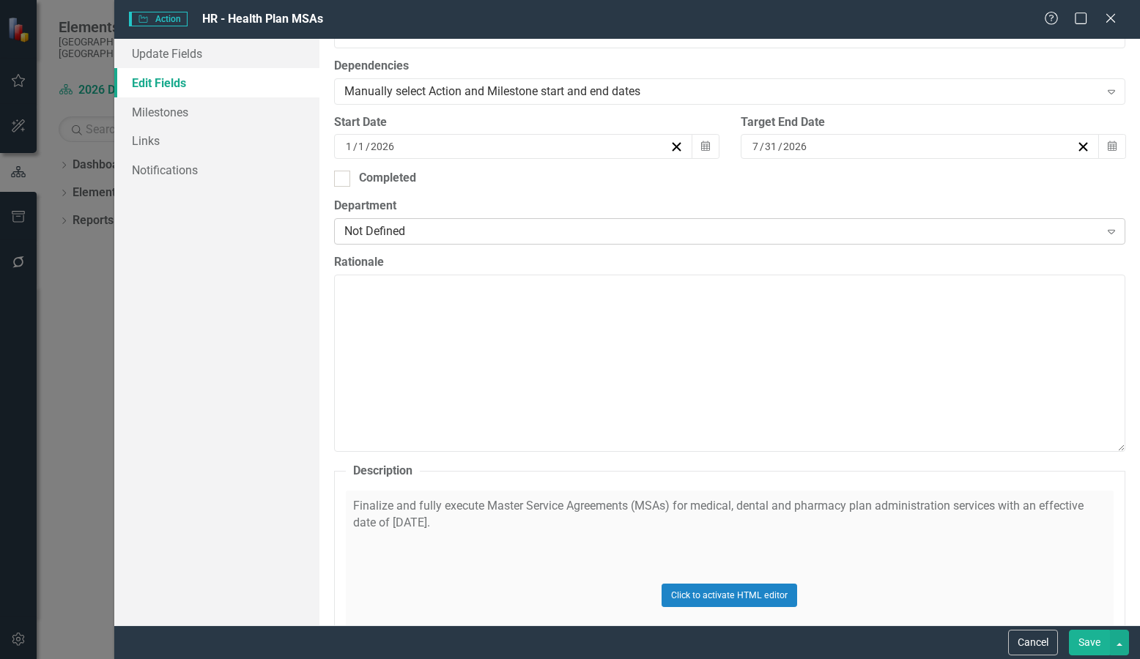
click at [644, 227] on div "Not Defined" at bounding box center [721, 231] width 755 height 17
click at [1086, 640] on button "Save" at bounding box center [1089, 643] width 41 height 26
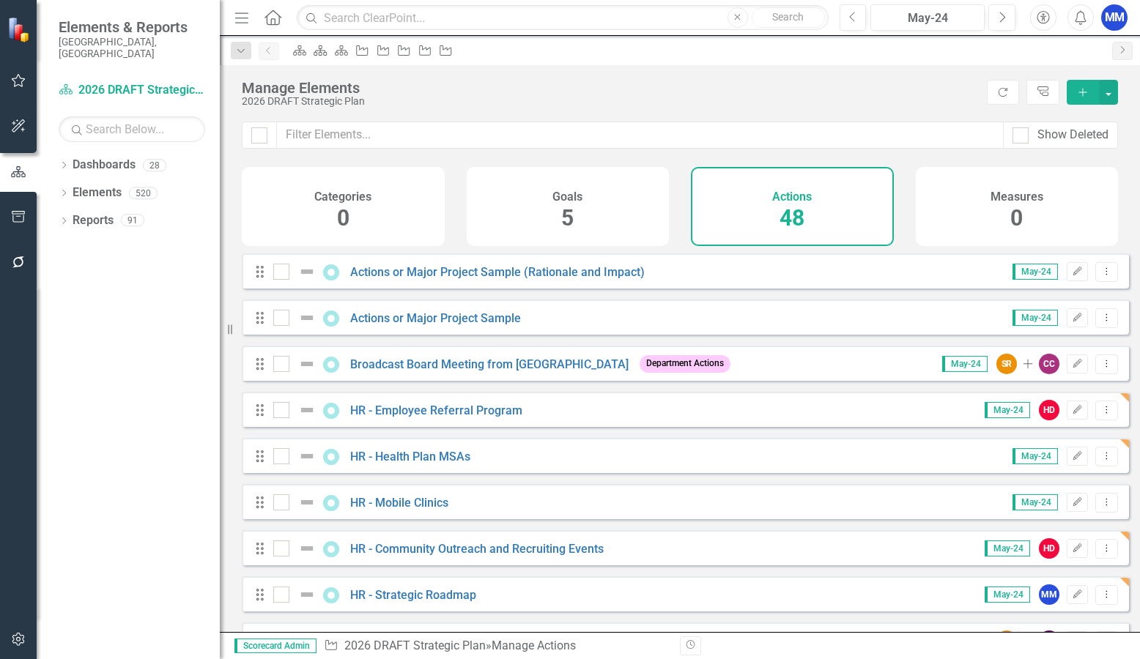
scroll to position [73, 0]
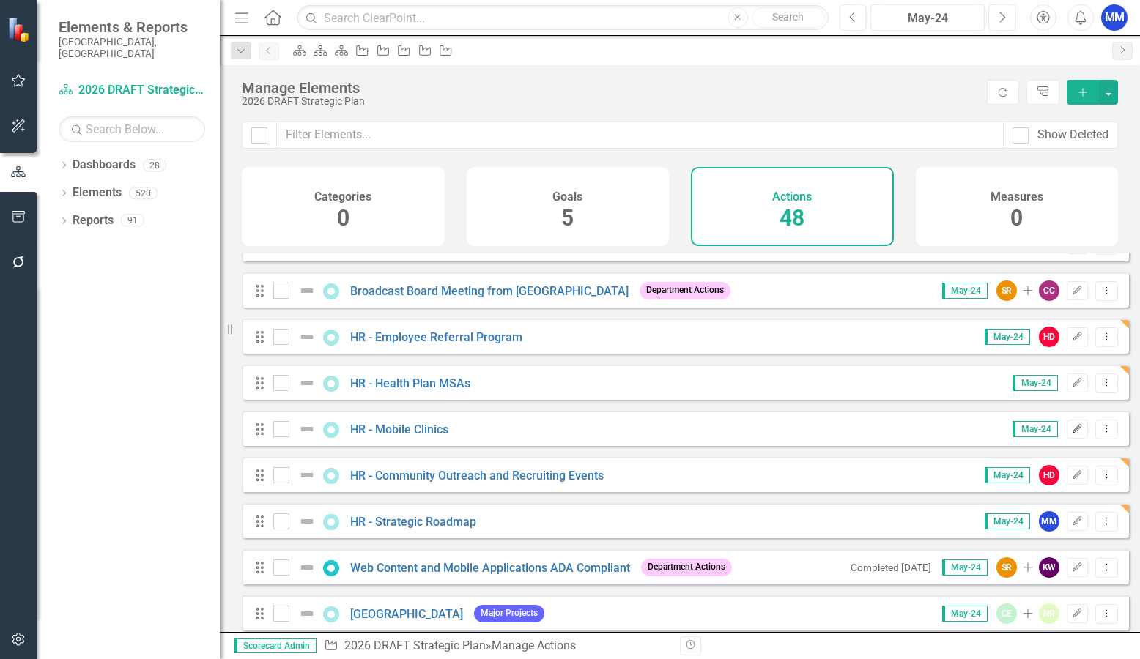
click at [1067, 439] on button "Edit" at bounding box center [1077, 429] width 21 height 19
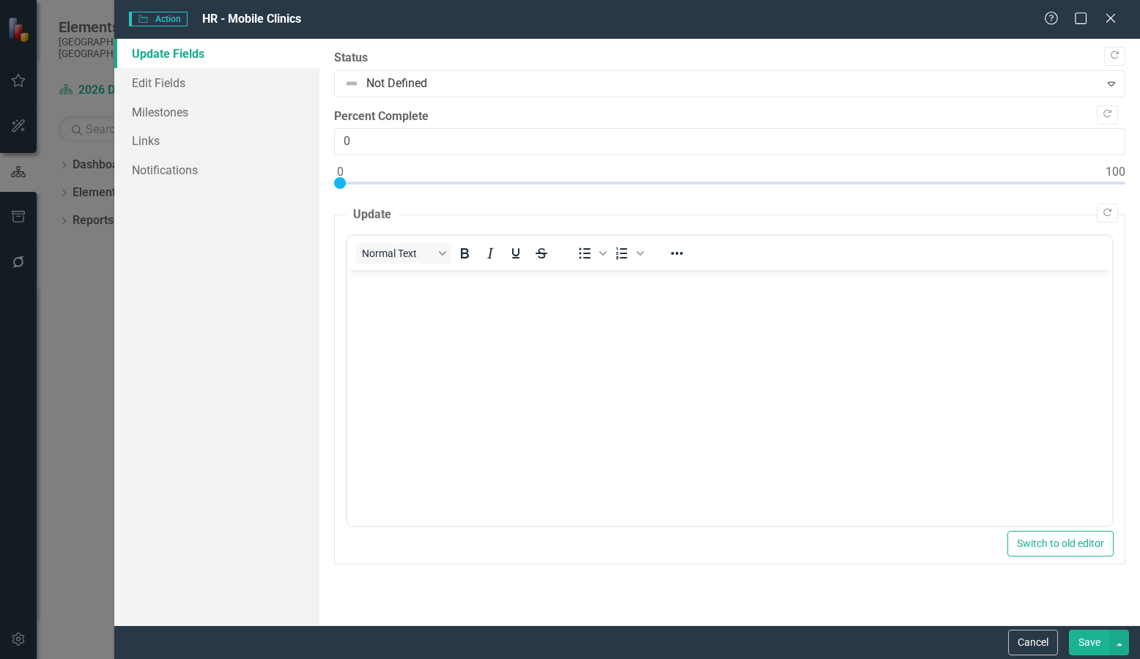
scroll to position [0, 0]
click at [173, 83] on link "Edit Fields" at bounding box center [216, 82] width 205 height 29
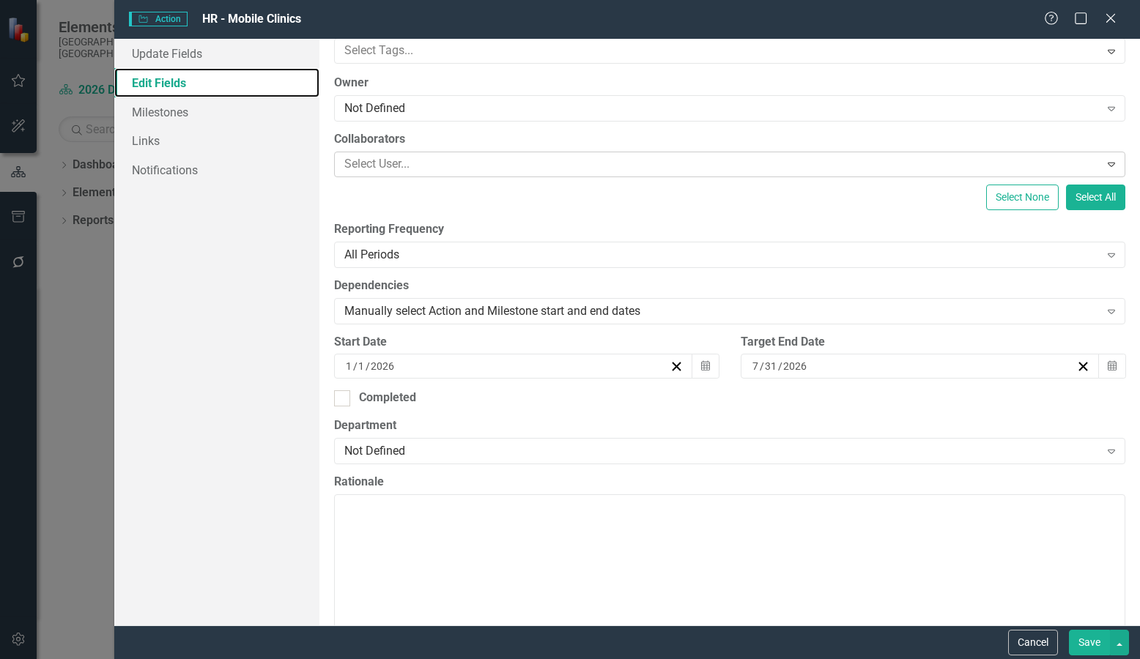
scroll to position [220, 0]
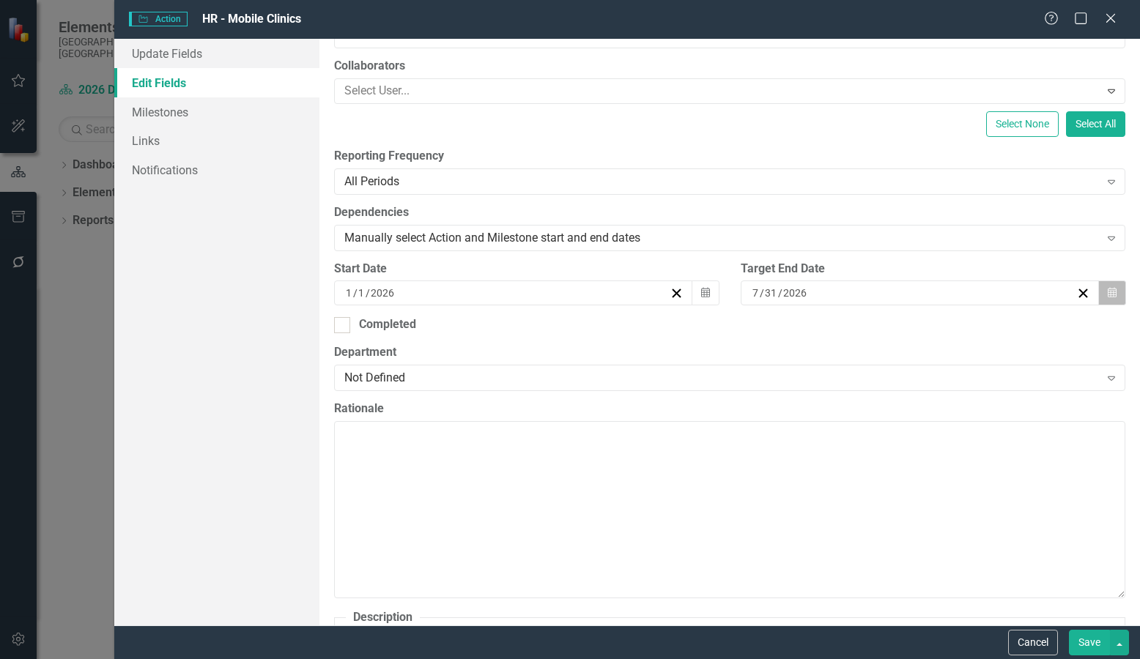
click at [1108, 292] on icon "Calendar" at bounding box center [1112, 293] width 9 height 10
click at [965, 335] on button "›" at bounding box center [949, 321] width 32 height 32
click at [888, 483] on button "30" at bounding box center [869, 476] width 37 height 26
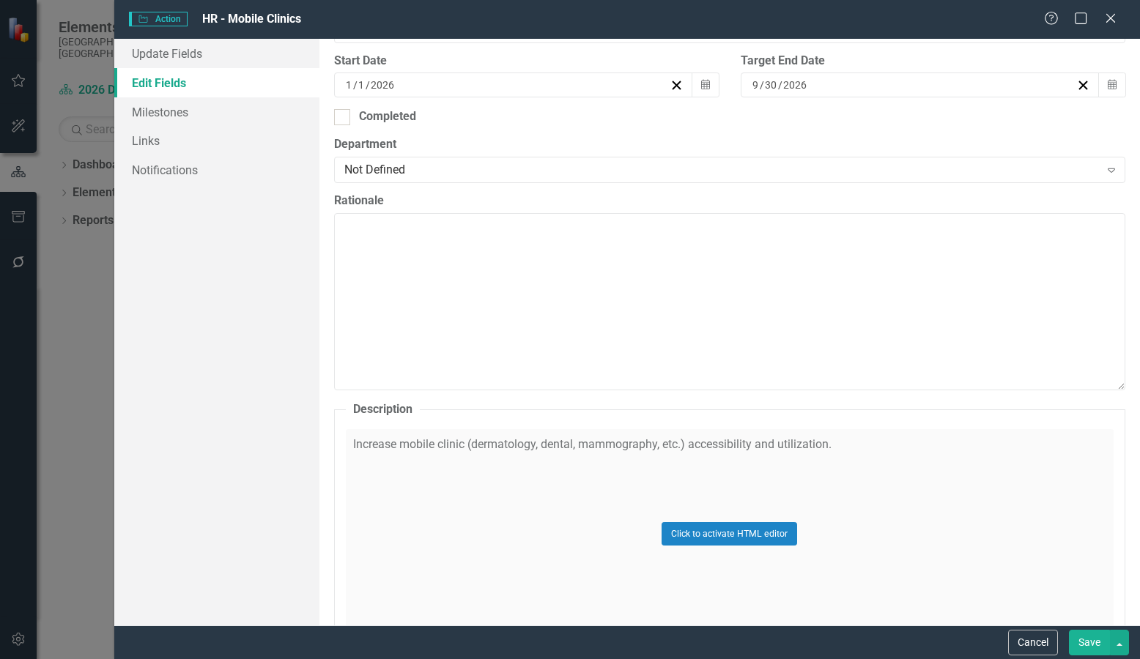
scroll to position [440, 0]
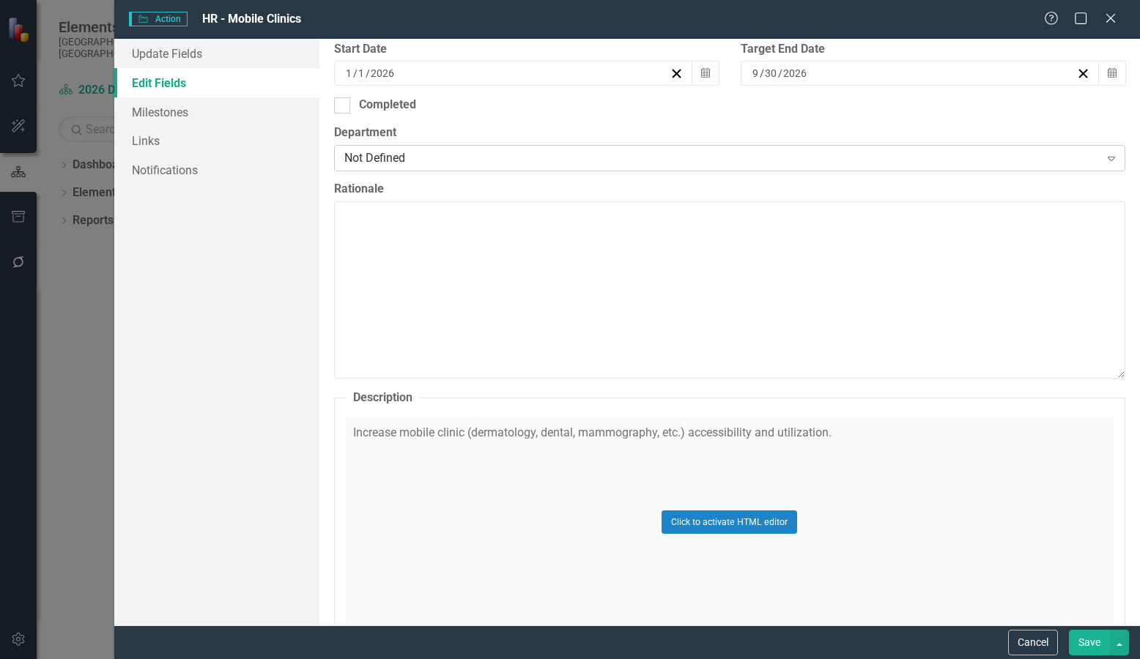
click at [603, 164] on div "Not Defined" at bounding box center [721, 158] width 755 height 17
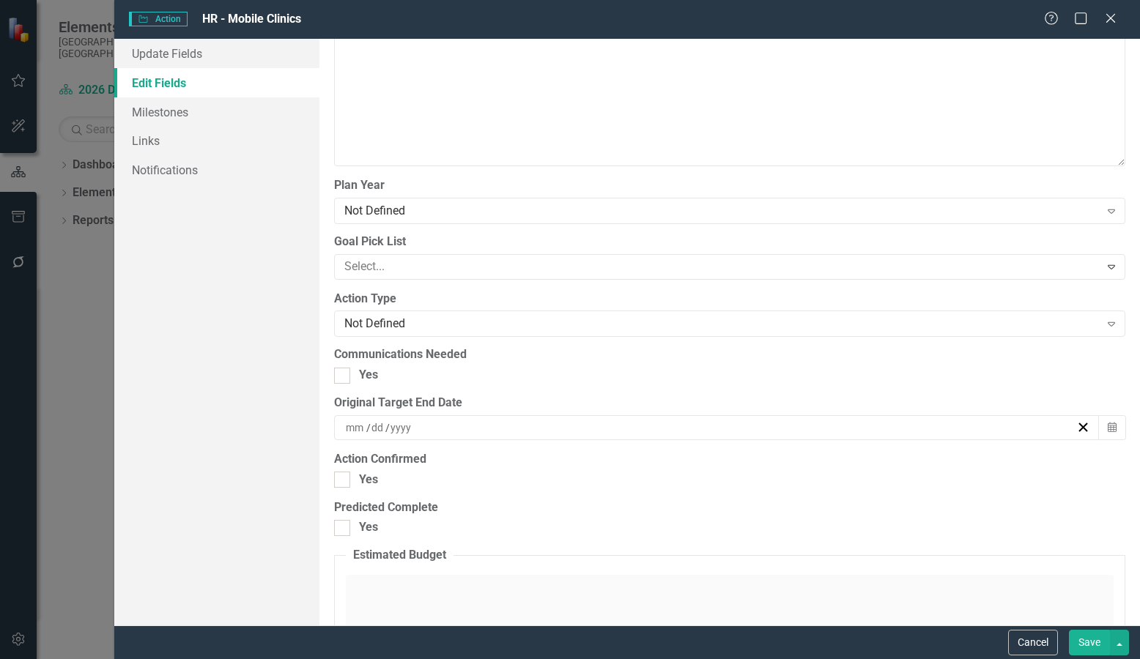
scroll to position [1392, 0]
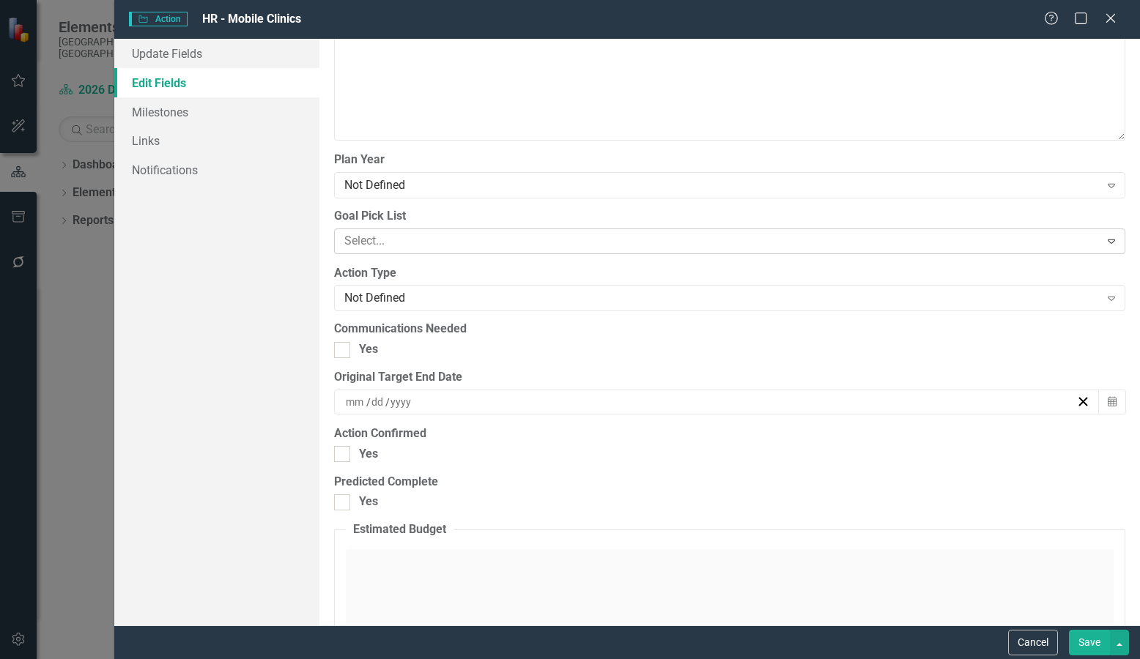
click at [522, 241] on div at bounding box center [718, 241] width 761 height 20
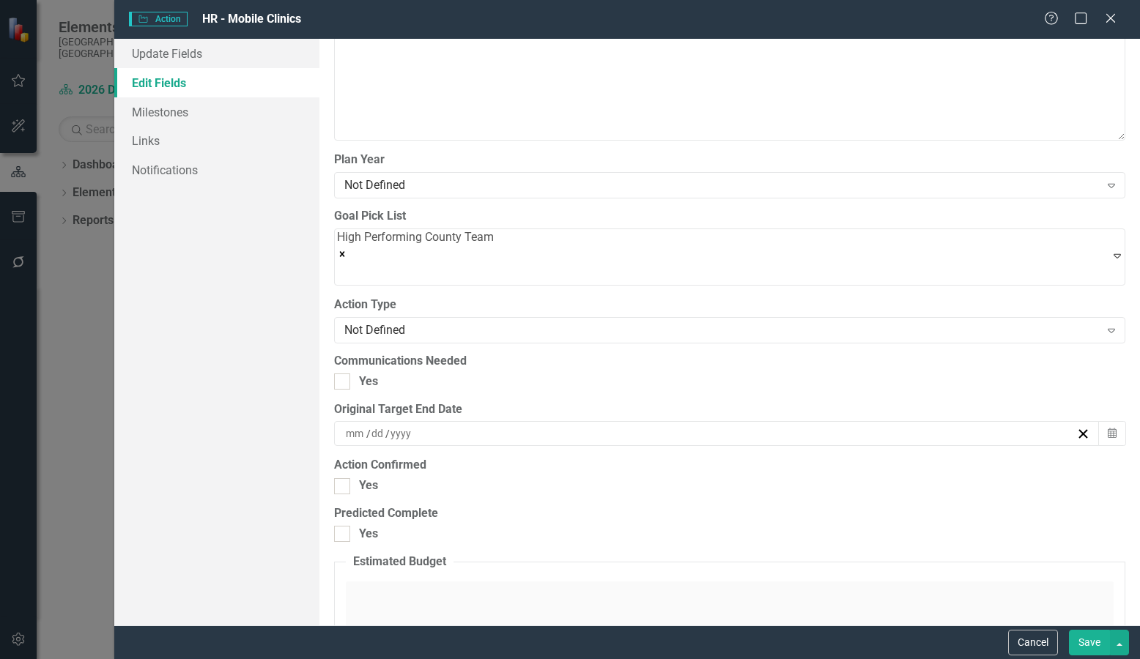
click at [1092, 645] on button "Save" at bounding box center [1089, 643] width 41 height 26
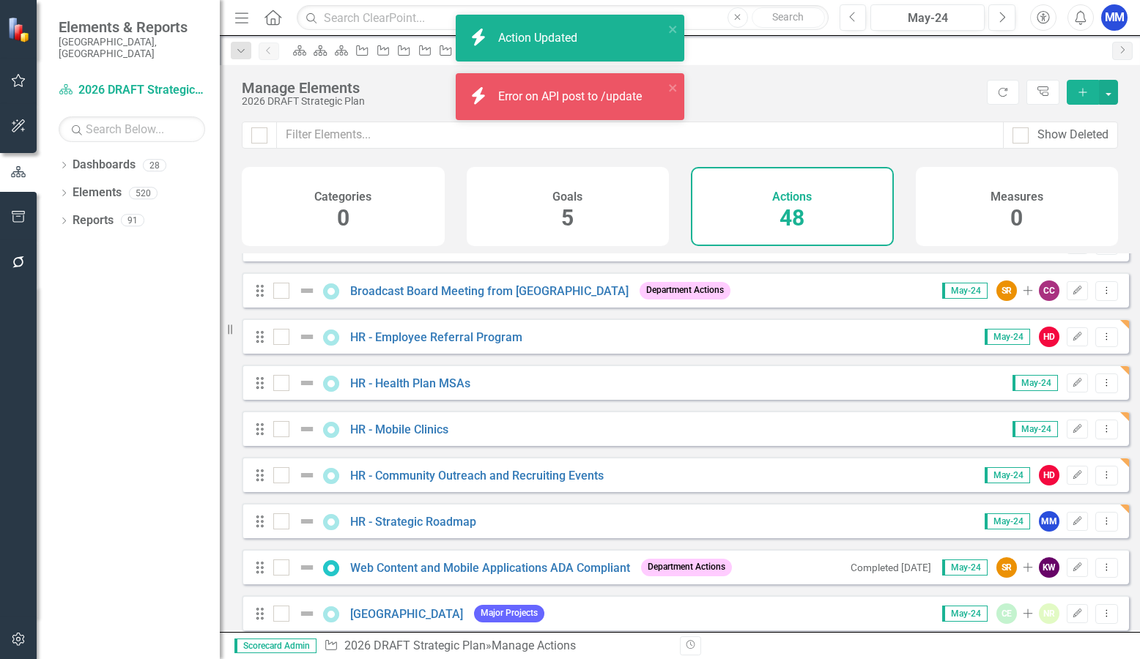
scroll to position [147, 0]
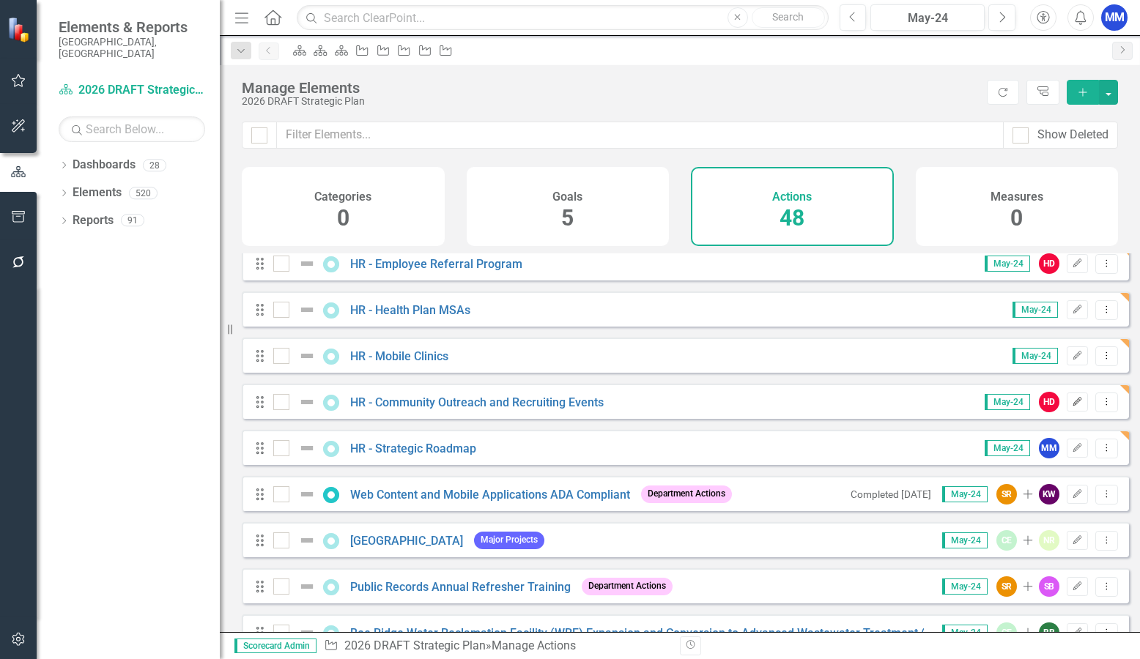
click at [1072, 407] on icon "Edit" at bounding box center [1077, 402] width 11 height 9
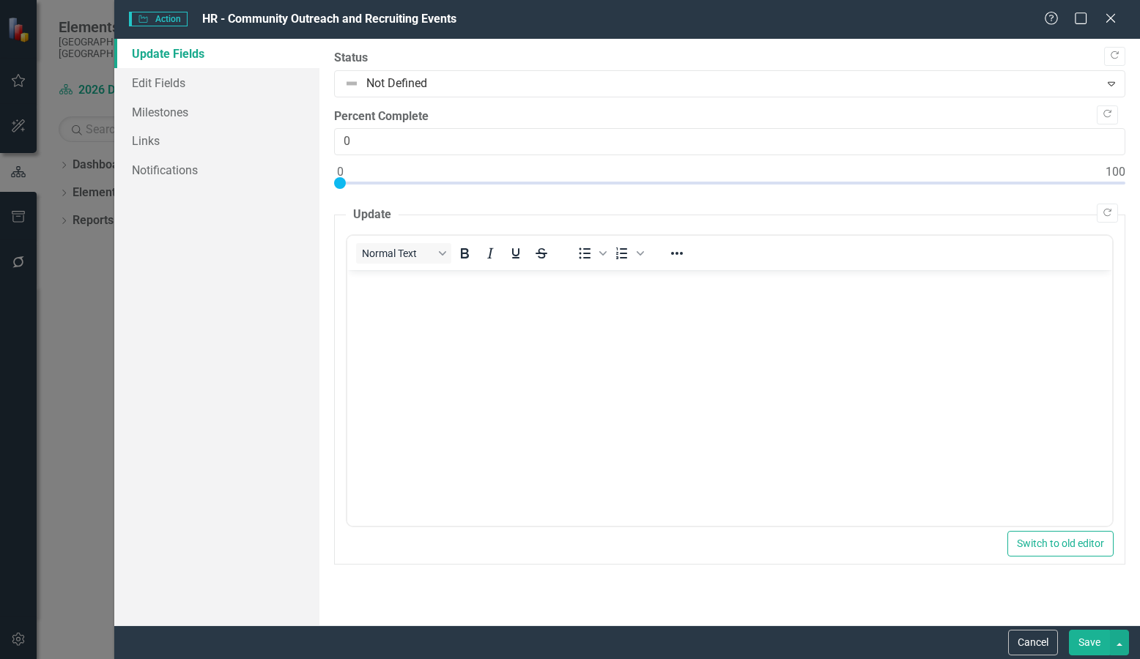
scroll to position [0, 0]
click at [181, 89] on link "Edit Fields" at bounding box center [216, 82] width 205 height 29
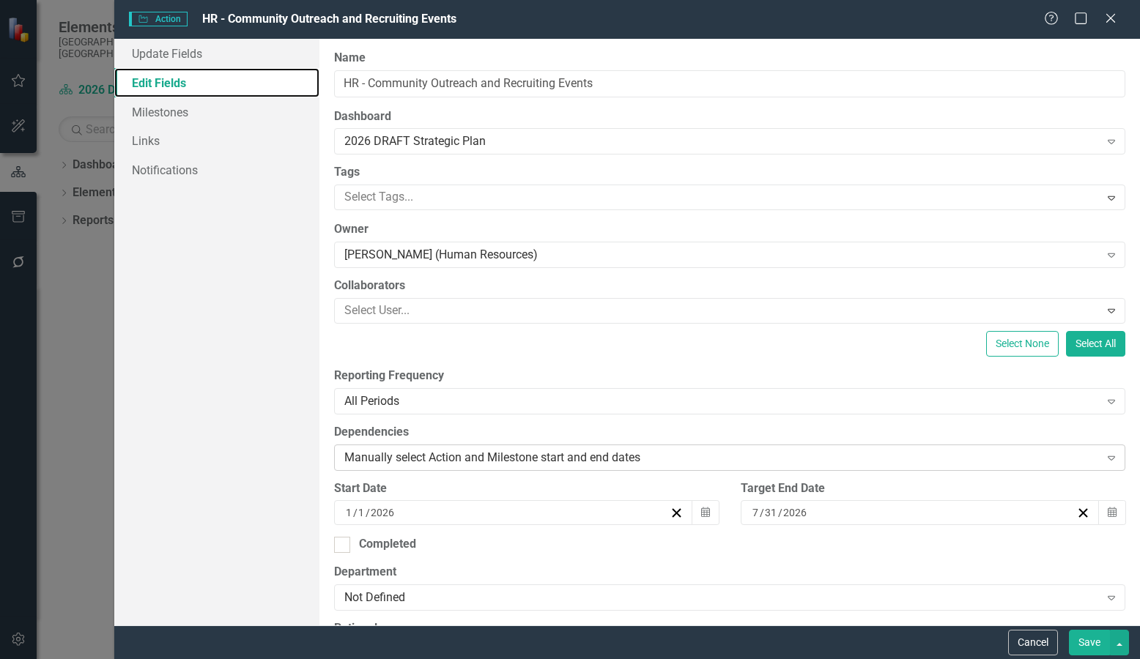
scroll to position [73, 0]
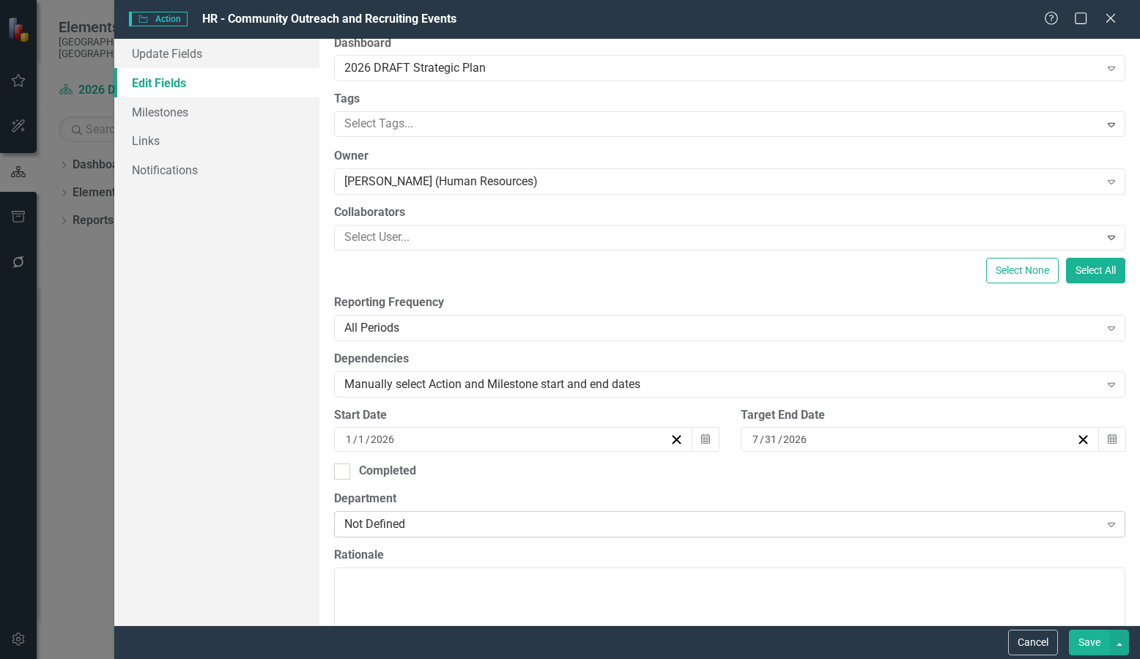
click at [510, 534] on div "Not Defined Expand" at bounding box center [729, 524] width 791 height 26
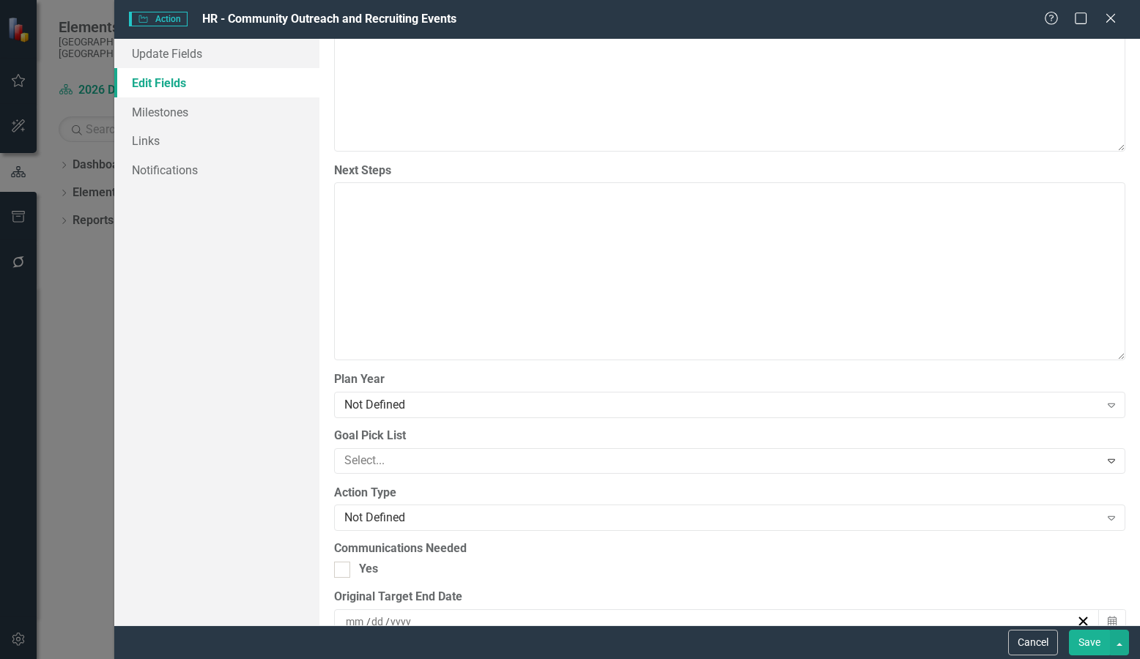
scroll to position [1319, 0]
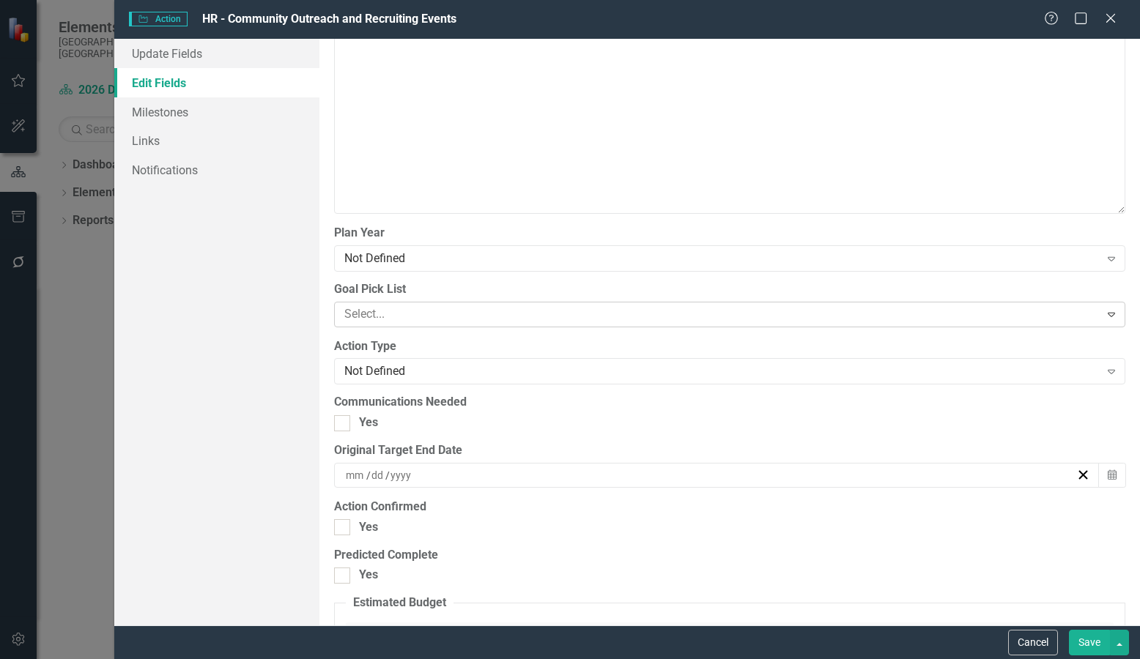
click at [463, 316] on div at bounding box center [718, 315] width 761 height 20
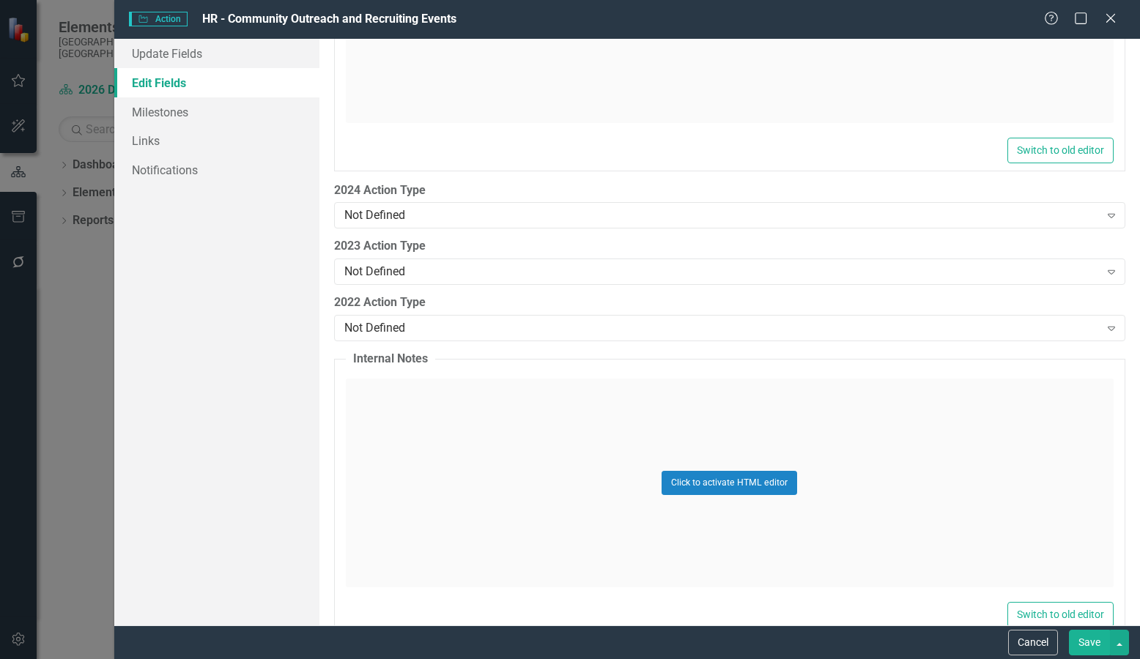
scroll to position [2080, 0]
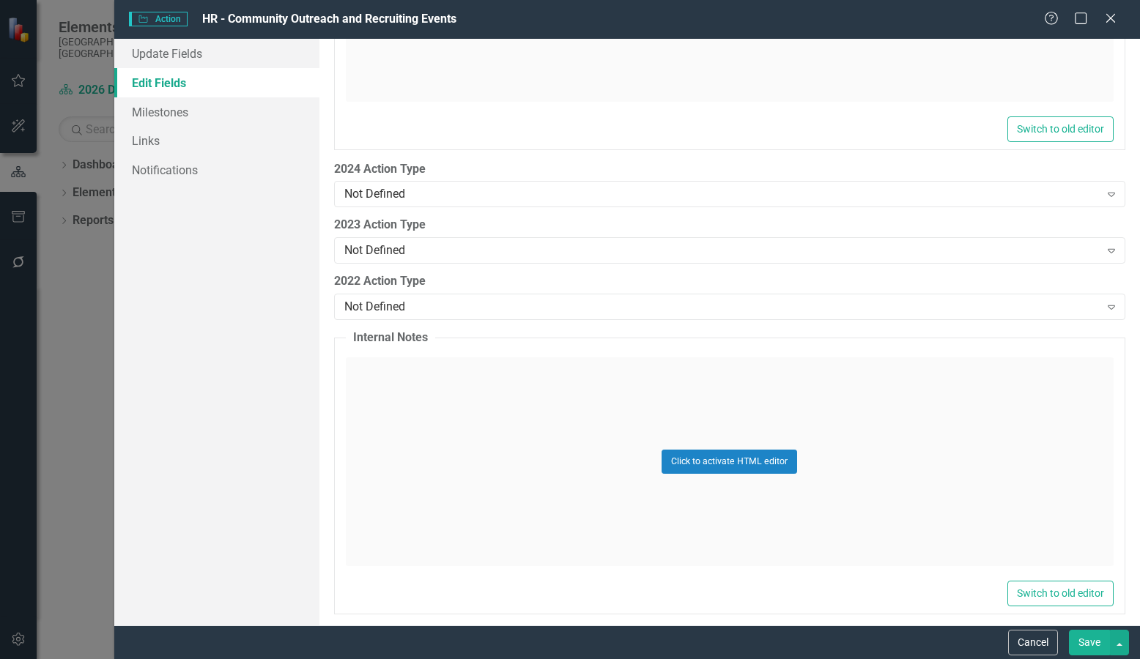
click at [1094, 650] on button "Save" at bounding box center [1089, 643] width 41 height 26
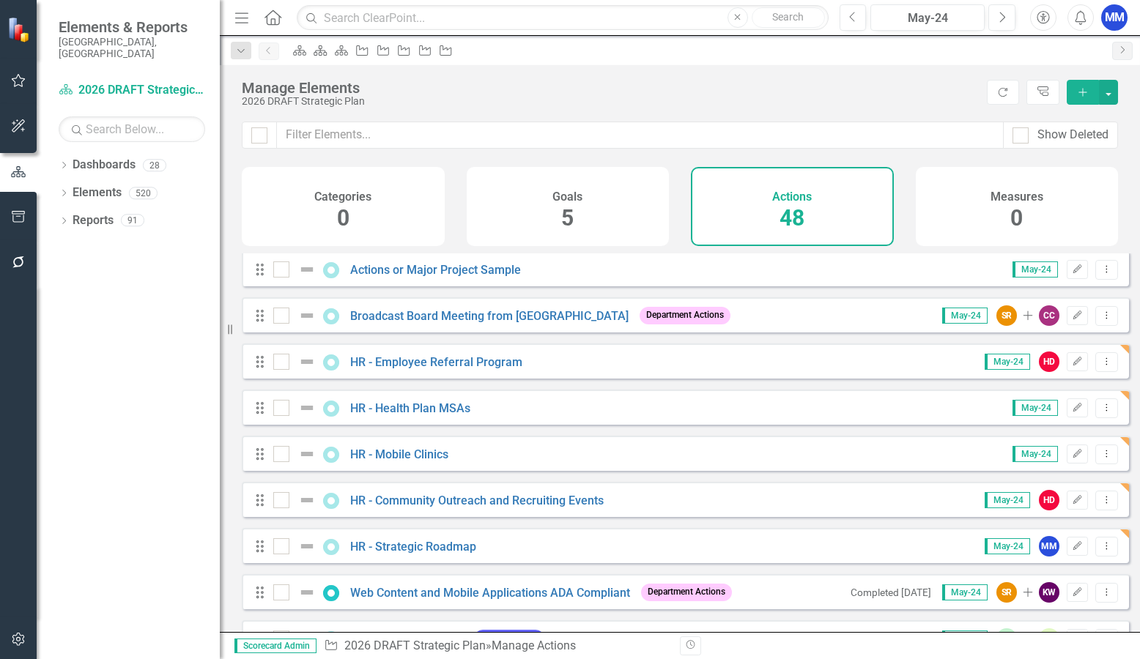
scroll to position [73, 0]
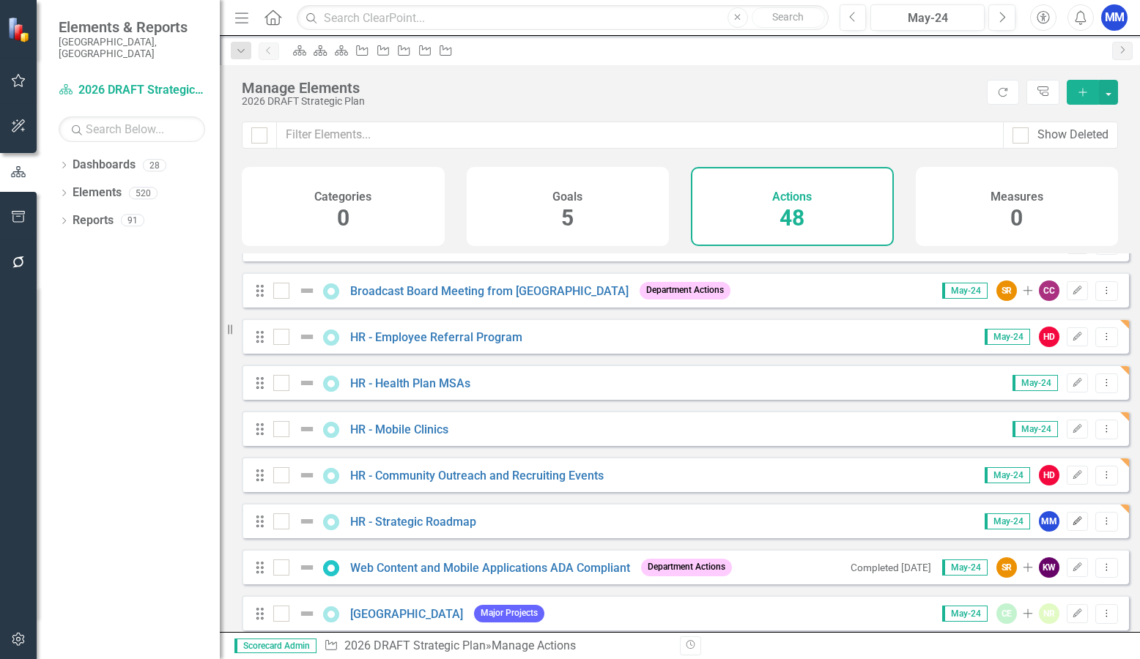
click at [1073, 525] on icon "button" at bounding box center [1077, 520] width 9 height 9
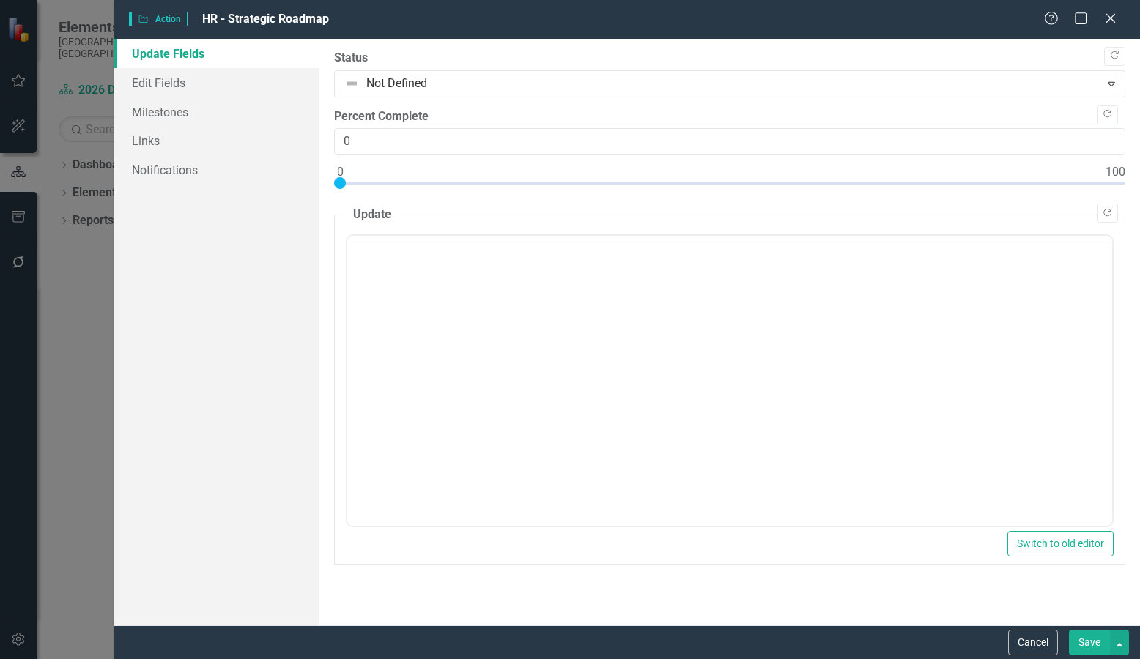
scroll to position [0, 0]
click at [171, 86] on link "Edit Fields" at bounding box center [216, 82] width 205 height 29
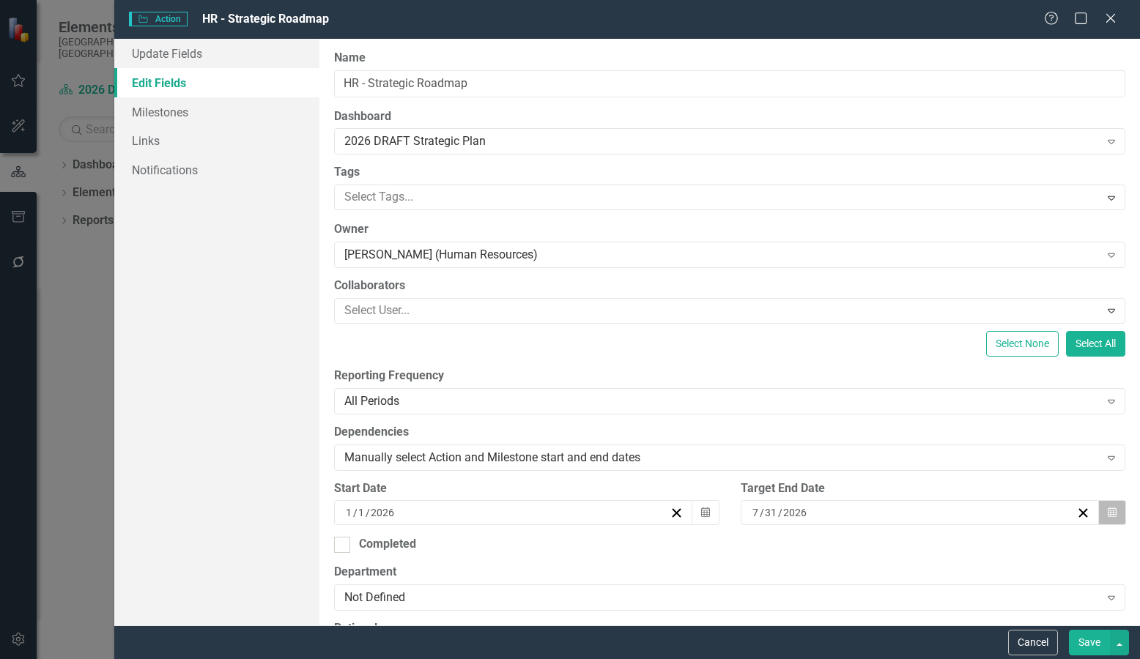
click at [1108, 512] on icon "Calendar" at bounding box center [1112, 513] width 9 height 10
click at [965, 525] on button "›" at bounding box center [949, 541] width 32 height 32
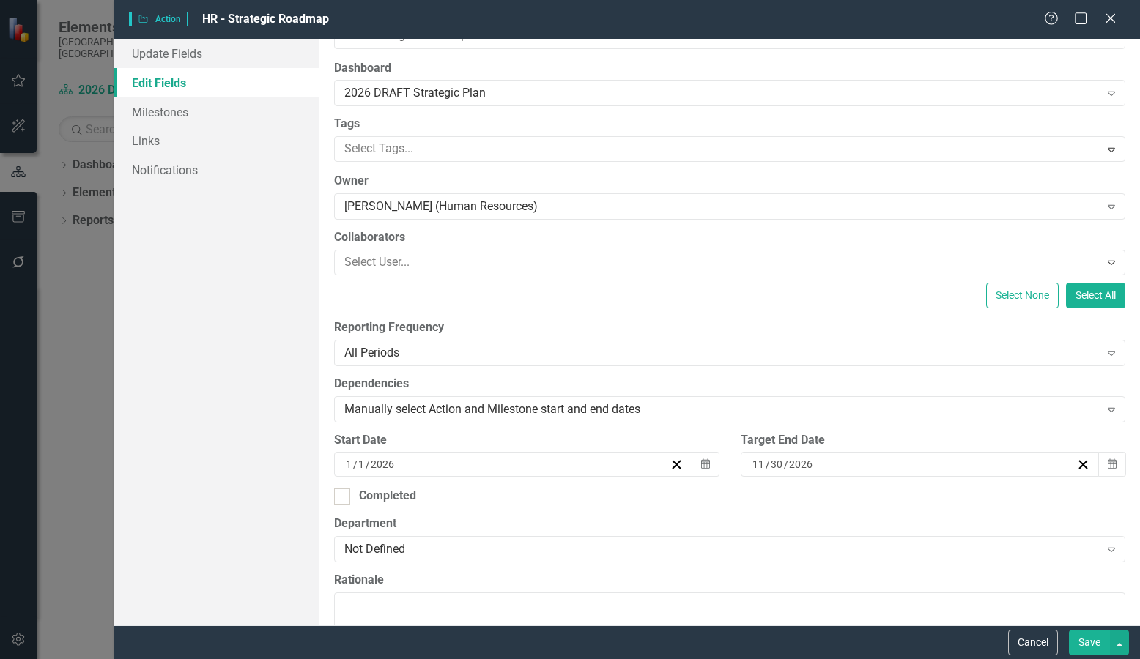
scroll to position [73, 0]
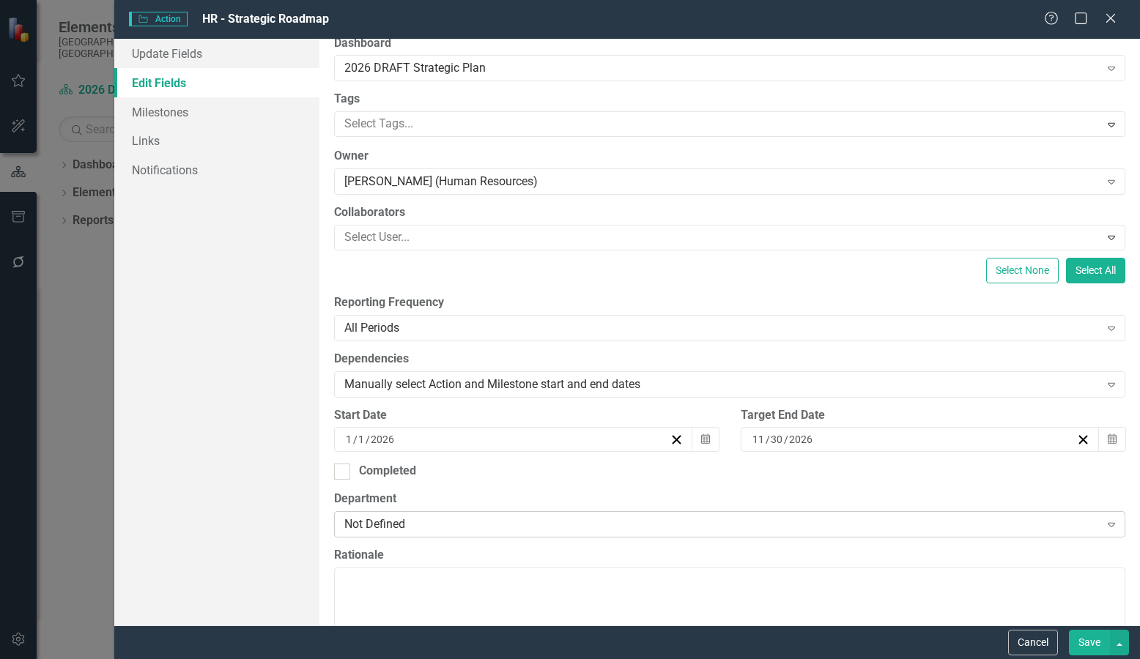
click at [486, 524] on div "Not Defined" at bounding box center [721, 524] width 755 height 17
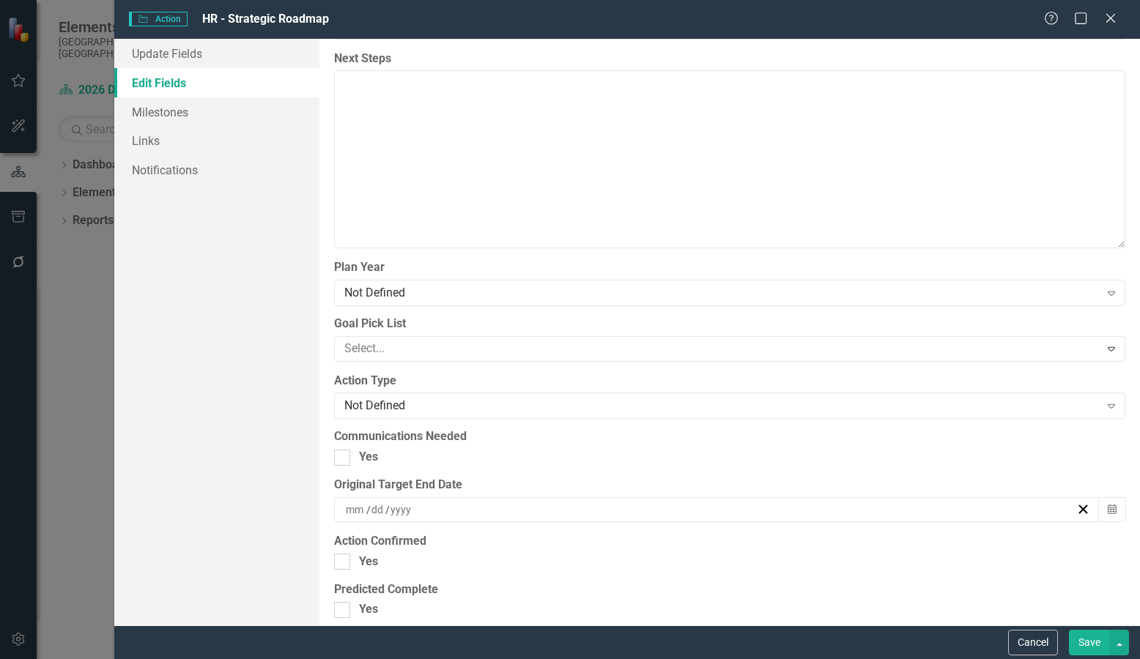
scroll to position [1319, 0]
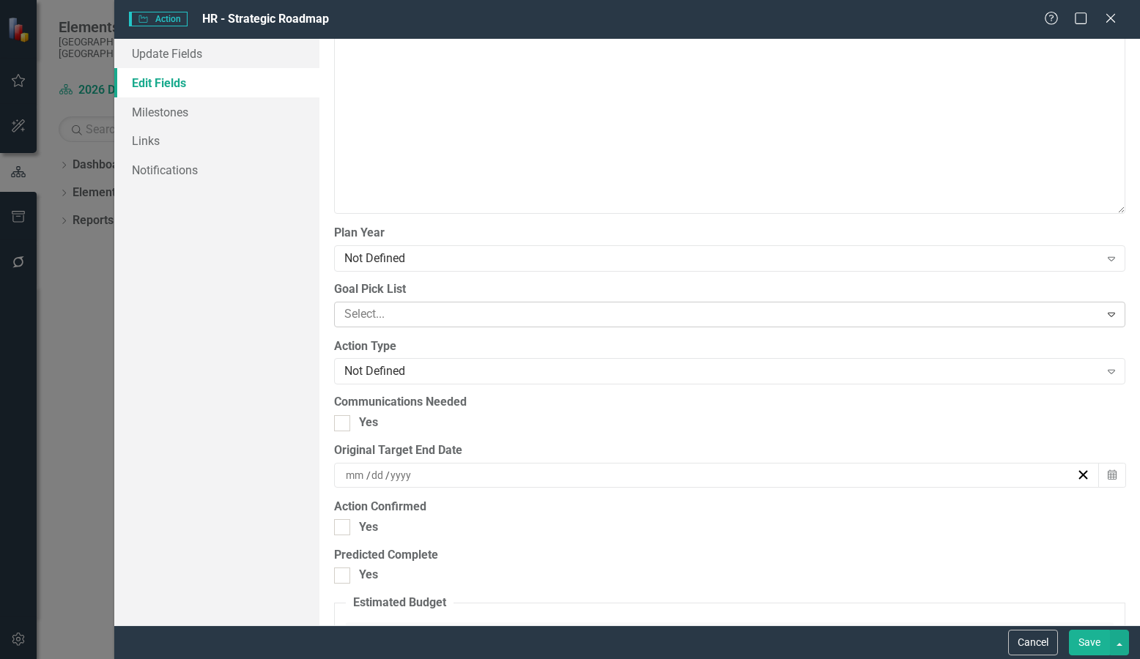
click at [555, 316] on div at bounding box center [718, 315] width 761 height 20
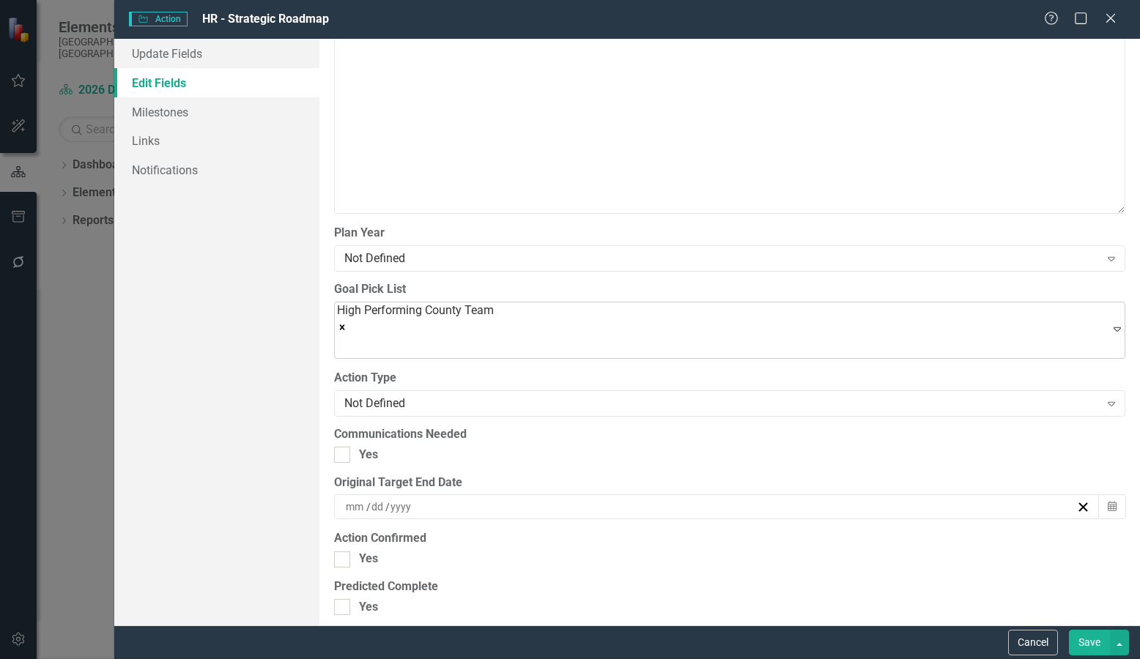
click at [495, 339] on div at bounding box center [416, 347] width 157 height 20
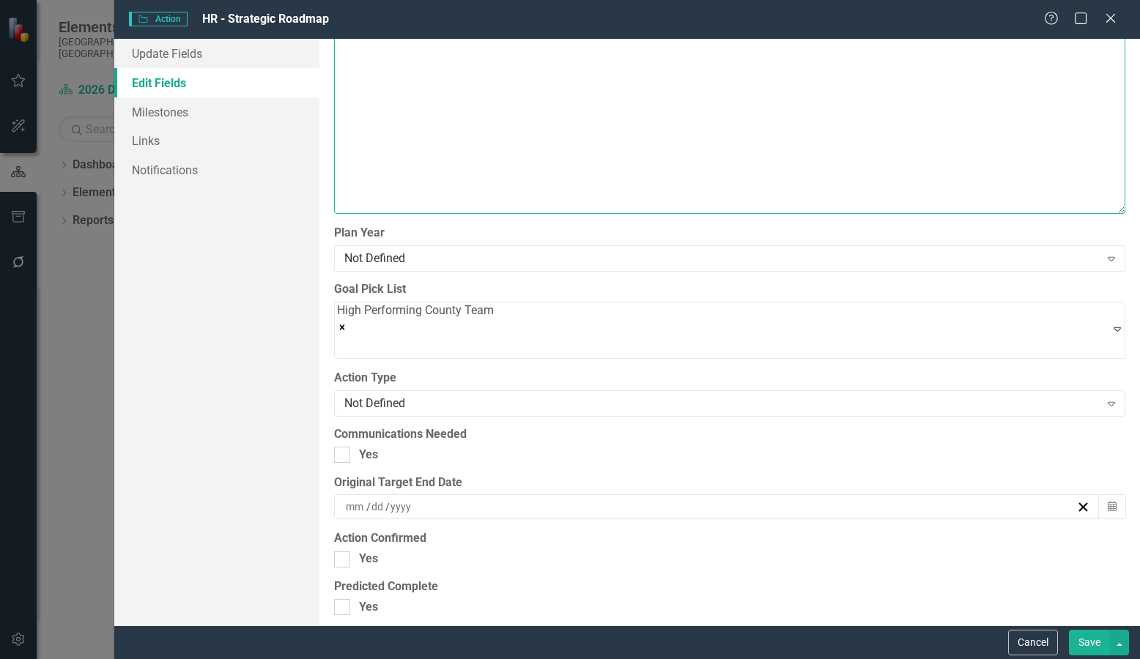
click at [768, 155] on textarea "Next Steps" at bounding box center [729, 124] width 791 height 177
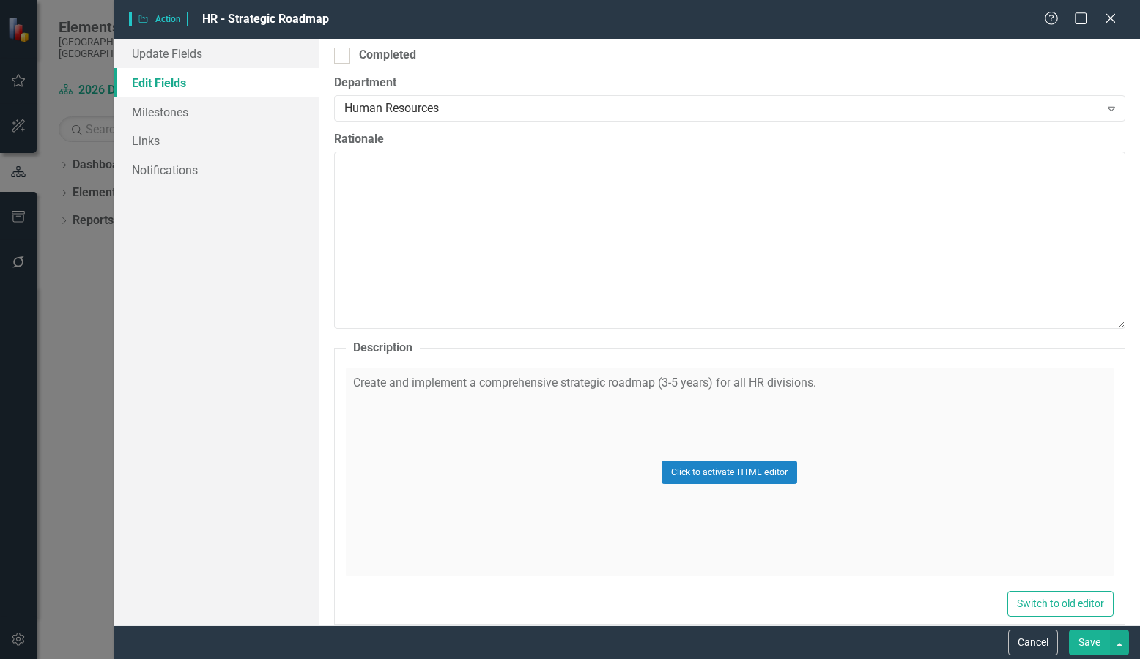
scroll to position [322, 0]
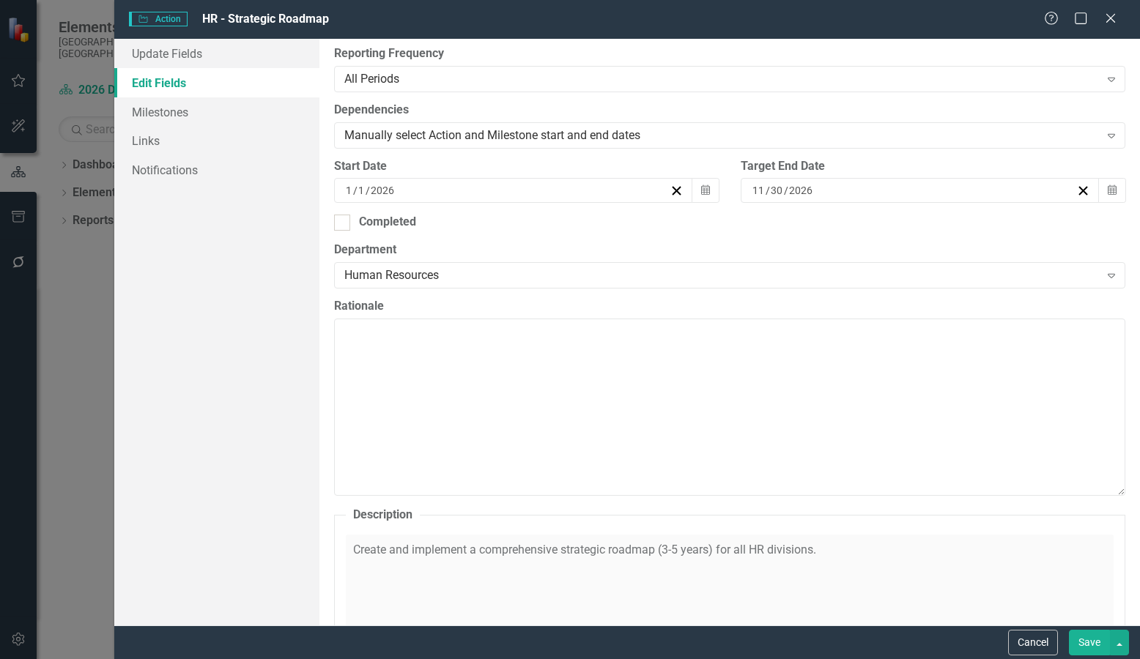
click at [1095, 643] on button "Save" at bounding box center [1089, 643] width 41 height 26
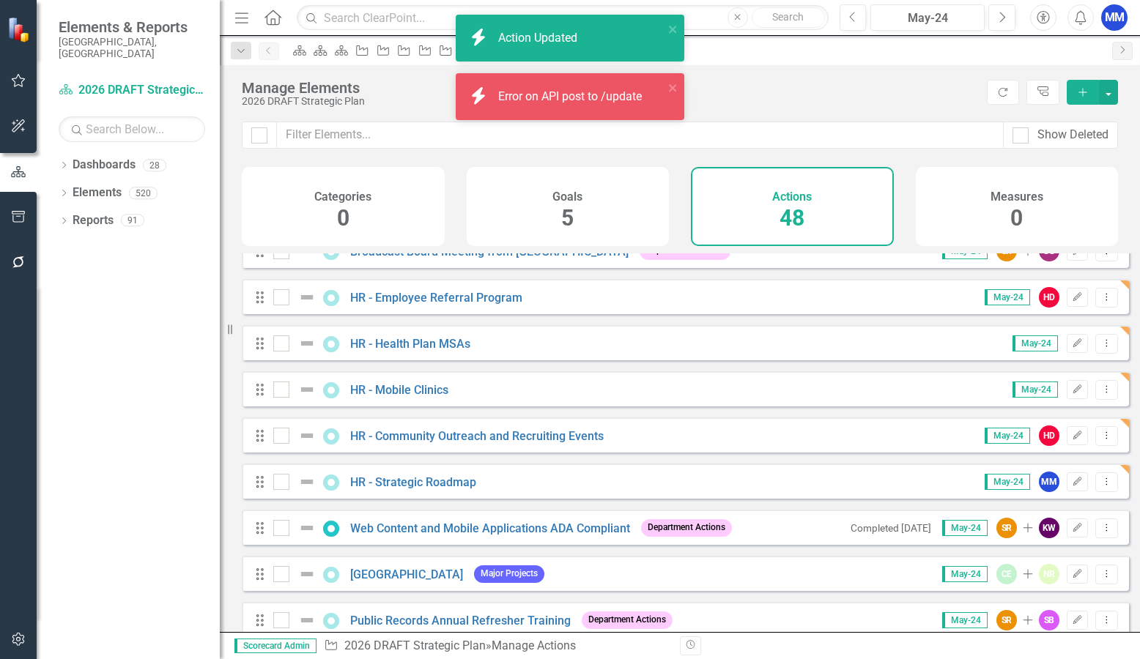
scroll to position [147, 0]
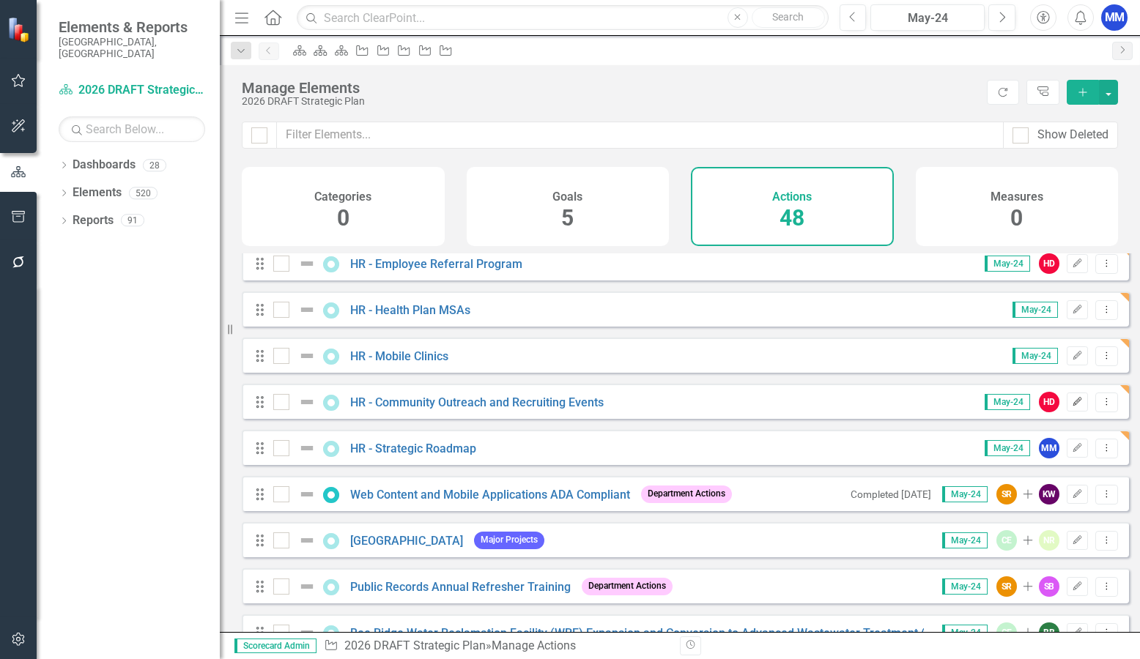
click at [1075, 412] on button "Edit" at bounding box center [1077, 402] width 21 height 19
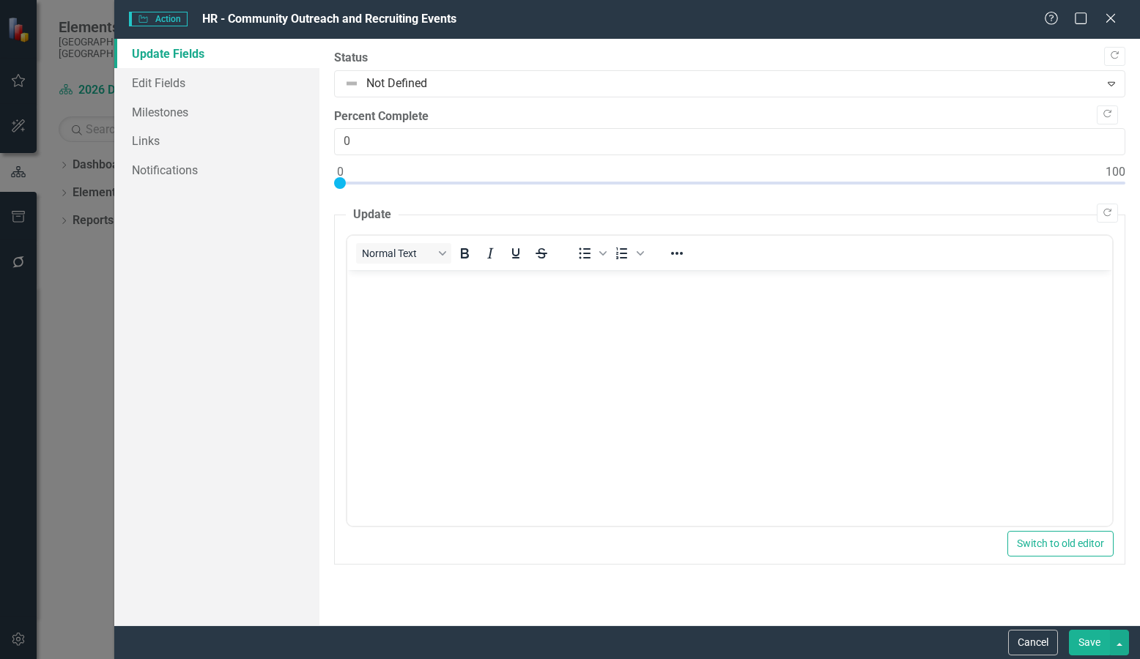
scroll to position [0, 0]
click at [191, 87] on link "Edit Fields" at bounding box center [216, 82] width 205 height 29
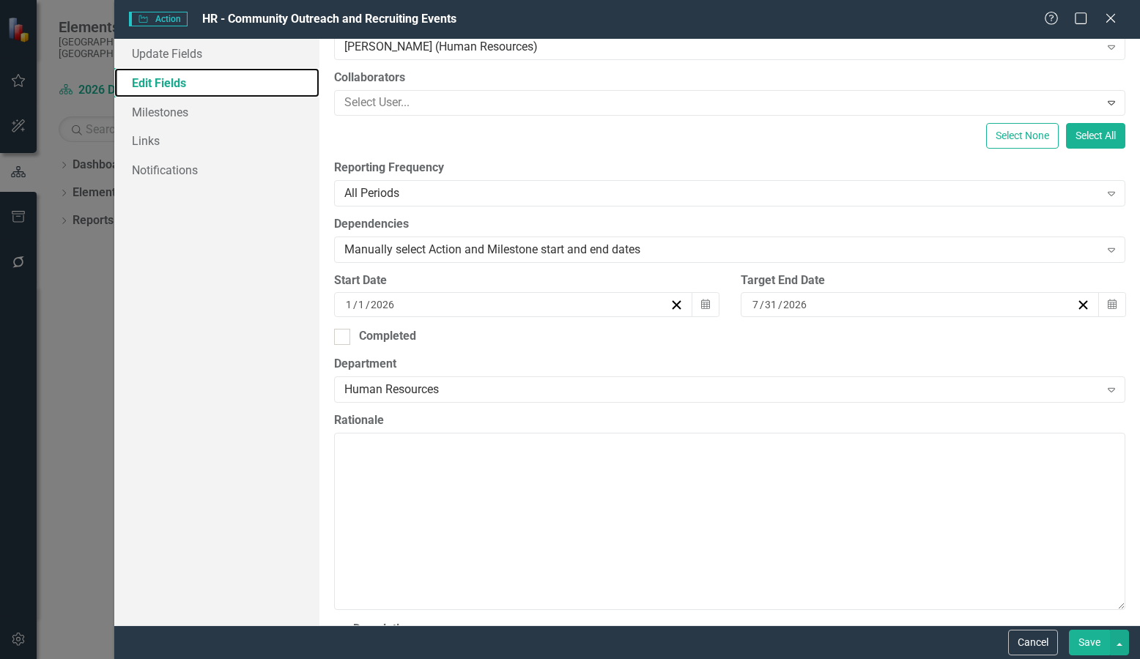
scroll to position [220, 0]
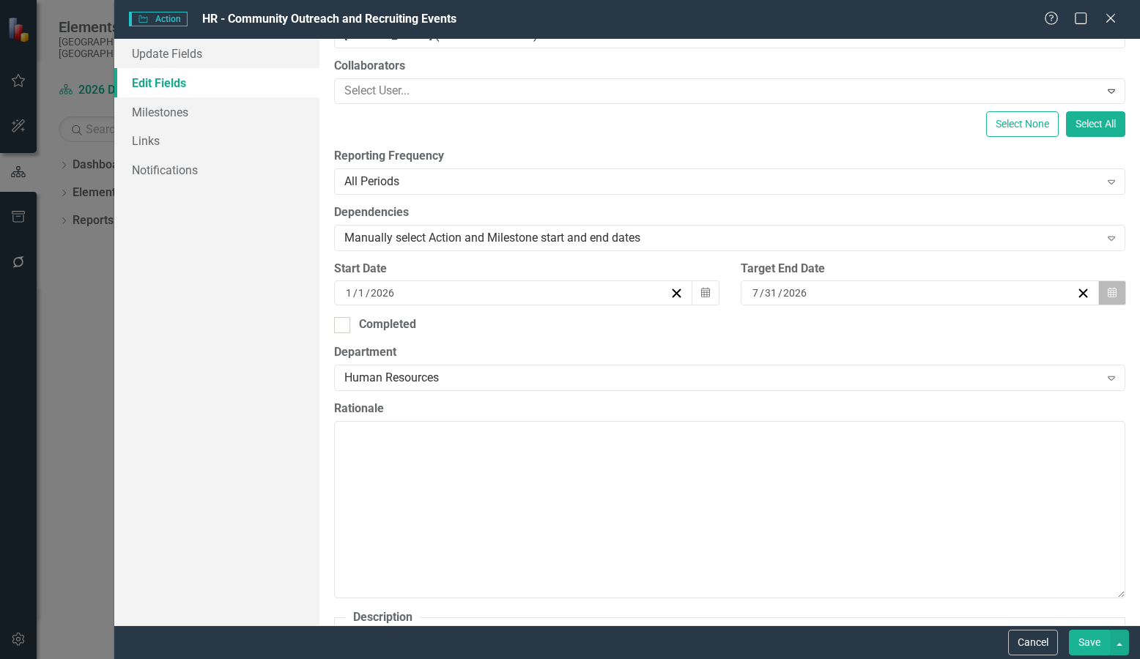
click at [1108, 291] on icon "Calendar" at bounding box center [1112, 293] width 9 height 10
click at [965, 327] on button "›" at bounding box center [949, 321] width 32 height 32
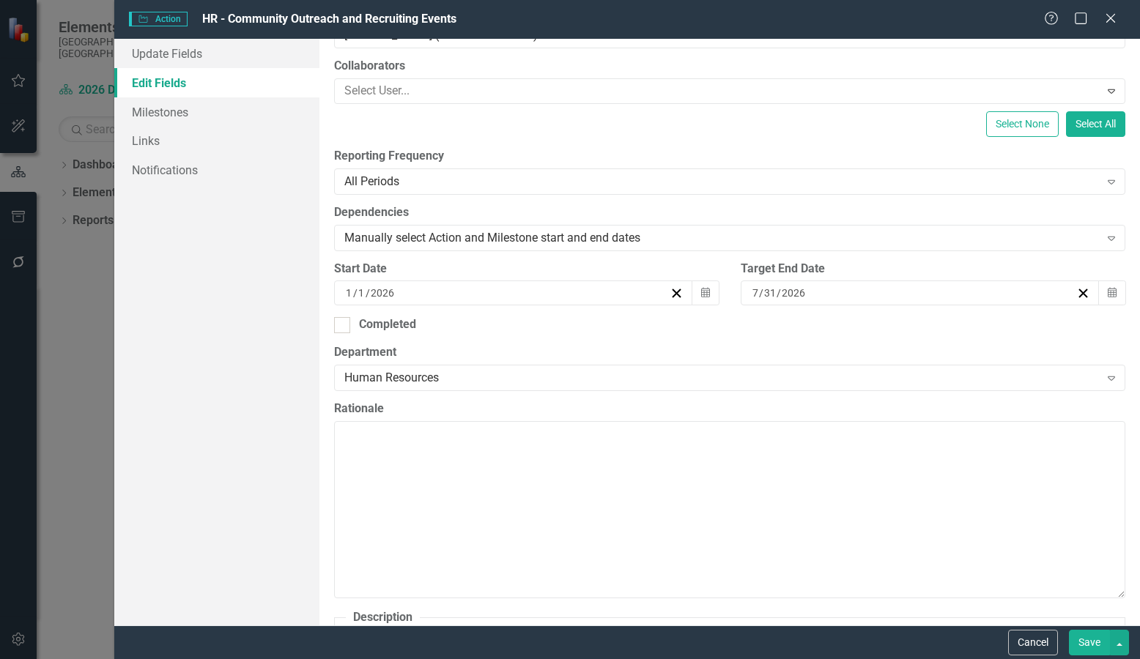
click at [815, 482] on button "30" at bounding box center [797, 476] width 37 height 26
click at [1094, 643] on button "Save" at bounding box center [1089, 643] width 41 height 26
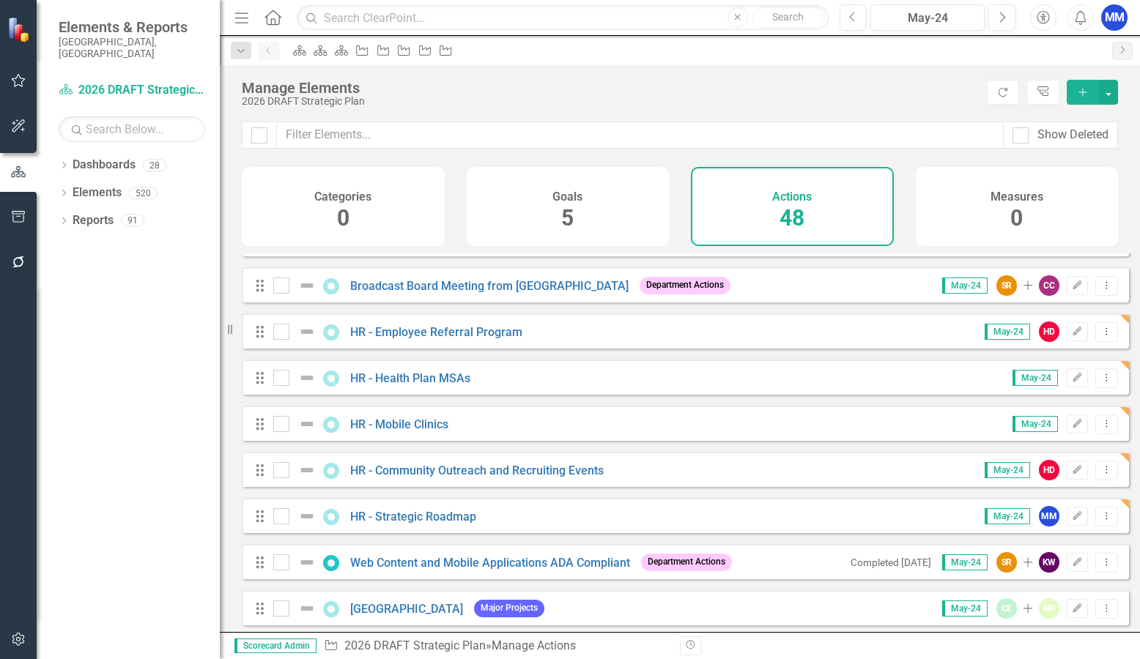
scroll to position [0, 0]
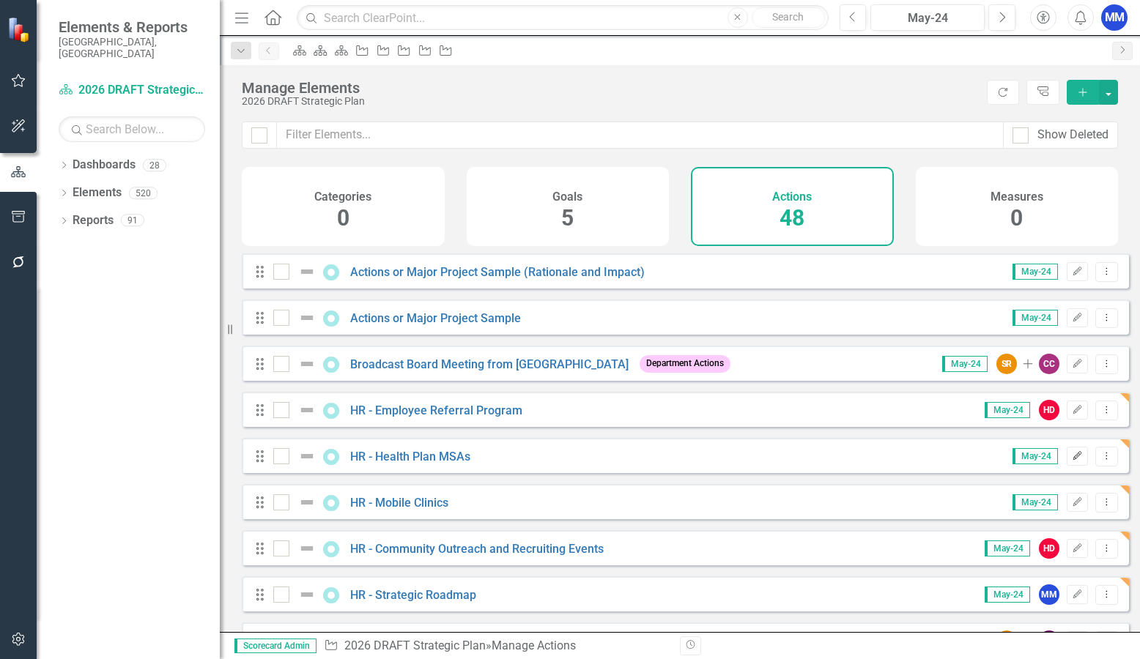
click at [1072, 461] on icon "Edit" at bounding box center [1077, 456] width 11 height 9
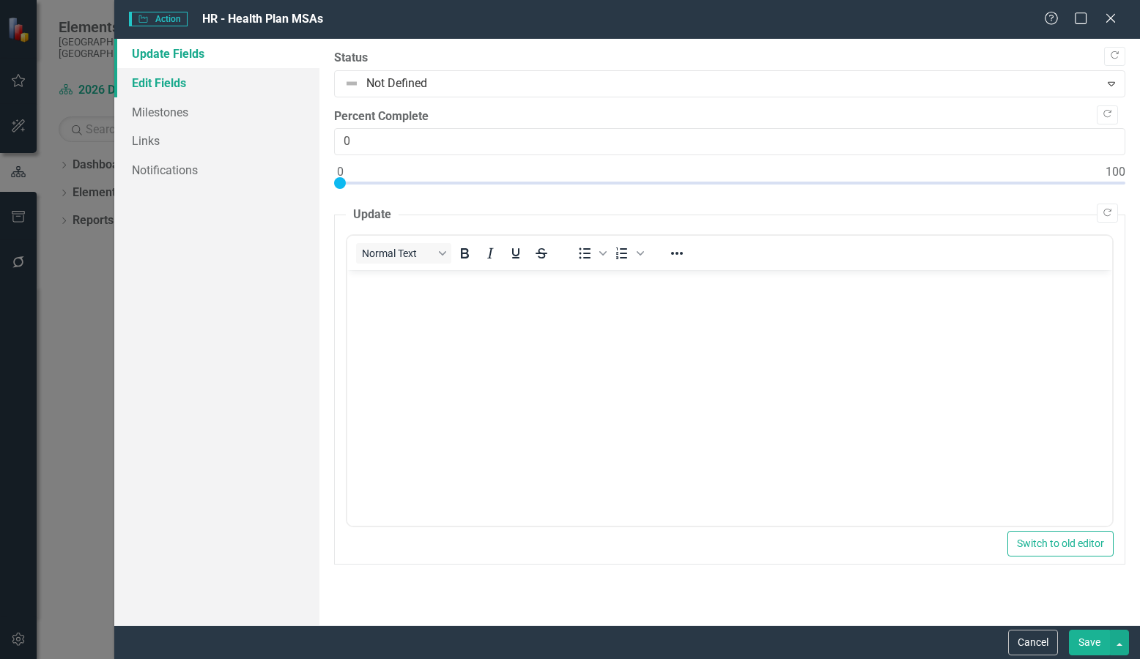
click at [210, 90] on link "Edit Fields" at bounding box center [216, 82] width 205 height 29
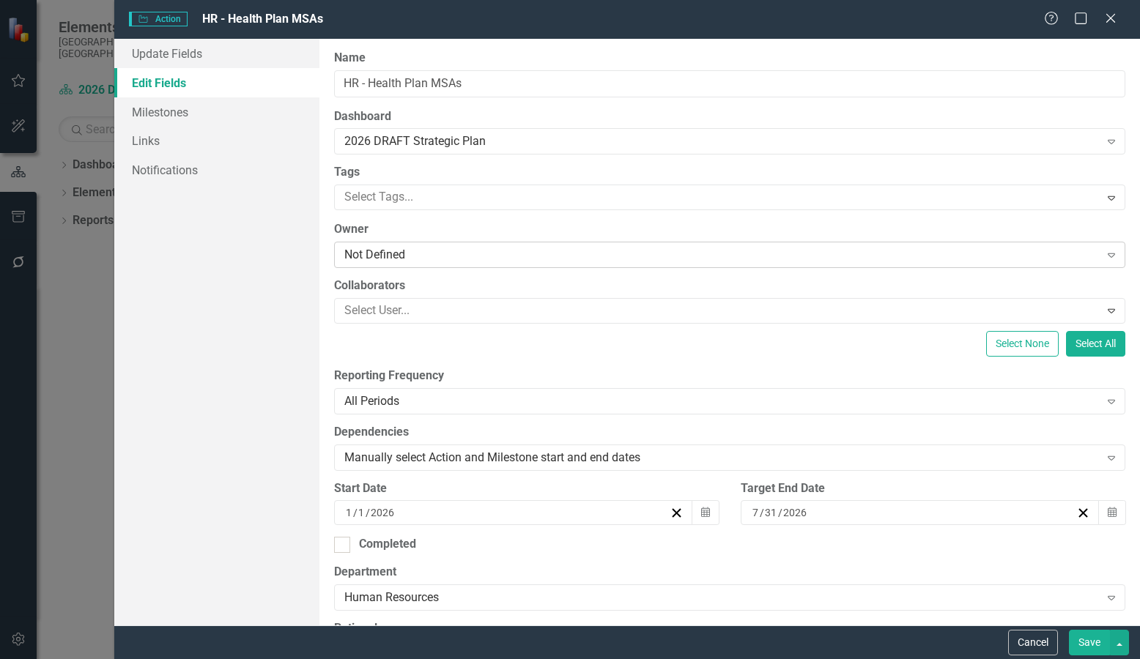
click at [441, 253] on div "Not Defined" at bounding box center [721, 255] width 755 height 17
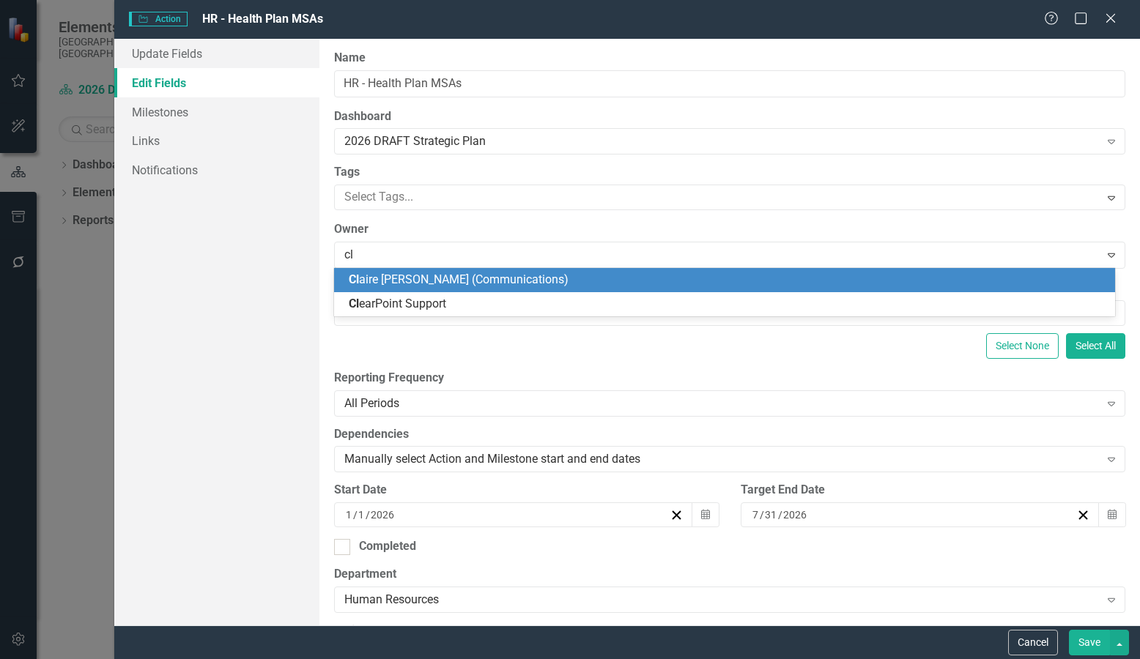
type input "c"
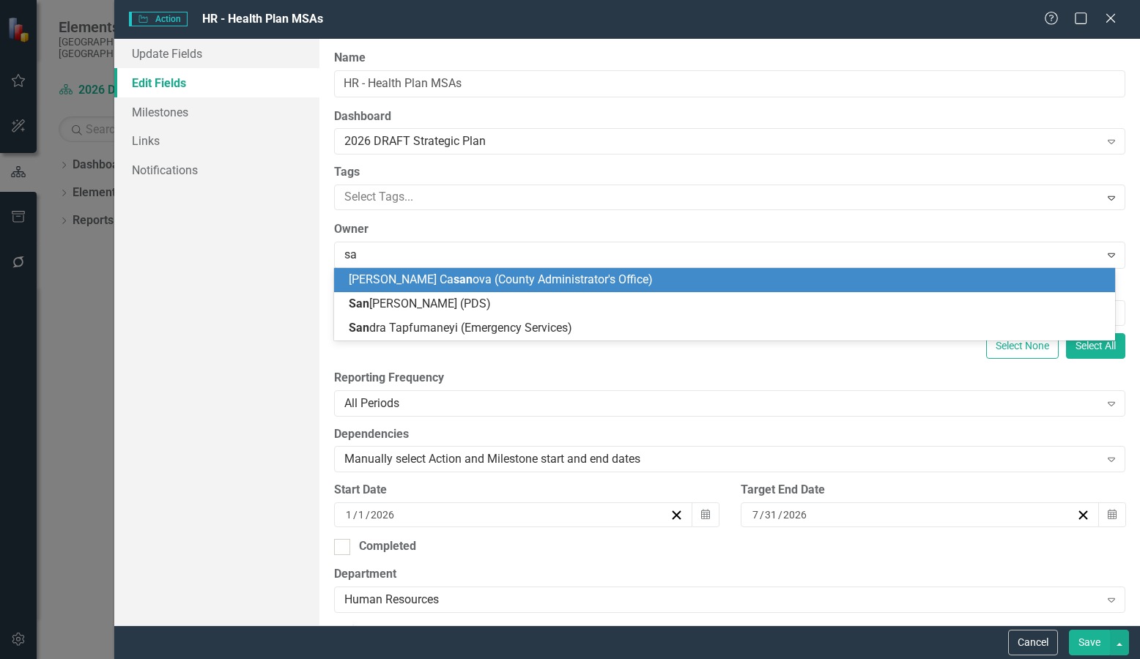
type input "s"
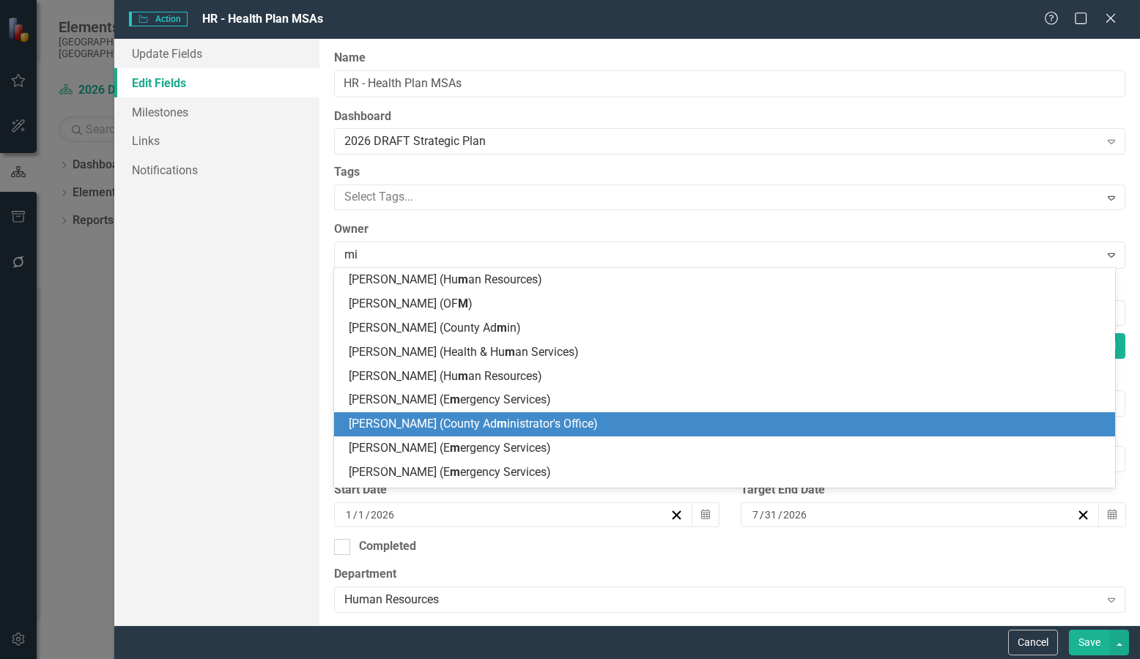
type input "mike"
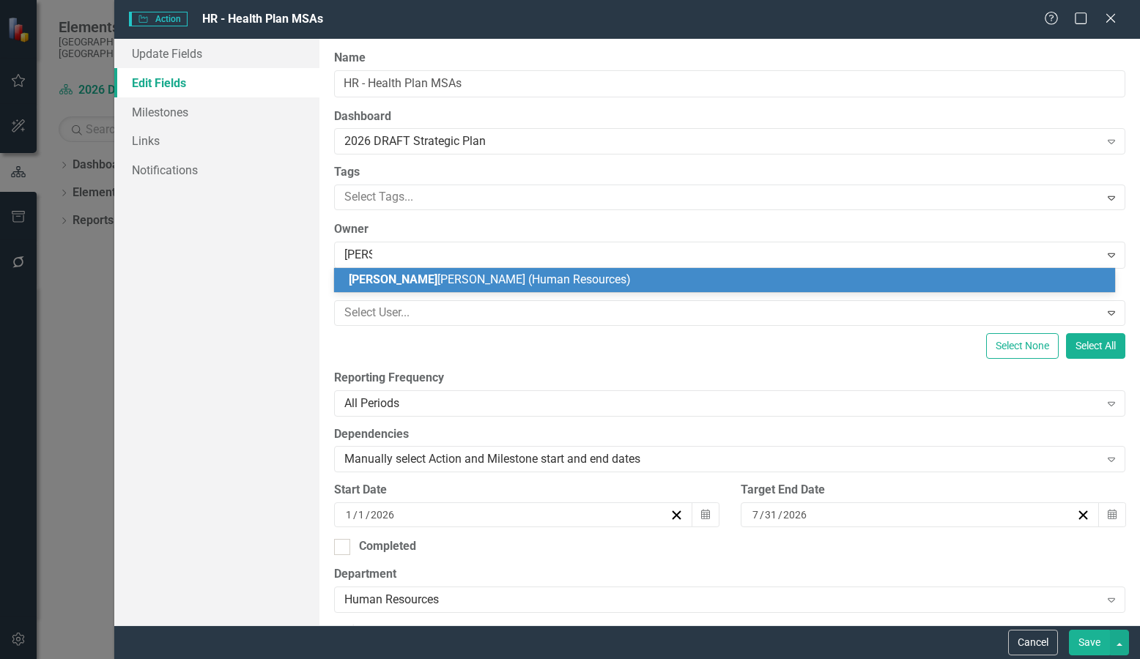
click at [466, 274] on span "Mike McNichols (Human Resources)" at bounding box center [490, 280] width 282 height 14
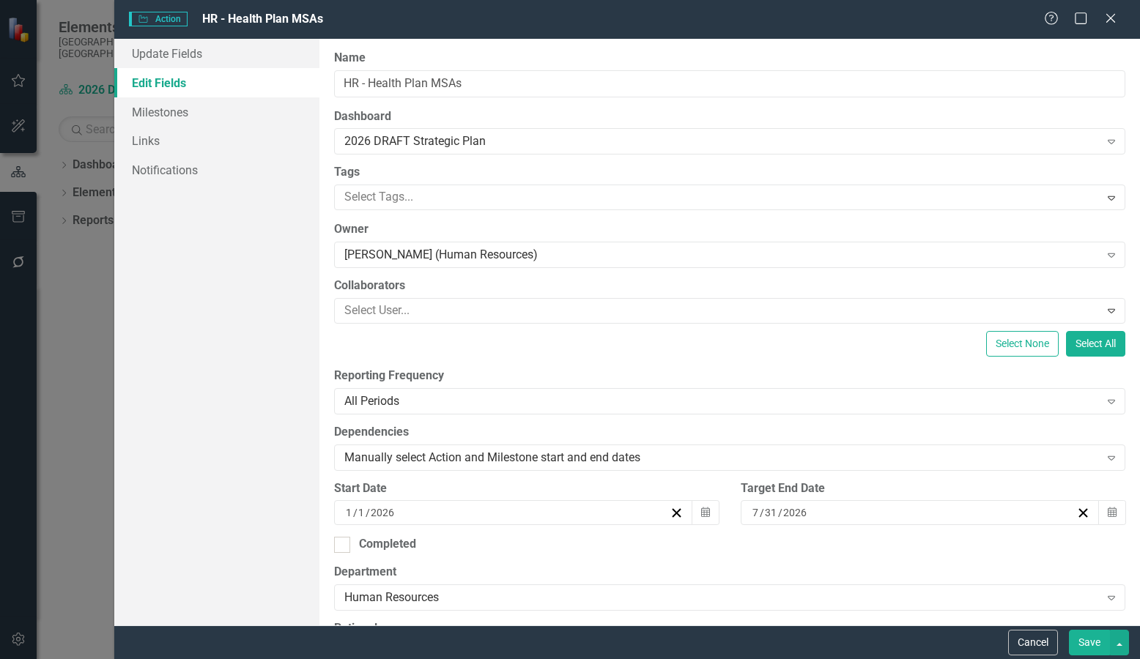
click at [1087, 643] on button "Save" at bounding box center [1089, 643] width 41 height 26
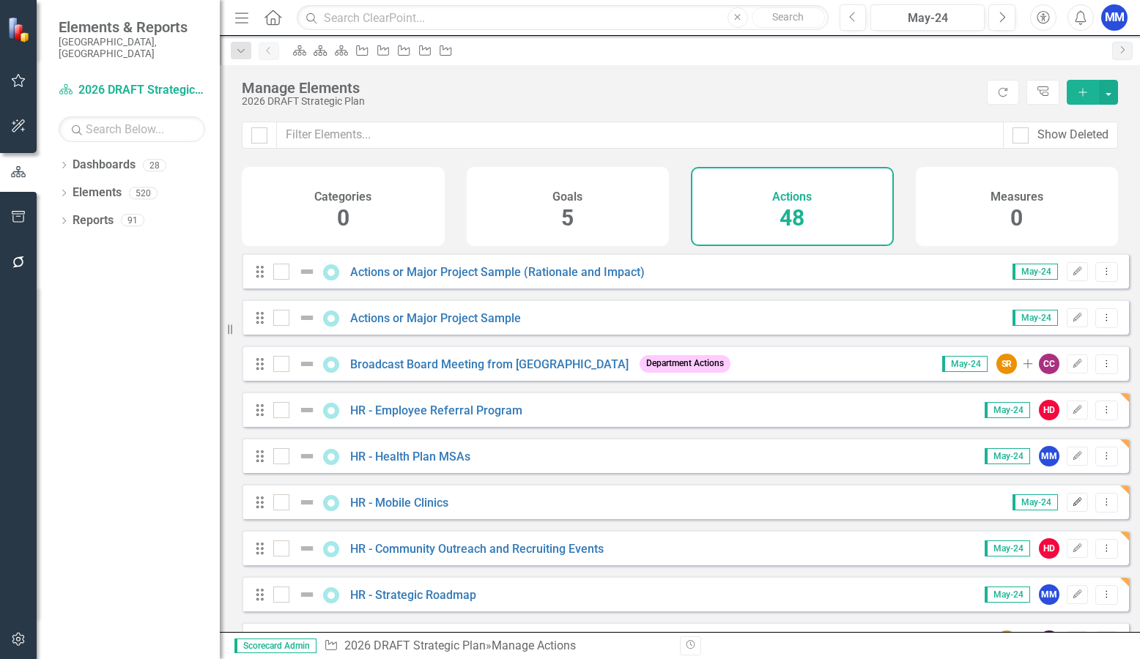
click at [1072, 507] on icon "Edit" at bounding box center [1077, 502] width 11 height 9
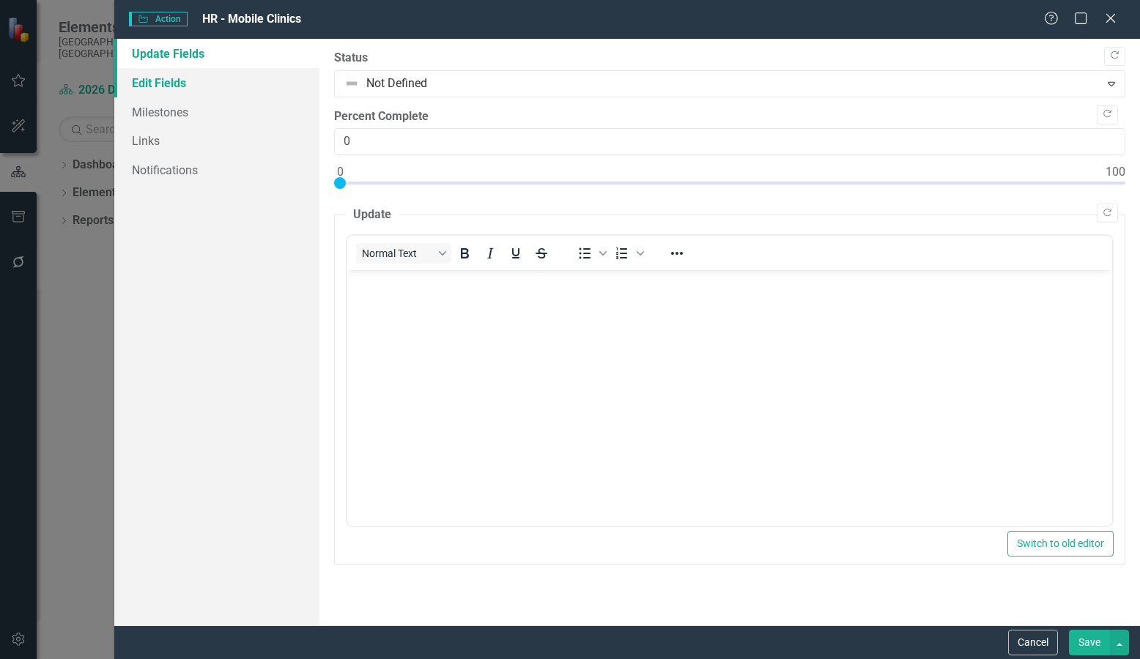
click at [185, 79] on link "Edit Fields" at bounding box center [216, 82] width 205 height 29
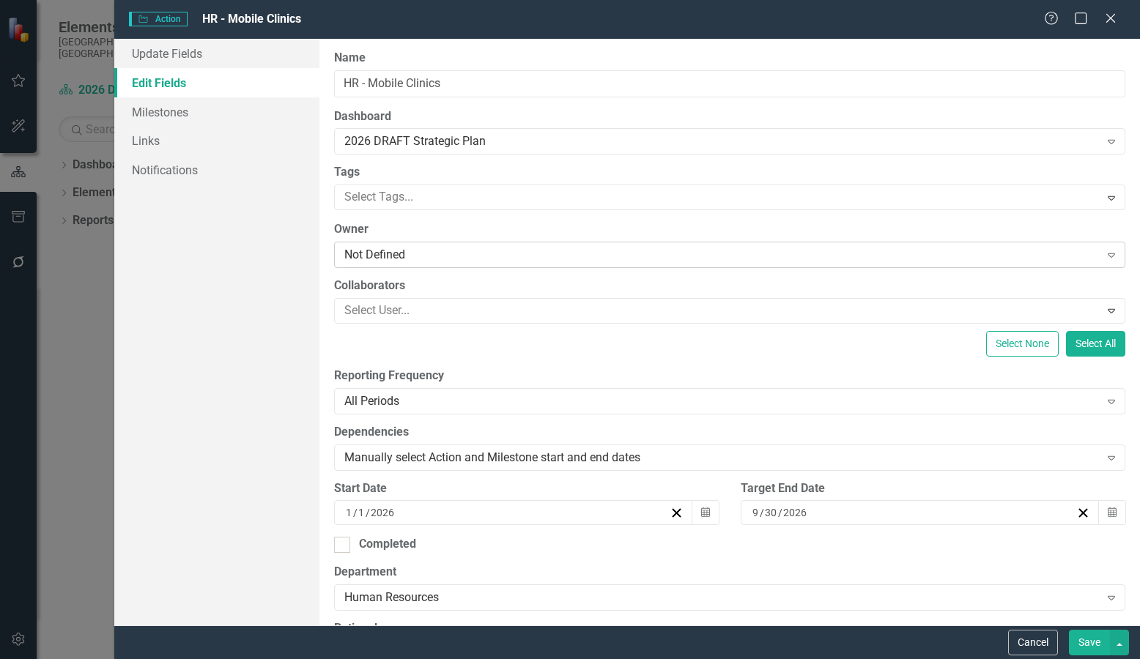
click at [472, 261] on div "Not Defined" at bounding box center [721, 255] width 755 height 17
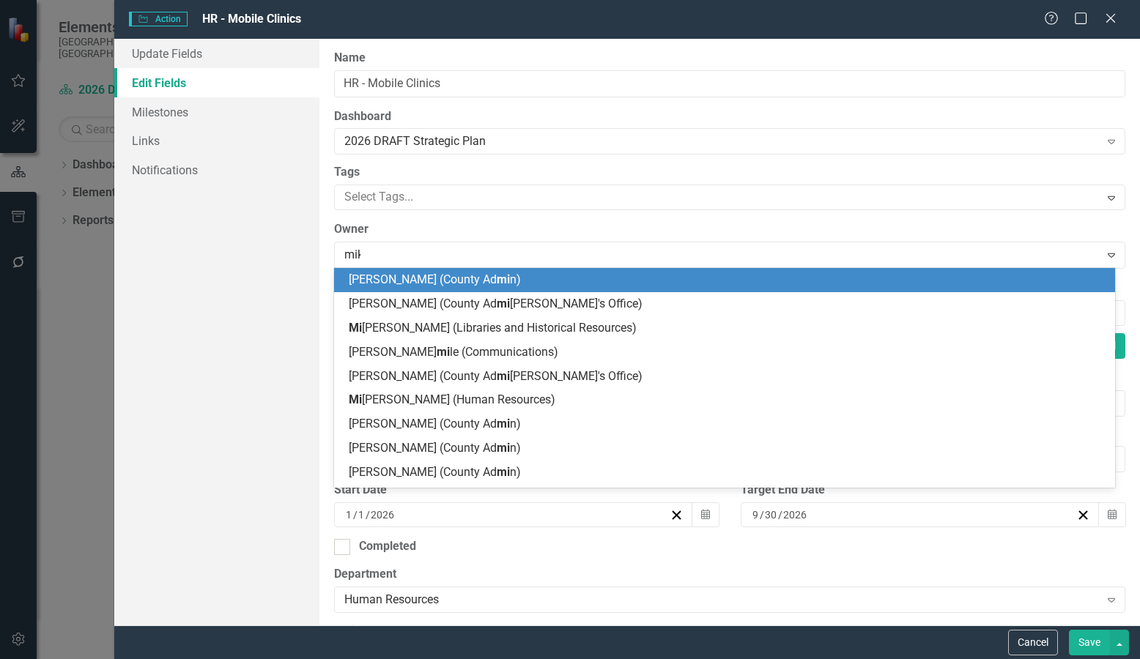
type input "mike"
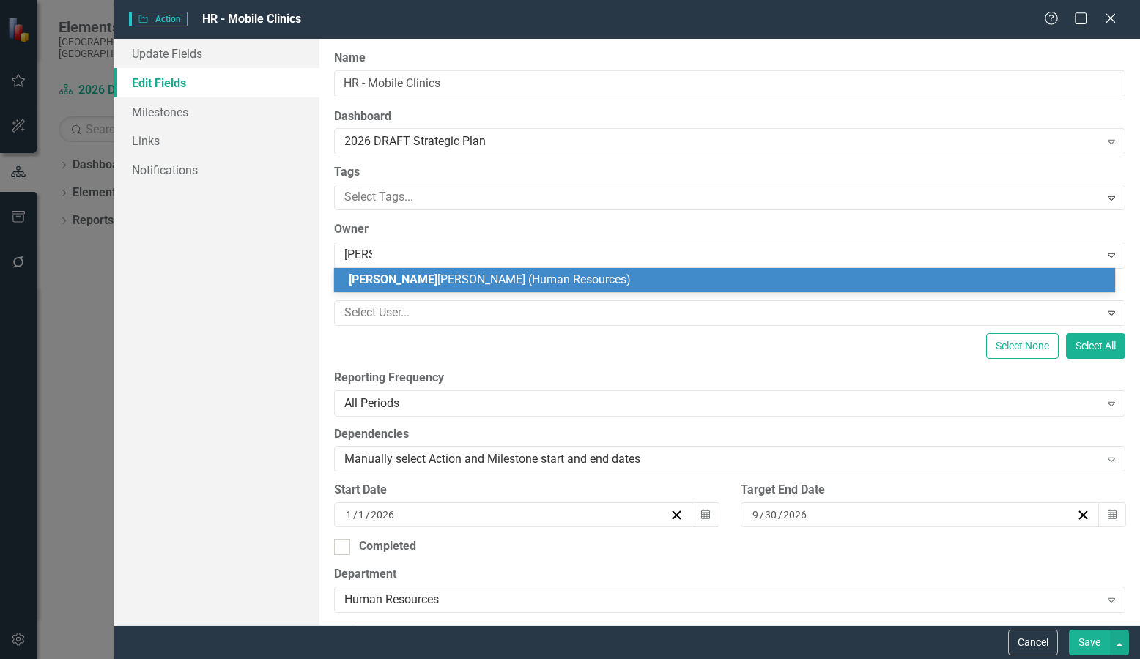
click at [481, 278] on span "Mike McNichols (Human Resources)" at bounding box center [490, 280] width 282 height 14
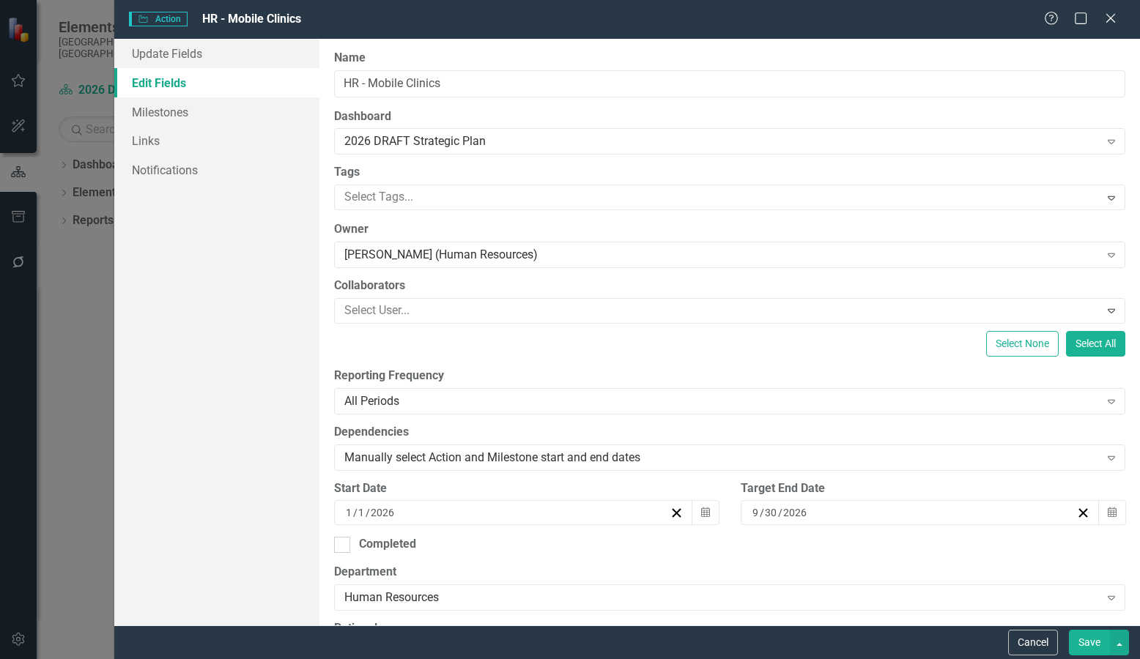
click at [1085, 639] on button "Save" at bounding box center [1089, 643] width 41 height 26
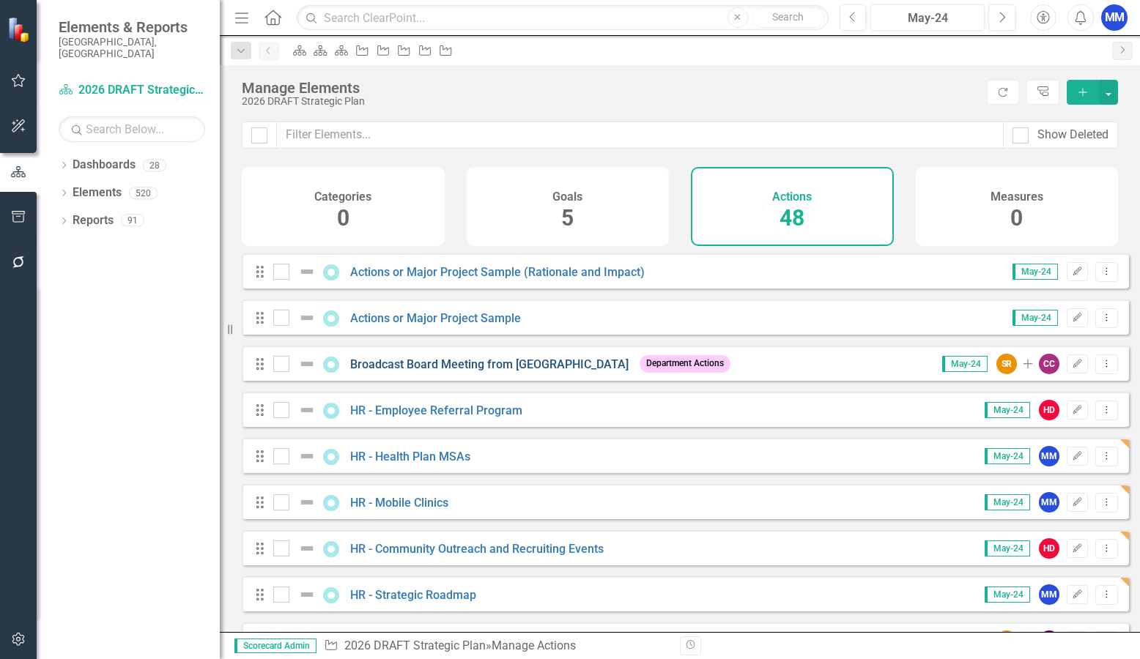
click at [531, 371] on link "Broadcast Board Meeting from [GEOGRAPHIC_DATA]" at bounding box center [489, 364] width 278 height 14
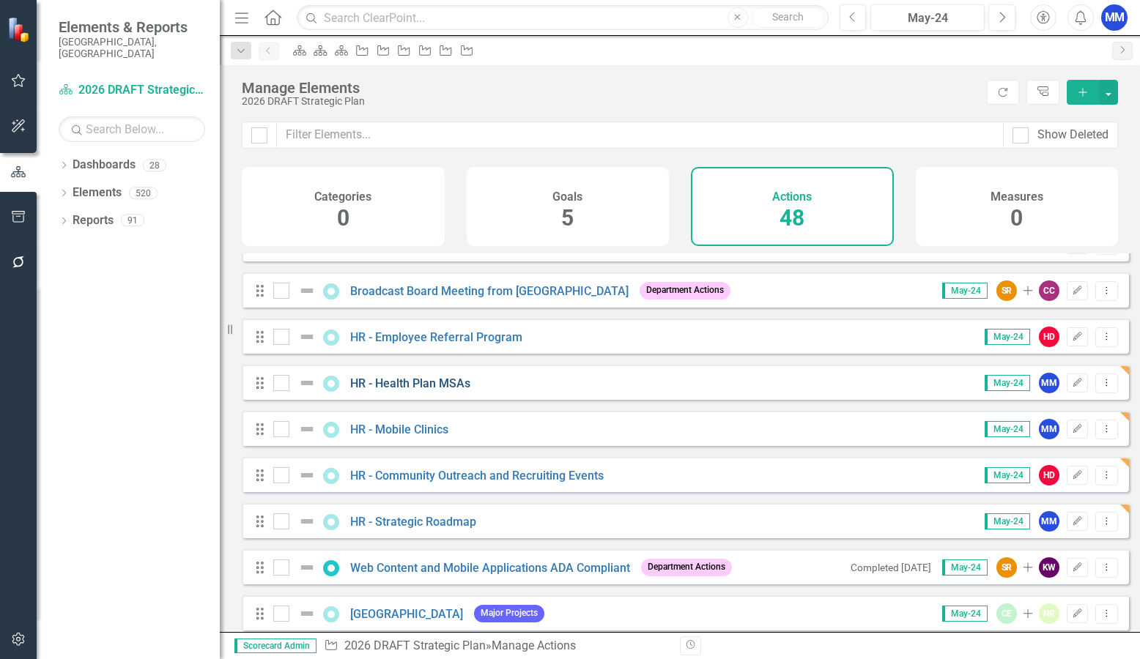
click at [423, 390] on link "HR - Health Plan MSAs" at bounding box center [410, 384] width 120 height 14
